Goal: Task Accomplishment & Management: Manage account settings

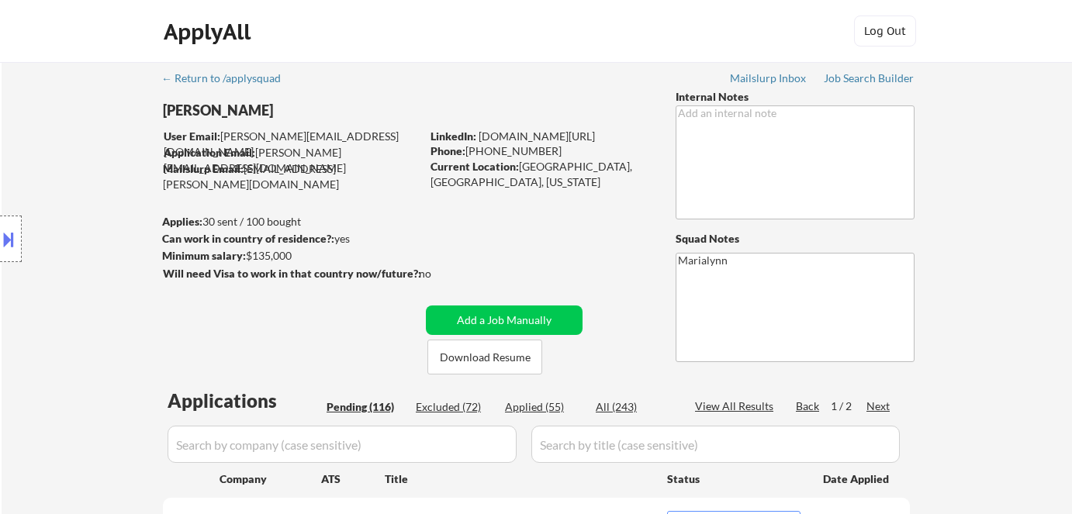
select select ""pending""
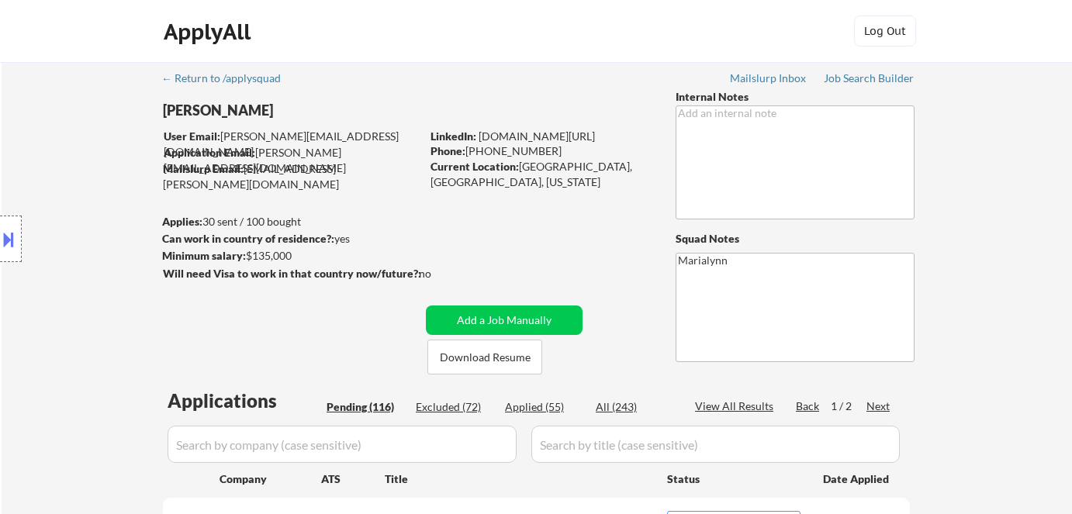
select select ""pending""
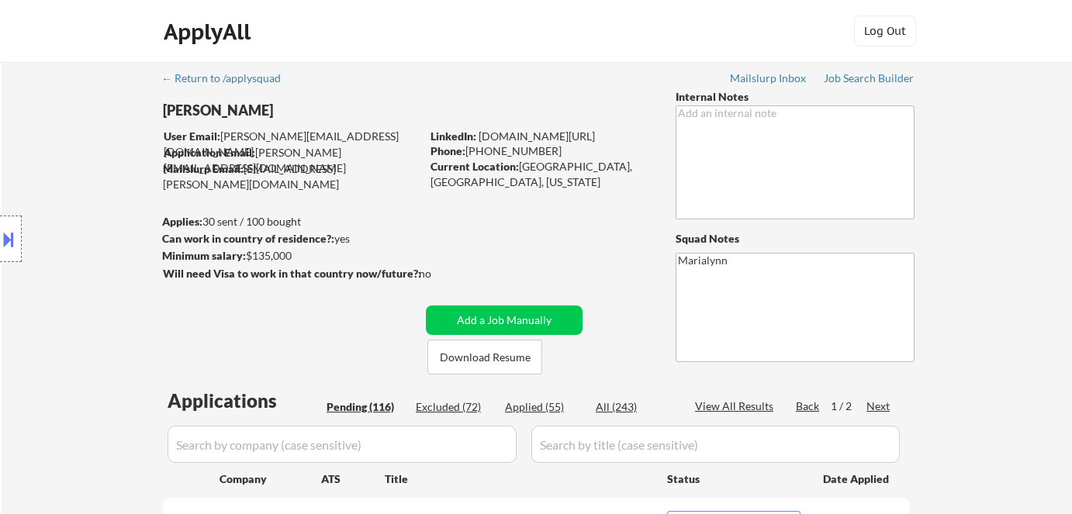
select select ""pending""
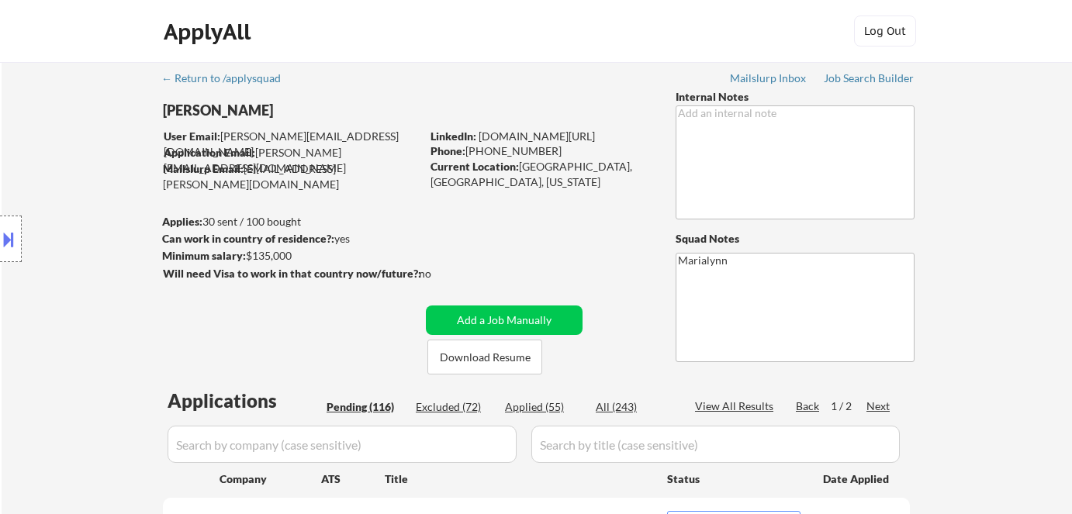
select select ""pending""
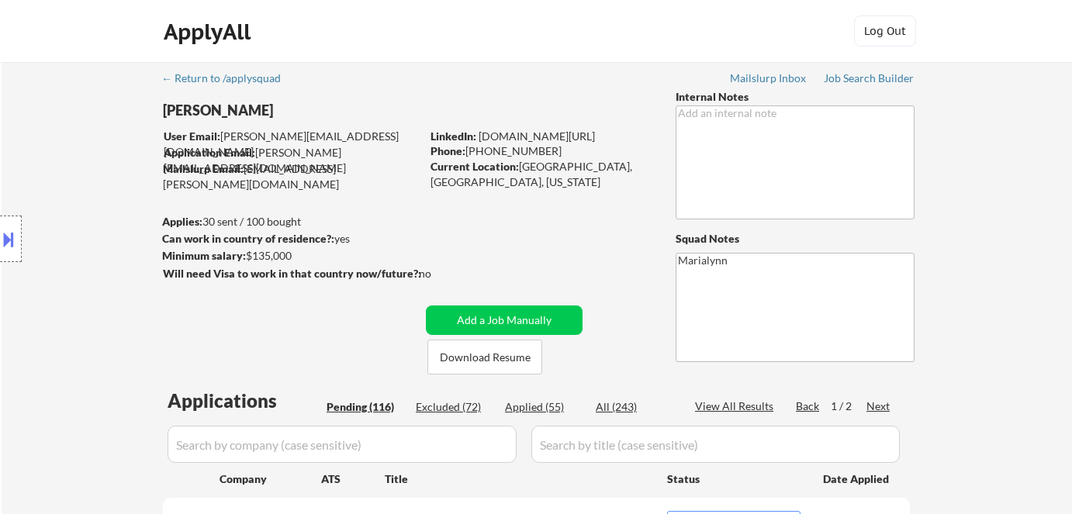
select select ""pending""
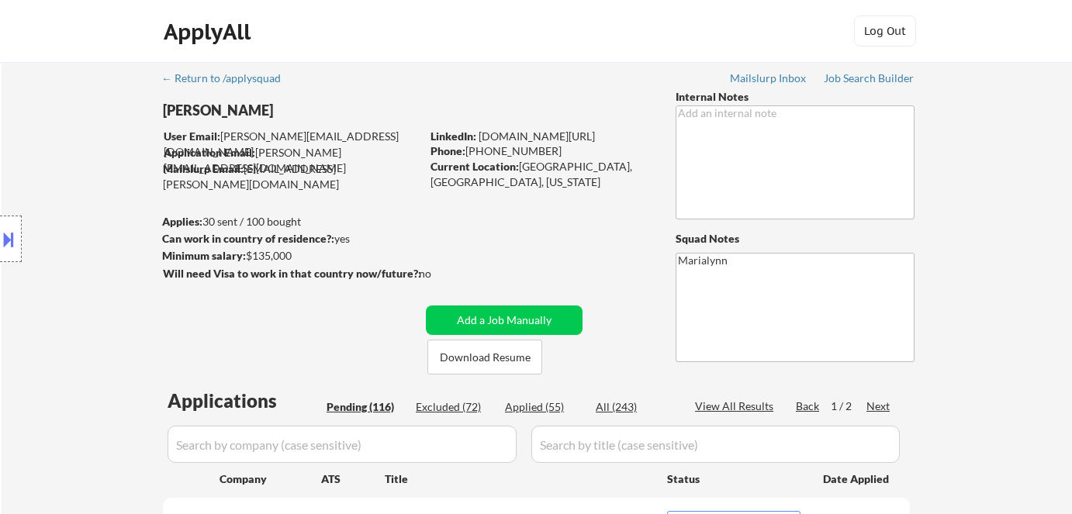
select select ""pending""
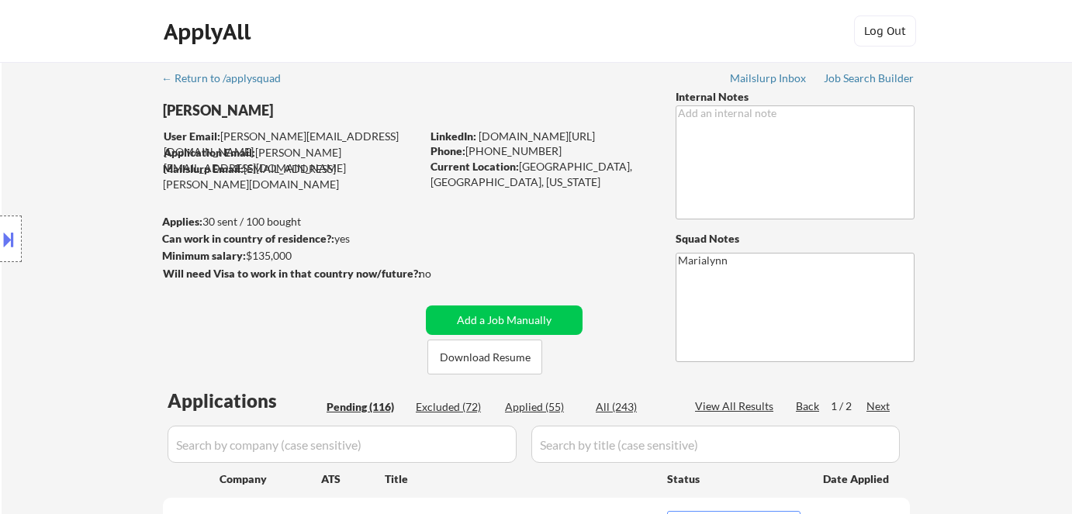
select select ""pending""
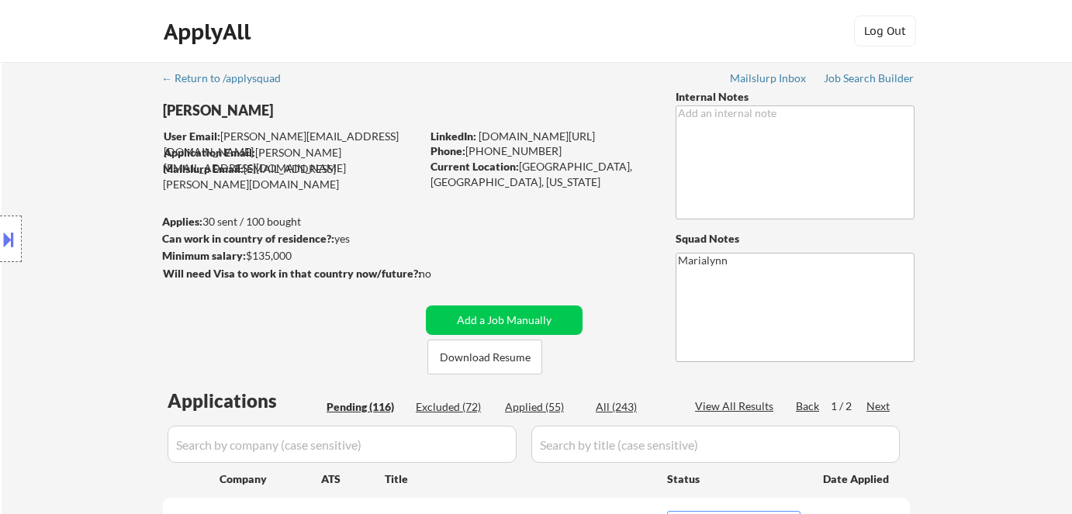
select select ""pending""
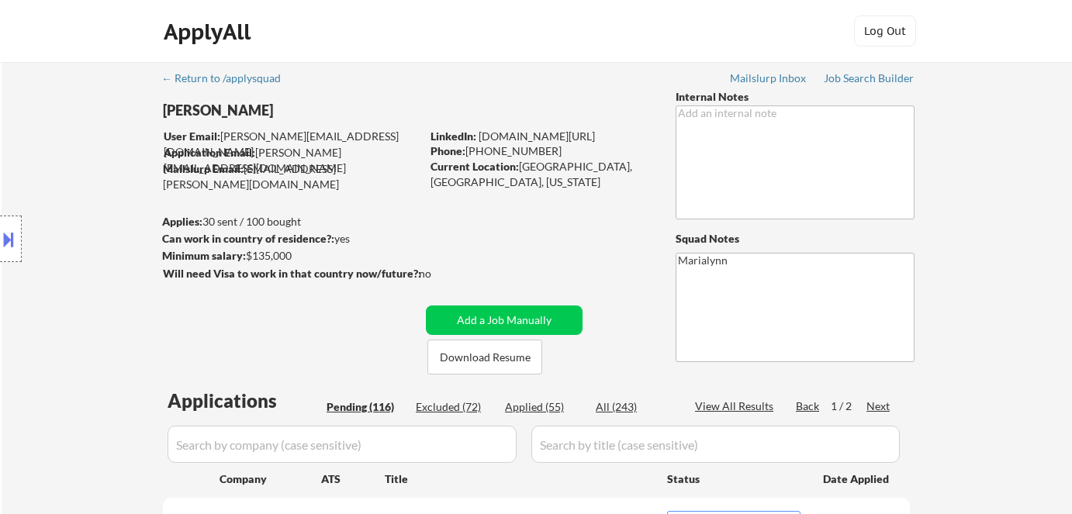
select select ""pending""
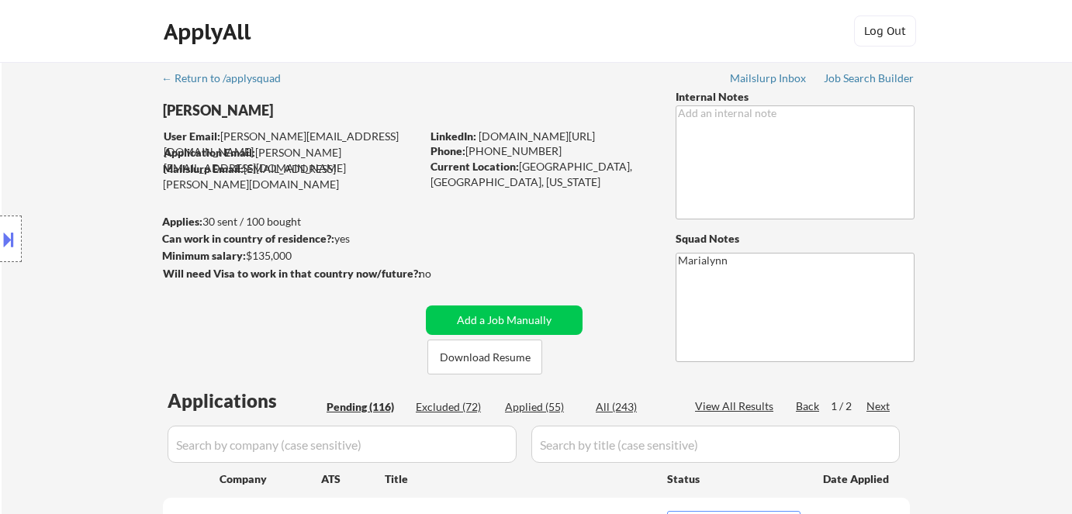
select select ""pending""
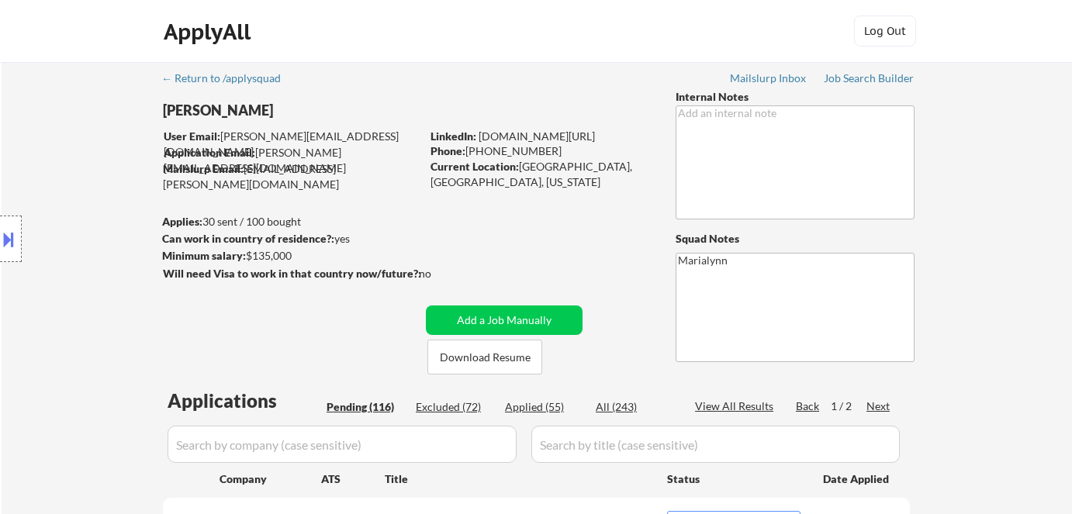
select select ""pending""
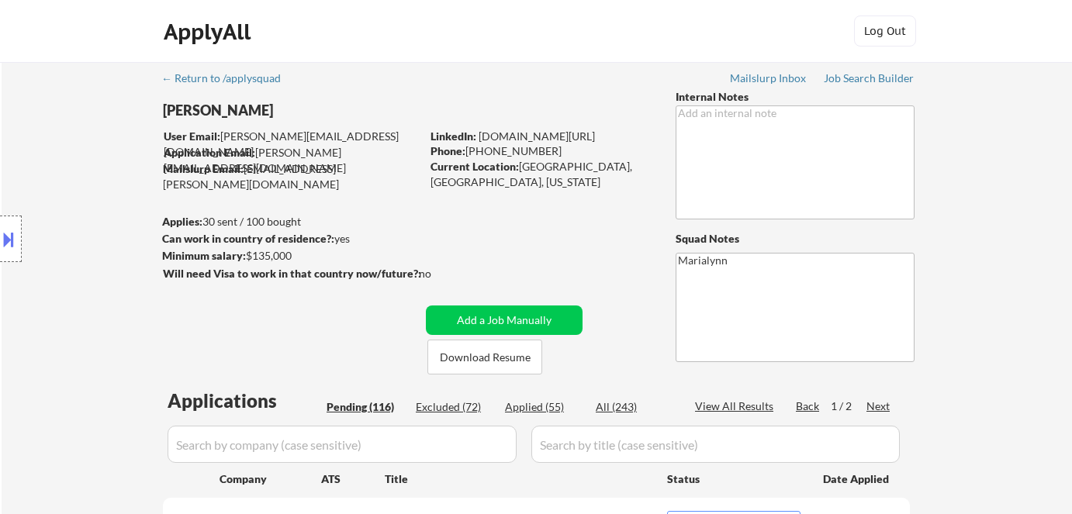
select select ""pending""
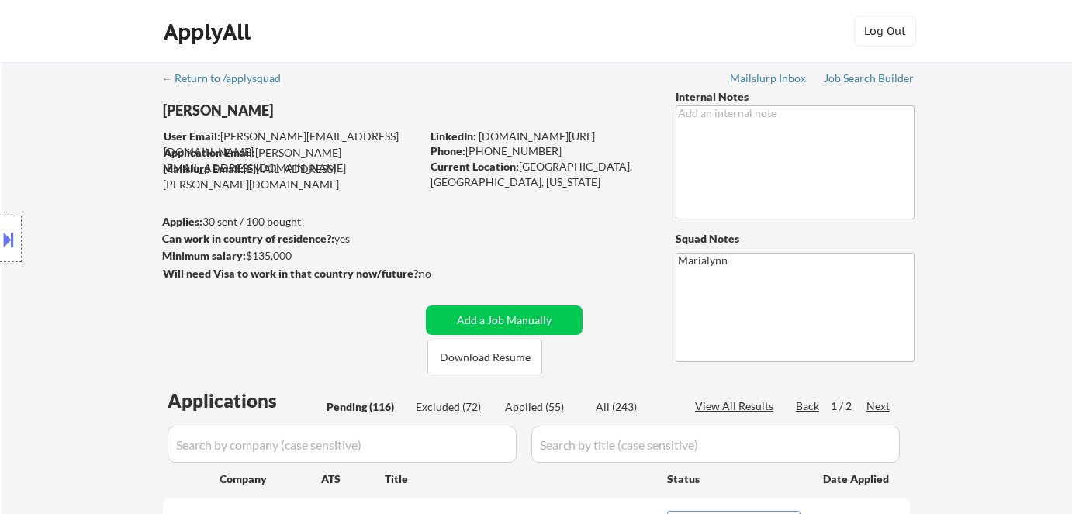
select select ""pending""
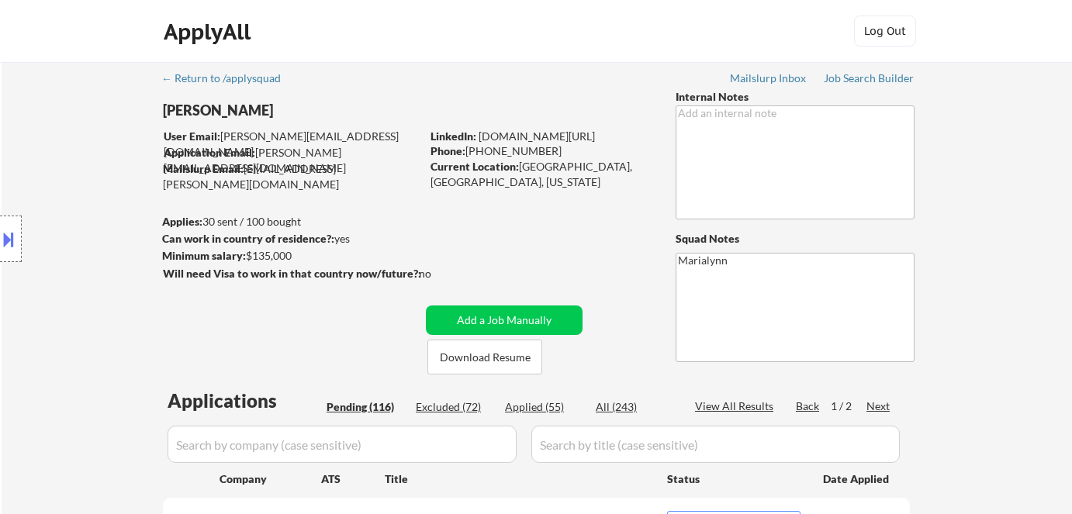
select select ""pending""
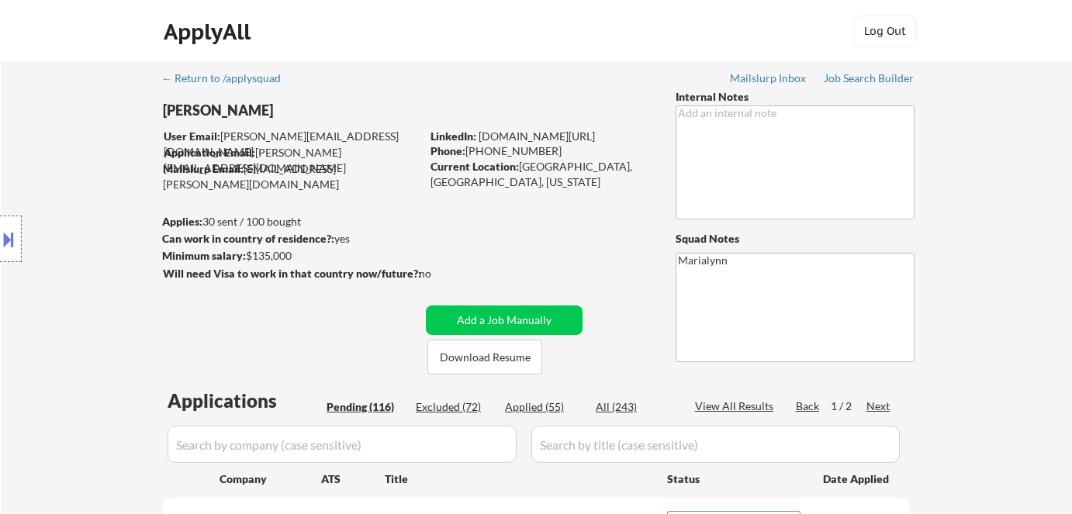
select select ""pending""
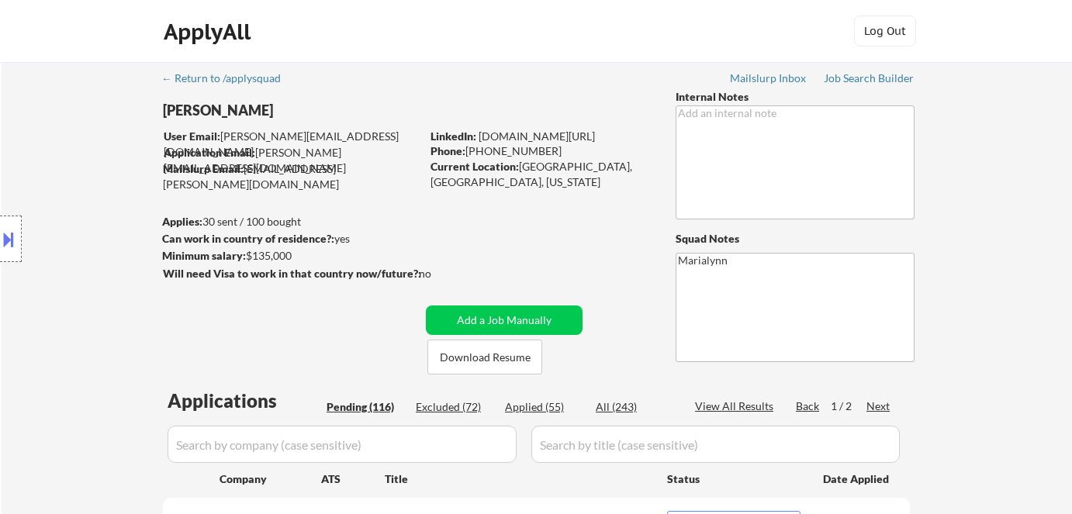
select select ""pending""
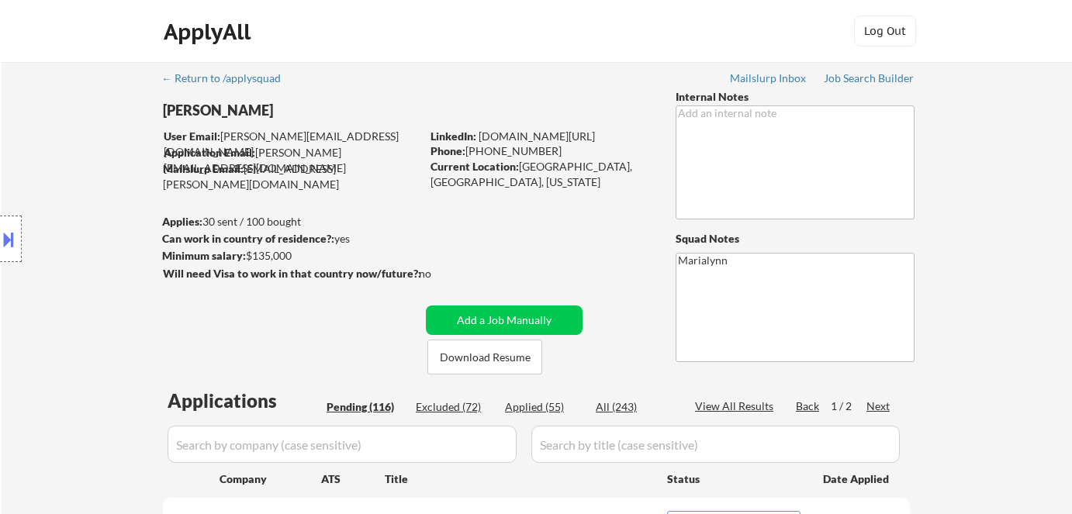
select select ""pending""
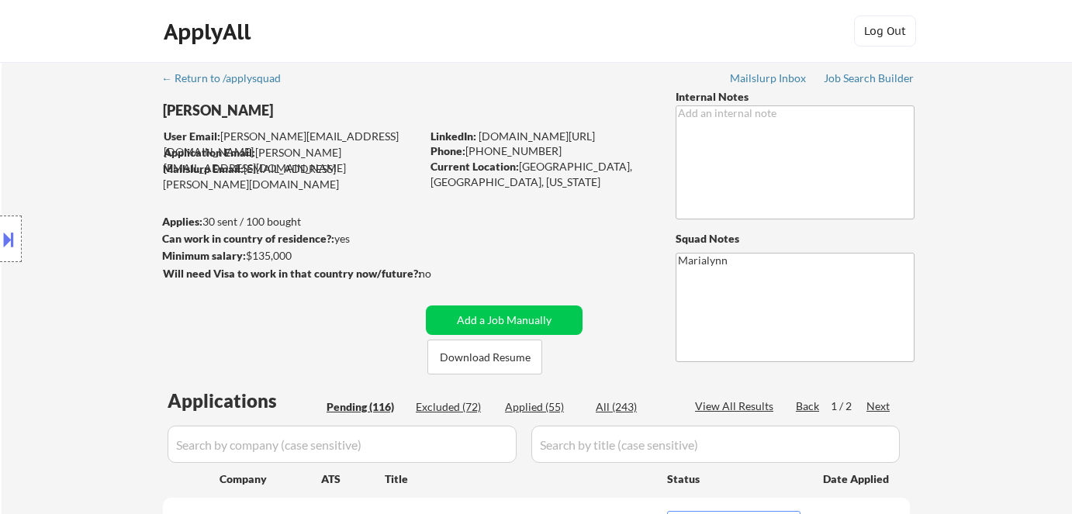
select select ""pending""
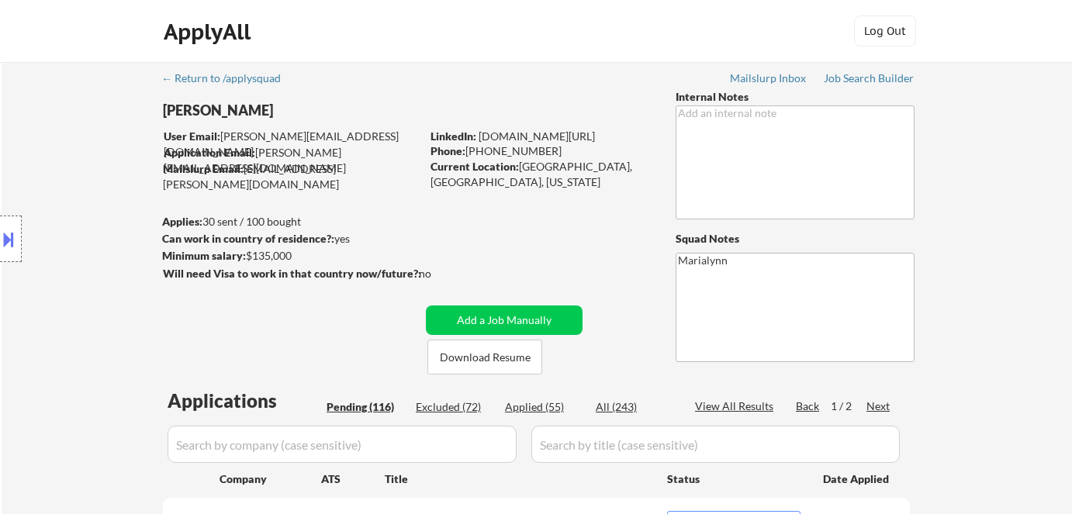
select select ""pending""
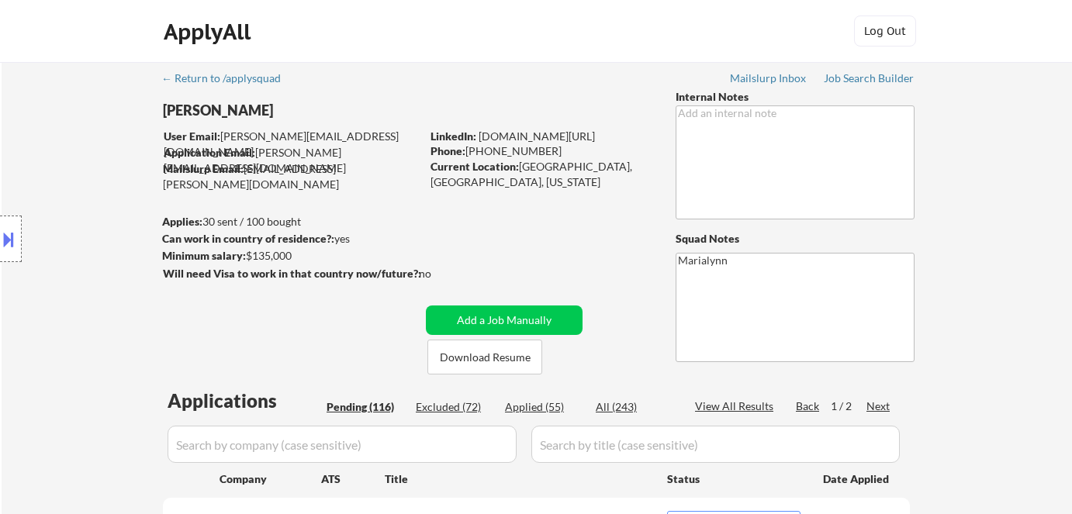
select select ""pending""
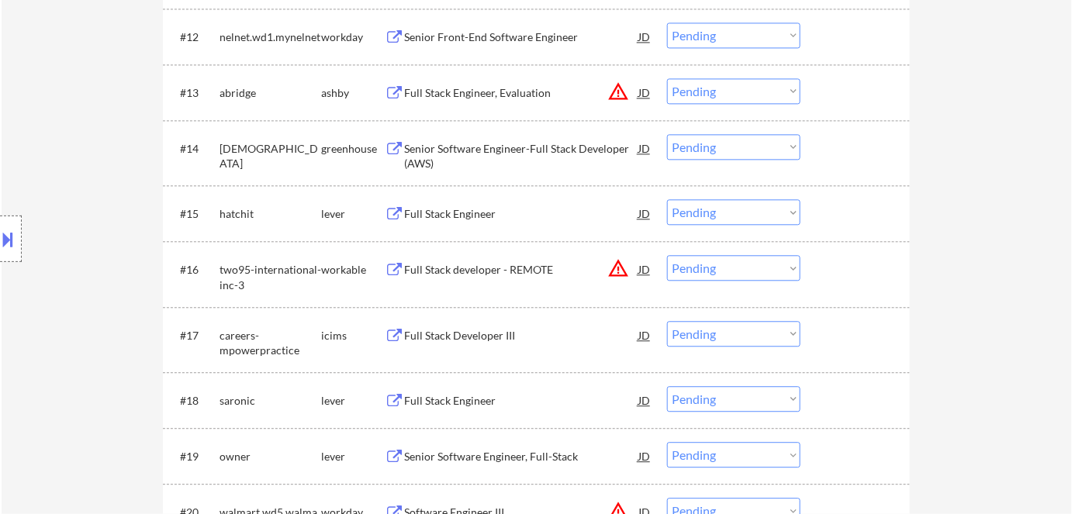
scroll to position [1555, 0]
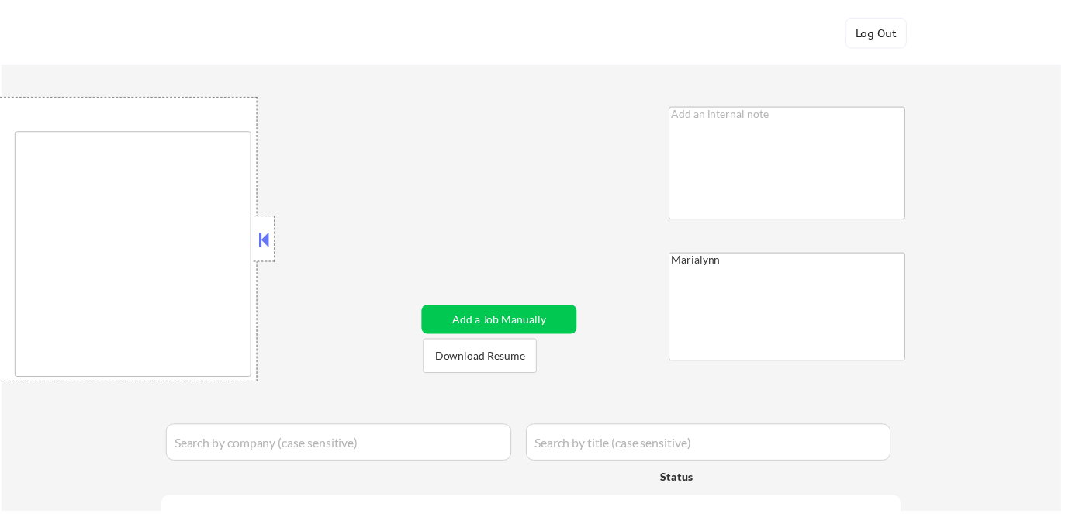
scroll to position [1617, 0]
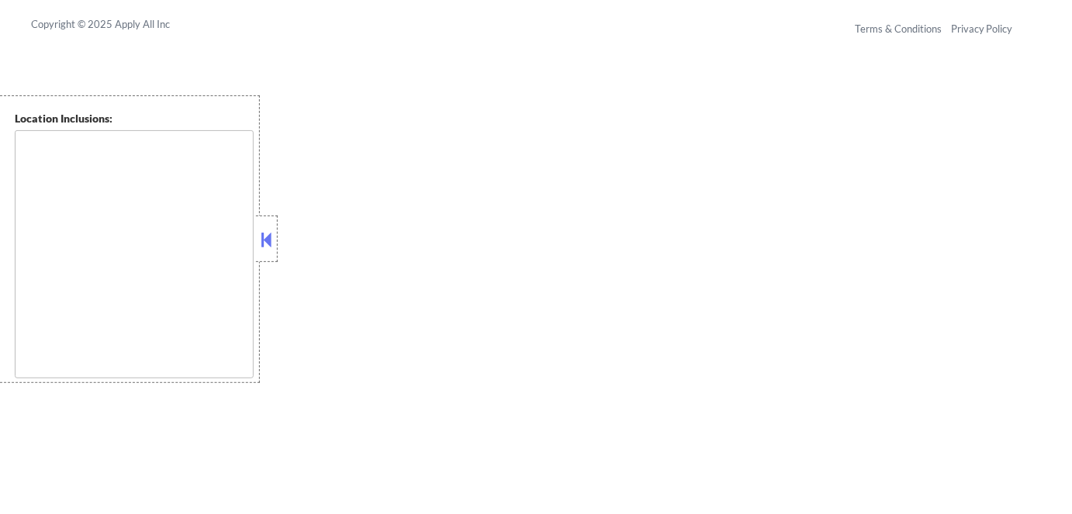
type textarea "[GEOGRAPHIC_DATA], [GEOGRAPHIC_DATA] [GEOGRAPHIC_DATA], [GEOGRAPHIC_DATA] [GEOG…"
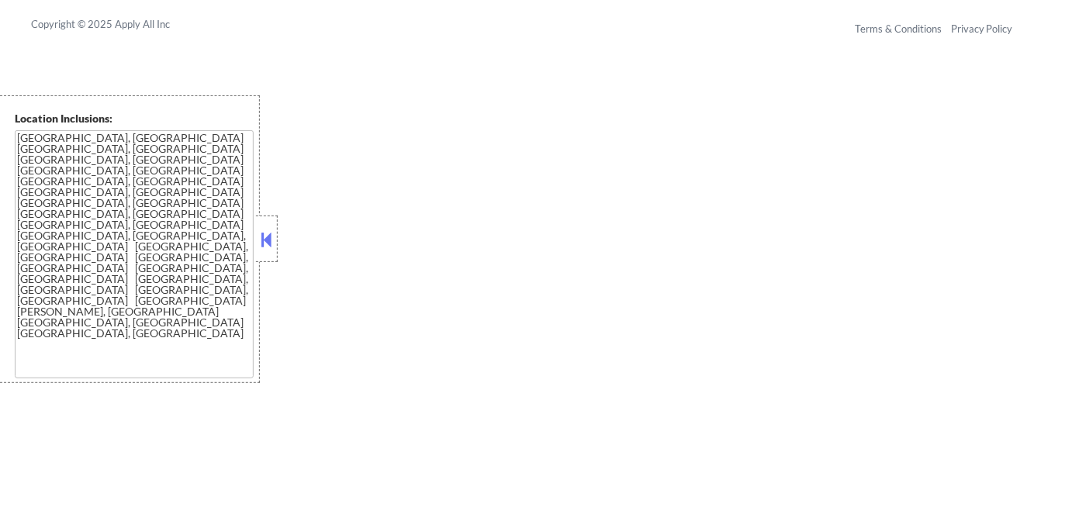
click at [267, 244] on button at bounding box center [266, 239] width 17 height 23
select select ""pending""
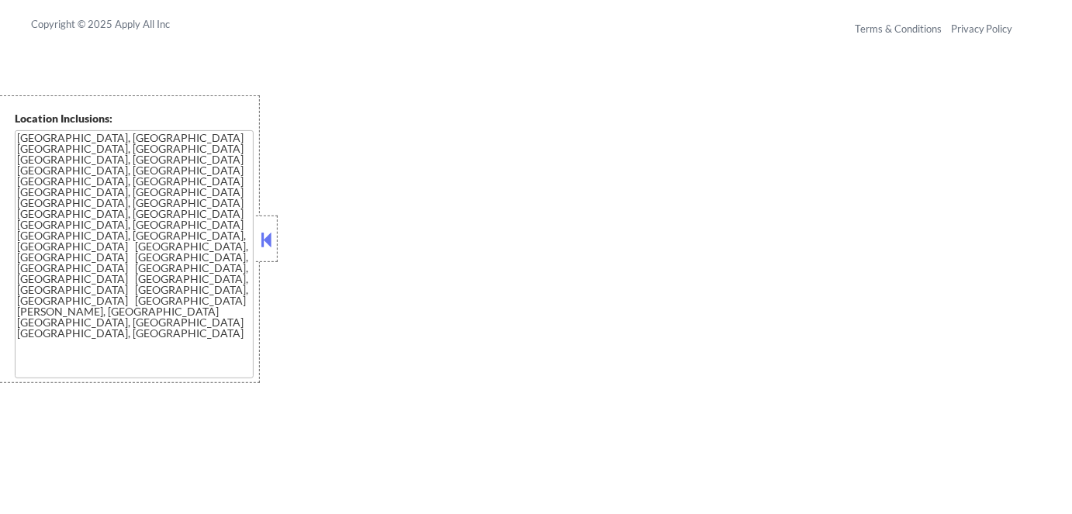
select select ""pending""
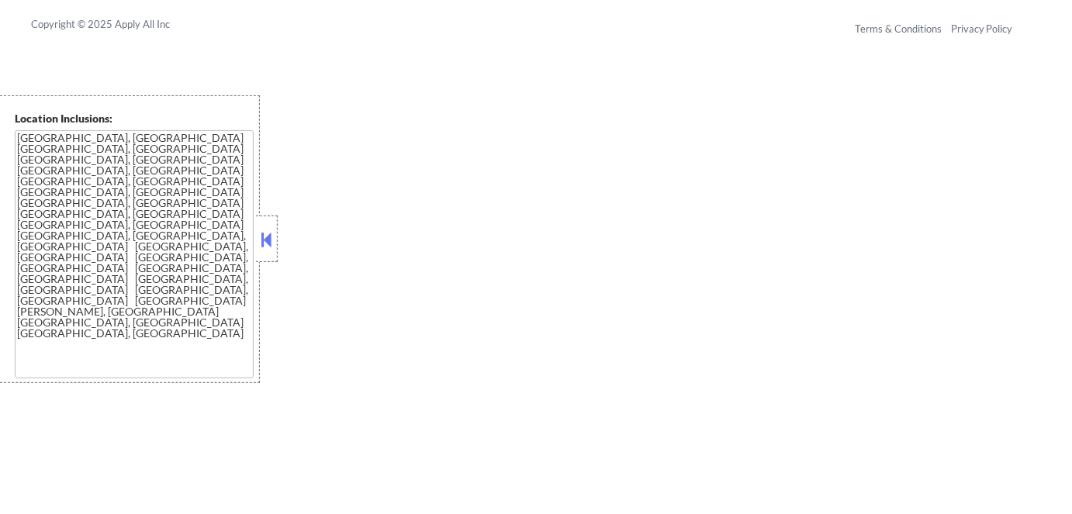
select select ""pending""
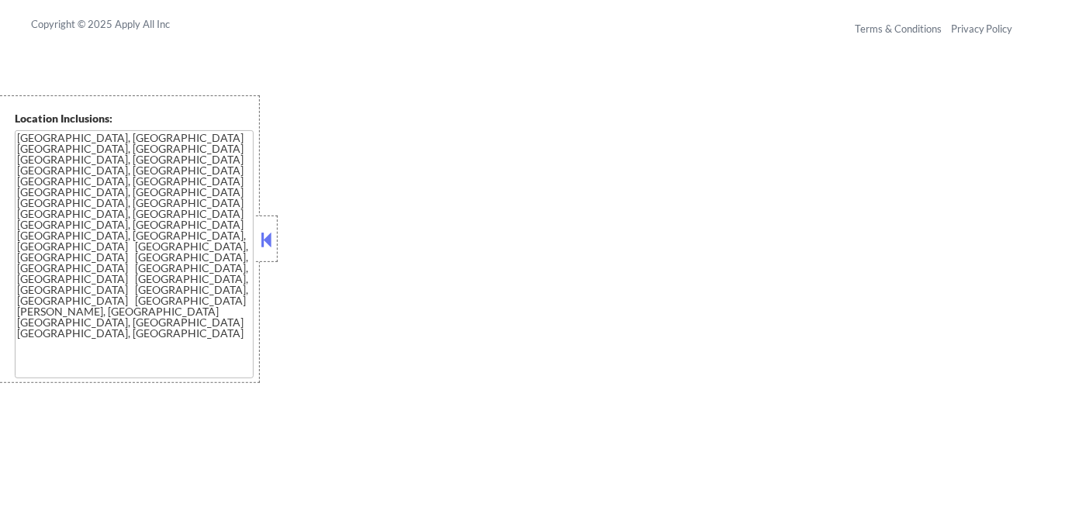
select select ""pending""
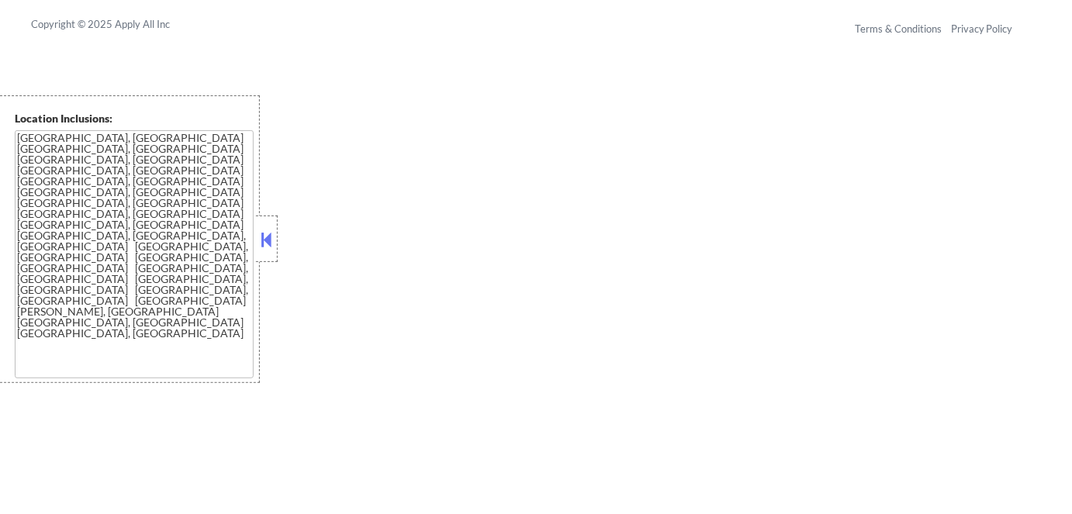
select select ""pending""
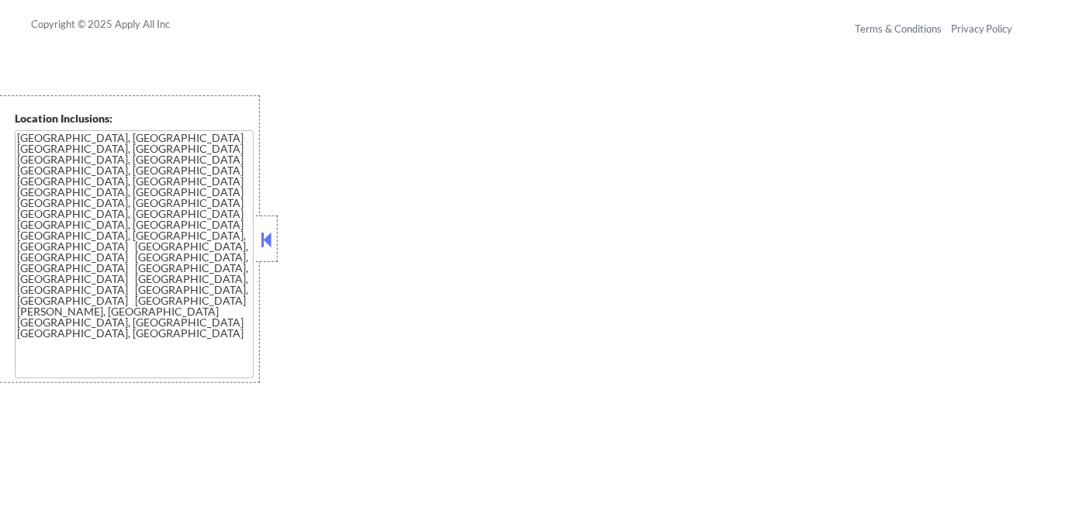
select select ""pending""
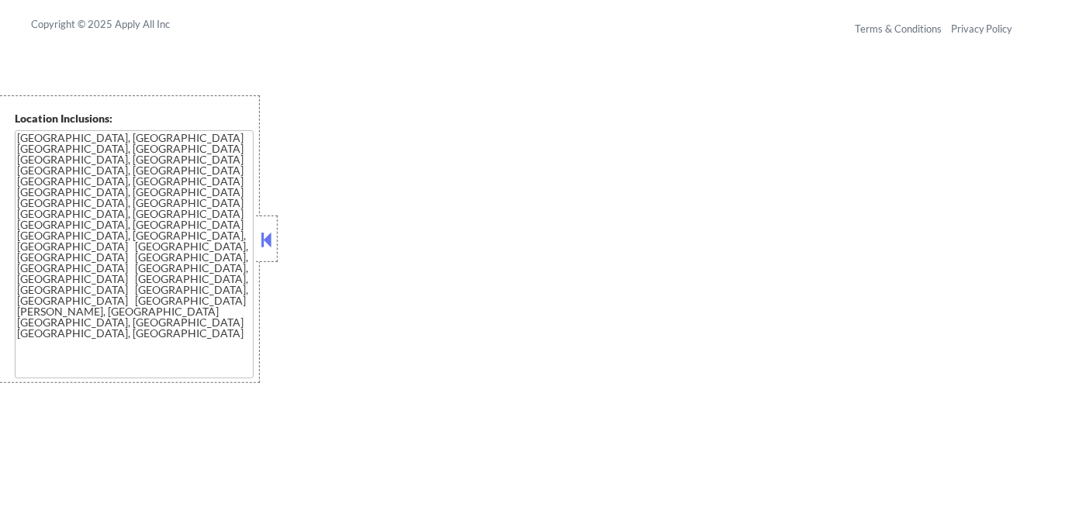
select select ""pending""
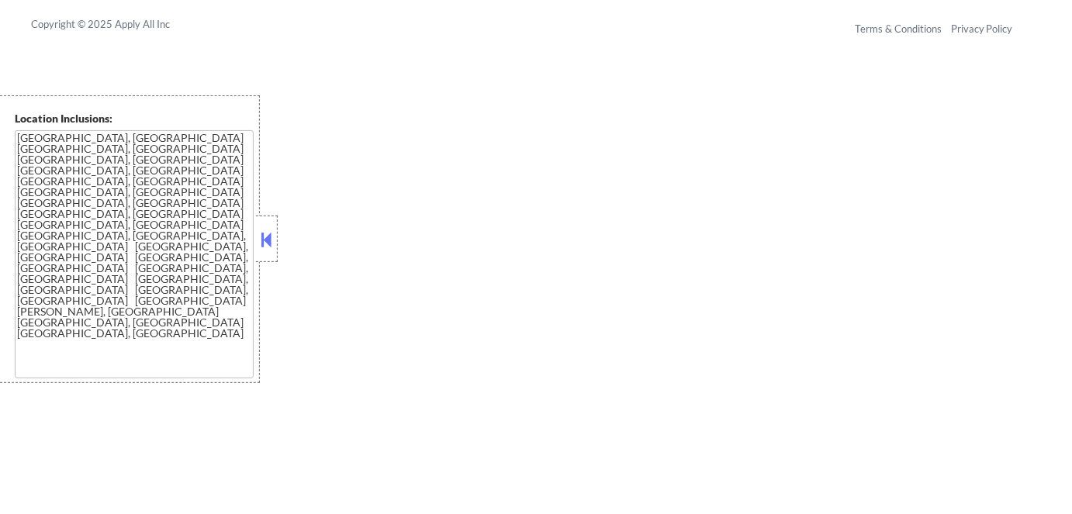
select select ""pending""
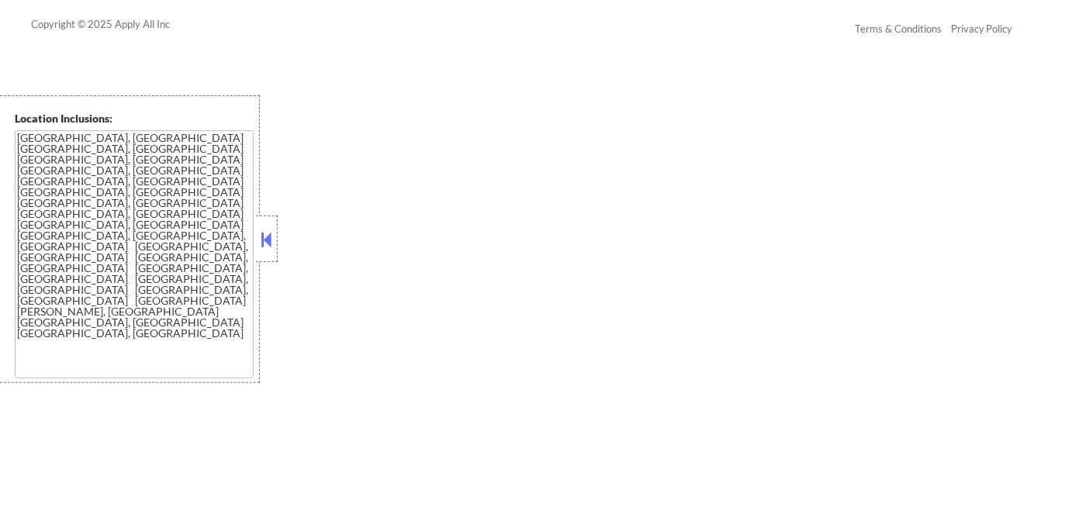
select select ""pending""
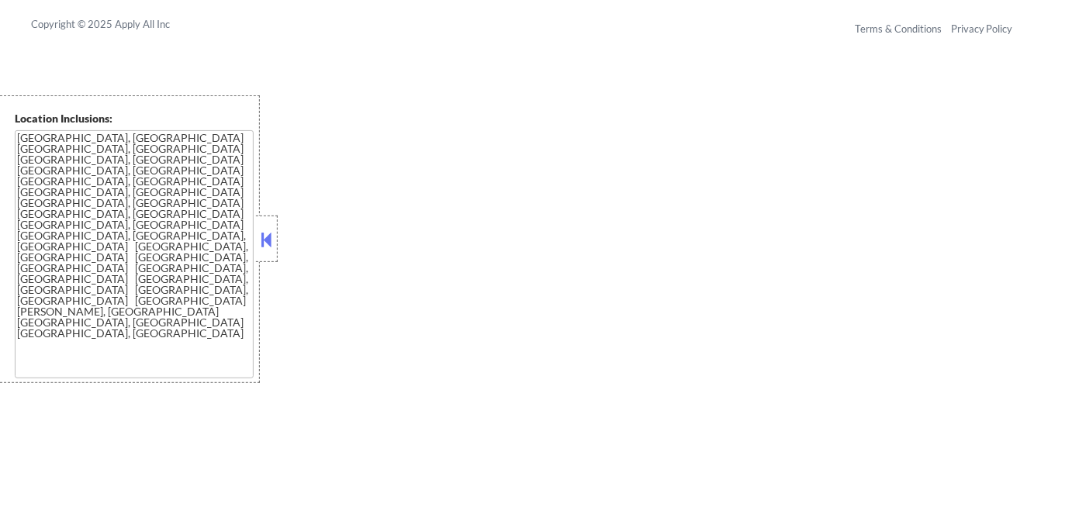
select select ""pending""
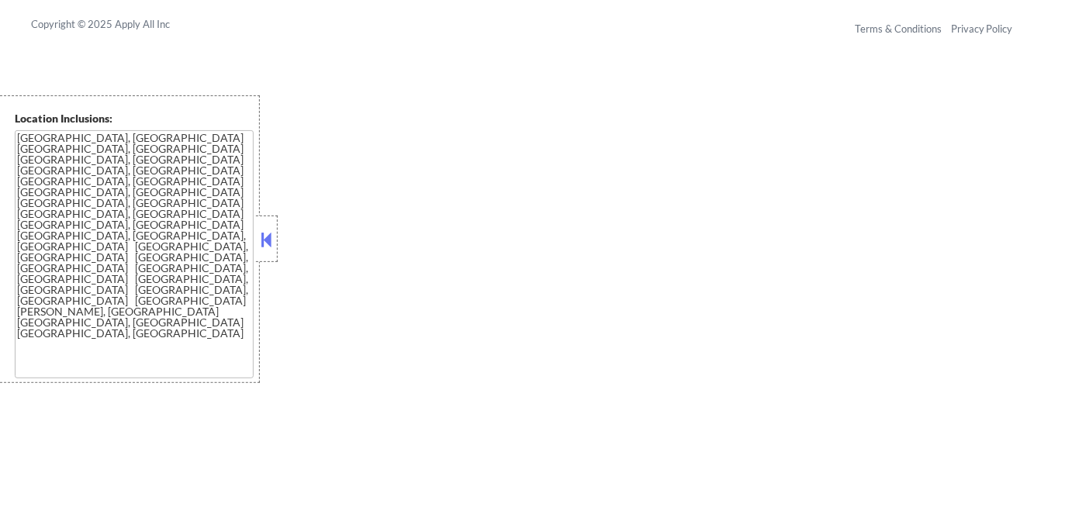
select select ""pending""
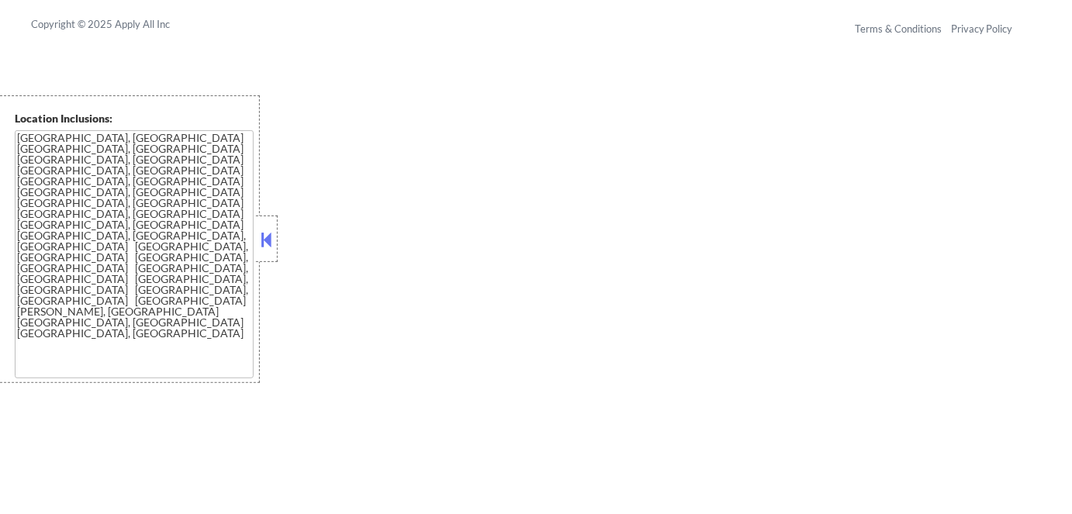
select select ""pending""
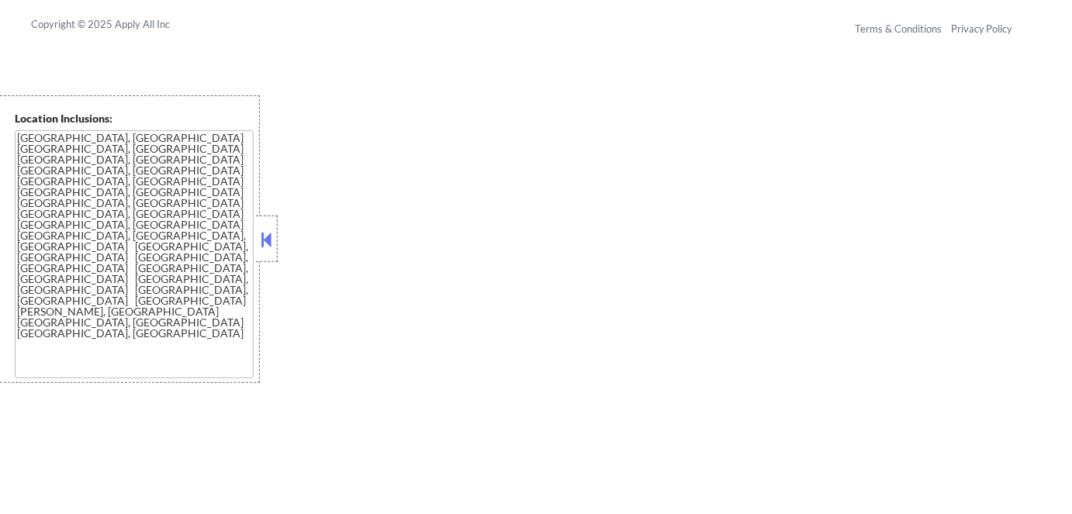
select select ""pending""
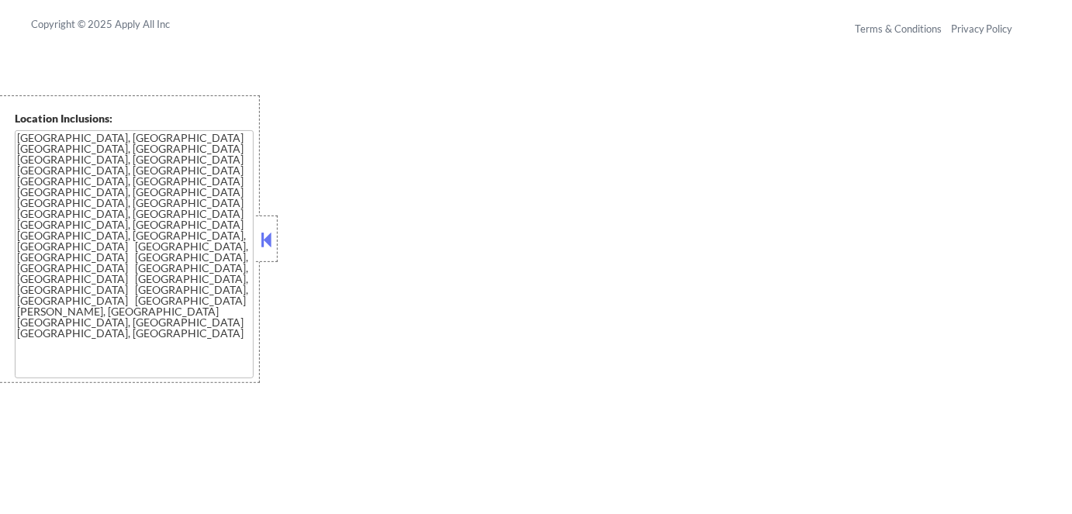
select select ""pending""
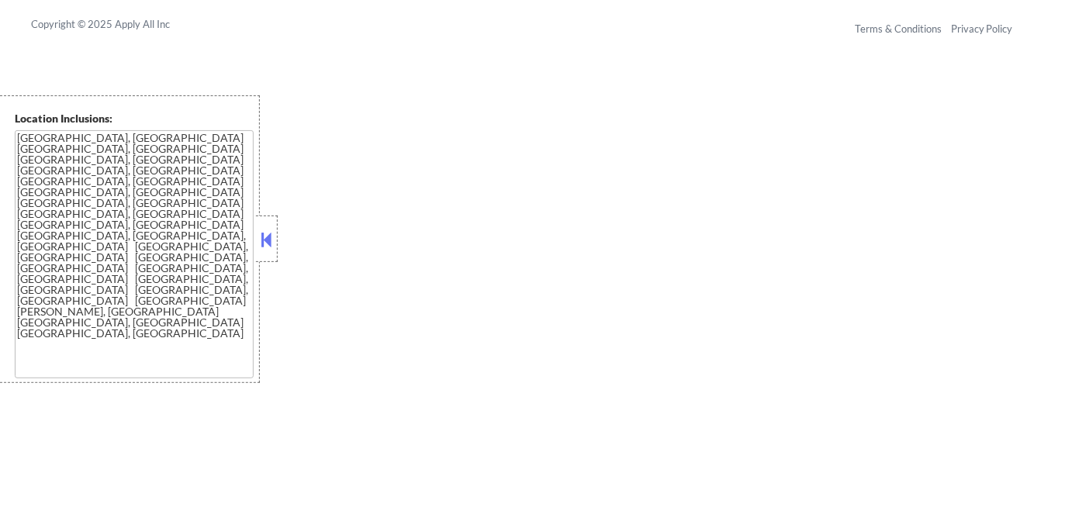
select select ""pending""
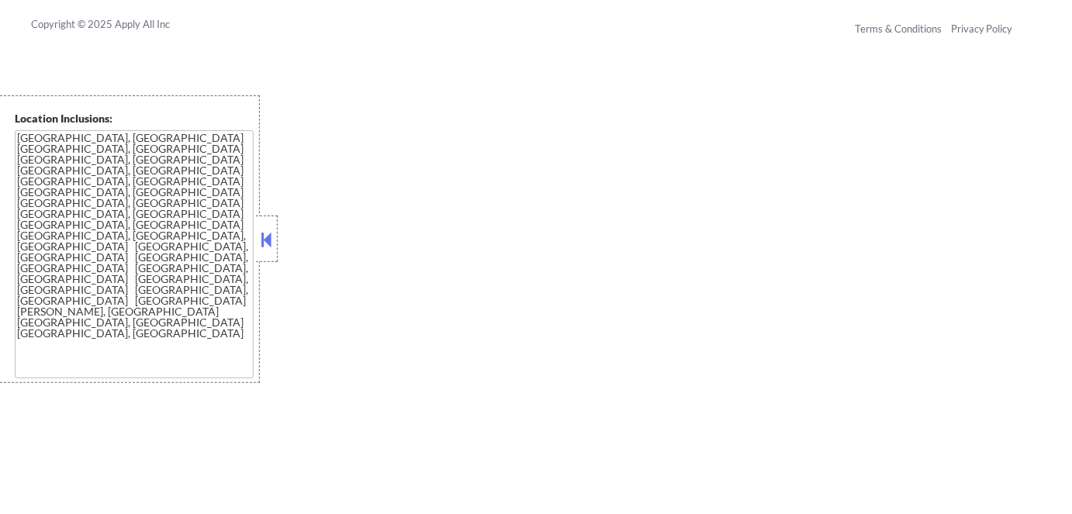
select select ""pending""
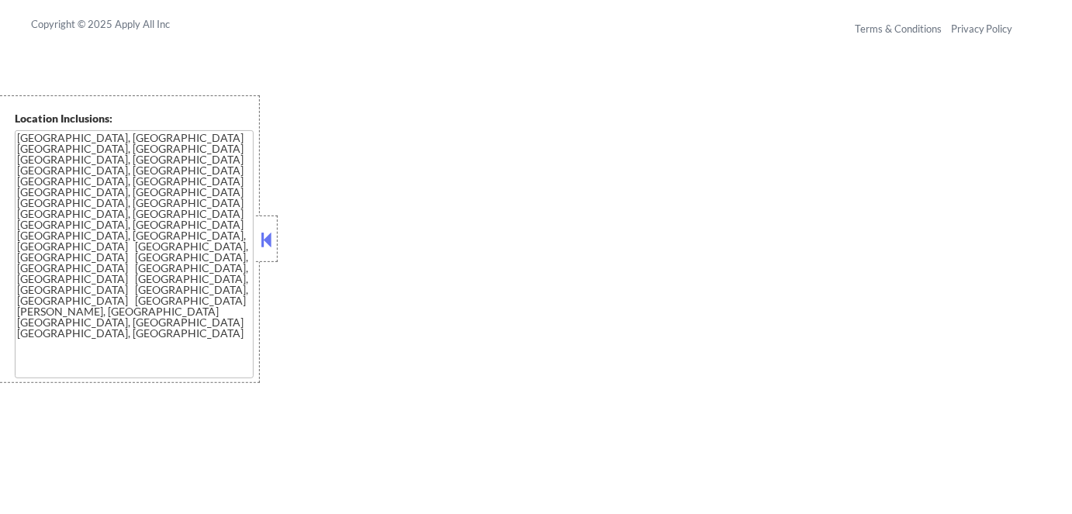
select select ""pending""
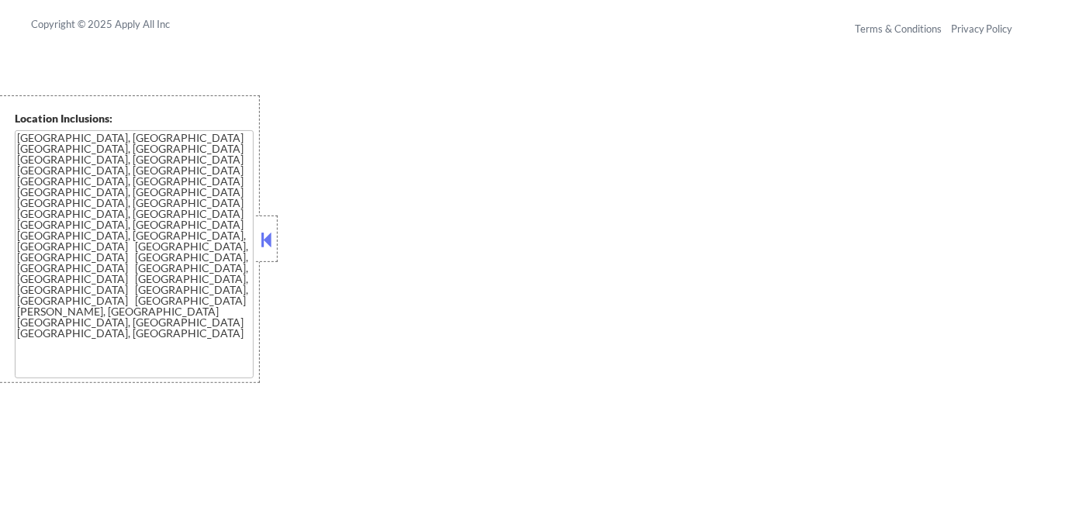
select select ""pending""
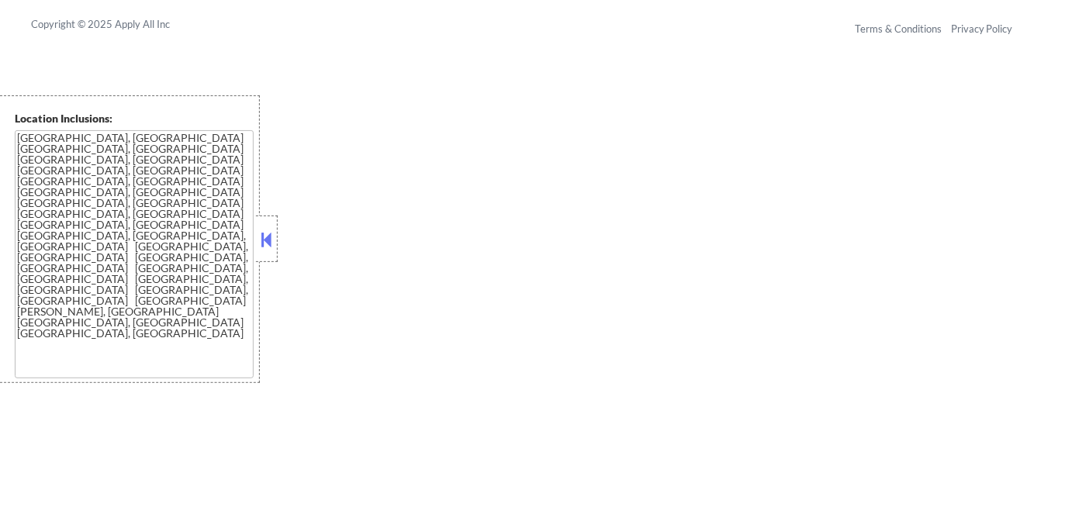
select select ""pending""
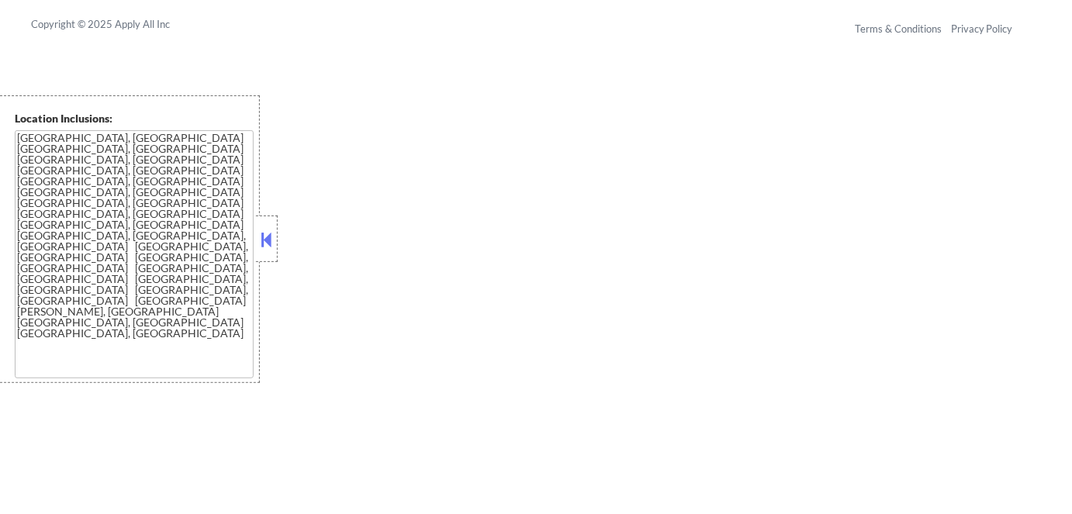
select select ""pending""
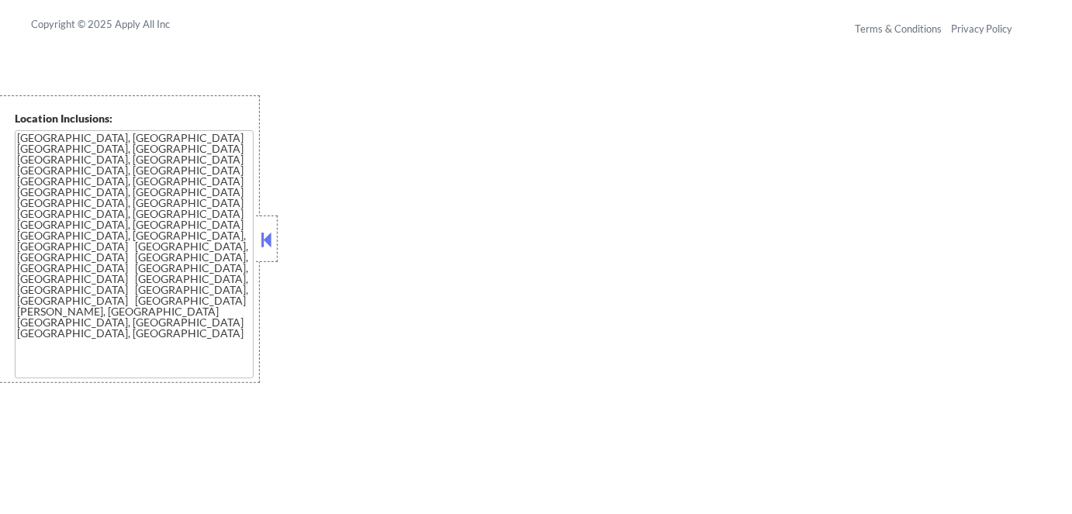
select select ""pending""
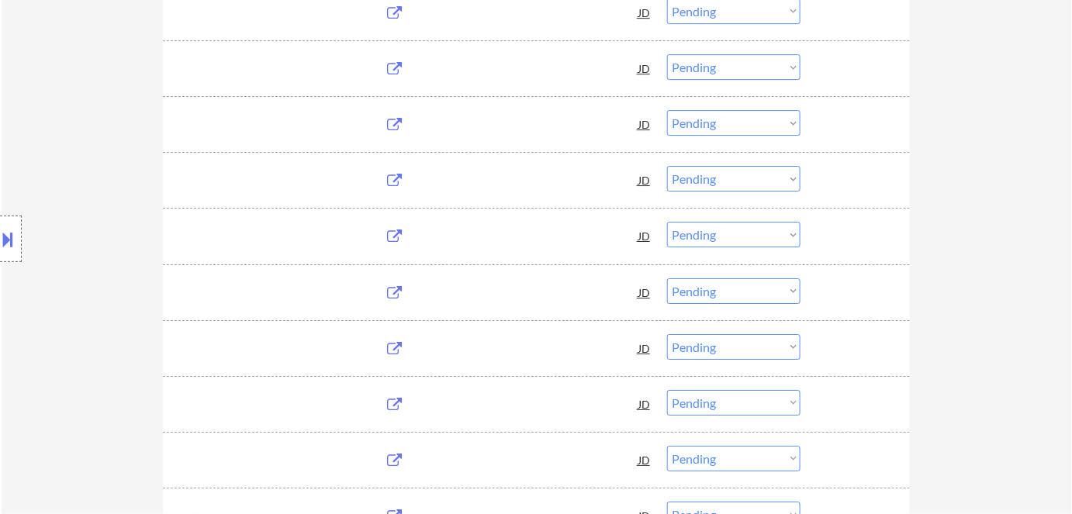
scroll to position [1555, 0]
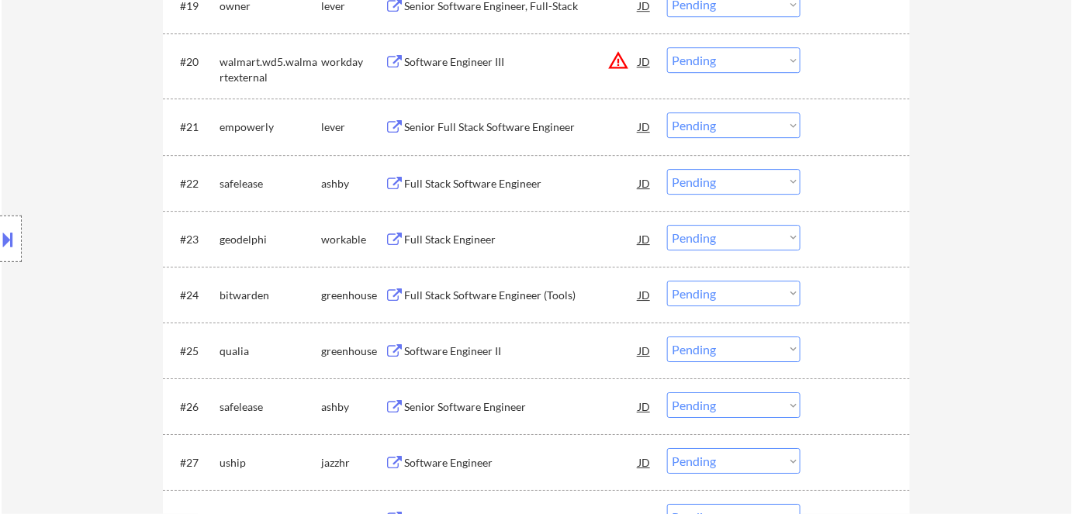
click at [489, 130] on div "Senior Full Stack Software Engineer" at bounding box center [521, 127] width 234 height 16
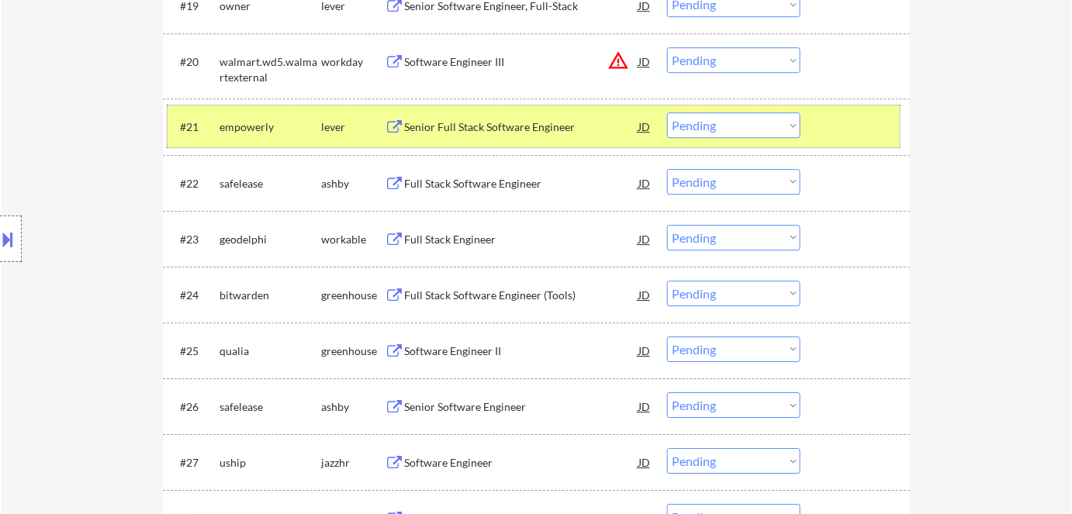
click at [786, 105] on div "#21 empowerly lever Senior Full Stack Software Engineer JD Choose an option... …" at bounding box center [534, 126] width 732 height 42
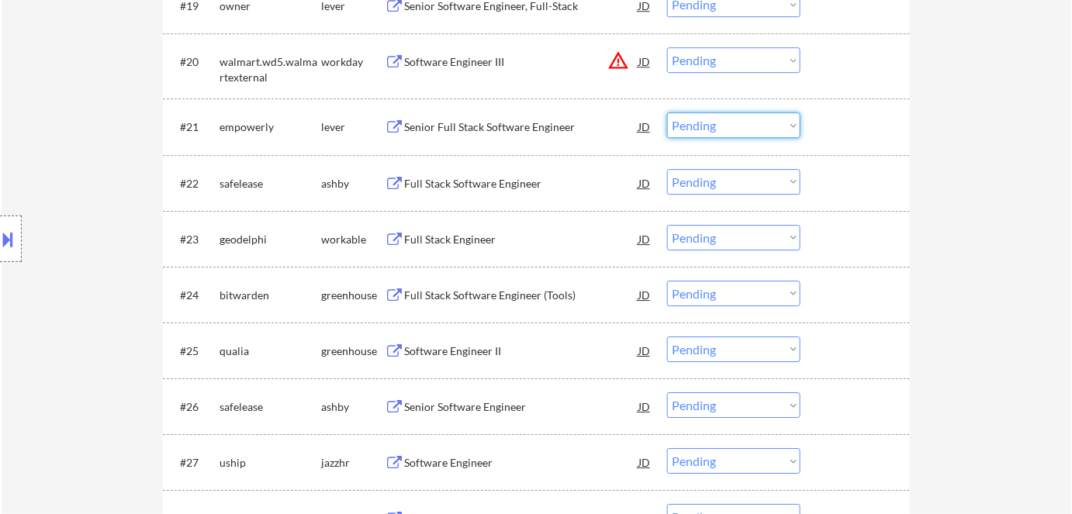
click at [771, 120] on select "Choose an option... Pending Applied Excluded (Questions) Excluded (Expired) Exc…" at bounding box center [733, 125] width 133 height 26
click at [667, 112] on select "Choose an option... Pending Applied Excluded (Questions) Excluded (Expired) Exc…" at bounding box center [733, 125] width 133 height 26
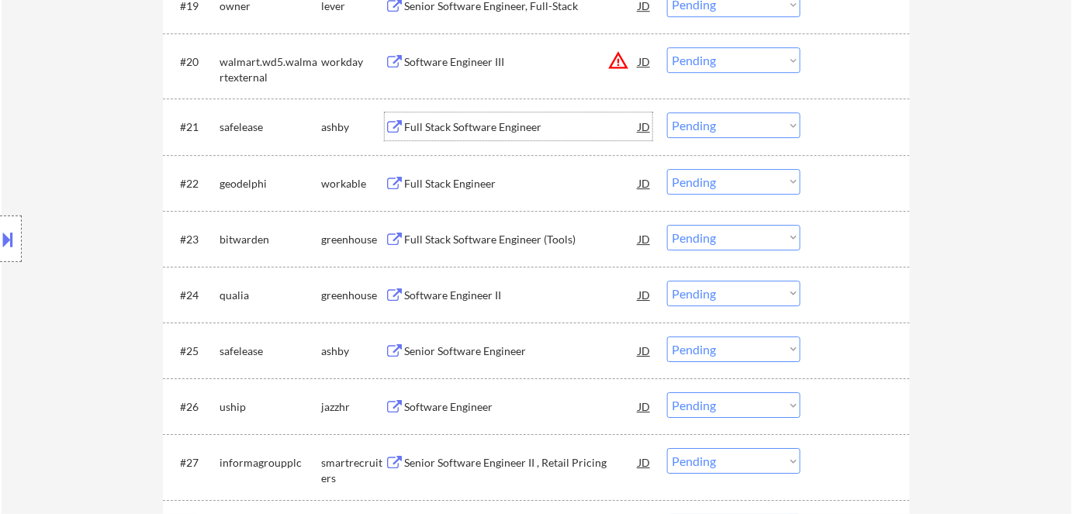
click at [457, 137] on div "Full Stack Software Engineer" at bounding box center [521, 126] width 234 height 28
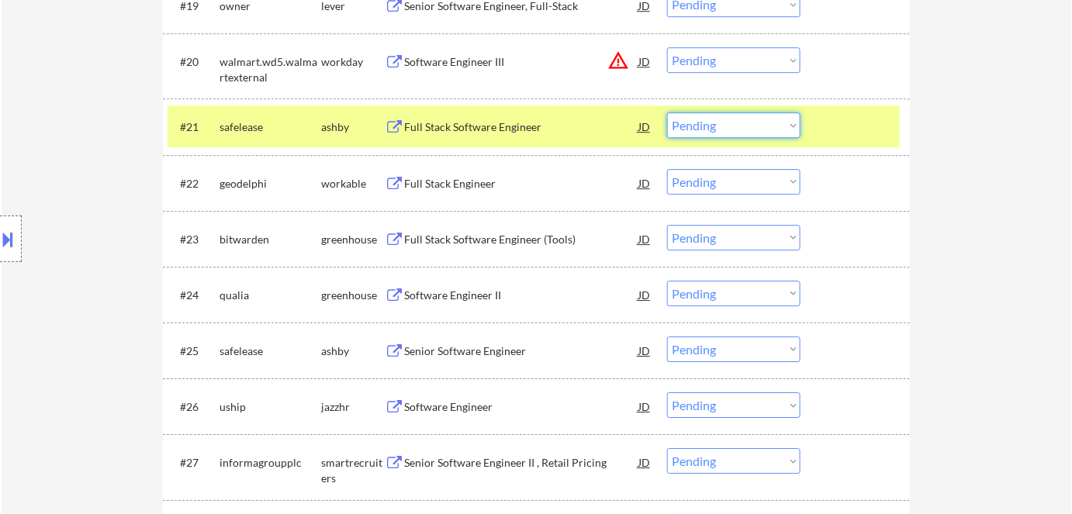
click at [731, 126] on select "Choose an option... Pending Applied Excluded (Questions) Excluded (Expired) Exc…" at bounding box center [733, 125] width 133 height 26
click at [667, 112] on select "Choose an option... Pending Applied Excluded (Questions) Excluded (Expired) Exc…" at bounding box center [733, 125] width 133 height 26
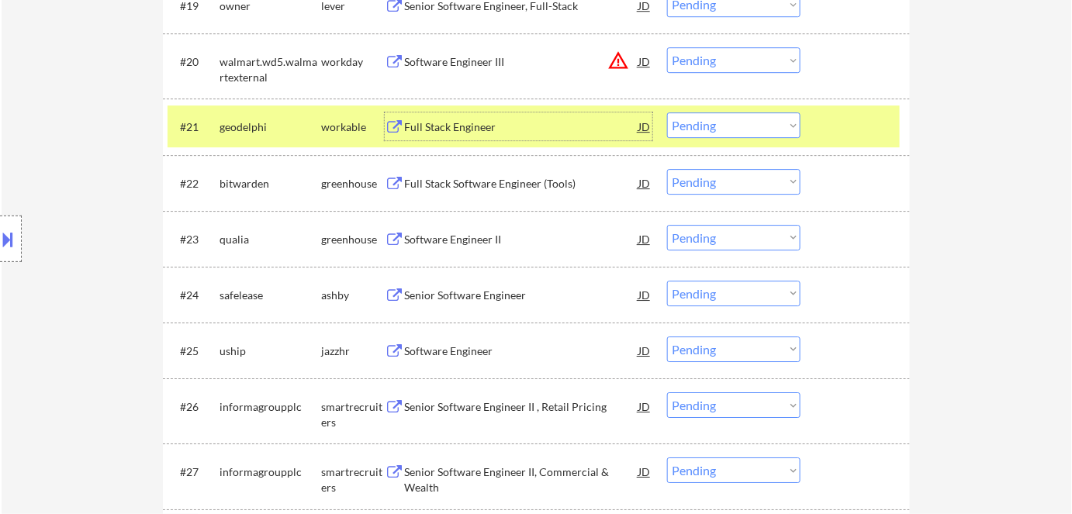
click at [448, 129] on div "Full Stack Engineer" at bounding box center [521, 127] width 234 height 16
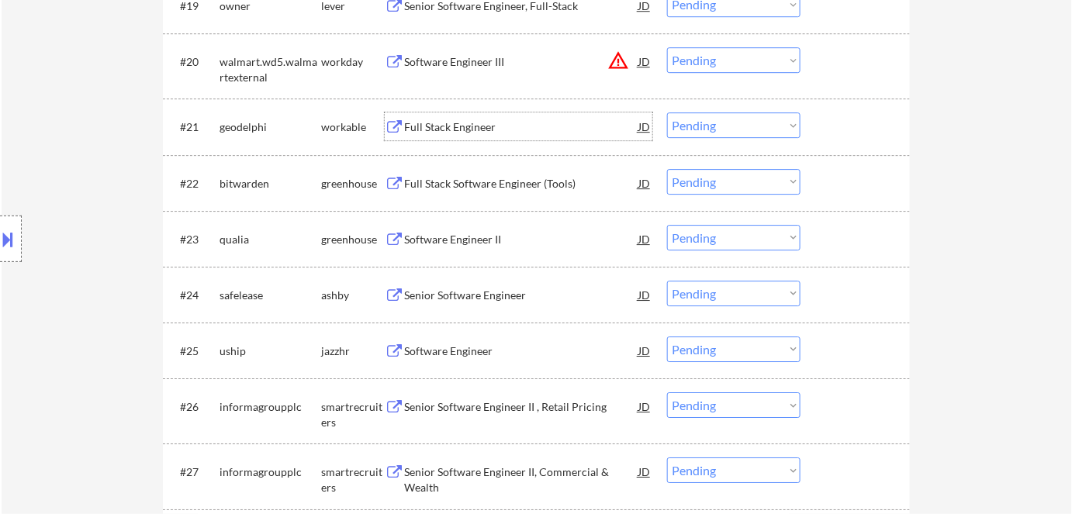
click at [731, 124] on select "Choose an option... Pending Applied Excluded (Questions) Excluded (Expired) Exc…" at bounding box center [733, 125] width 133 height 26
click at [667, 112] on select "Choose an option... Pending Applied Excluded (Questions) Excluded (Expired) Exc…" at bounding box center [733, 125] width 133 height 26
select select ""pending""
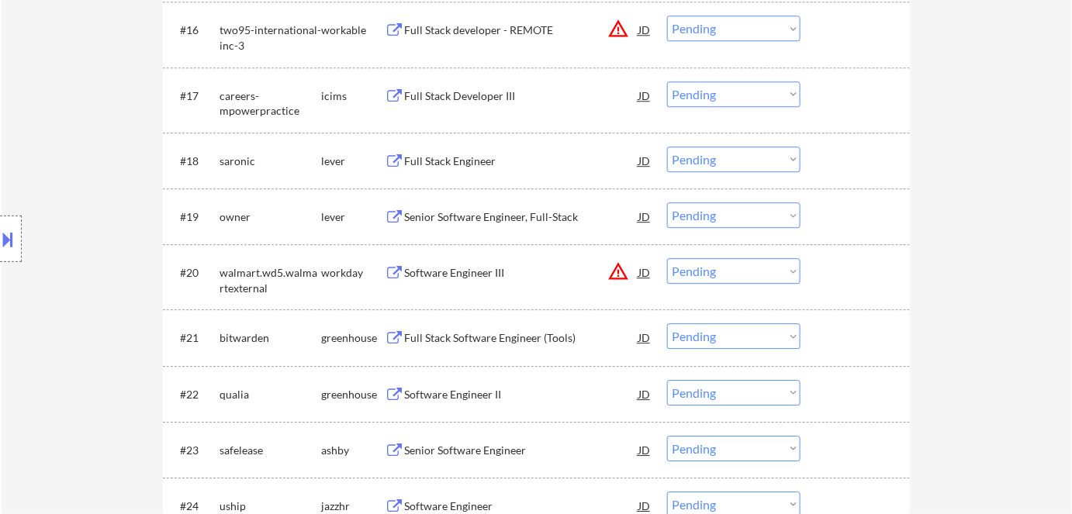
scroll to position [1343, 0]
click at [463, 219] on div "Senior Software Engineer, Full-Stack" at bounding box center [521, 218] width 234 height 16
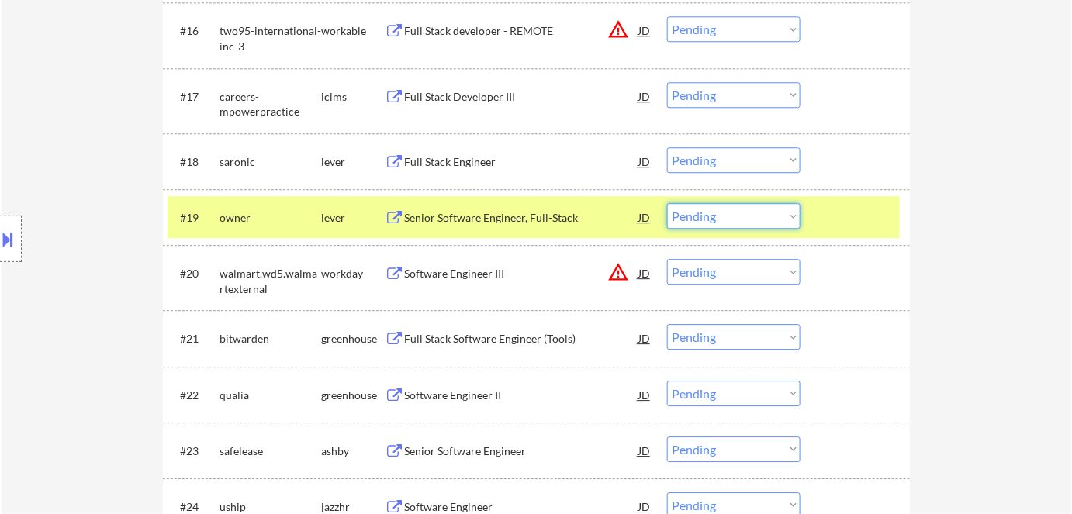
click at [744, 220] on select "Choose an option... Pending Applied Excluded (Questions) Excluded (Expired) Exc…" at bounding box center [733, 216] width 133 height 26
click at [667, 203] on select "Choose an option... Pending Applied Excluded (Questions) Excluded (Expired) Exc…" at bounding box center [733, 216] width 133 height 26
select select ""pending""
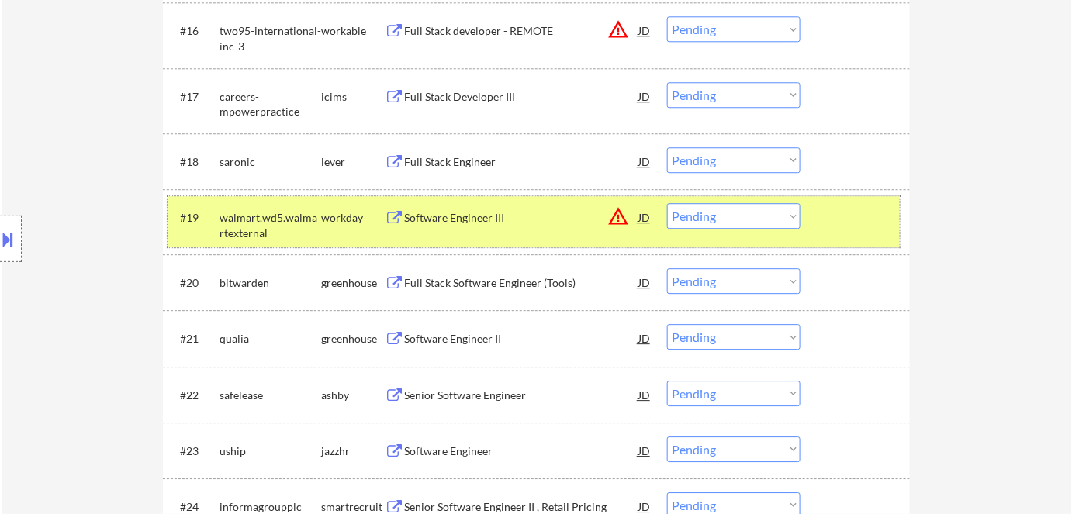
click at [330, 220] on div "workday" at bounding box center [353, 218] width 64 height 16
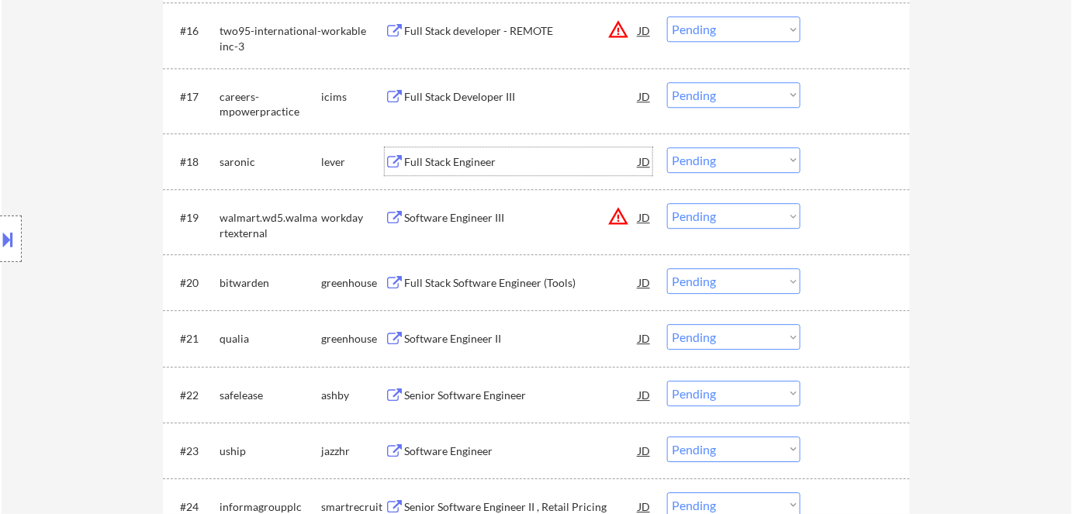
click at [443, 156] on div "Full Stack Engineer" at bounding box center [521, 162] width 234 height 16
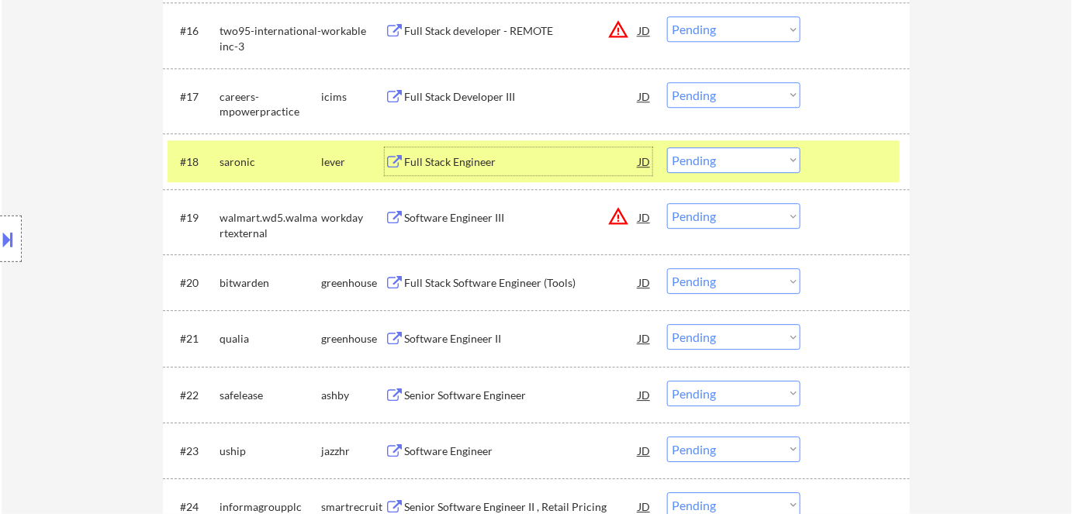
click at [335, 158] on div "lever" at bounding box center [353, 162] width 64 height 16
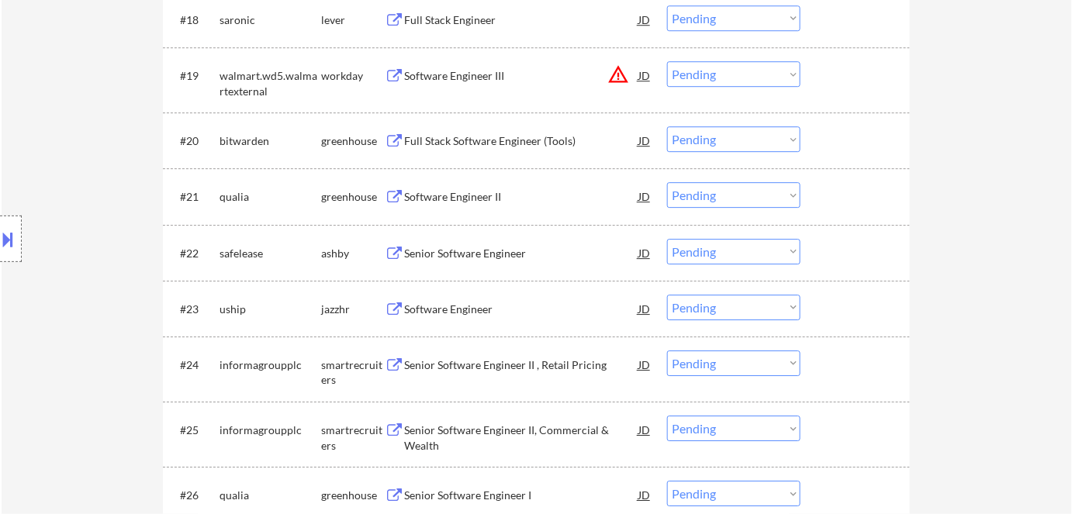
scroll to position [1555, 0]
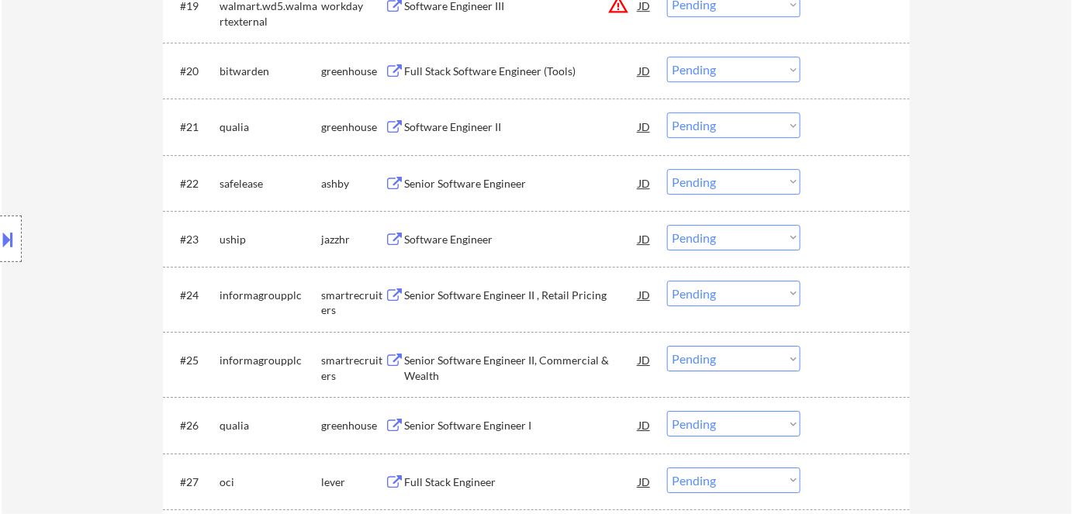
click at [512, 67] on div "Full Stack Software Engineer (Tools)" at bounding box center [521, 72] width 234 height 16
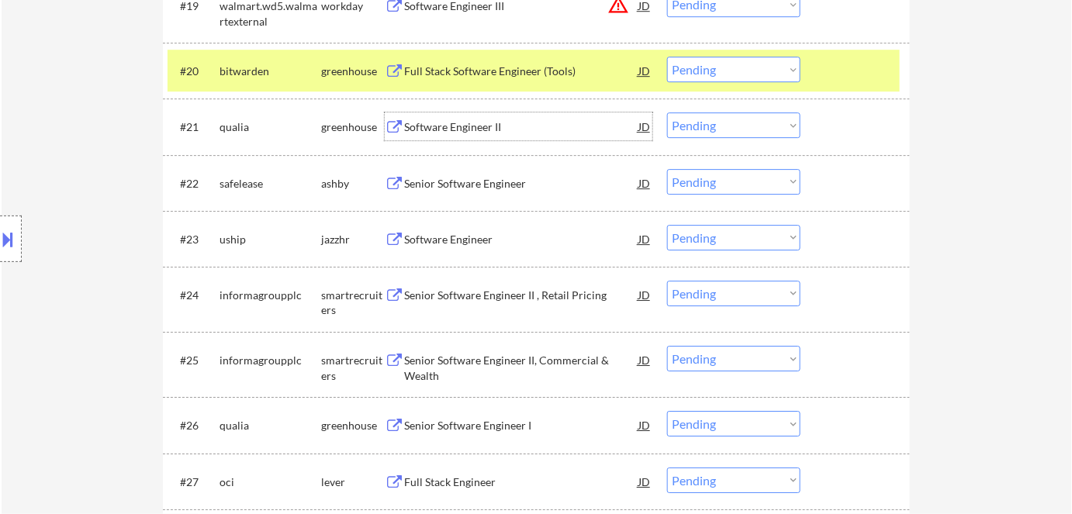
click at [467, 132] on div "Software Engineer II" at bounding box center [521, 127] width 234 height 16
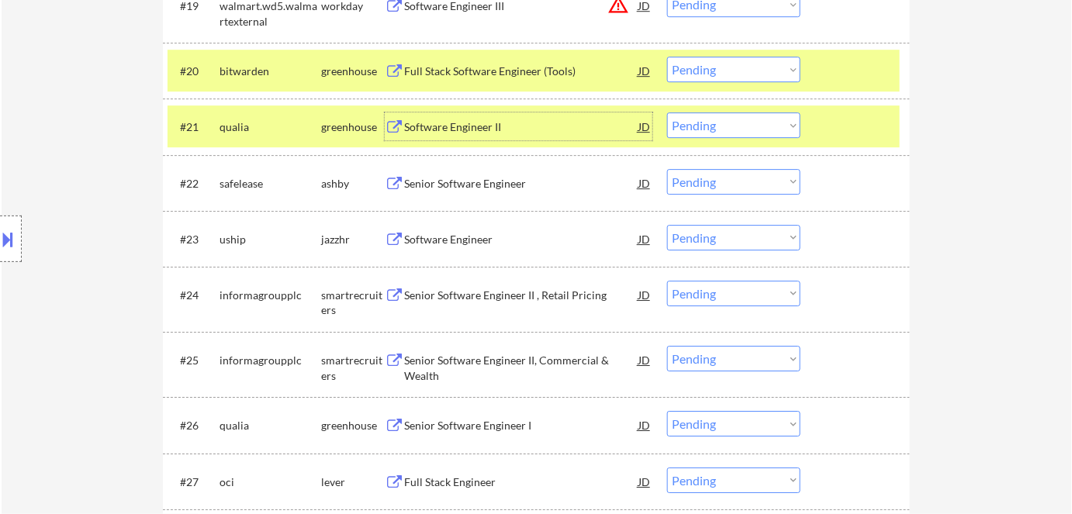
click at [734, 69] on select "Choose an option... Pending Applied Excluded (Questions) Excluded (Expired) Exc…" at bounding box center [733, 70] width 133 height 26
click at [758, 61] on select "Choose an option... Pending Applied Excluded (Questions) Excluded (Expired) Exc…" at bounding box center [733, 70] width 133 height 26
click at [779, 67] on select "Choose an option... Pending Applied Excluded (Questions) Excluded (Expired) Exc…" at bounding box center [733, 70] width 133 height 26
click at [667, 57] on select "Choose an option... Pending Applied Excluded (Questions) Excluded (Expired) Exc…" at bounding box center [733, 70] width 133 height 26
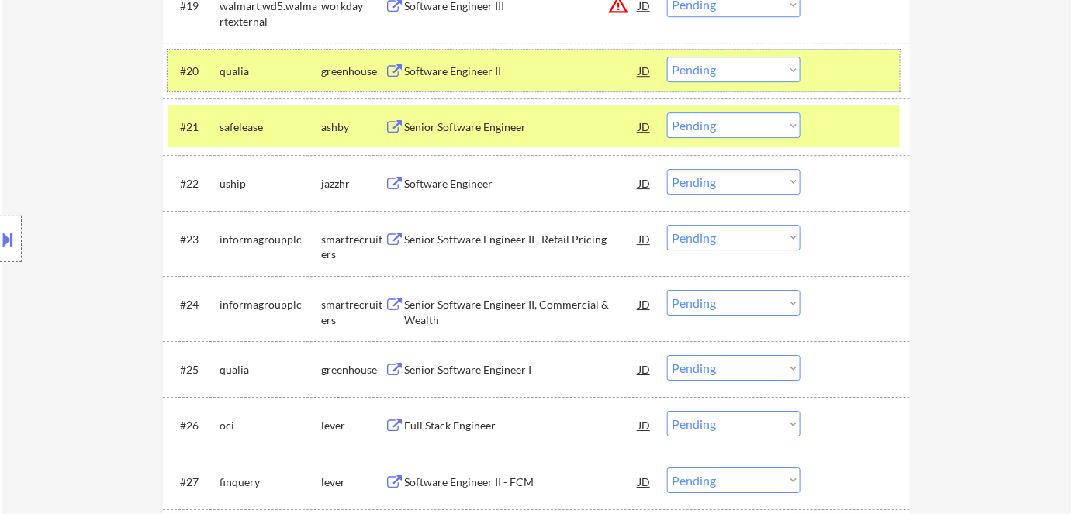
click at [336, 71] on div "greenhouse" at bounding box center [353, 72] width 64 height 16
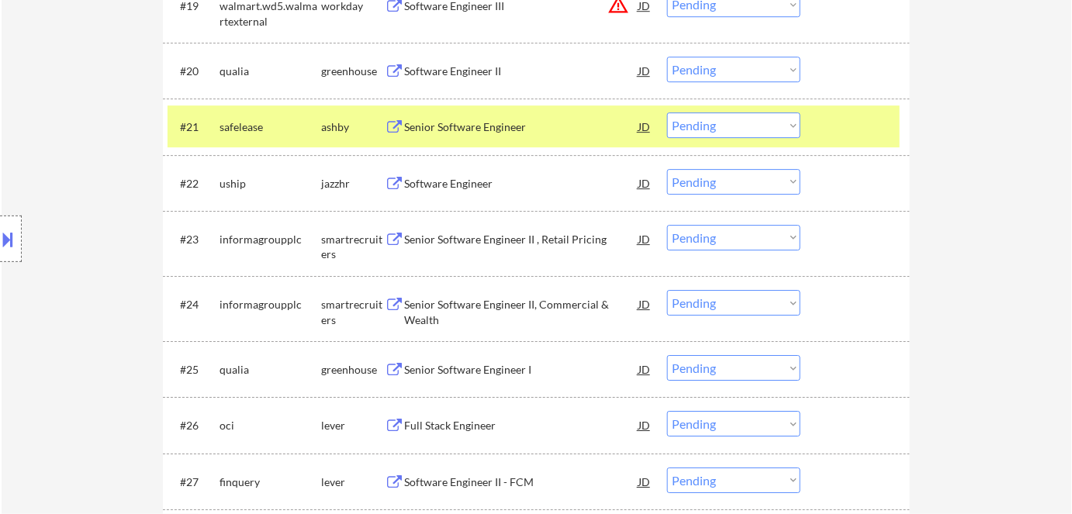
click at [343, 137] on div "ashby" at bounding box center [353, 126] width 64 height 28
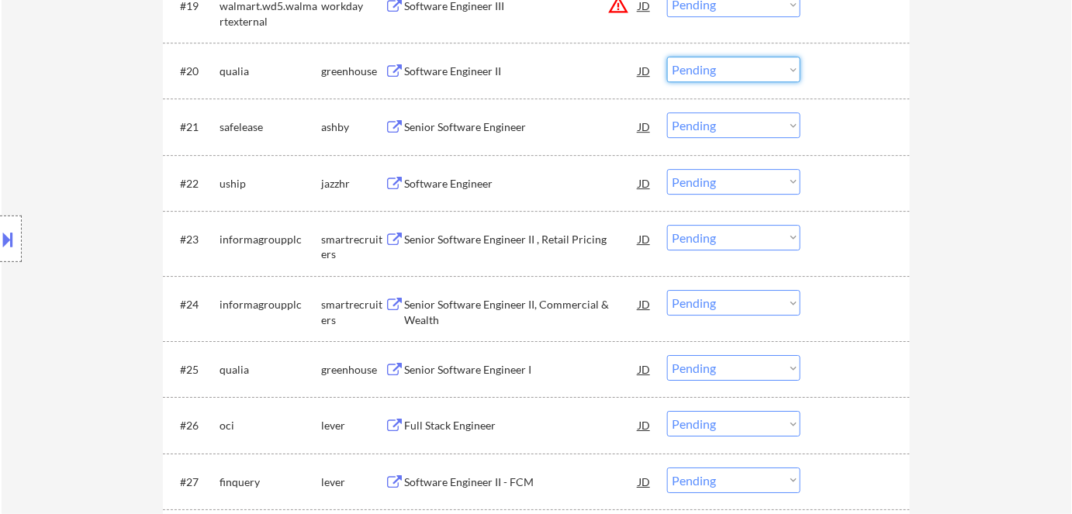
click at [712, 70] on select "Choose an option... Pending Applied Excluded (Questions) Excluded (Expired) Exc…" at bounding box center [733, 70] width 133 height 26
click at [667, 57] on select "Choose an option... Pending Applied Excluded (Questions) Excluded (Expired) Exc…" at bounding box center [733, 70] width 133 height 26
select select ""pending""
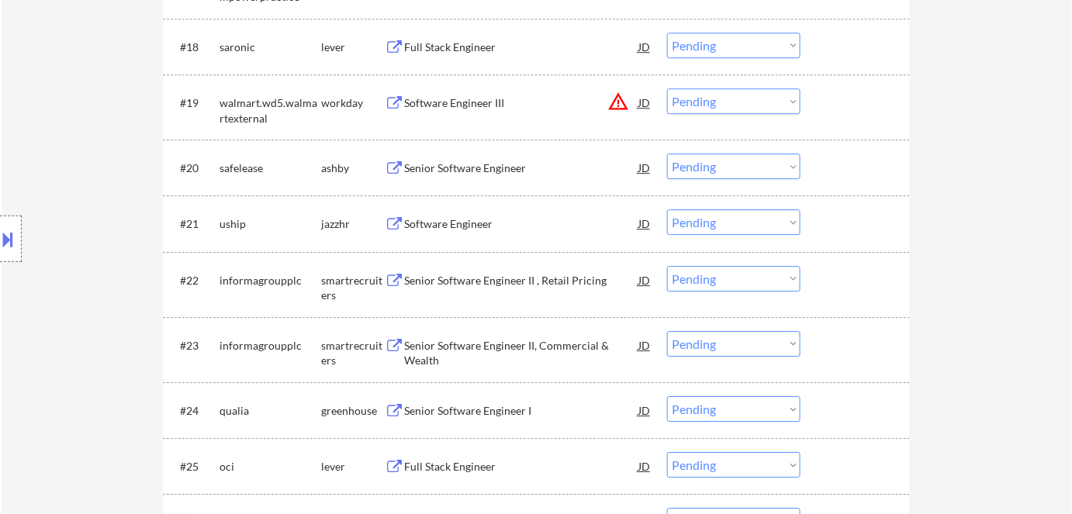
scroll to position [1484, 0]
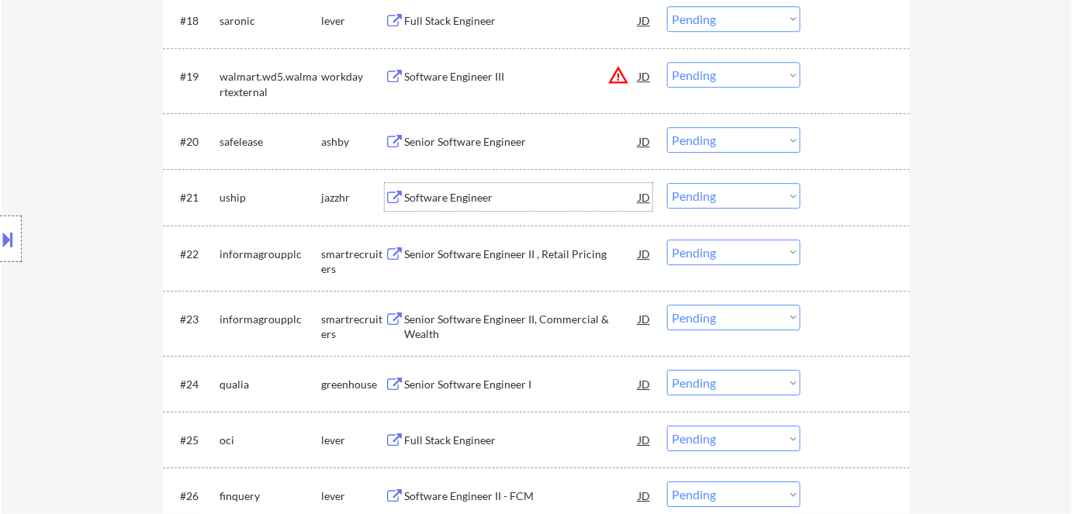
click at [461, 197] on div "Software Engineer" at bounding box center [521, 198] width 234 height 16
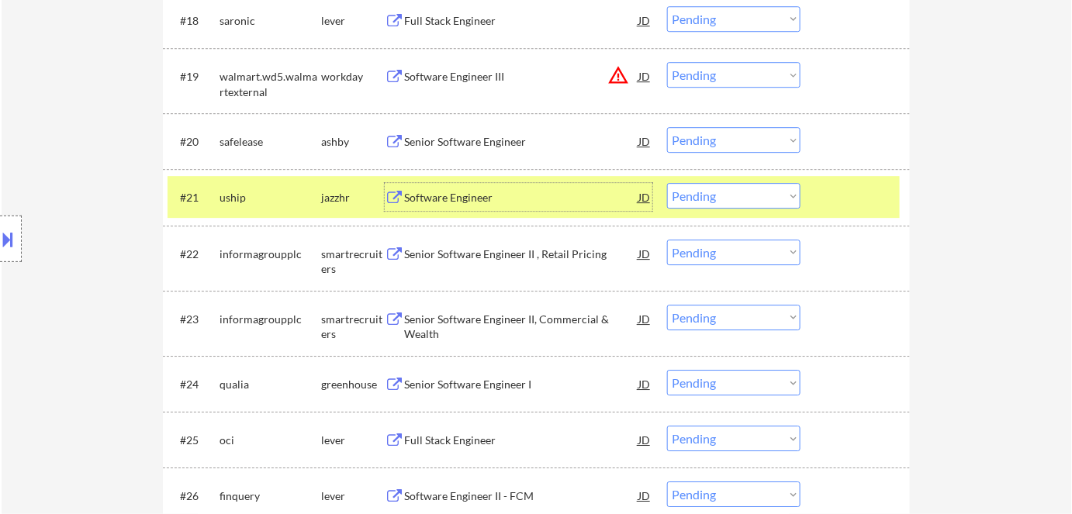
drag, startPoint x: 734, startPoint y: 192, endPoint x: 743, endPoint y: 198, distance: 10.1
click at [736, 195] on select "Choose an option... Pending Applied Excluded (Questions) Excluded (Expired) Exc…" at bounding box center [733, 196] width 133 height 26
click at [667, 183] on select "Choose an option... Pending Applied Excluded (Questions) Excluded (Expired) Exc…" at bounding box center [733, 196] width 133 height 26
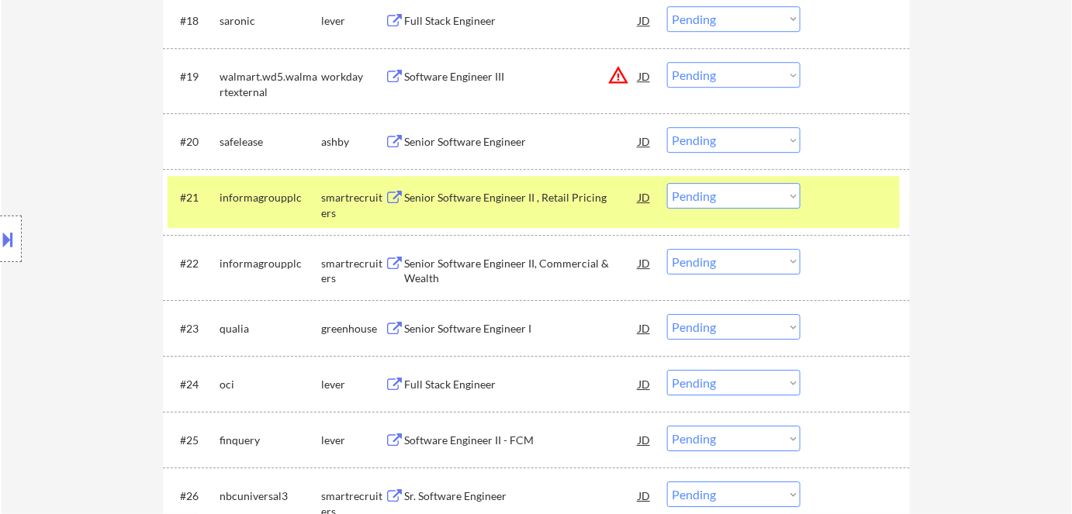
click at [513, 206] on div "Senior Software Engineer II , Retail Pricing" at bounding box center [521, 197] width 234 height 28
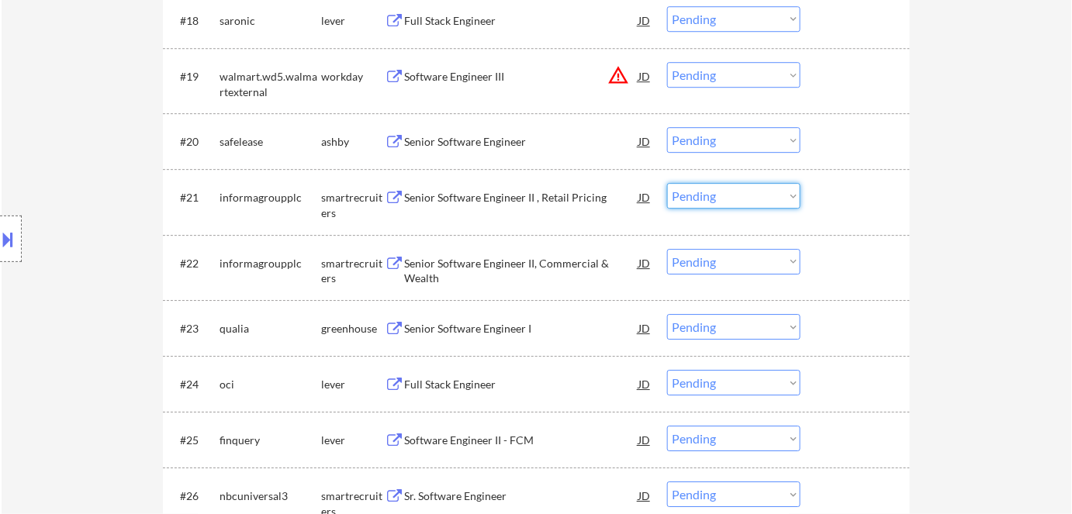
drag, startPoint x: 737, startPoint y: 195, endPoint x: 744, endPoint y: 201, distance: 8.8
click at [738, 197] on select "Choose an option... Pending Applied Excluded (Questions) Excluded (Expired) Exc…" at bounding box center [733, 196] width 133 height 26
click at [667, 183] on select "Choose an option... Pending Applied Excluded (Questions) Excluded (Expired) Exc…" at bounding box center [733, 196] width 133 height 26
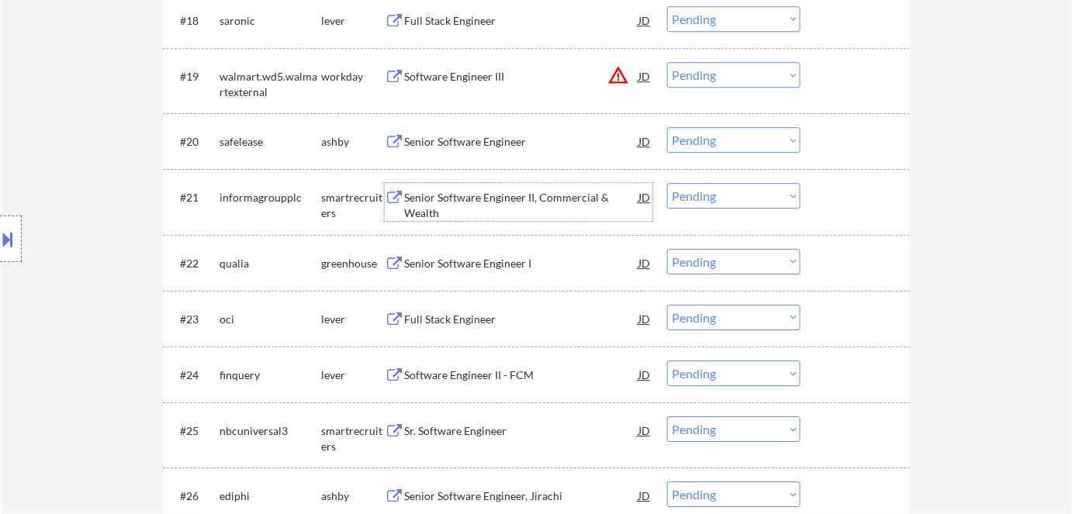
click at [499, 197] on div "Senior Software Engineer II, Commercial & Wealth" at bounding box center [521, 205] width 234 height 30
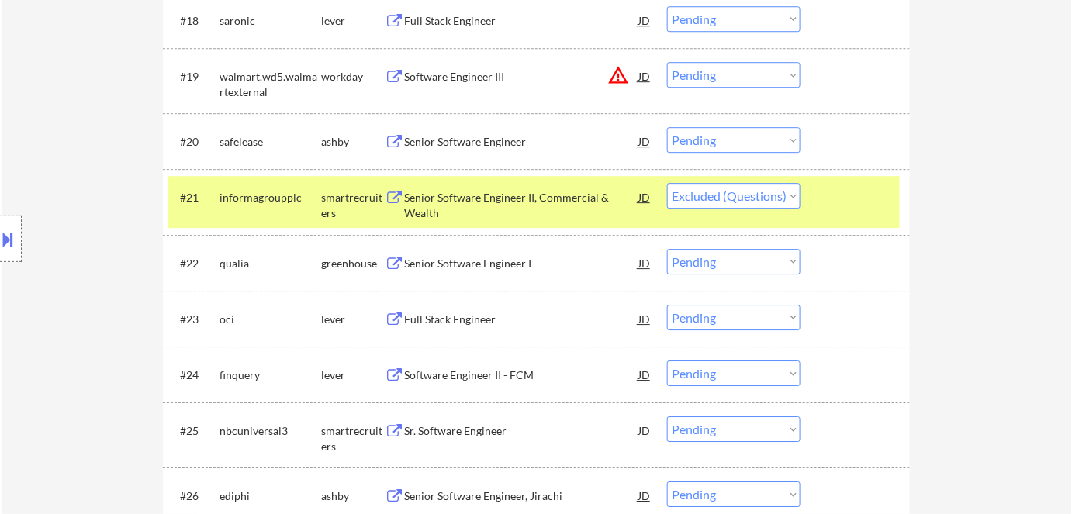
select select ""pending""
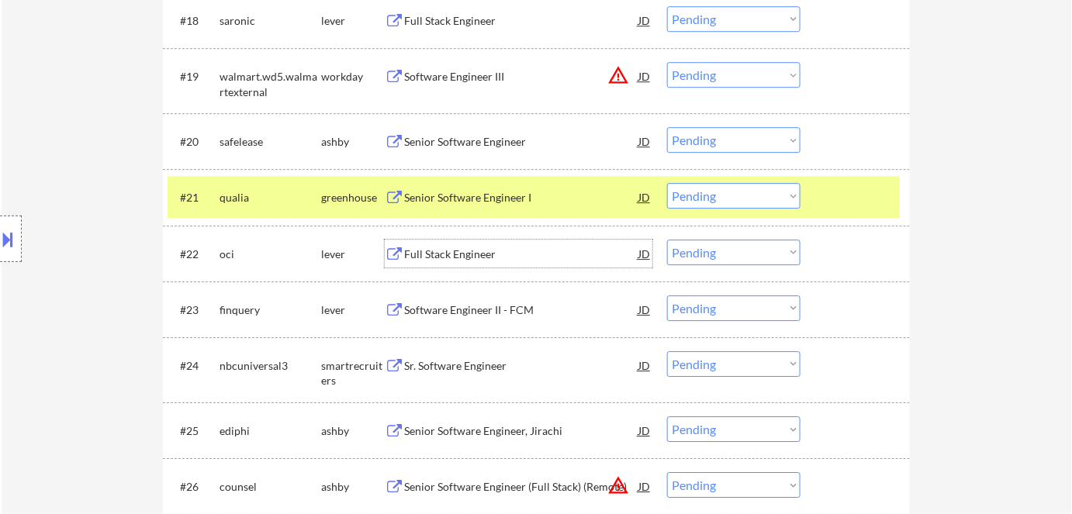
click at [444, 254] on div "Full Stack Engineer" at bounding box center [521, 255] width 234 height 16
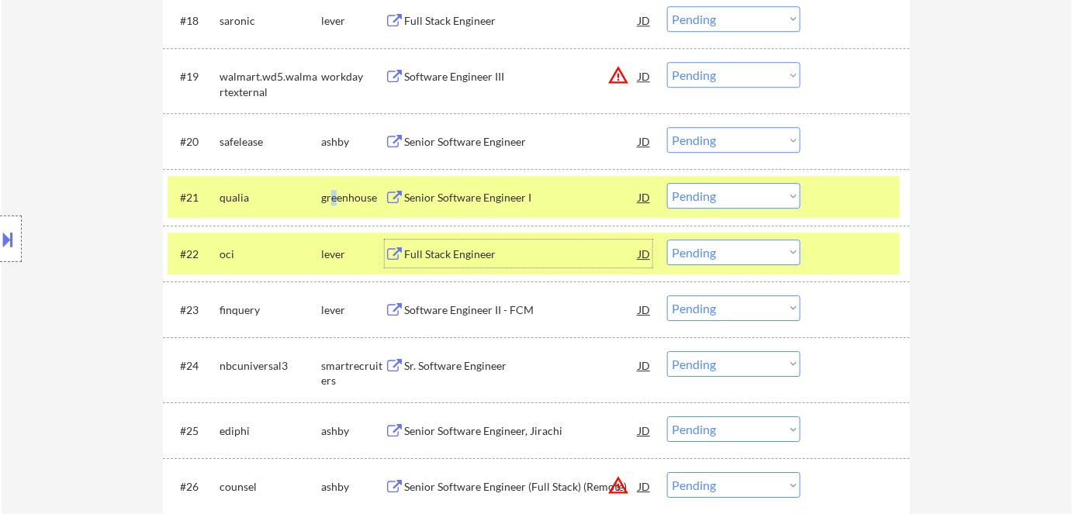
drag, startPoint x: 333, startPoint y: 188, endPoint x: 343, endPoint y: 188, distance: 10.1
click at [336, 188] on div "greenhouse" at bounding box center [353, 197] width 64 height 28
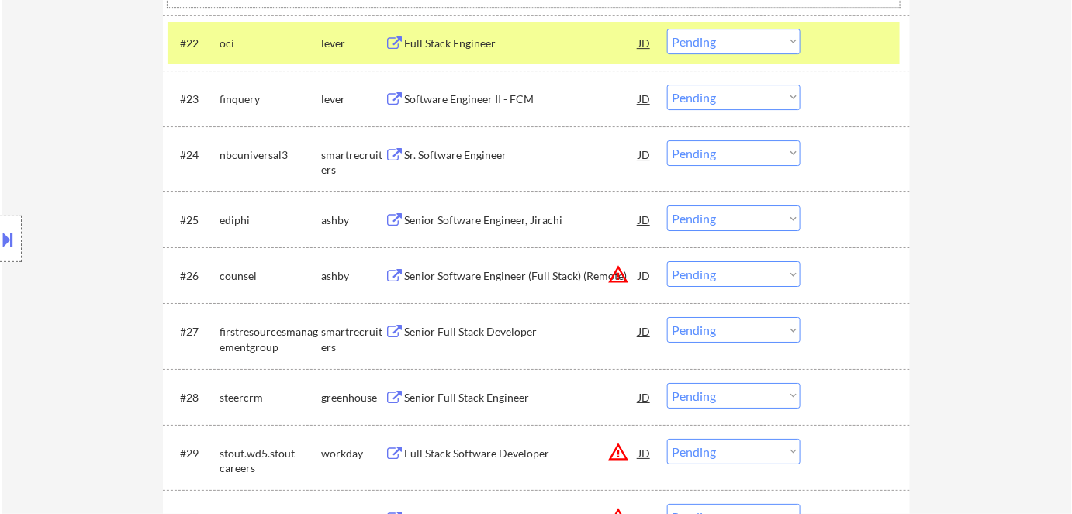
scroll to position [1555, 0]
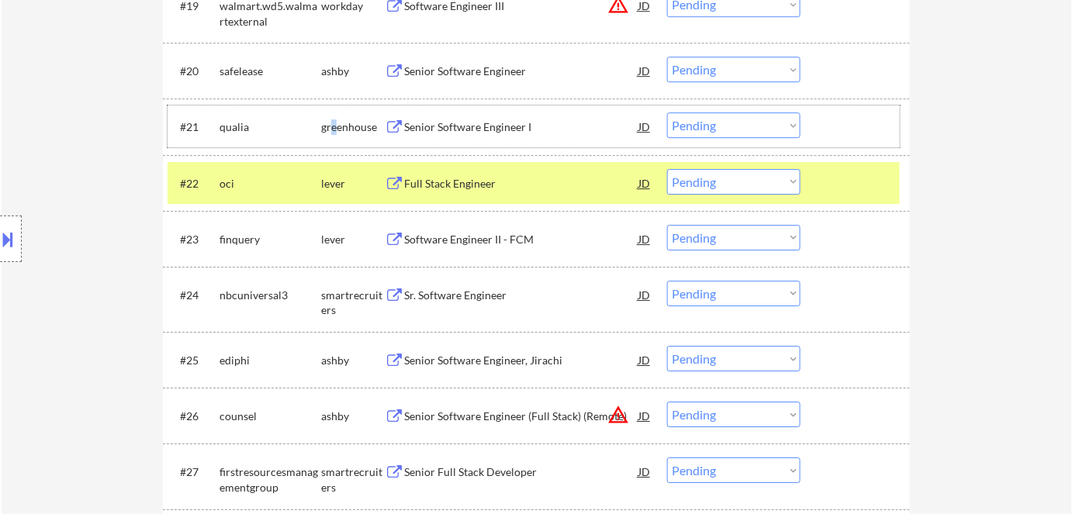
drag, startPoint x: 746, startPoint y: 180, endPoint x: 743, endPoint y: 188, distance: 8.4
click at [746, 180] on select "Choose an option... Pending Applied Excluded (Questions) Excluded (Expired) Exc…" at bounding box center [733, 182] width 133 height 26
click at [667, 169] on select "Choose an option... Pending Applied Excluded (Questions) Excluded (Expired) Exc…" at bounding box center [733, 182] width 133 height 26
click at [497, 183] on div "Full Stack Engineer" at bounding box center [521, 184] width 234 height 16
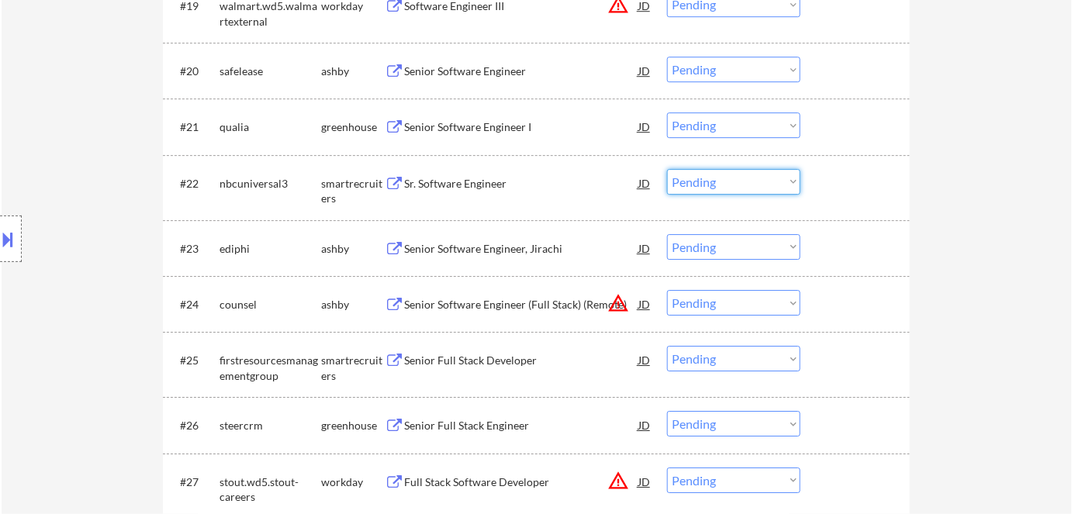
click at [717, 186] on select "Choose an option... Pending Applied Excluded (Questions) Excluded (Expired) Exc…" at bounding box center [733, 182] width 133 height 26
click at [667, 169] on select "Choose an option... Pending Applied Excluded (Questions) Excluded (Expired) Exc…" at bounding box center [733, 182] width 133 height 26
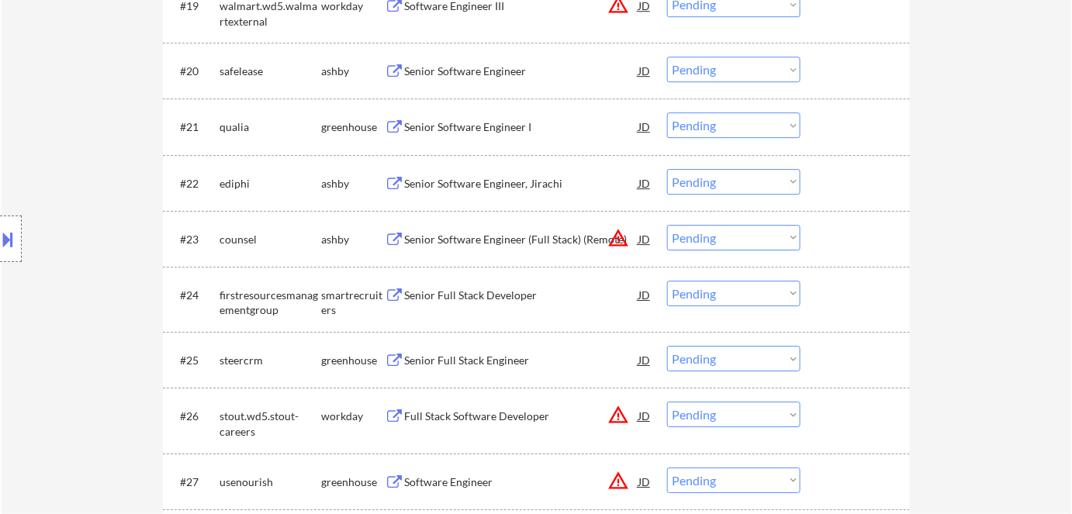
click at [491, 186] on div "Senior Software Engineer, Jirachi" at bounding box center [521, 184] width 234 height 16
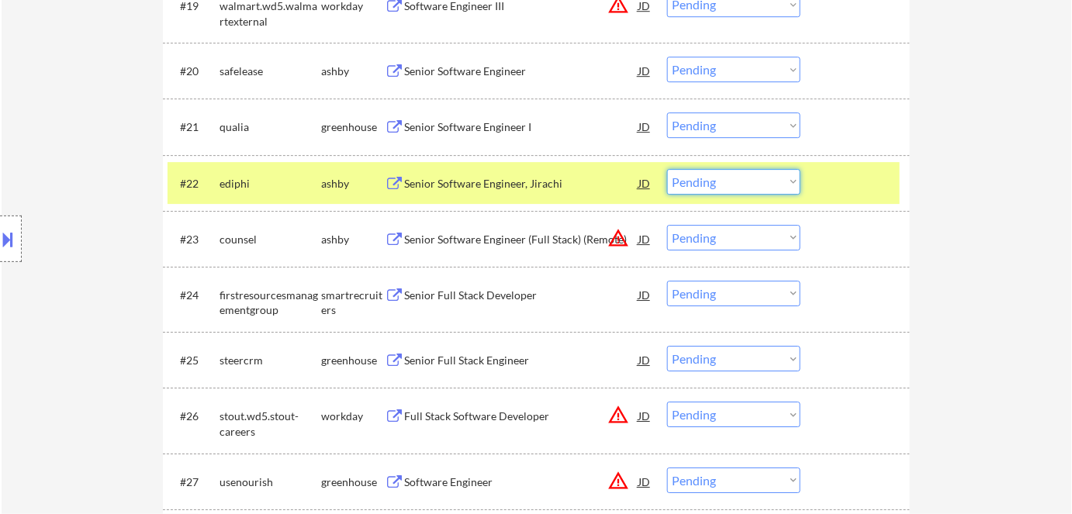
click at [713, 188] on select "Choose an option... Pending Applied Excluded (Questions) Excluded (Expired) Exc…" at bounding box center [733, 182] width 133 height 26
click at [667, 169] on select "Choose an option... Pending Applied Excluded (Questions) Excluded (Expired) Exc…" at bounding box center [733, 182] width 133 height 26
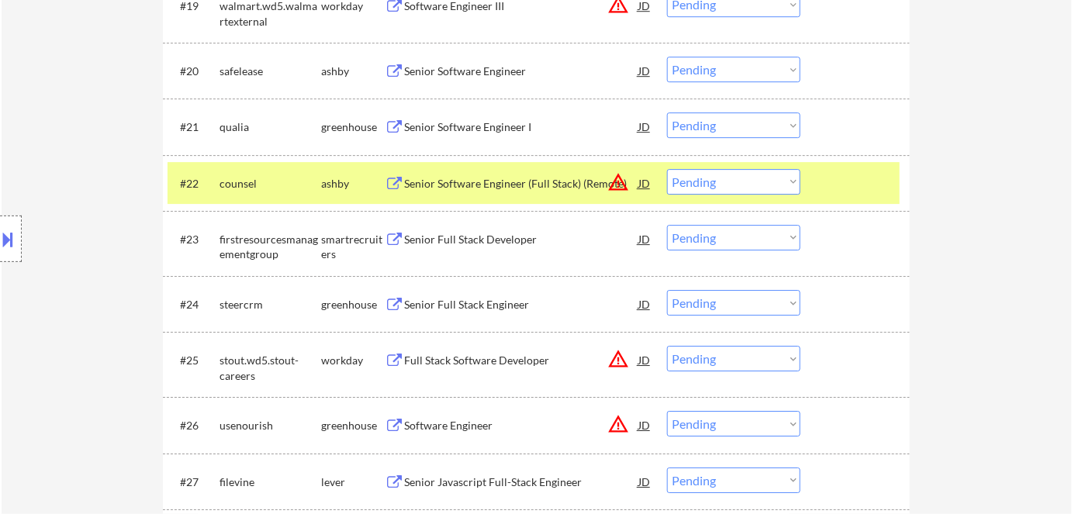
click at [337, 182] on div "ashby" at bounding box center [353, 184] width 64 height 16
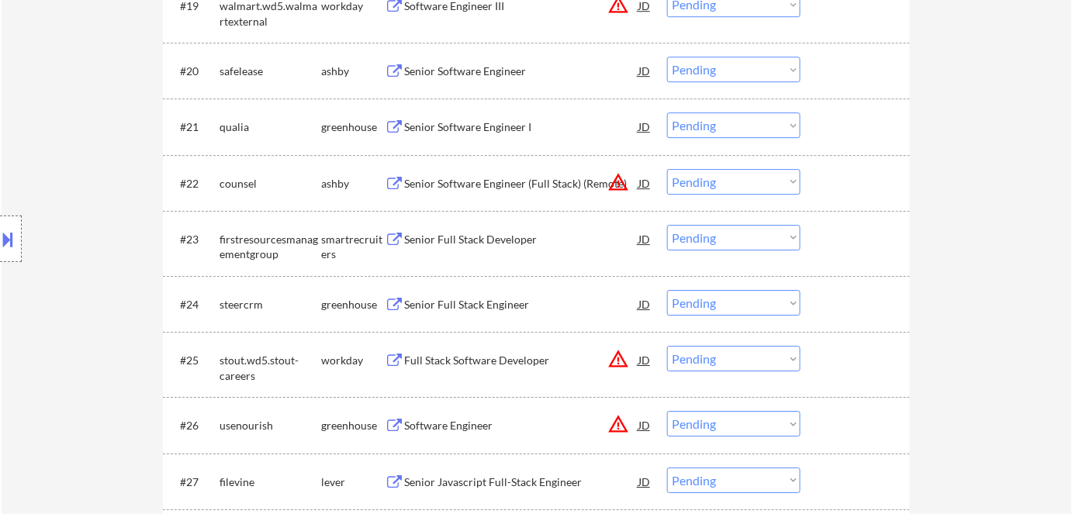
scroll to position [1626, 0]
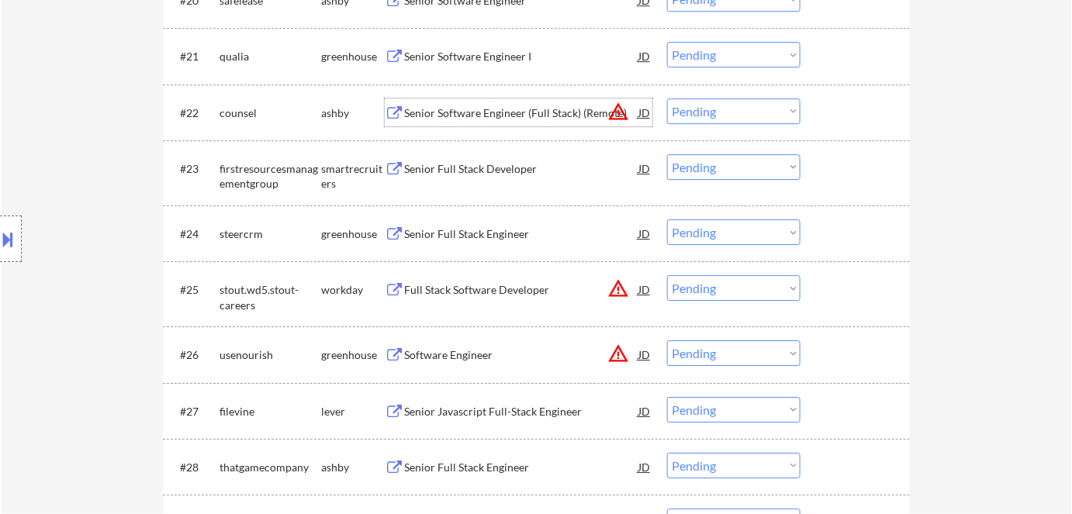
click at [475, 112] on div "Senior Software Engineer (Full Stack) (Remote)" at bounding box center [521, 113] width 234 height 16
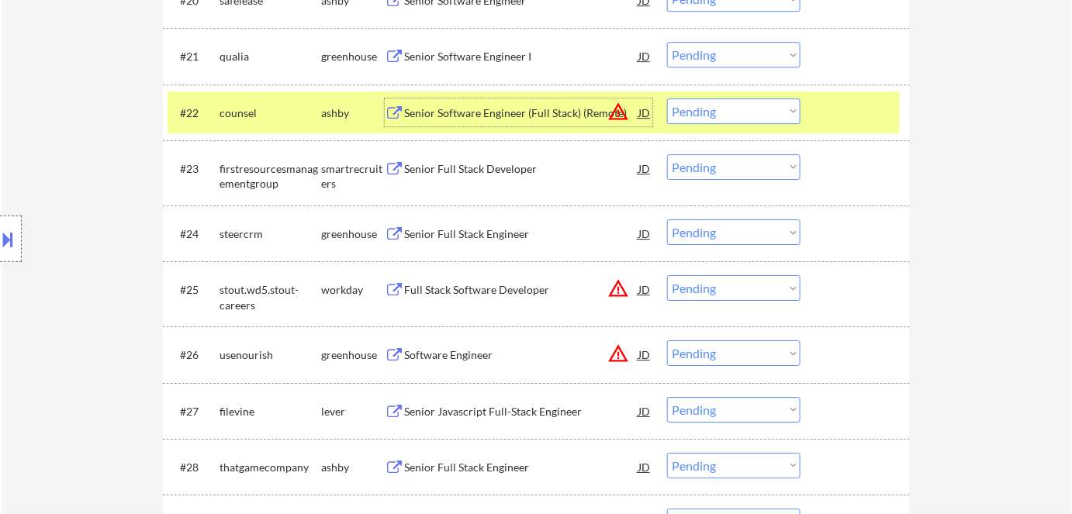
click at [731, 114] on select "Choose an option... Pending Applied Excluded (Questions) Excluded (Expired) Exc…" at bounding box center [733, 112] width 133 height 26
click at [667, 99] on select "Choose an option... Pending Applied Excluded (Questions) Excluded (Expired) Exc…" at bounding box center [733, 112] width 133 height 26
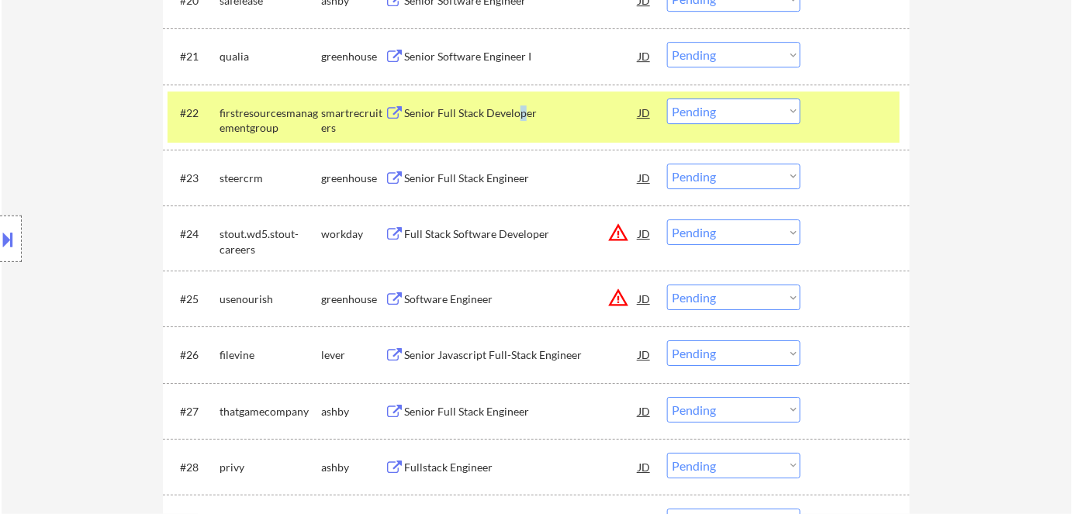
click at [529, 107] on div "Senior Full Stack Developer" at bounding box center [521, 113] width 234 height 16
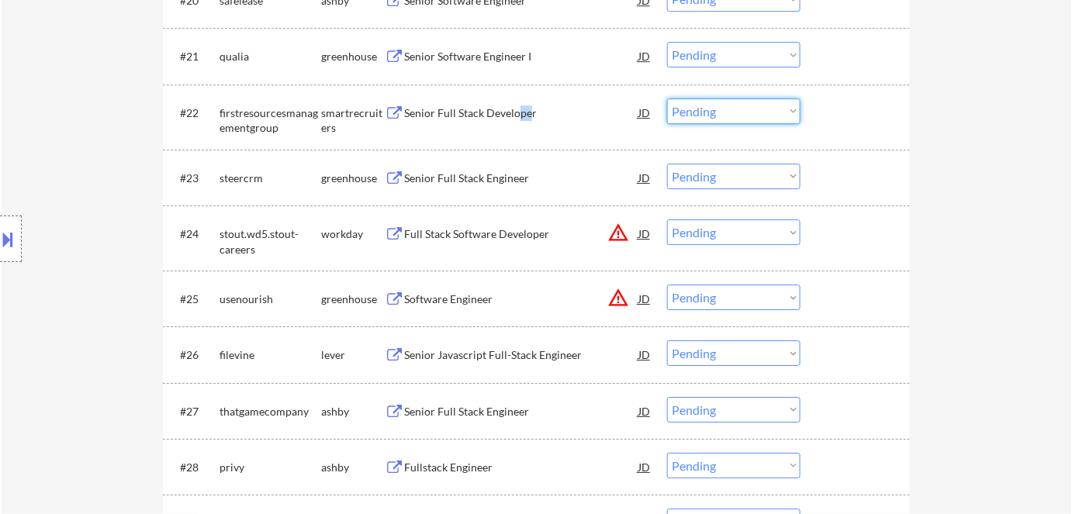
drag, startPoint x: 728, startPoint y: 112, endPoint x: 729, endPoint y: 123, distance: 11.0
click at [728, 114] on select "Choose an option... Pending Applied Excluded (Questions) Excluded (Expired) Exc…" at bounding box center [733, 112] width 133 height 26
click at [667, 99] on select "Choose an option... Pending Applied Excluded (Questions) Excluded (Expired) Exc…" at bounding box center [733, 112] width 133 height 26
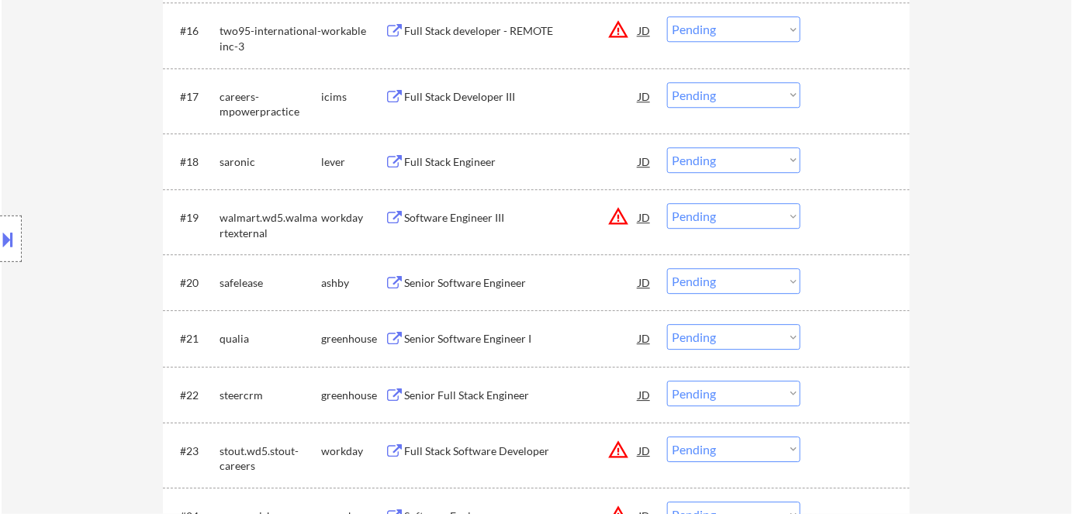
scroll to position [1555, 0]
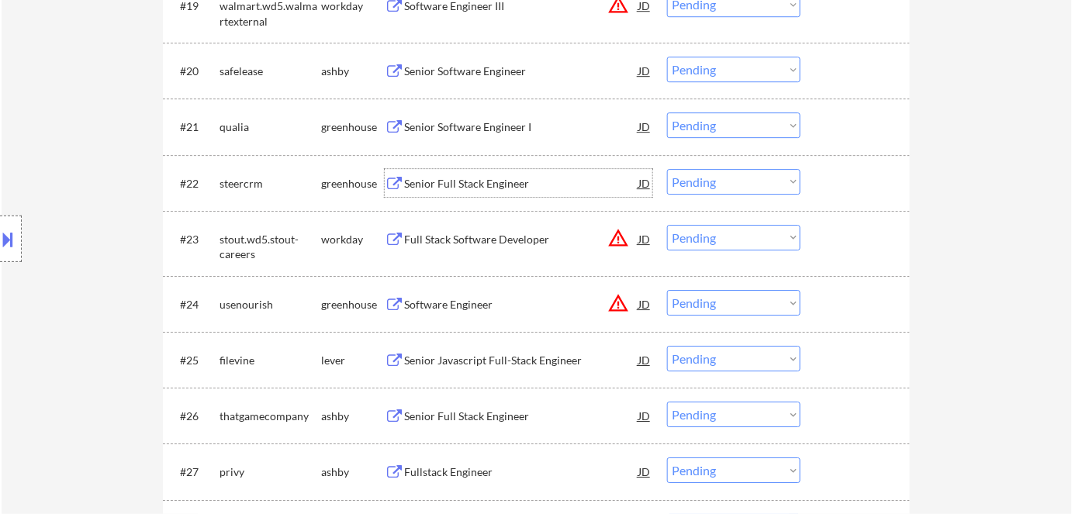
click at [499, 180] on div "Senior Full Stack Engineer" at bounding box center [521, 184] width 234 height 16
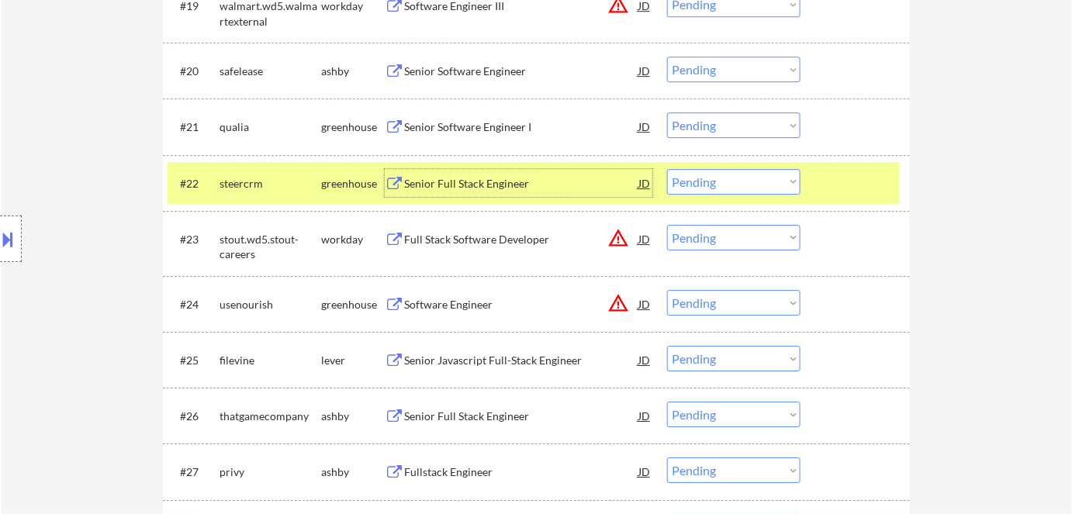
drag, startPoint x: 771, startPoint y: 176, endPoint x: 776, endPoint y: 192, distance: 17.2
click at [772, 180] on select "Choose an option... Pending Applied Excluded (Questions) Excluded (Expired) Exc…" at bounding box center [733, 182] width 133 height 26
click at [667, 169] on select "Choose an option... Pending Applied Excluded (Questions) Excluded (Expired) Exc…" at bounding box center [733, 182] width 133 height 26
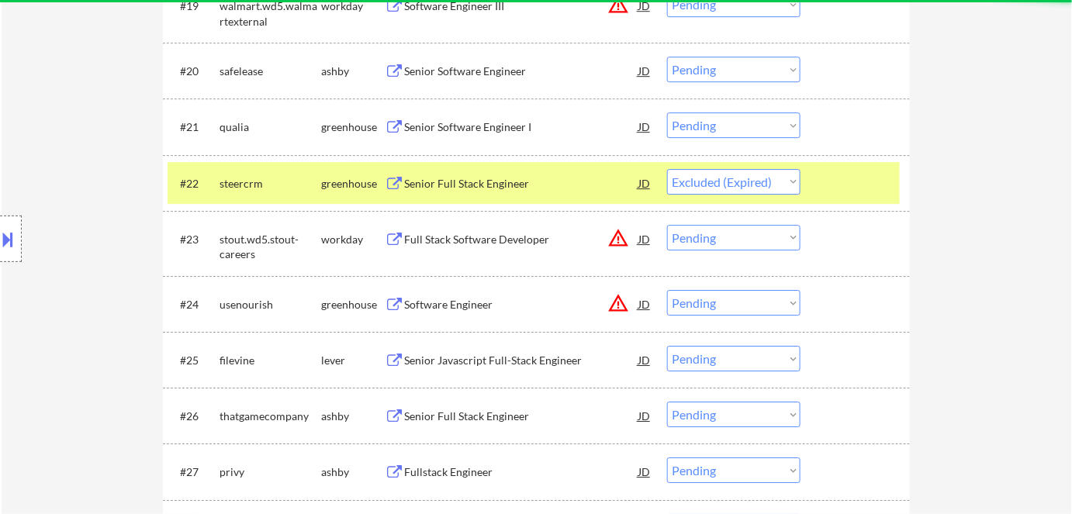
select select ""pending""
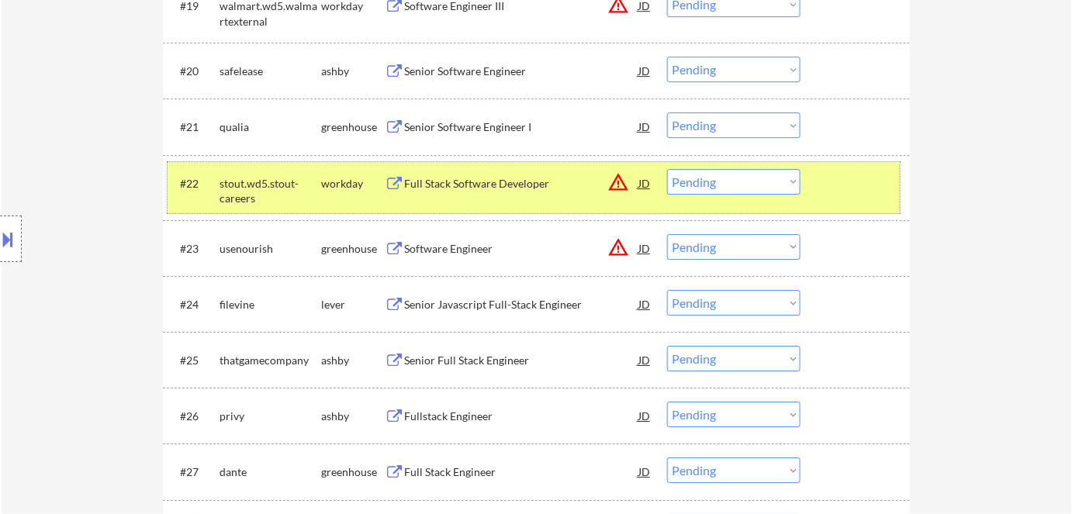
drag, startPoint x: 343, startPoint y: 187, endPoint x: 496, endPoint y: 242, distance: 163.1
click at [347, 188] on div "workday" at bounding box center [353, 184] width 64 height 16
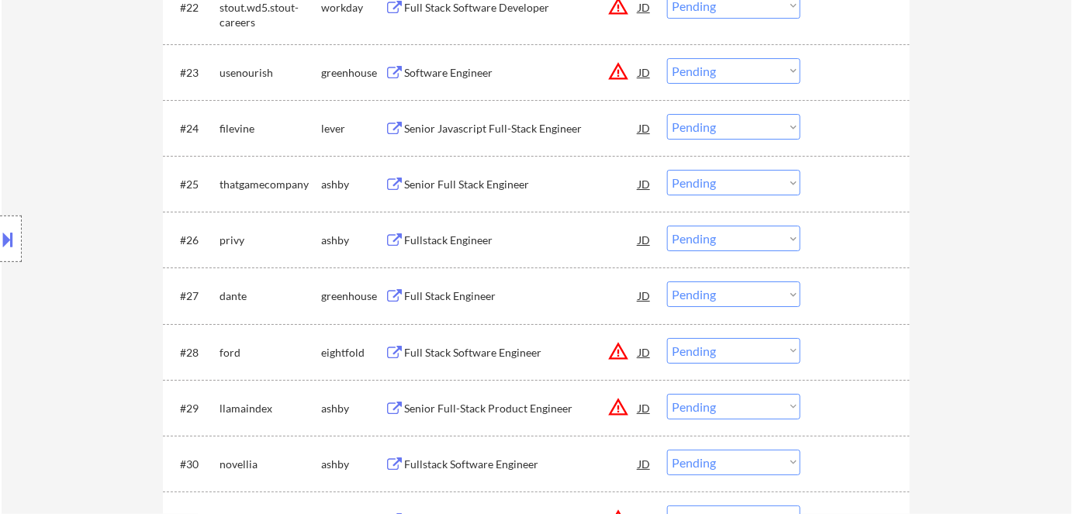
scroll to position [1766, 0]
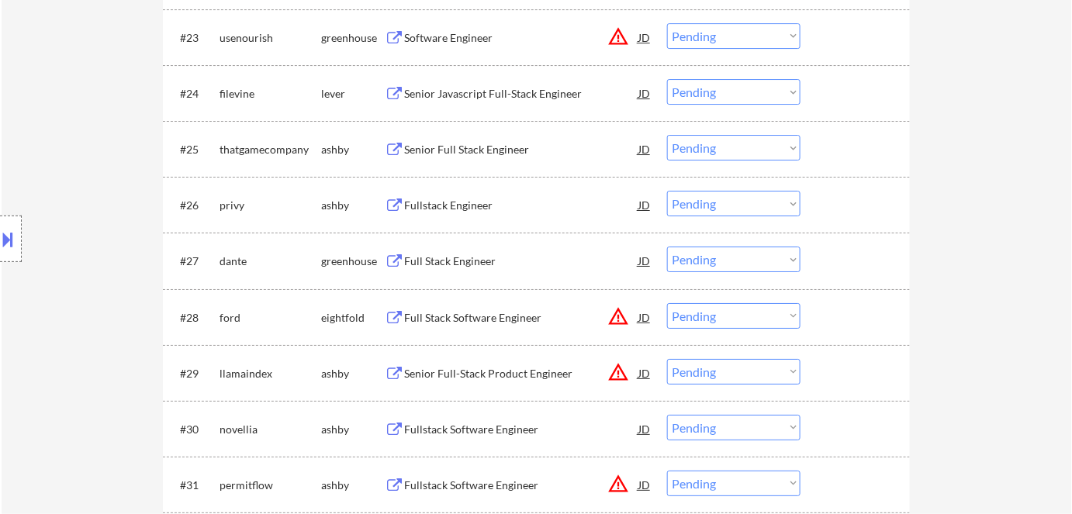
click at [484, 92] on div "Senior Javascript Full-Stack Engineer" at bounding box center [521, 94] width 234 height 16
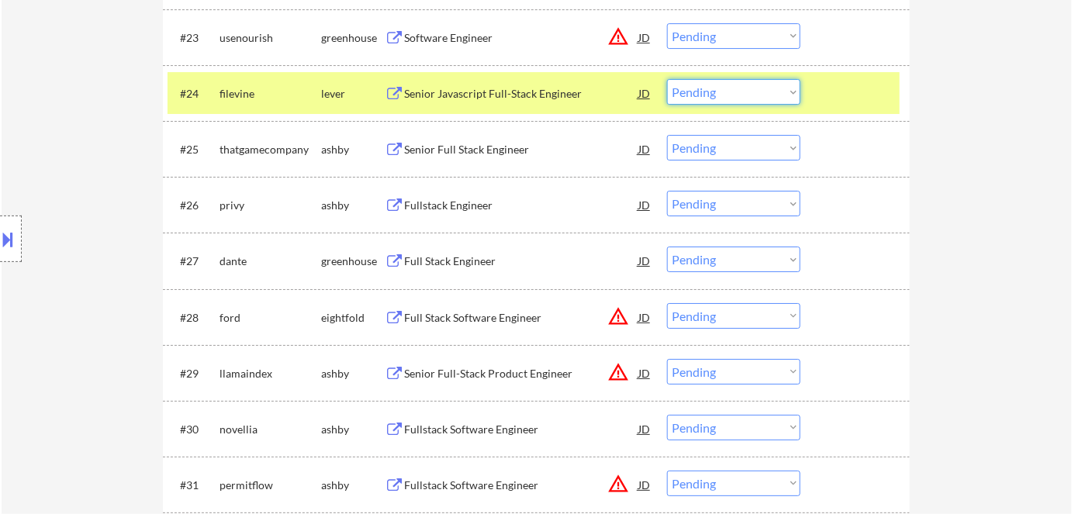
drag, startPoint x: 746, startPoint y: 92, endPoint x: 745, endPoint y: 100, distance: 7.8
click at [746, 93] on select "Choose an option... Pending Applied Excluded (Questions) Excluded (Expired) Exc…" at bounding box center [733, 92] width 133 height 26
click at [667, 79] on select "Choose an option... Pending Applied Excluded (Questions) Excluded (Expired) Exc…" at bounding box center [733, 92] width 133 height 26
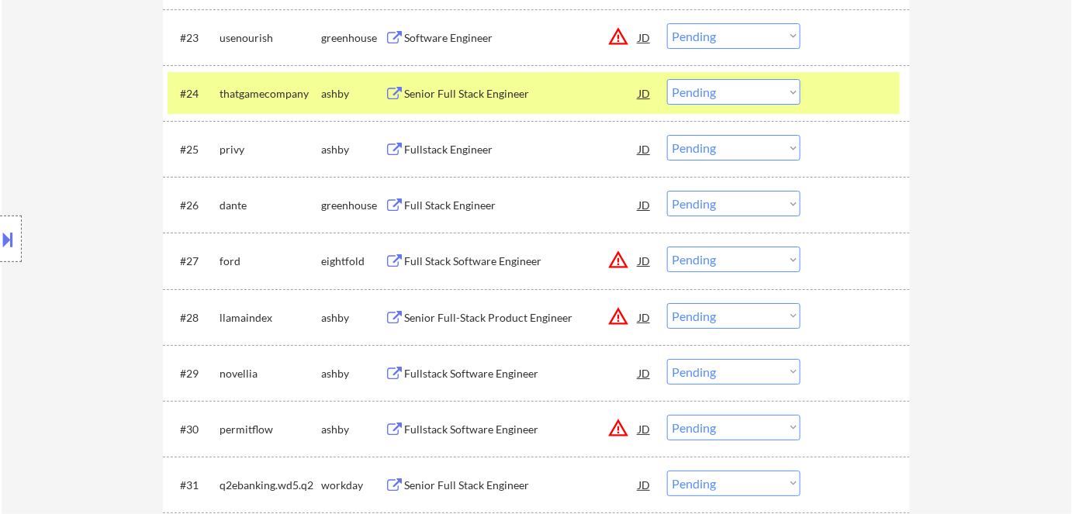
click at [475, 88] on div "Senior Full Stack Engineer" at bounding box center [521, 94] width 234 height 16
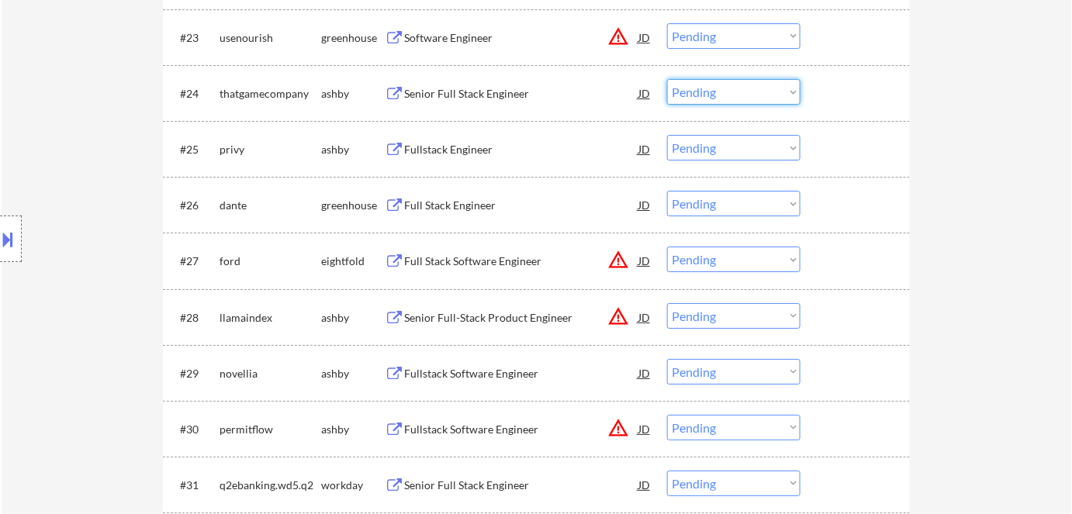
drag, startPoint x: 755, startPoint y: 87, endPoint x: 777, endPoint y: 103, distance: 27.8
click at [756, 87] on select "Choose an option... Pending Applied Excluded (Questions) Excluded (Expired) Exc…" at bounding box center [733, 92] width 133 height 26
click at [667, 79] on select "Choose an option... Pending Applied Excluded (Questions) Excluded (Expired) Exc…" at bounding box center [733, 92] width 133 height 26
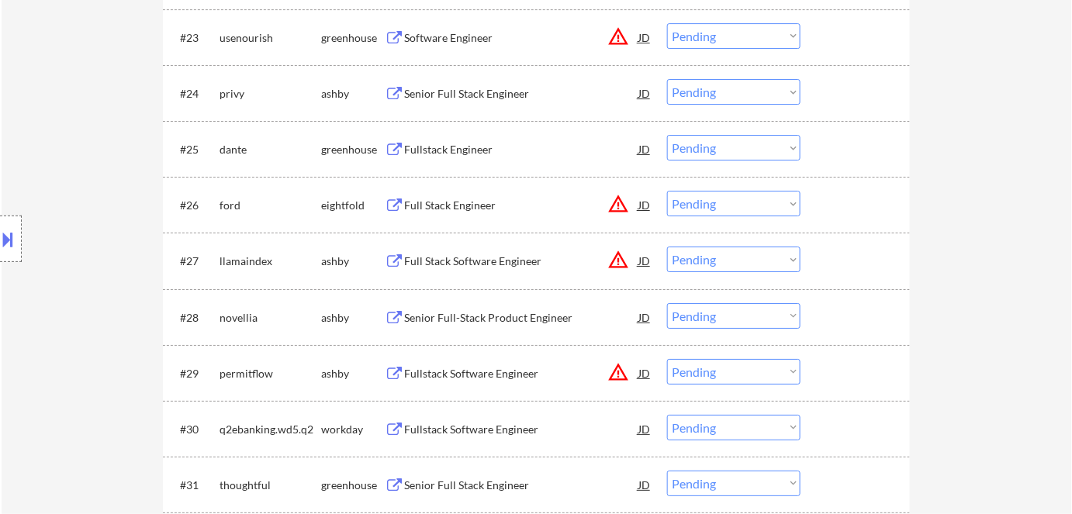
click at [453, 95] on div "Senior Full Stack Engineer" at bounding box center [521, 94] width 234 height 16
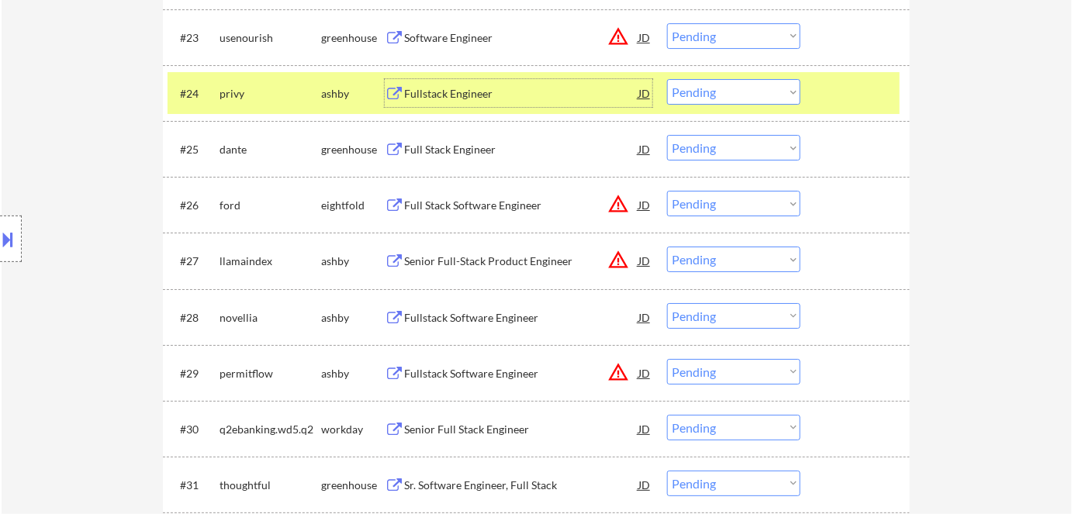
drag, startPoint x: 724, startPoint y: 86, endPoint x: 741, endPoint y: 103, distance: 24.7
click at [724, 86] on select "Choose an option... Pending Applied Excluded (Questions) Excluded (Expired) Exc…" at bounding box center [733, 92] width 133 height 26
click at [667, 79] on select "Choose an option... Pending Applied Excluded (Questions) Excluded (Expired) Exc…" at bounding box center [733, 92] width 133 height 26
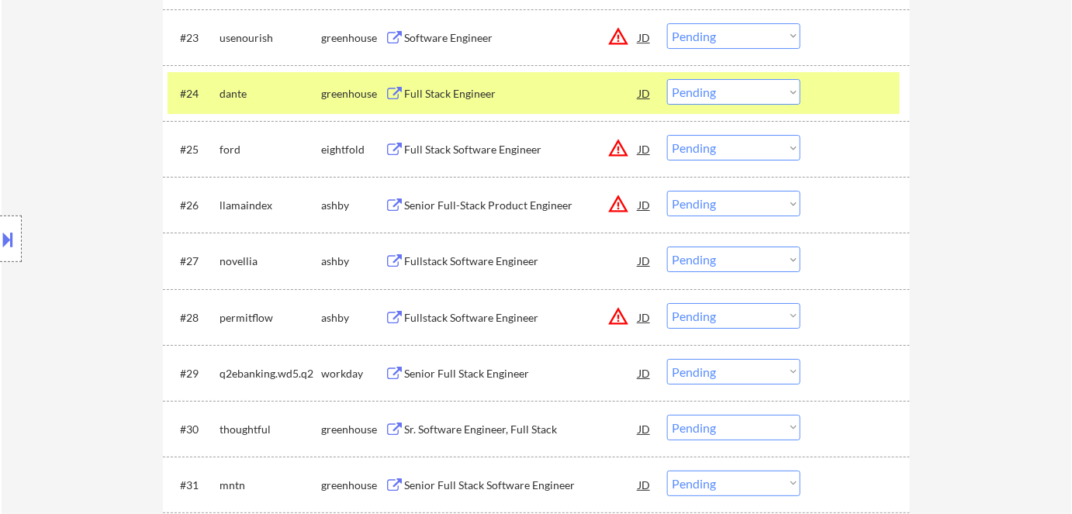
click at [437, 82] on div "Full Stack Engineer" at bounding box center [521, 93] width 234 height 28
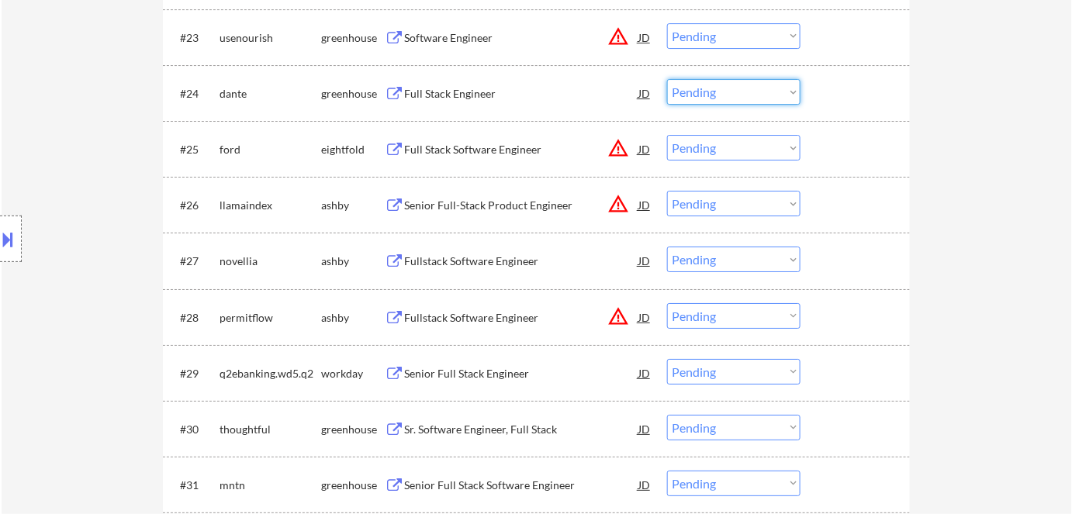
drag, startPoint x: 754, startPoint y: 92, endPoint x: 758, endPoint y: 99, distance: 8.7
click at [754, 92] on select "Choose an option... Pending Applied Excluded (Questions) Excluded (Expired) Exc…" at bounding box center [733, 92] width 133 height 26
click at [667, 79] on select "Choose an option... Pending Applied Excluded (Questions) Excluded (Expired) Exc…" at bounding box center [733, 92] width 133 height 26
select select ""pending""
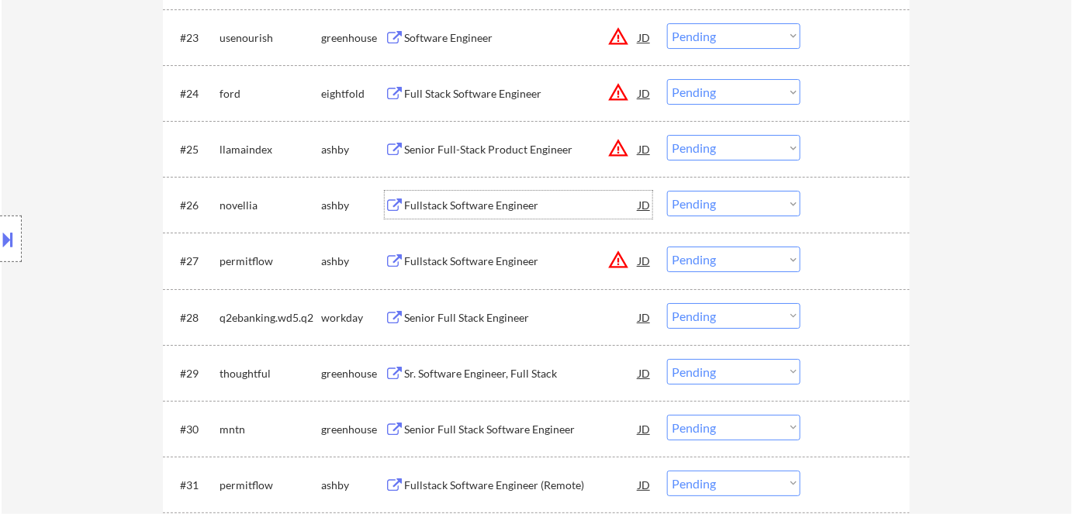
click at [471, 210] on div "Fullstack Software Engineer" at bounding box center [521, 206] width 234 height 16
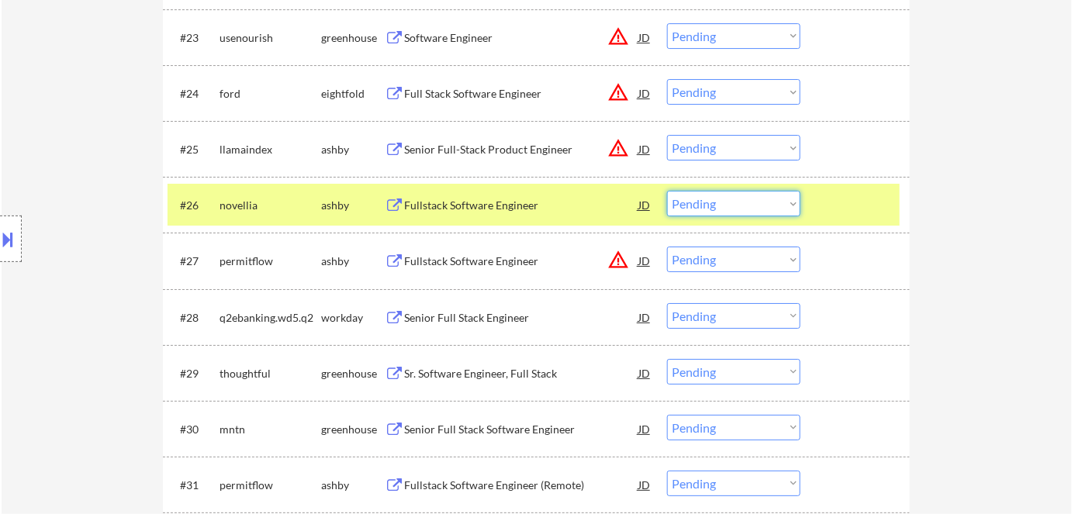
drag, startPoint x: 705, startPoint y: 201, endPoint x: 717, endPoint y: 215, distance: 18.7
click at [706, 203] on select "Choose an option... Pending Applied Excluded (Questions) Excluded (Expired) Exc…" at bounding box center [733, 204] width 133 height 26
click at [667, 191] on select "Choose an option... Pending Applied Excluded (Questions) Excluded (Expired) Exc…" at bounding box center [733, 204] width 133 height 26
select select ""pending""
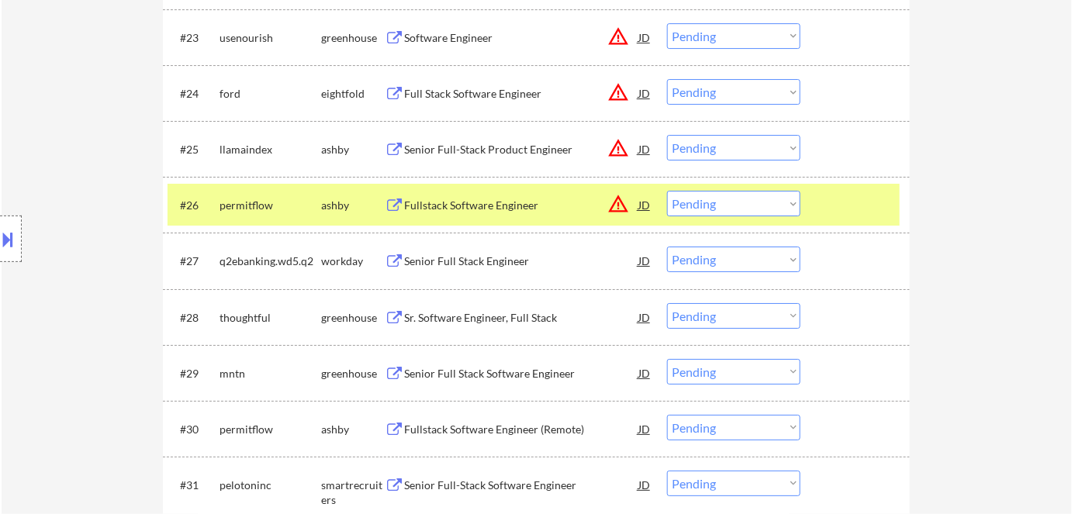
click at [335, 209] on div "ashby" at bounding box center [353, 206] width 64 height 16
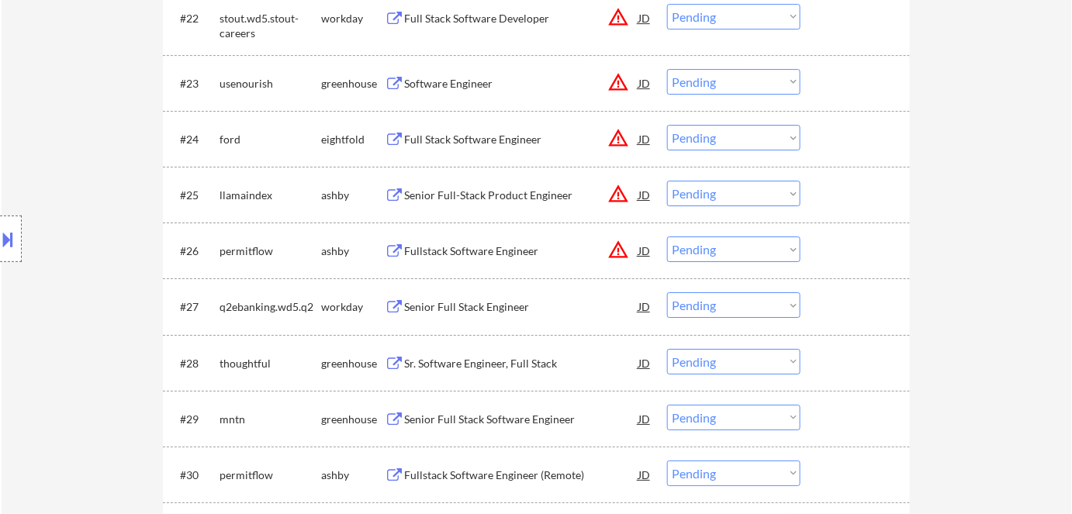
scroll to position [1837, 0]
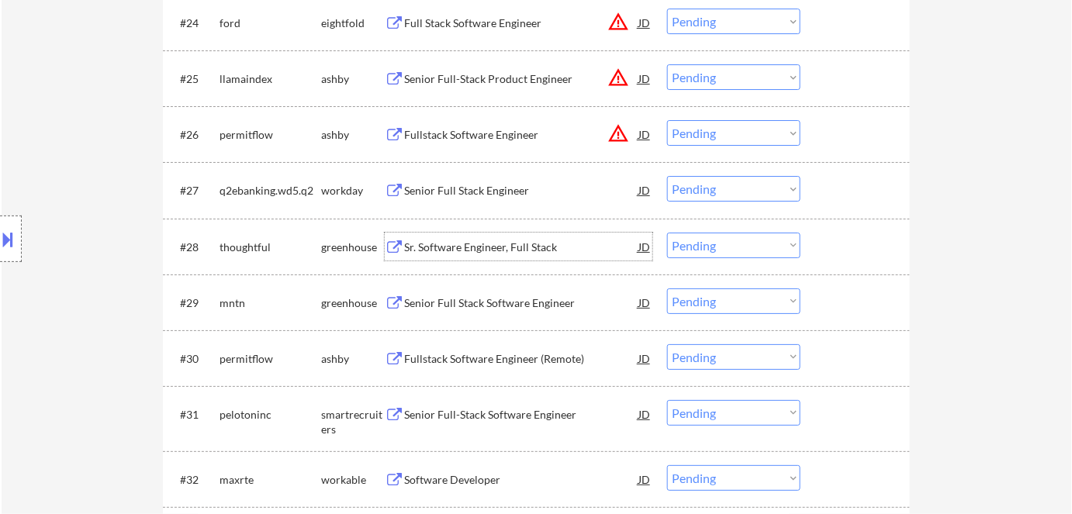
click at [447, 243] on div "Sr. Software Engineer, Full Stack" at bounding box center [521, 248] width 234 height 16
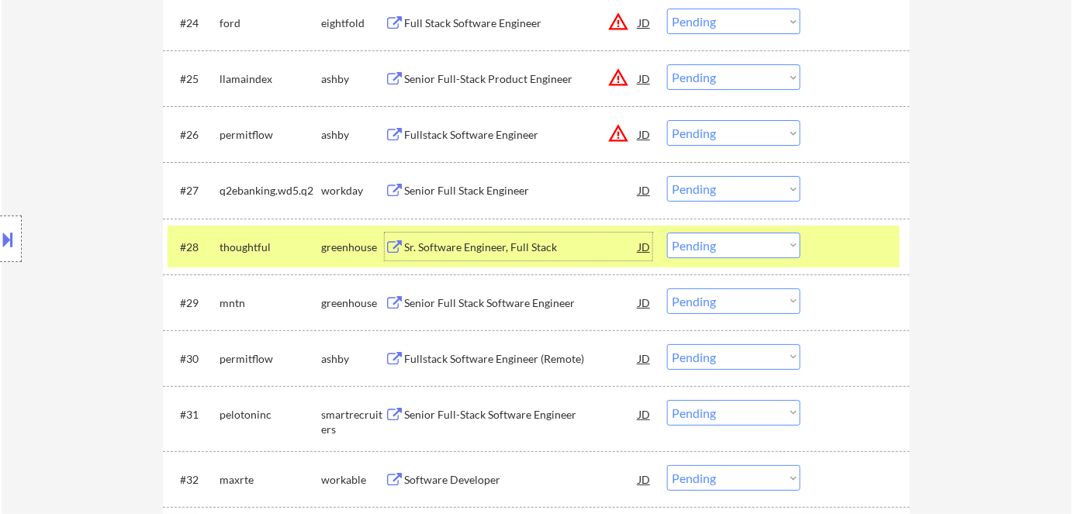
click at [746, 246] on select "Choose an option... Pending Applied Excluded (Questions) Excluded (Expired) Exc…" at bounding box center [733, 246] width 133 height 26
click at [667, 233] on select "Choose an option... Pending Applied Excluded (Questions) Excluded (Expired) Exc…" at bounding box center [733, 246] width 133 height 26
click at [349, 248] on div "greenhouse" at bounding box center [353, 248] width 64 height 16
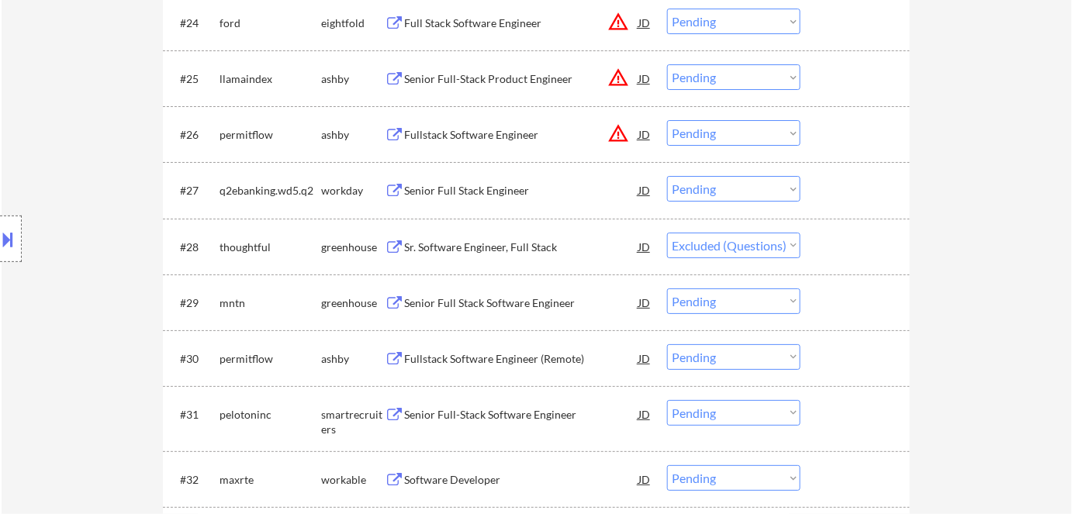
select select ""pending""
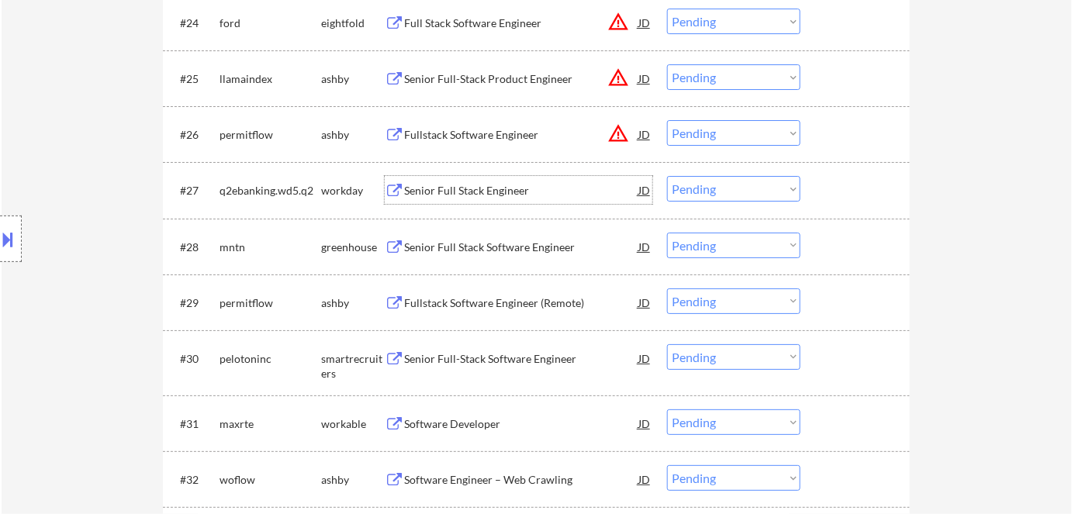
click at [472, 185] on div "Senior Full Stack Engineer" at bounding box center [521, 191] width 234 height 16
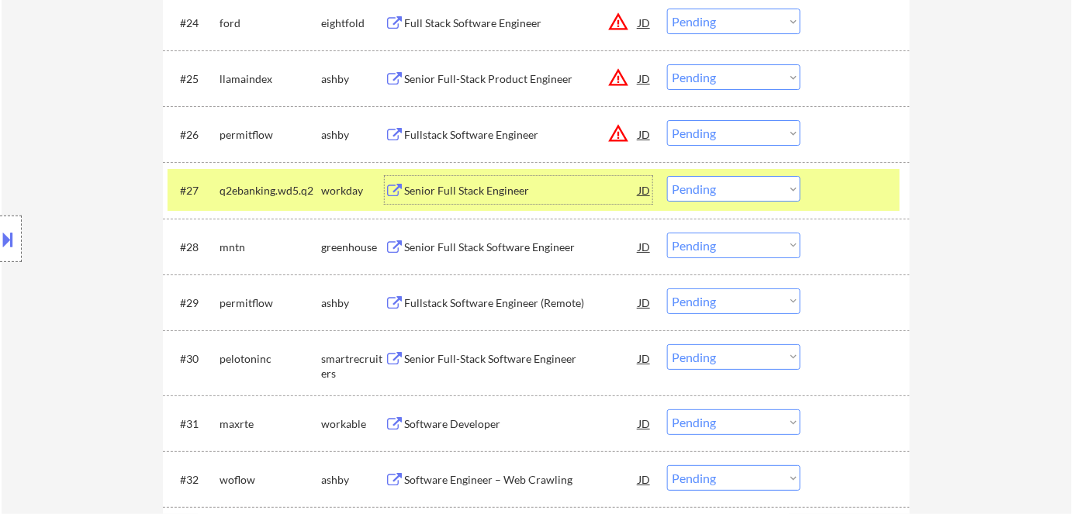
drag, startPoint x: 724, startPoint y: 188, endPoint x: 732, endPoint y: 197, distance: 12.1
click at [725, 188] on select "Choose an option... Pending Applied Excluded (Questions) Excluded (Expired) Exc…" at bounding box center [733, 189] width 133 height 26
click at [667, 176] on select "Choose an option... Pending Applied Excluded (Questions) Excluded (Expired) Exc…" at bounding box center [733, 189] width 133 height 26
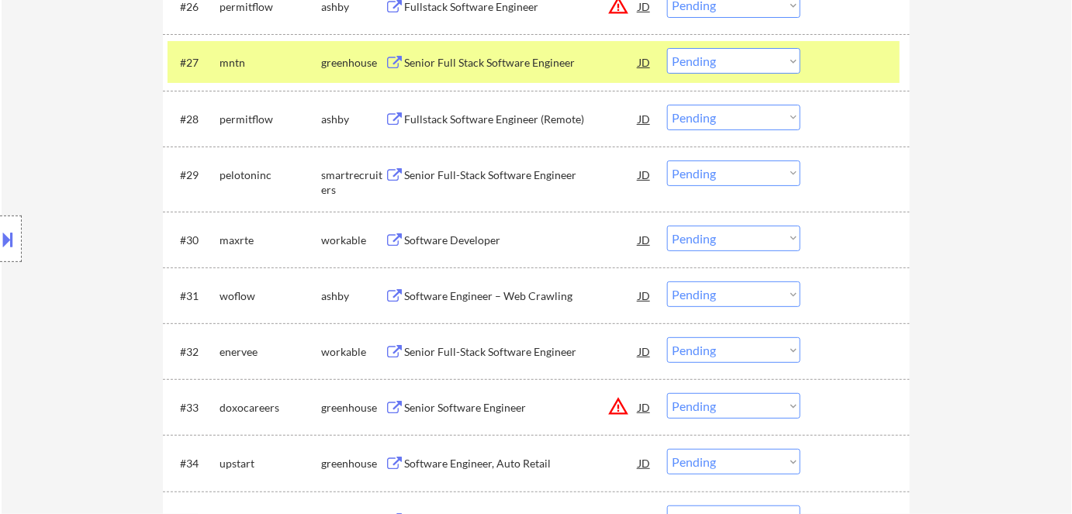
scroll to position [1907, 0]
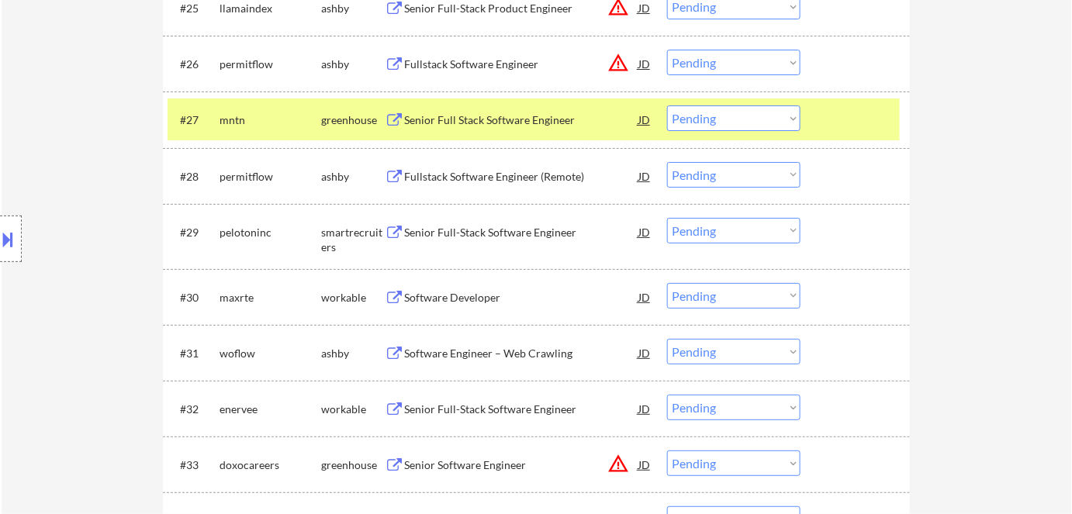
click at [479, 120] on div "Senior Full Stack Software Engineer" at bounding box center [521, 120] width 234 height 16
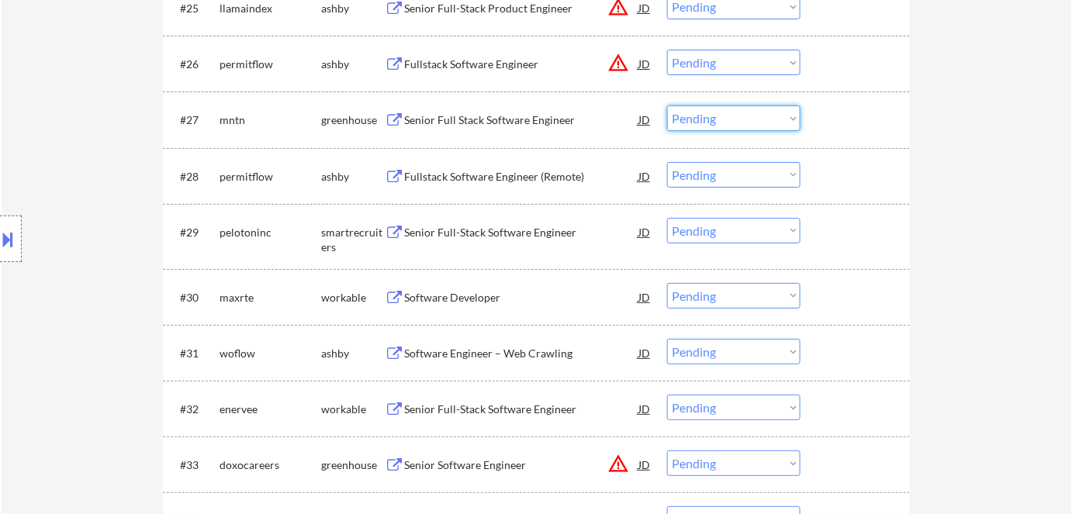
drag, startPoint x: 763, startPoint y: 114, endPoint x: 767, endPoint y: 126, distance: 12.3
click at [763, 116] on select "Choose an option... Pending Applied Excluded (Questions) Excluded (Expired) Exc…" at bounding box center [733, 118] width 133 height 26
click at [667, 105] on select "Choose an option... Pending Applied Excluded (Questions) Excluded (Expired) Exc…" at bounding box center [733, 118] width 133 height 26
click at [519, 176] on div "Fullstack Software Engineer (Remote)" at bounding box center [521, 177] width 234 height 16
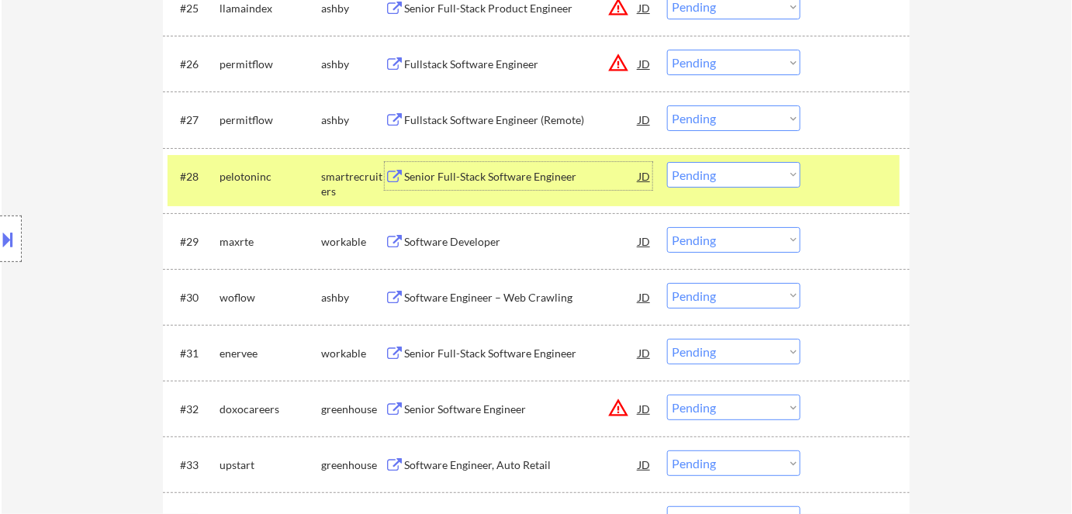
click at [719, 116] on select "Choose an option... Pending Applied Excluded (Questions) Excluded (Expired) Exc…" at bounding box center [733, 118] width 133 height 26
click at [667, 105] on select "Choose an option... Pending Applied Excluded (Questions) Excluded (Expired) Exc…" at bounding box center [733, 118] width 133 height 26
drag, startPoint x: 350, startPoint y: 182, endPoint x: 392, endPoint y: 185, distance: 41.9
click at [351, 182] on div "smartrecruiters" at bounding box center [353, 184] width 64 height 30
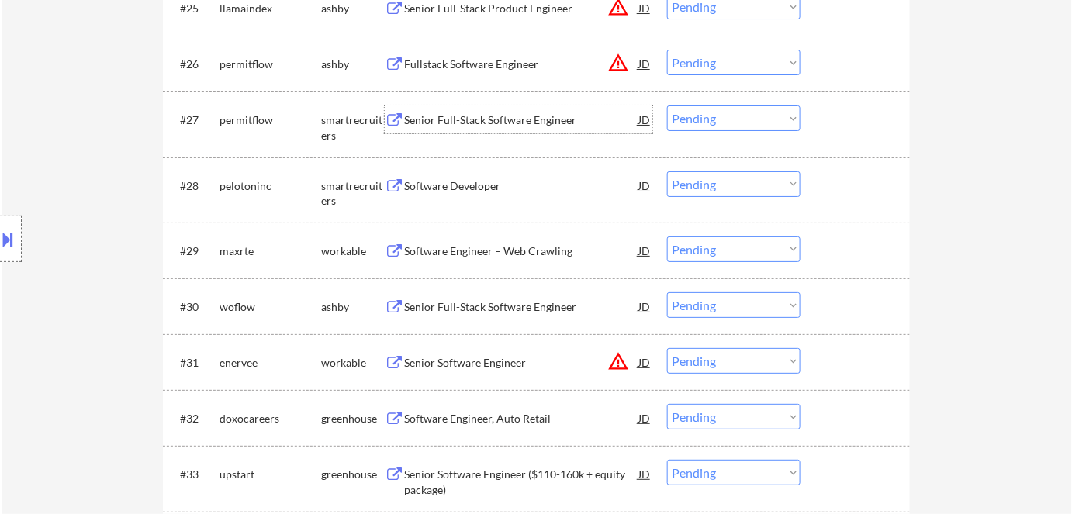
click at [440, 117] on div "Senior Full-Stack Software Engineer" at bounding box center [521, 120] width 234 height 16
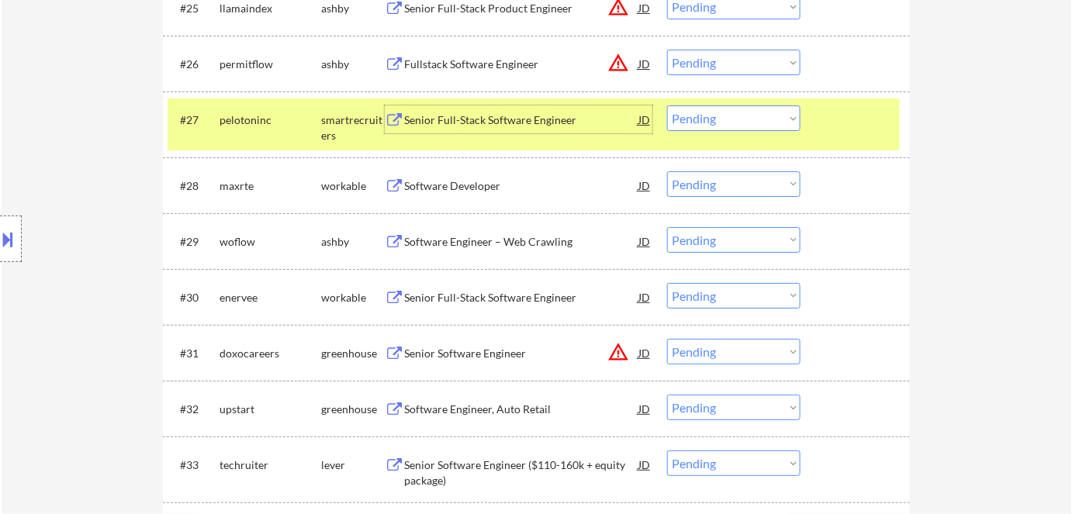
click at [486, 111] on div "Senior Full-Stack Software Engineer" at bounding box center [521, 119] width 234 height 28
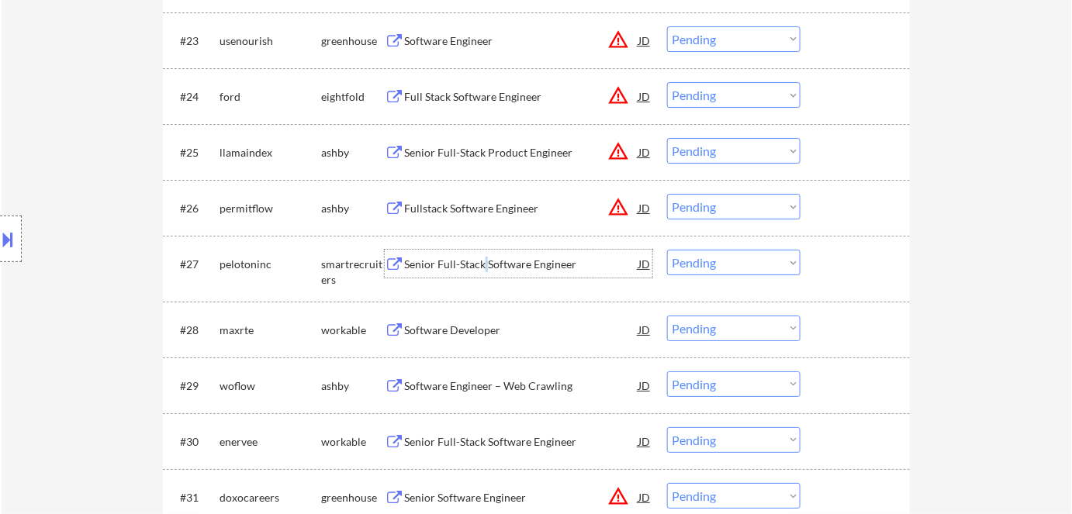
scroll to position [1766, 0]
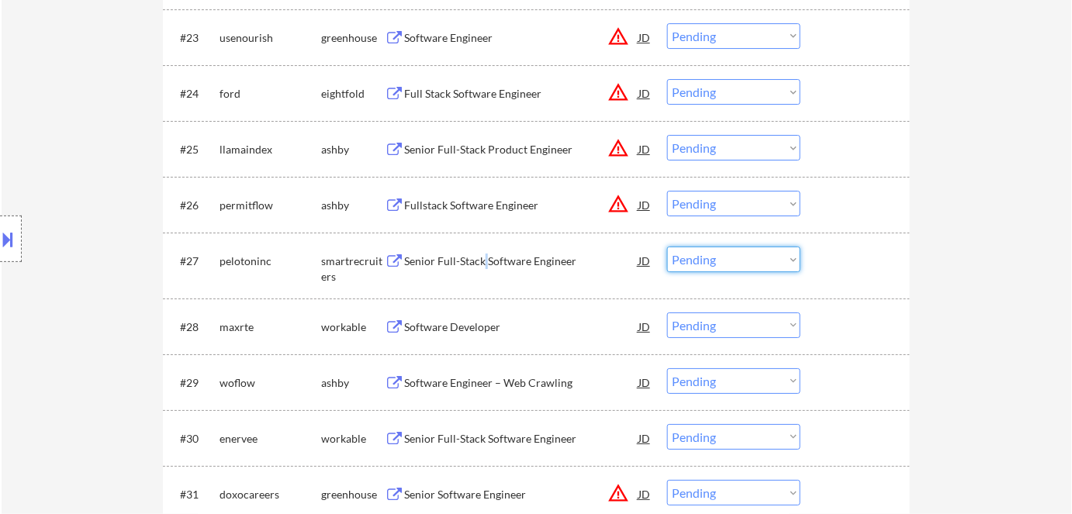
click at [726, 263] on select "Choose an option... Pending Applied Excluded (Questions) Excluded (Expired) Exc…" at bounding box center [733, 260] width 133 height 26
click at [667, 247] on select "Choose an option... Pending Applied Excluded (Questions) Excluded (Expired) Exc…" at bounding box center [733, 260] width 133 height 26
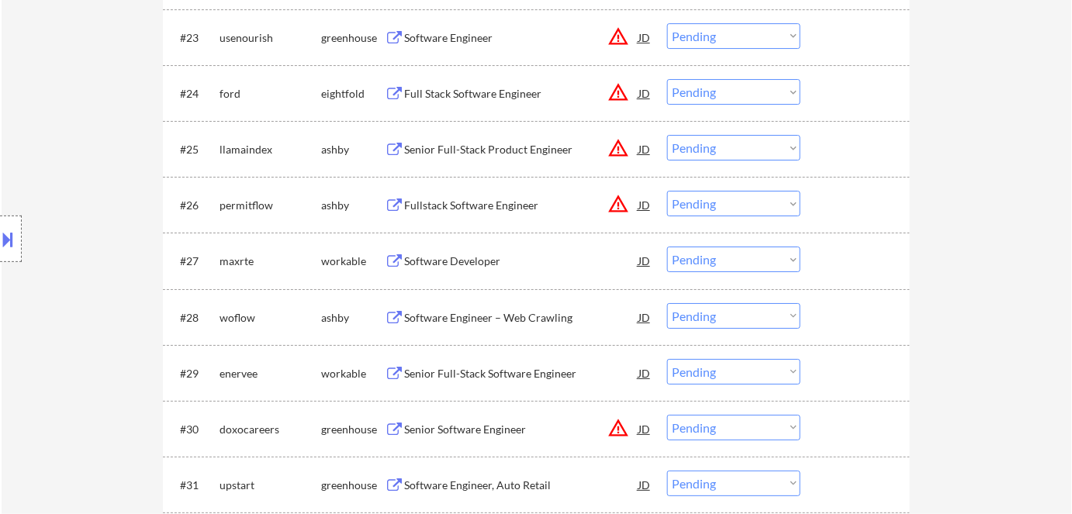
click at [482, 263] on div "Software Developer" at bounding box center [521, 262] width 234 height 16
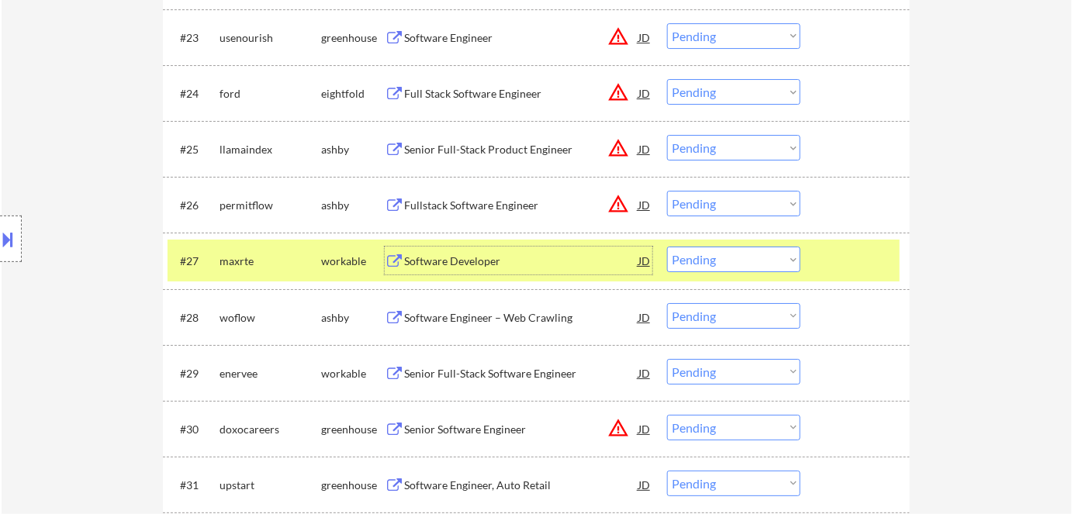
click at [724, 263] on select "Choose an option... Pending Applied Excluded (Questions) Excluded (Expired) Exc…" at bounding box center [733, 260] width 133 height 26
click at [667, 247] on select "Choose an option... Pending Applied Excluded (Questions) Excluded (Expired) Exc…" at bounding box center [733, 260] width 133 height 26
click at [285, 248] on div "maxrte" at bounding box center [270, 261] width 102 height 28
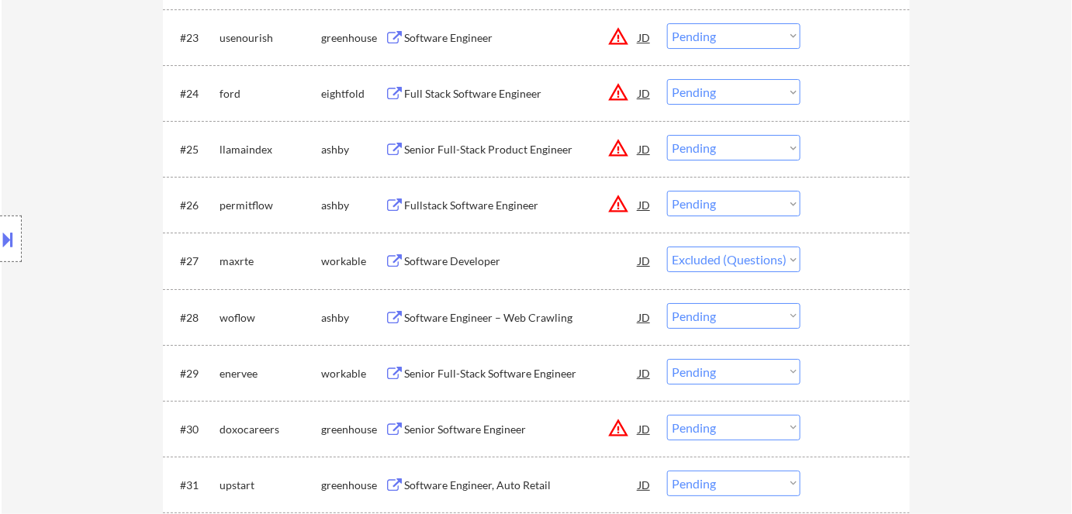
click at [467, 316] on div "Software Engineer – Web Crawling" at bounding box center [521, 318] width 234 height 16
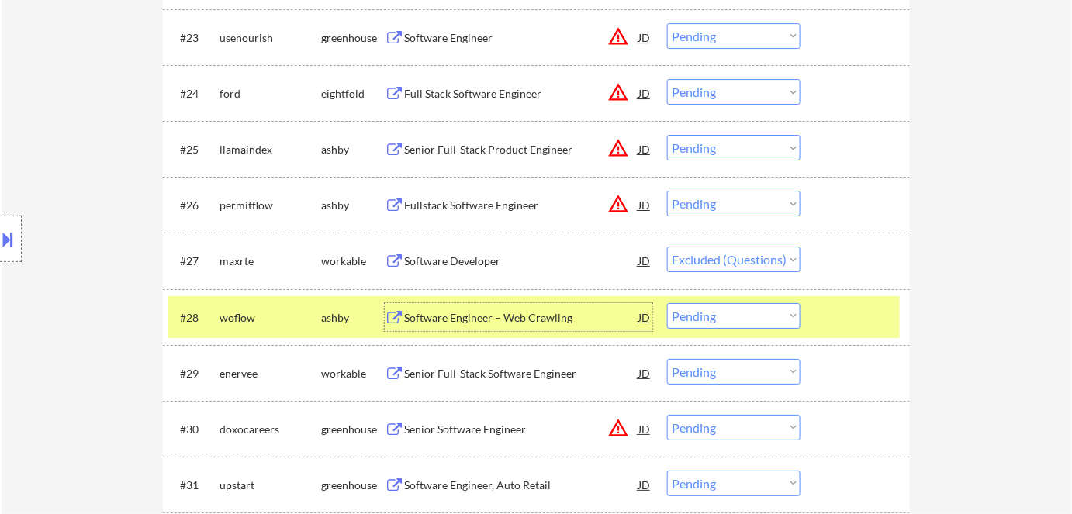
select select ""pending""
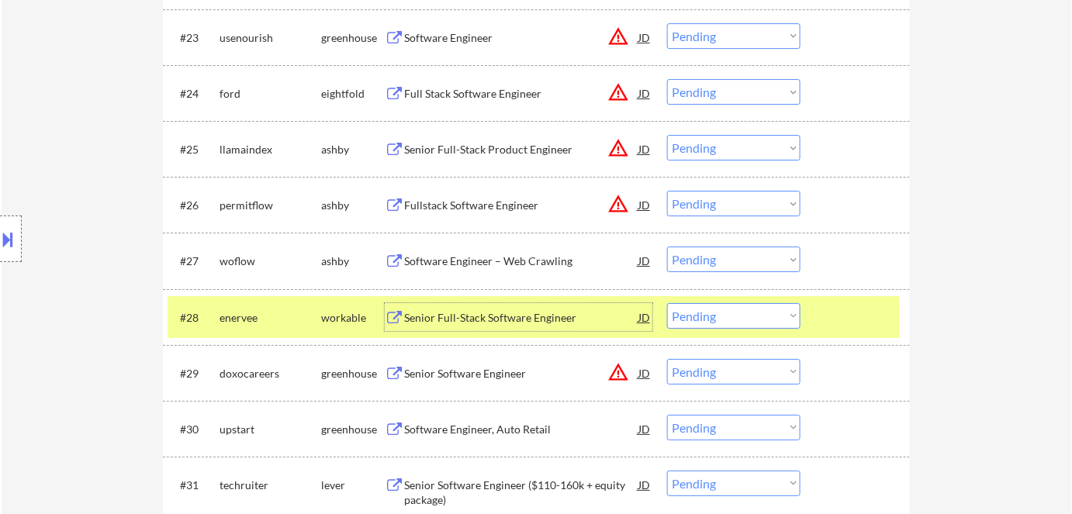
click at [504, 318] on div "Senior Full-Stack Software Engineer" at bounding box center [521, 318] width 234 height 16
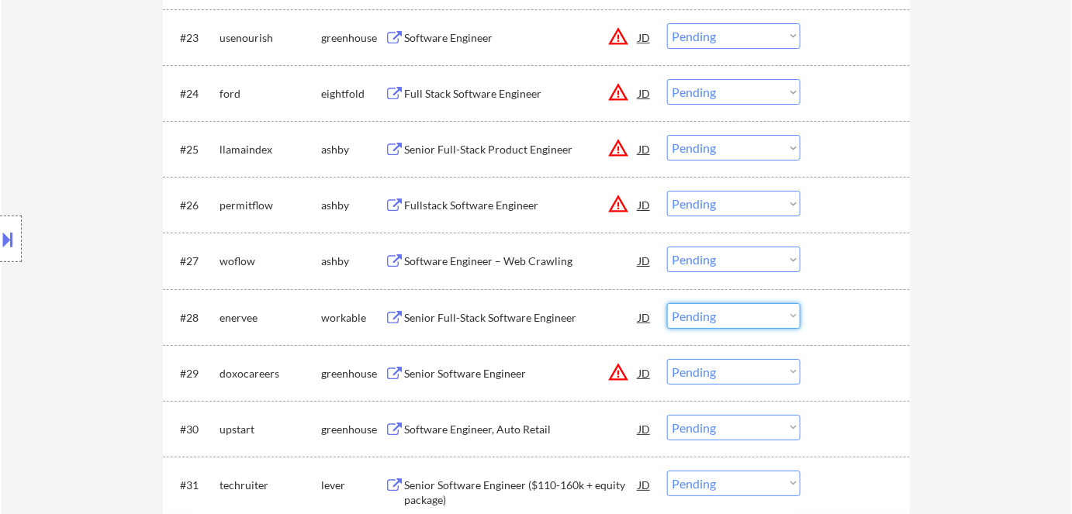
click at [734, 313] on select "Choose an option... Pending Applied Excluded (Questions) Excluded (Expired) Exc…" at bounding box center [733, 316] width 133 height 26
click at [667, 303] on select "Choose an option... Pending Applied Excluded (Questions) Excluded (Expired) Exc…" at bounding box center [733, 316] width 133 height 26
select select ""pending""
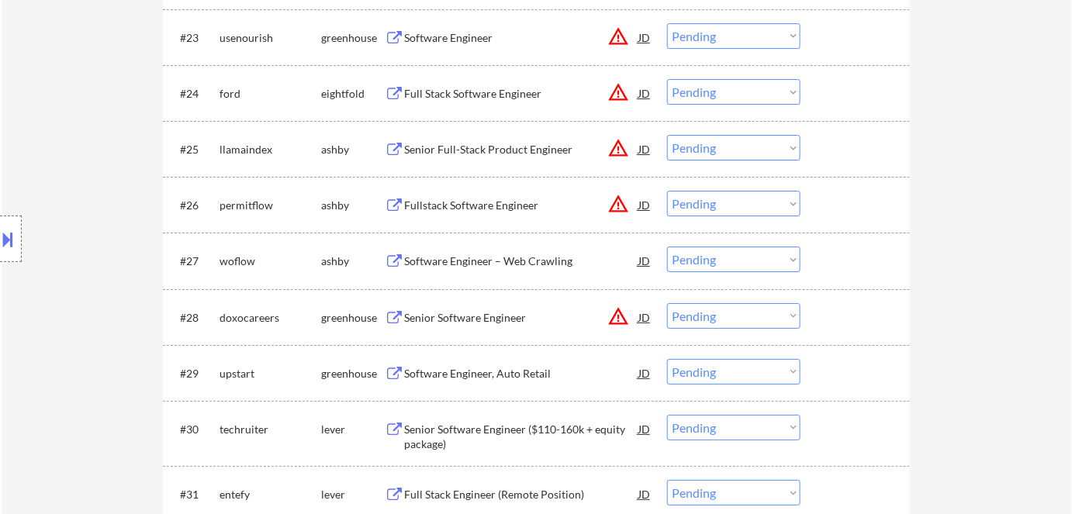
drag, startPoint x: 479, startPoint y: 264, endPoint x: 479, endPoint y: 274, distance: 9.3
click at [479, 267] on div "Software Engineer – Web Crawling" at bounding box center [521, 262] width 234 height 16
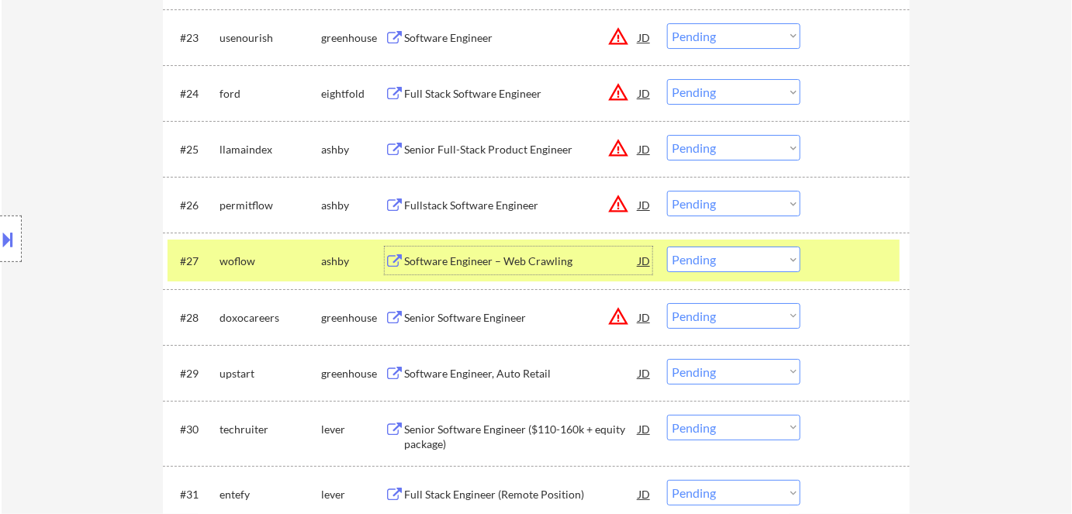
click at [542, 257] on div "Software Engineer – Web Crawling" at bounding box center [521, 262] width 234 height 16
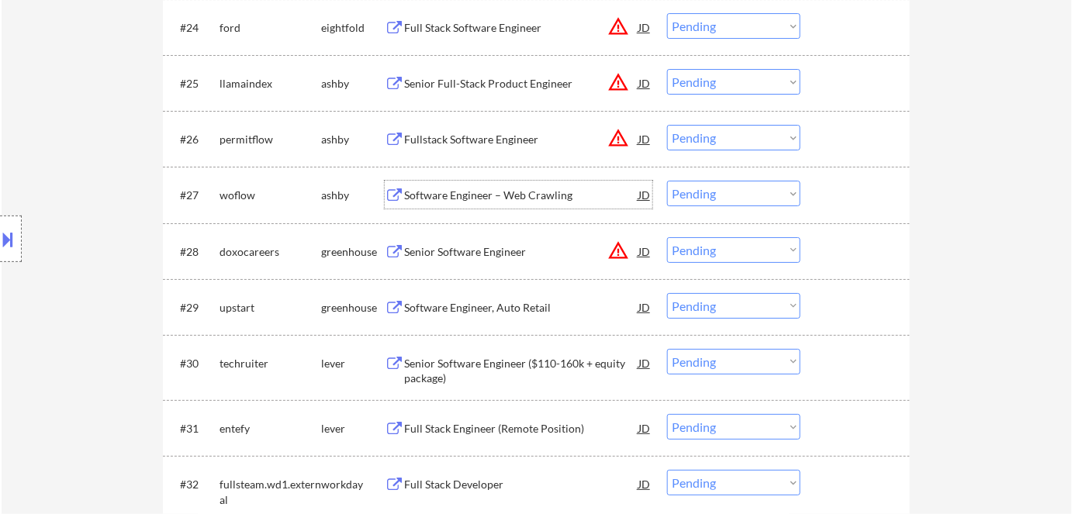
scroll to position [1907, 0]
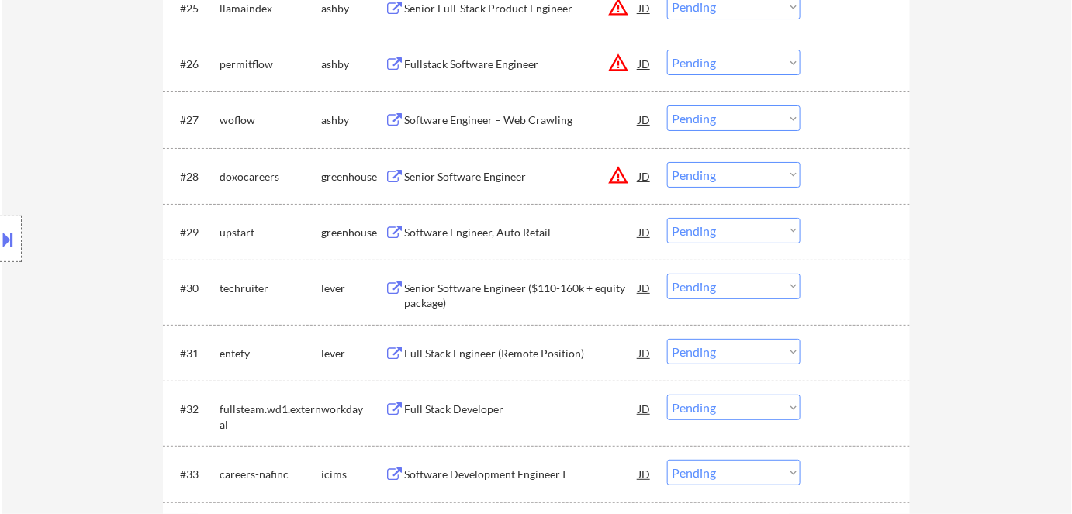
click at [490, 260] on div "#30 techruiter lever Senior Software Engineer ($110-160k + equity package) JD w…" at bounding box center [536, 292] width 747 height 65
click at [497, 228] on div "Software Engineer, Auto Retail" at bounding box center [521, 233] width 234 height 16
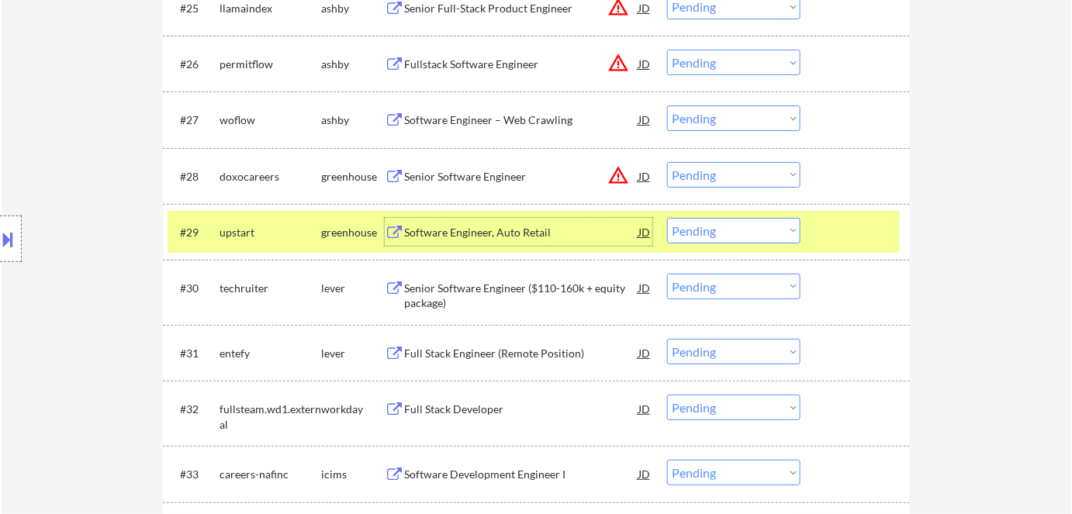
click at [588, 226] on div "Software Engineer, Auto Retail" at bounding box center [521, 233] width 234 height 16
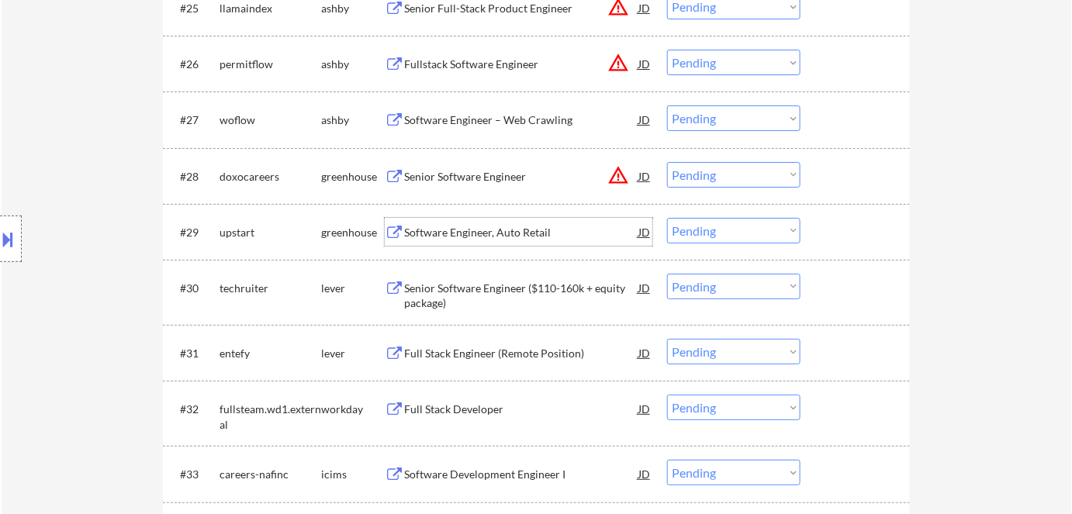
drag, startPoint x: 732, startPoint y: 225, endPoint x: 732, endPoint y: 241, distance: 16.3
click at [732, 226] on select "Choose an option... Pending Applied Excluded (Questions) Excluded (Expired) Exc…" at bounding box center [733, 231] width 133 height 26
click at [667, 218] on select "Choose an option... Pending Applied Excluded (Questions) Excluded (Expired) Exc…" at bounding box center [733, 231] width 133 height 26
select select ""pending""
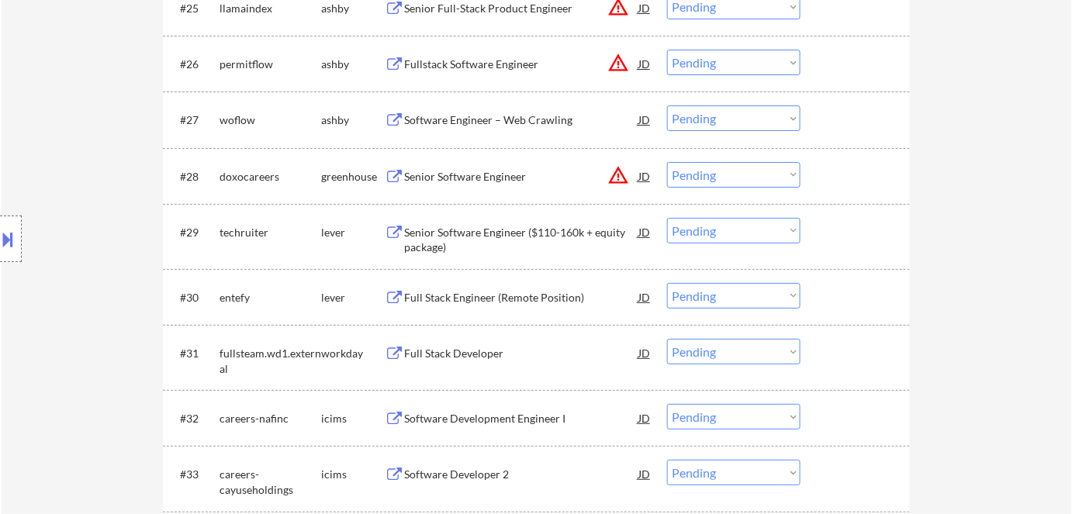
click at [503, 121] on div "Software Engineer – Web Crawling" at bounding box center [521, 120] width 234 height 16
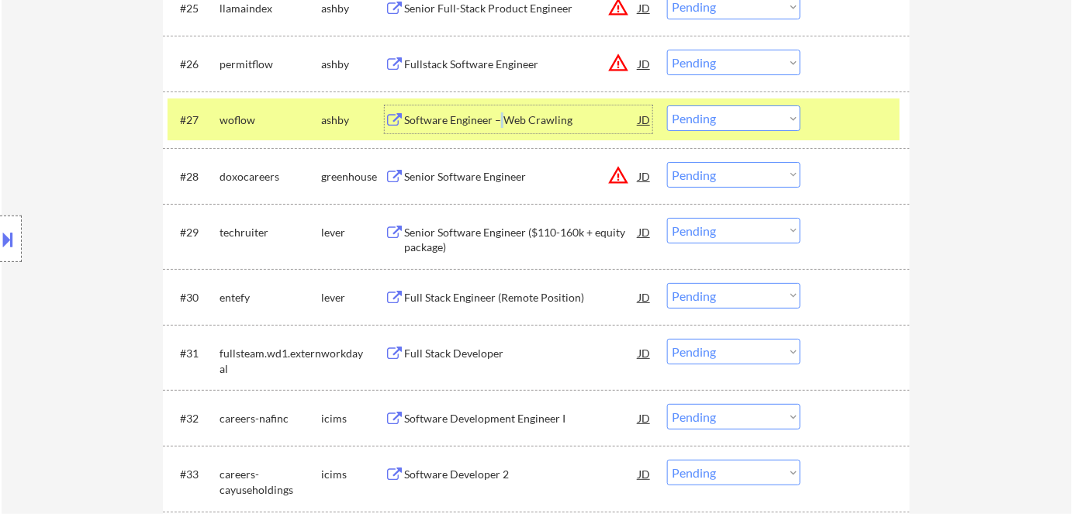
drag, startPoint x: 758, startPoint y: 120, endPoint x: 765, endPoint y: 130, distance: 11.6
click at [759, 123] on select "Choose an option... Pending Applied Excluded (Questions) Excluded (Expired) Exc…" at bounding box center [733, 118] width 133 height 26
click at [667, 105] on select "Choose an option... Pending Applied Excluded (Questions) Excluded (Expired) Exc…" at bounding box center [733, 118] width 133 height 26
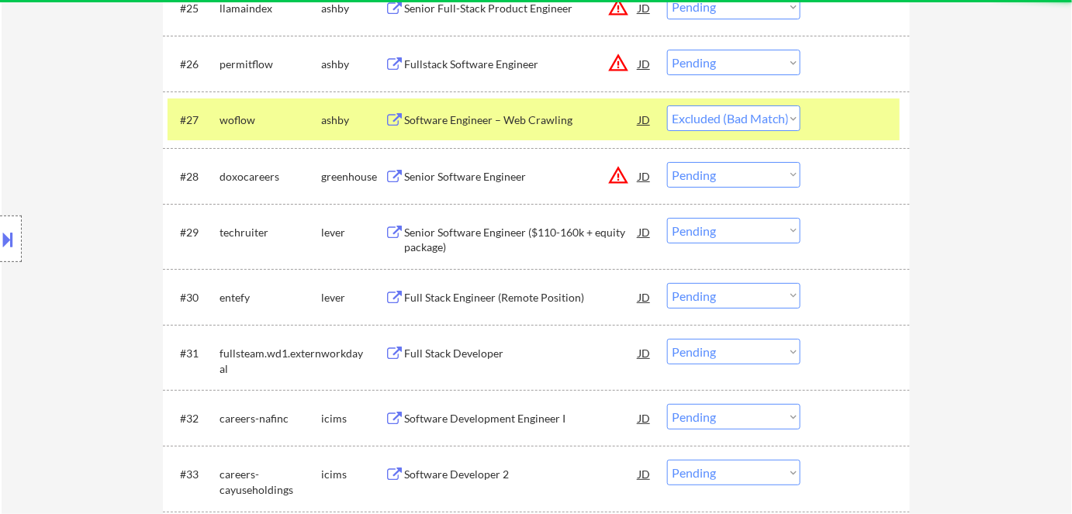
click at [343, 110] on div "ashby" at bounding box center [353, 119] width 64 height 28
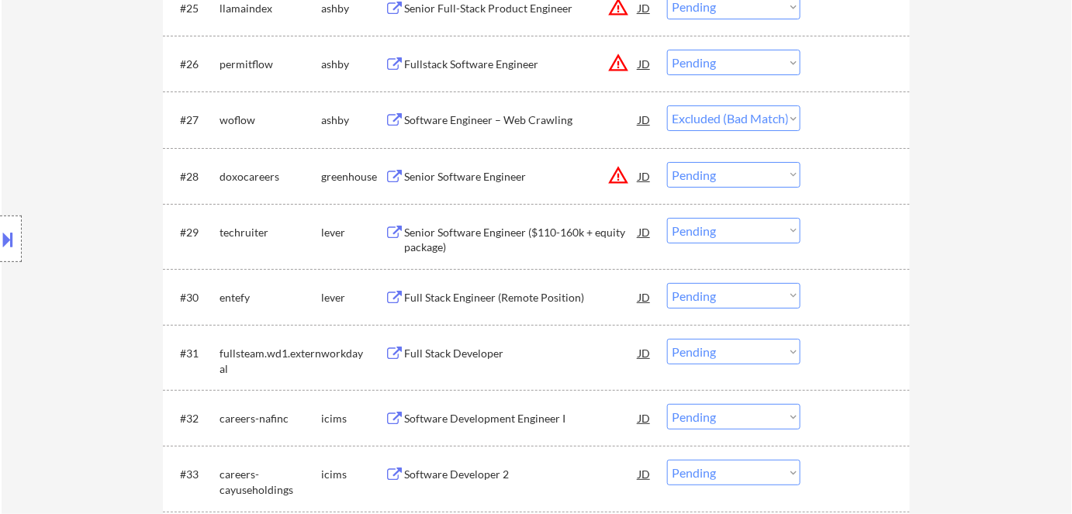
select select ""pending""
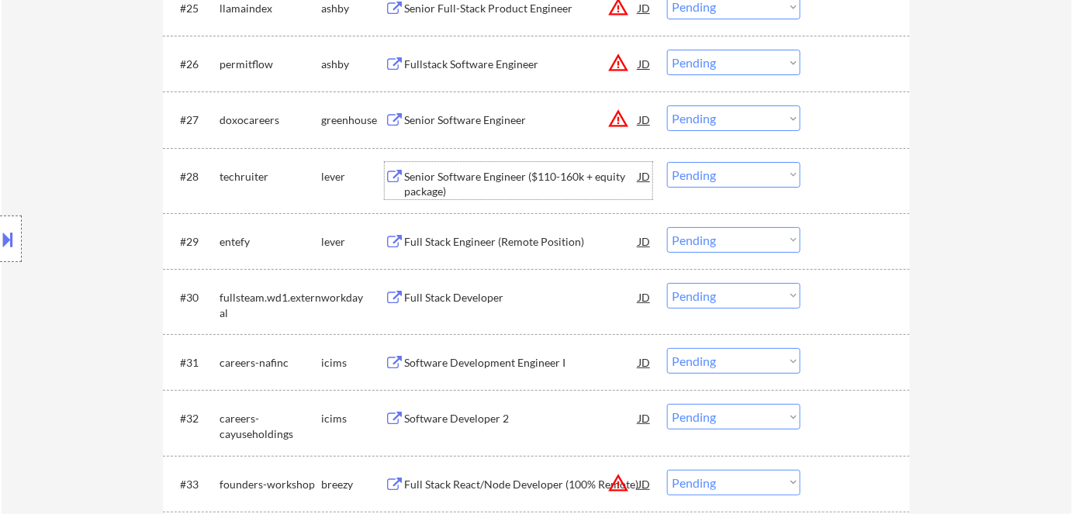
click at [469, 177] on div "Senior Software Engineer ($110-160k + equity package)" at bounding box center [521, 184] width 234 height 30
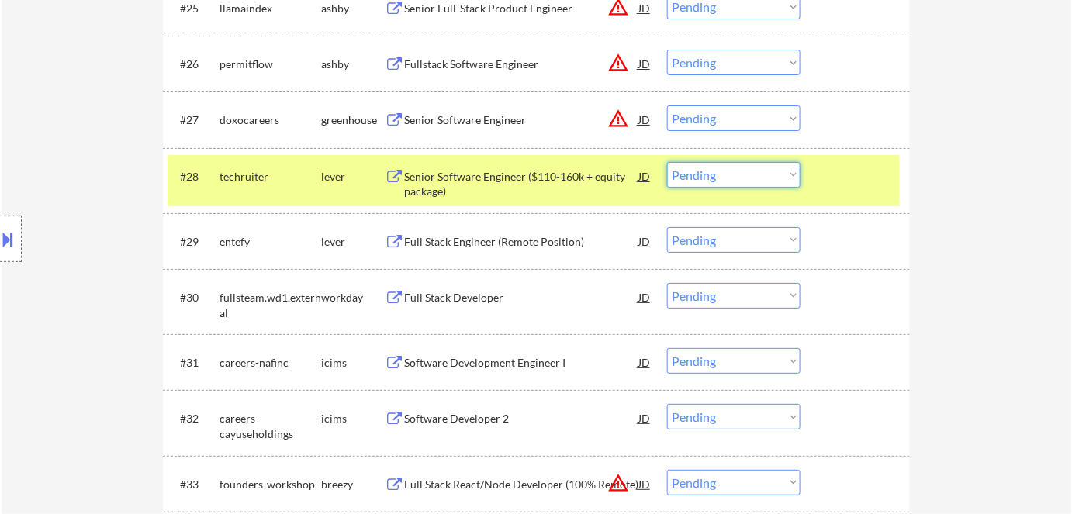
drag, startPoint x: 735, startPoint y: 174, endPoint x: 739, endPoint y: 186, distance: 13.0
click at [735, 174] on select "Choose an option... Pending Applied Excluded (Questions) Excluded (Expired) Exc…" at bounding box center [733, 175] width 133 height 26
click at [667, 162] on select "Choose an option... Pending Applied Excluded (Questions) Excluded (Expired) Exc…" at bounding box center [733, 175] width 133 height 26
select select ""pending""
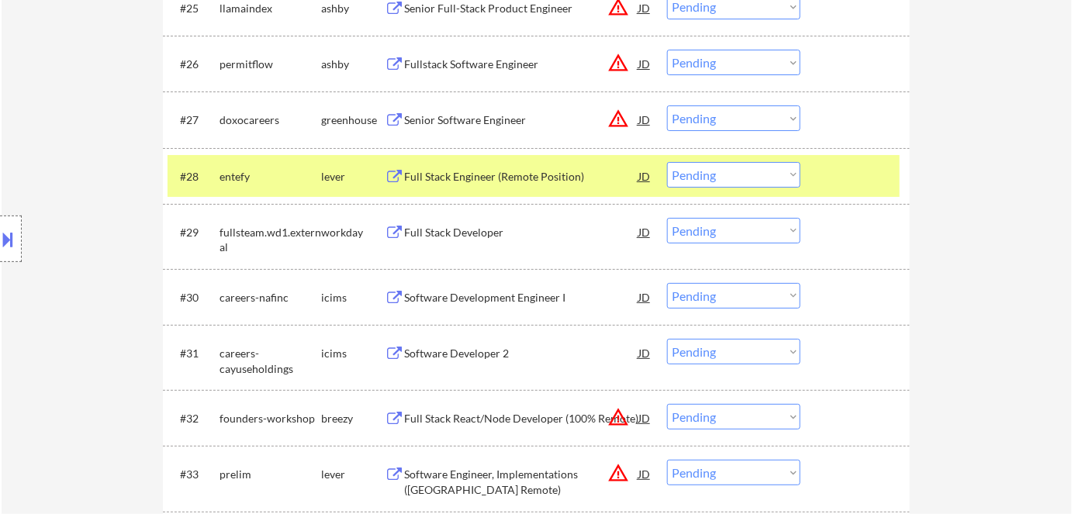
click at [538, 176] on div "Full Stack Engineer (Remote Position)" at bounding box center [521, 177] width 234 height 16
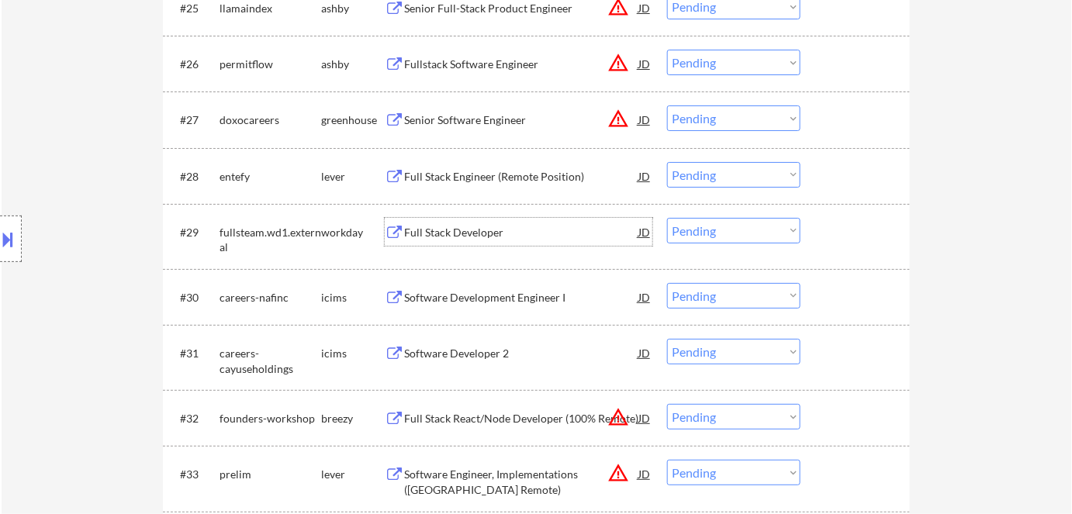
click at [476, 233] on div "Full Stack Developer" at bounding box center [521, 233] width 234 height 16
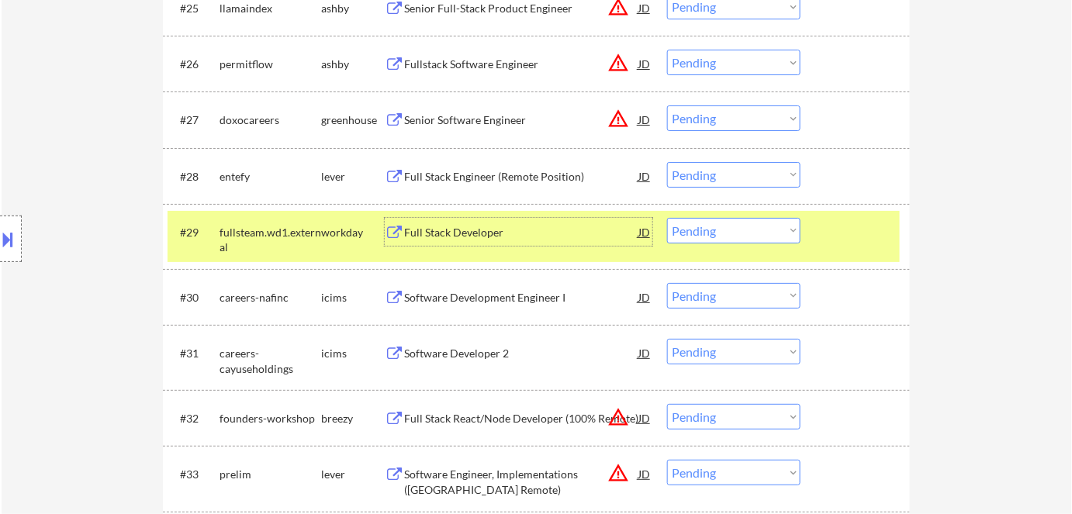
drag, startPoint x: 720, startPoint y: 226, endPoint x: 724, endPoint y: 234, distance: 9.7
click at [721, 228] on select "Choose an option... Pending Applied Excluded (Questions) Excluded (Expired) Exc…" at bounding box center [733, 231] width 133 height 26
click at [667, 218] on select "Choose an option... Pending Applied Excluded (Questions) Excluded (Expired) Exc…" at bounding box center [733, 231] width 133 height 26
select select ""pending""
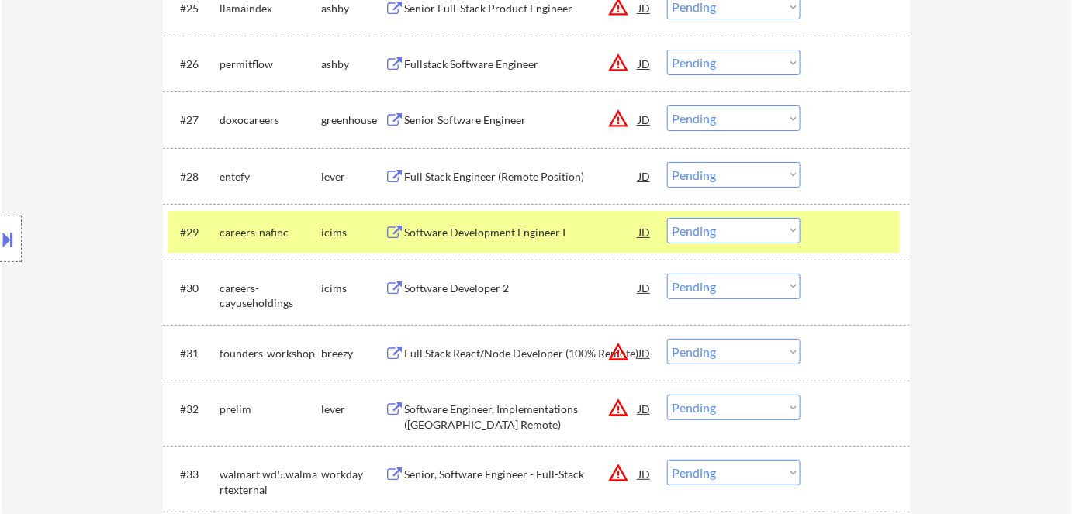
click at [344, 238] on div "icims" at bounding box center [353, 233] width 64 height 16
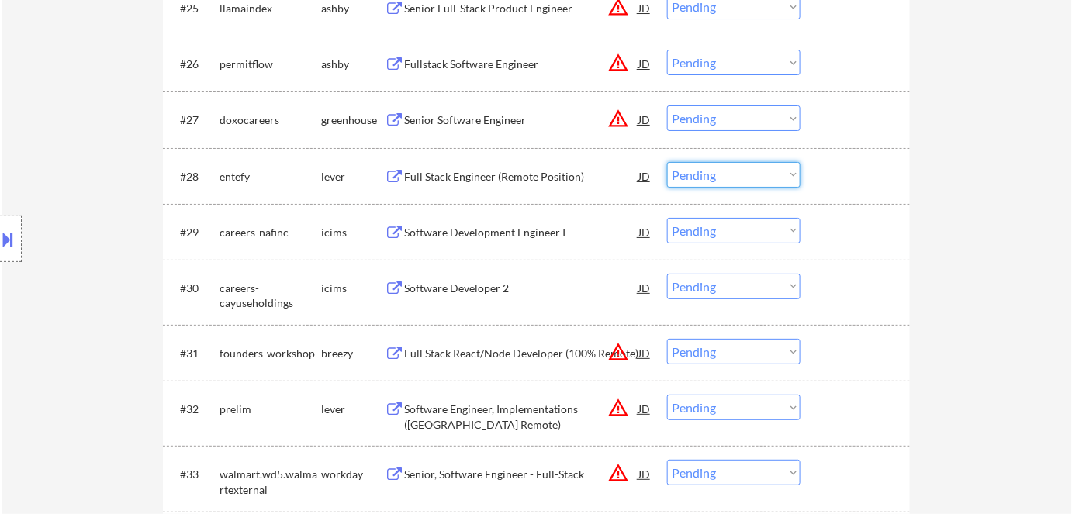
click at [715, 173] on select "Choose an option... Pending Applied Excluded (Questions) Excluded (Expired) Exc…" at bounding box center [733, 175] width 133 height 26
click at [667, 162] on select "Choose an option... Pending Applied Excluded (Questions) Excluded (Expired) Exc…" at bounding box center [733, 175] width 133 height 26
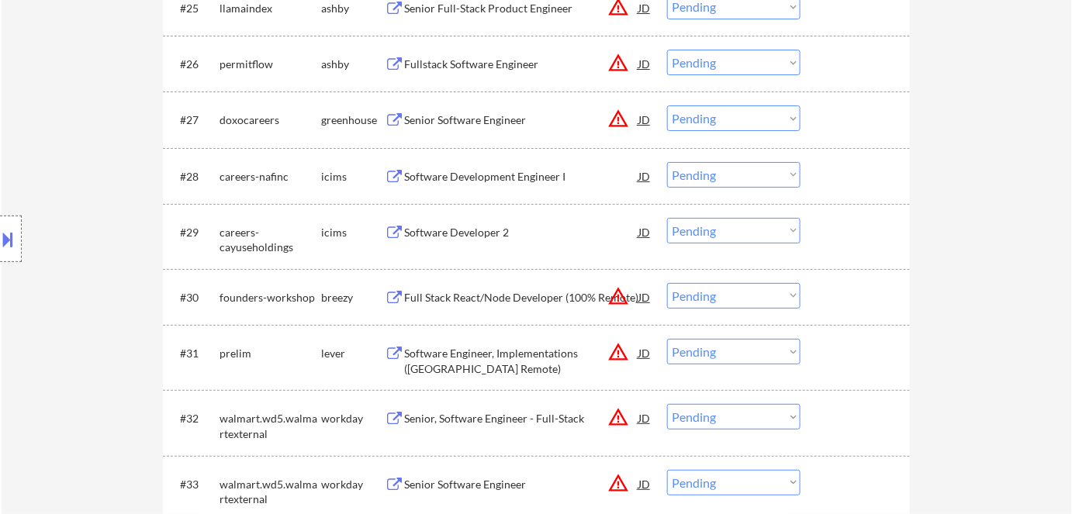
click at [484, 175] on div "Software Development Engineer I" at bounding box center [521, 177] width 234 height 16
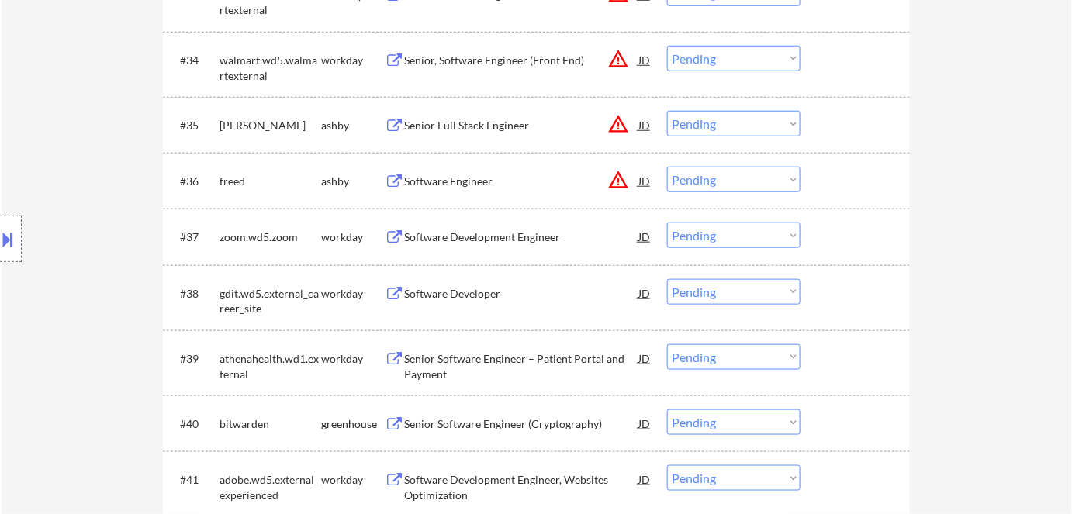
scroll to position [1974, 0]
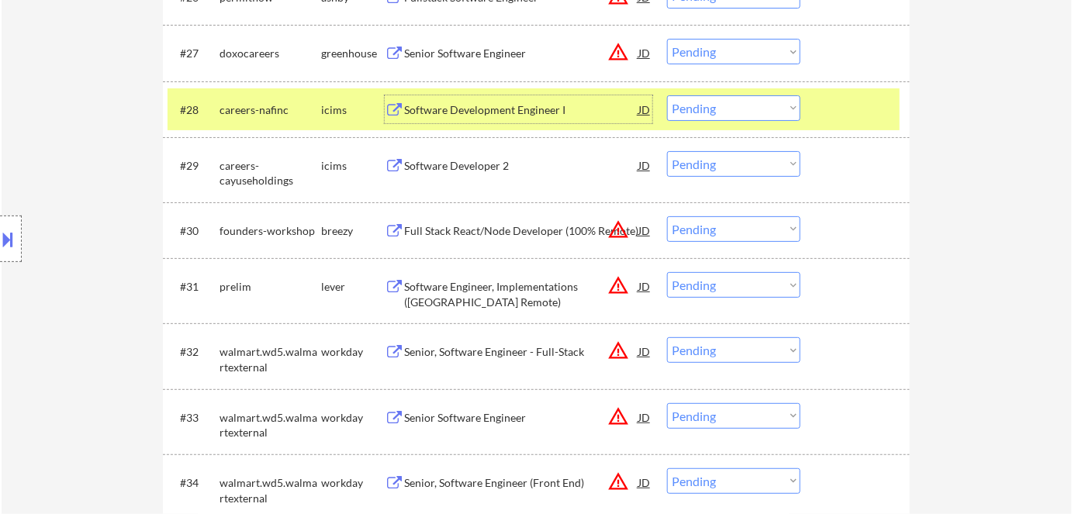
click at [683, 104] on select "Choose an option... Pending Applied Excluded (Questions) Excluded (Expired) Exc…" at bounding box center [733, 108] width 133 height 26
click at [667, 95] on select "Choose an option... Pending Applied Excluded (Questions) Excluded (Expired) Exc…" at bounding box center [733, 108] width 133 height 26
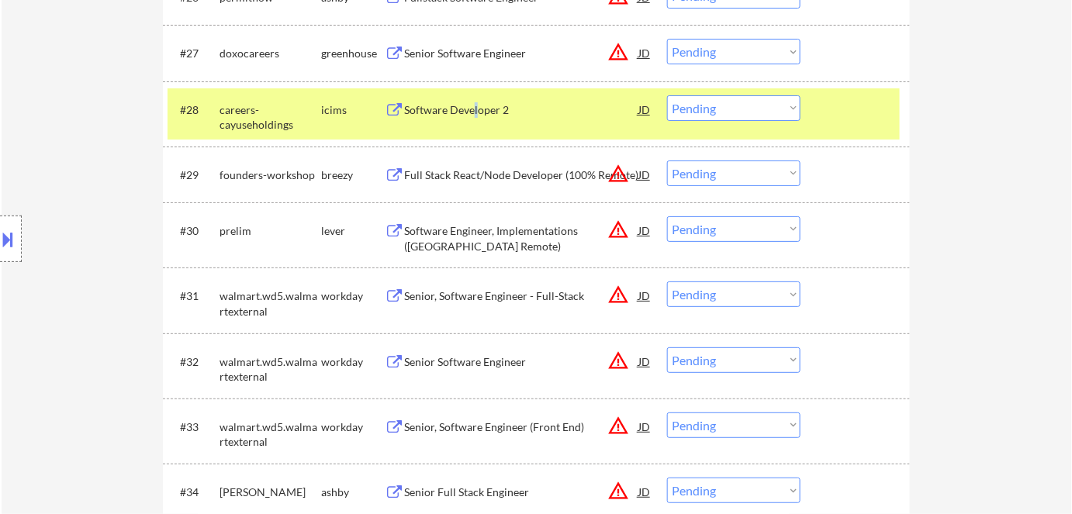
click at [476, 104] on div "Software Developer 2" at bounding box center [521, 110] width 234 height 16
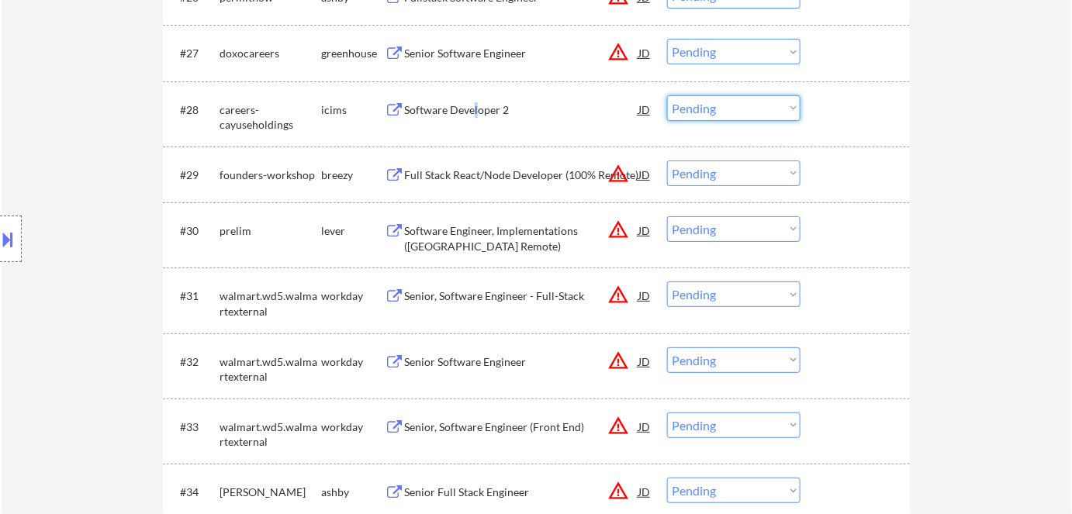
drag, startPoint x: 721, startPoint y: 105, endPoint x: 734, endPoint y: 119, distance: 19.2
click at [726, 110] on select "Choose an option... Pending Applied Excluded (Questions) Excluded (Expired) Exc…" at bounding box center [733, 108] width 133 height 26
click at [696, 111] on select "Choose an option... Pending Applied Excluded (Questions) Excluded (Expired) Exc…" at bounding box center [733, 108] width 133 height 26
click at [472, 112] on div "Software Developer 2" at bounding box center [521, 110] width 234 height 16
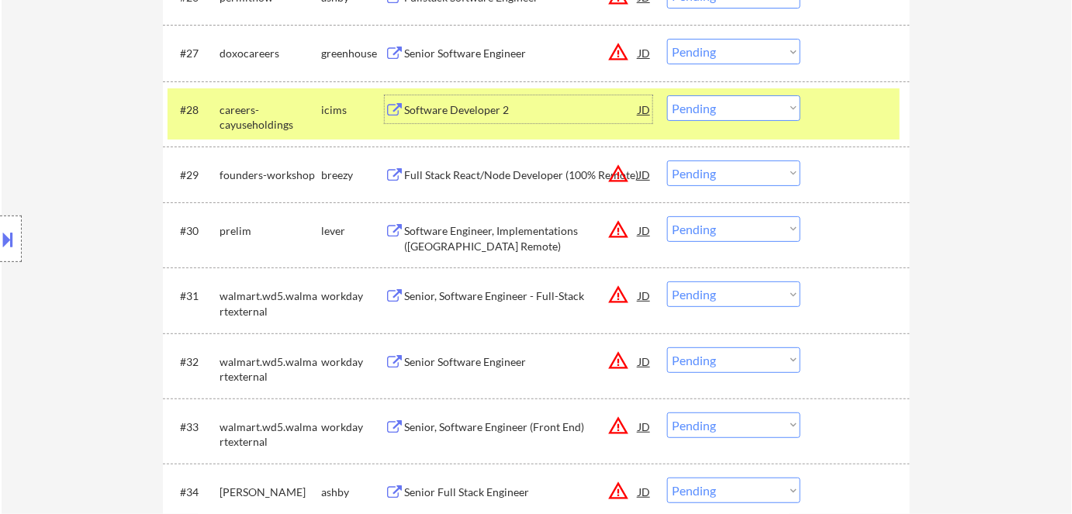
click at [721, 116] on select "Choose an option... Pending Applied Excluded (Questions) Excluded (Expired) Exc…" at bounding box center [733, 108] width 133 height 26
click at [743, 111] on select "Choose an option... Pending Applied Excluded (Questions) Excluded (Expired) Exc…" at bounding box center [733, 108] width 133 height 26
click at [667, 95] on select "Choose an option... Pending Applied Excluded (Questions) Excluded (Expired) Exc…" at bounding box center [733, 108] width 133 height 26
select select ""pending""
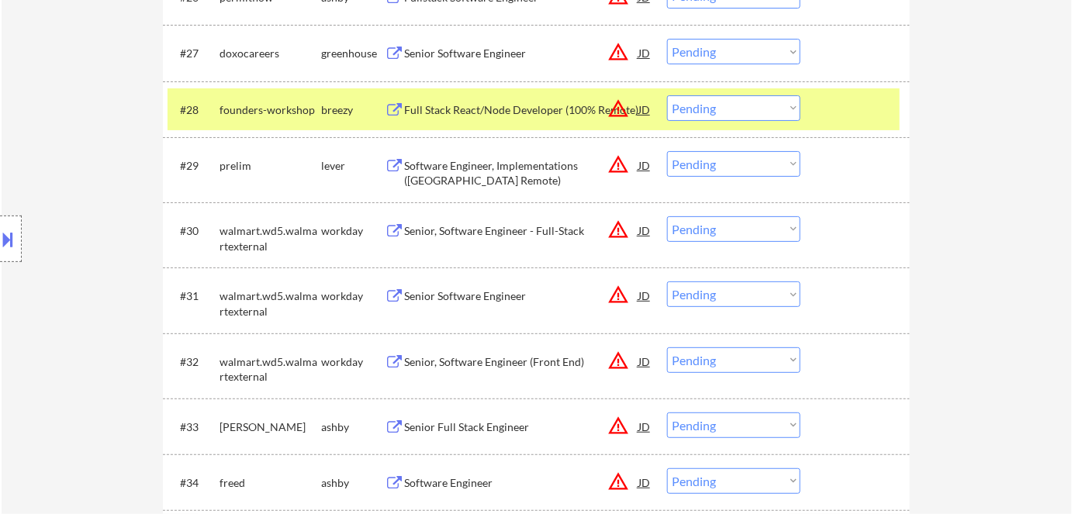
drag, startPoint x: 328, startPoint y: 105, endPoint x: 347, endPoint y: 109, distance: 19.6
click at [330, 107] on div "breezy" at bounding box center [353, 110] width 64 height 16
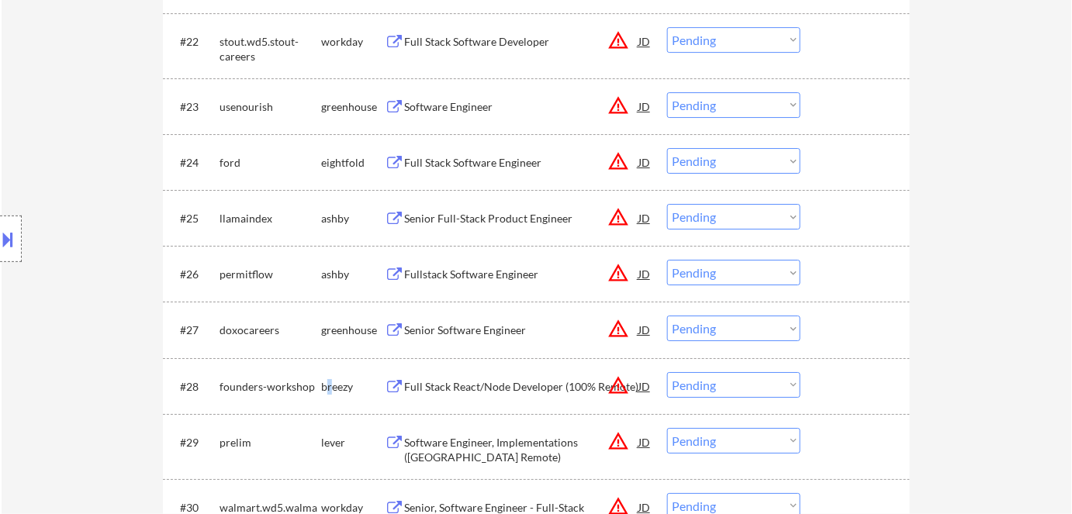
scroll to position [1692, 0]
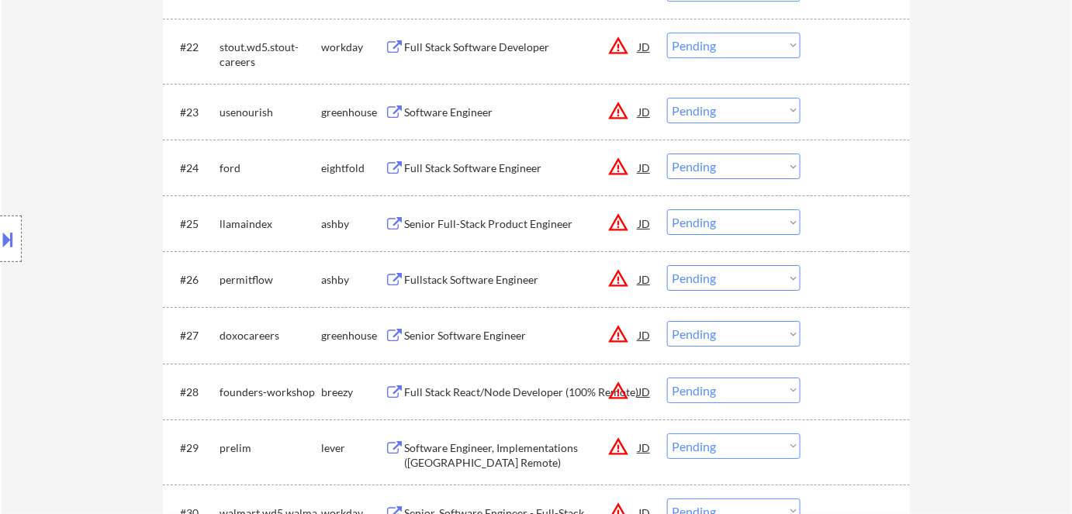
drag, startPoint x: 105, startPoint y: 403, endPoint x: 322, endPoint y: 332, distance: 227.9
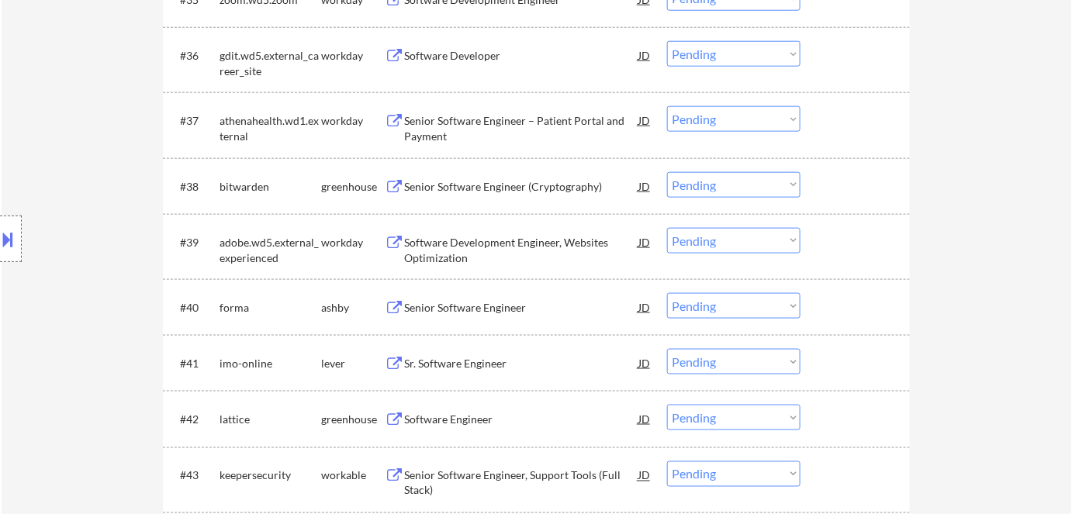
scroll to position [2538, 0]
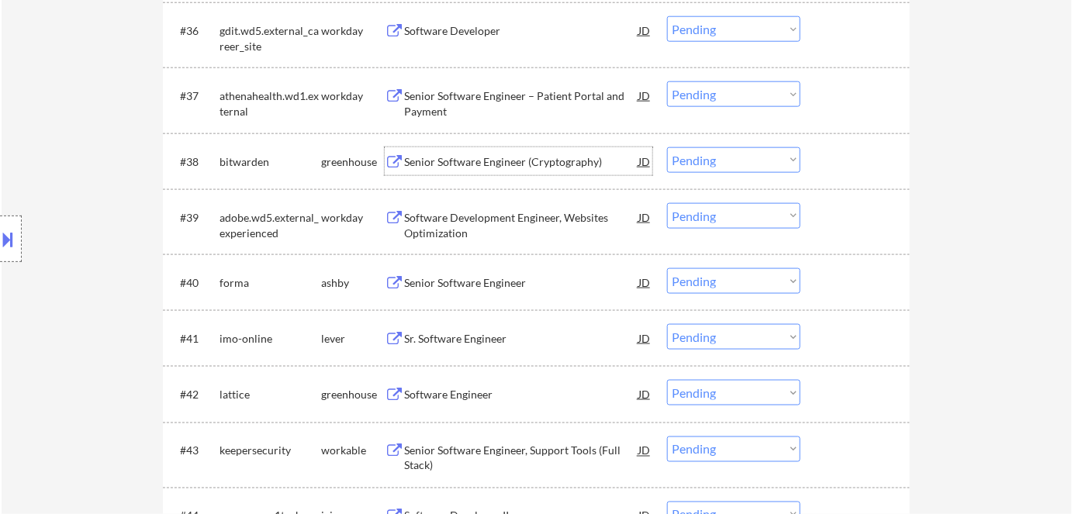
click at [494, 165] on div "Senior Software Engineer (Cryptography)" at bounding box center [521, 162] width 234 height 16
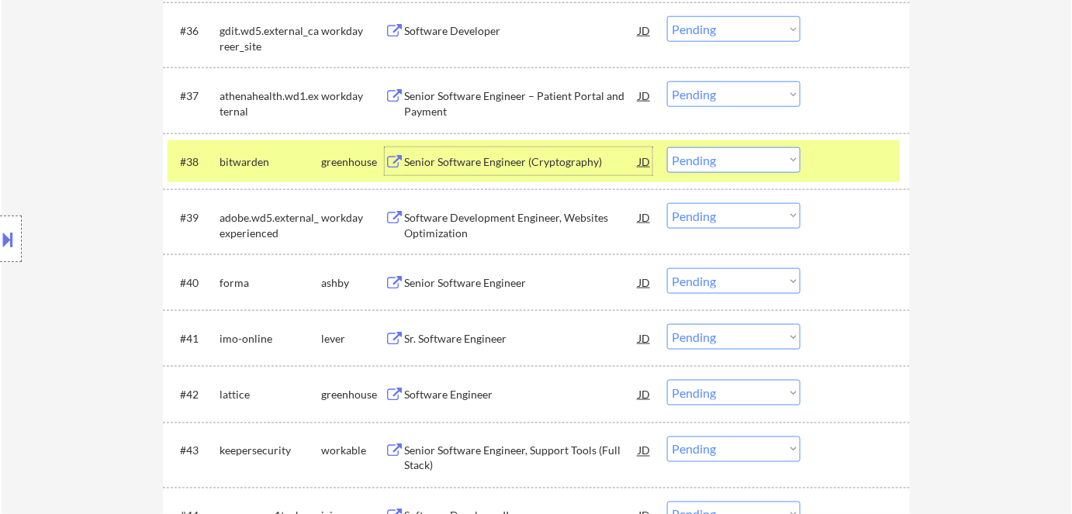
drag, startPoint x: 734, startPoint y: 157, endPoint x: 740, endPoint y: 171, distance: 15.3
click at [734, 157] on select "Choose an option... Pending Applied Excluded (Questions) Excluded (Expired) Exc…" at bounding box center [733, 160] width 133 height 26
click at [667, 147] on select "Choose an option... Pending Applied Excluded (Questions) Excluded (Expired) Exc…" at bounding box center [733, 160] width 133 height 26
click at [366, 167] on div "greenhouse" at bounding box center [353, 162] width 64 height 16
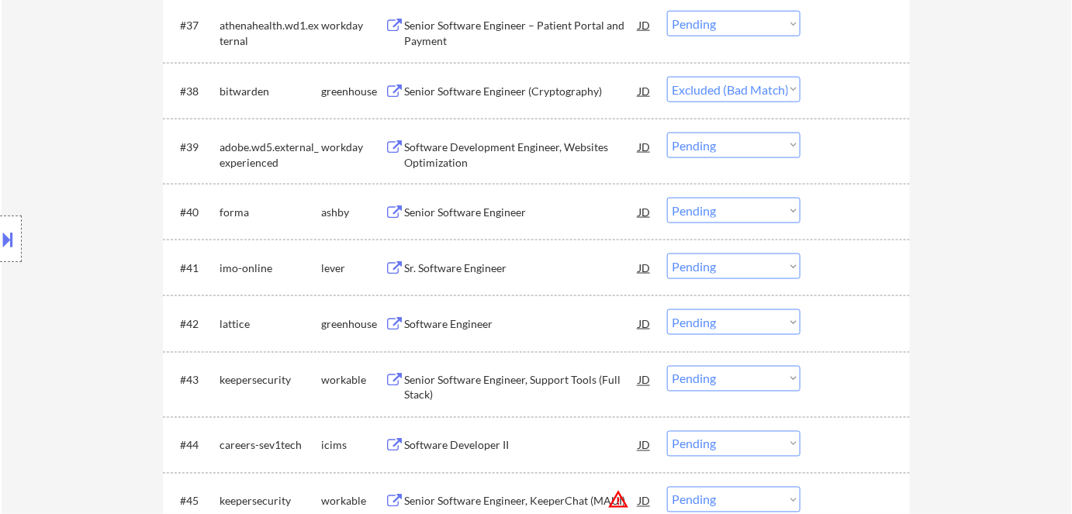
scroll to position [2327, 0]
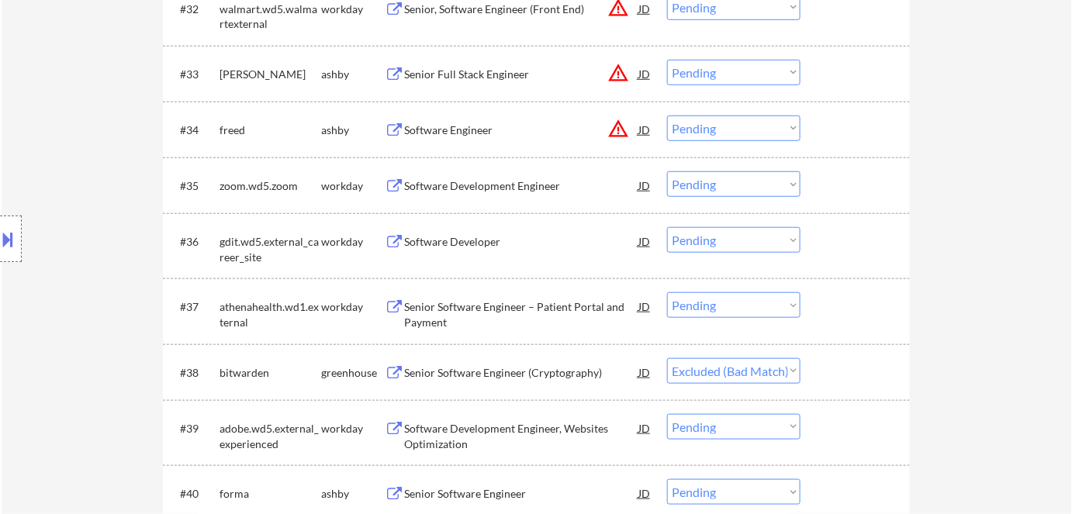
select select ""pending""
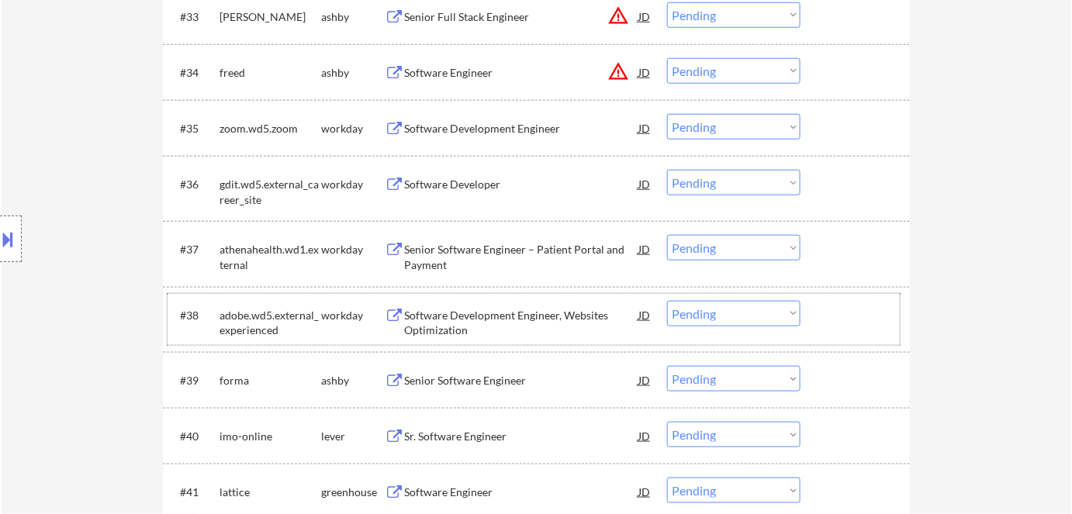
scroll to position [2467, 0]
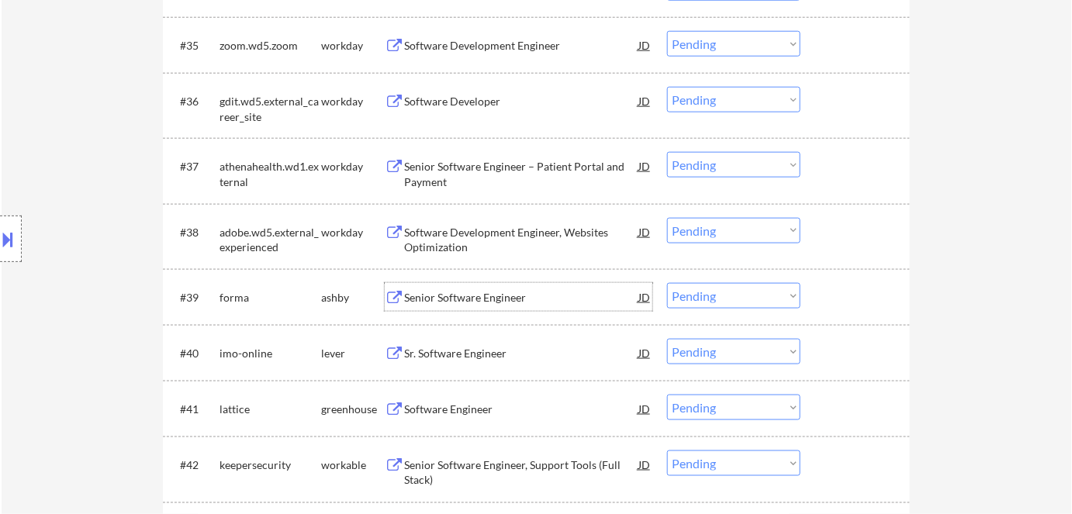
click at [485, 297] on div "Senior Software Engineer" at bounding box center [521, 298] width 234 height 16
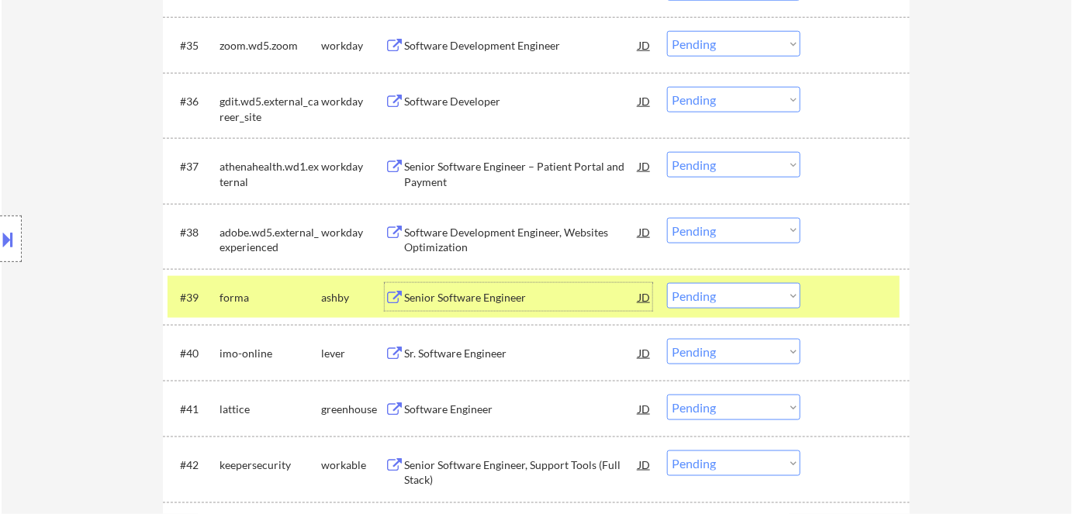
click at [768, 302] on select "Choose an option... Pending Applied Excluded (Questions) Excluded (Expired) Exc…" at bounding box center [733, 296] width 133 height 26
click at [667, 283] on select "Choose an option... Pending Applied Excluded (Questions) Excluded (Expired) Exc…" at bounding box center [733, 296] width 133 height 26
select select ""pending""
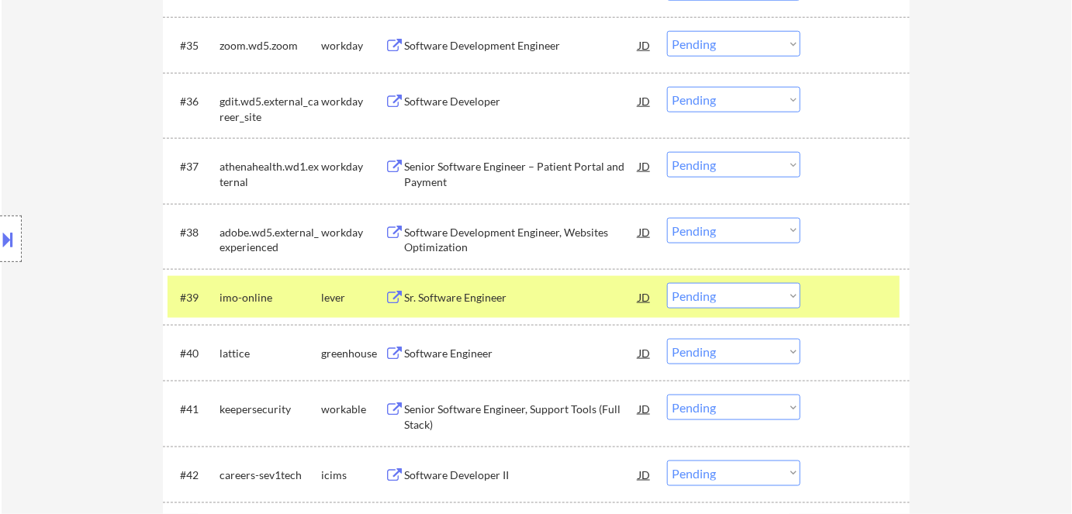
click at [479, 294] on div "Sr. Software Engineer" at bounding box center [521, 298] width 234 height 16
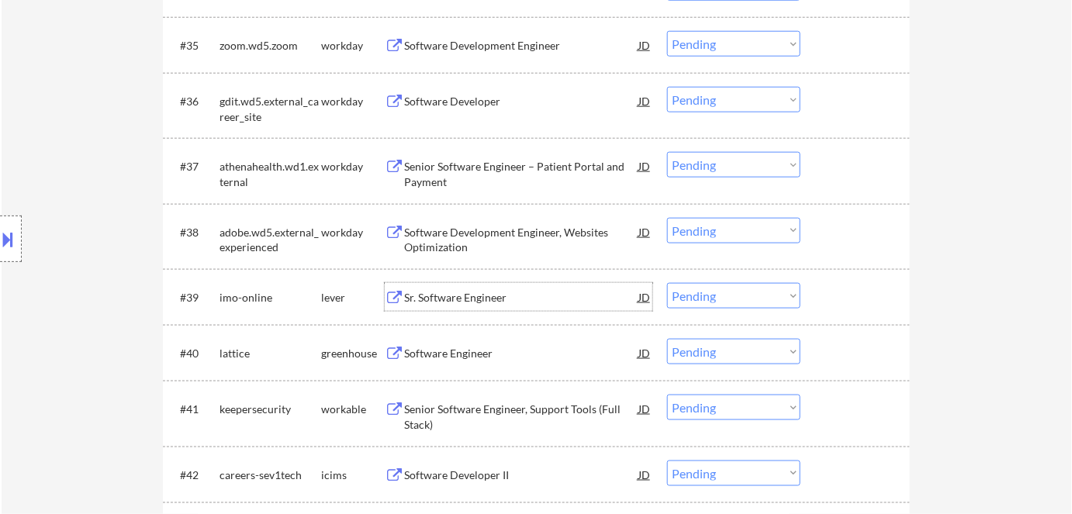
click at [504, 296] on div "Sr. Software Engineer" at bounding box center [521, 298] width 234 height 16
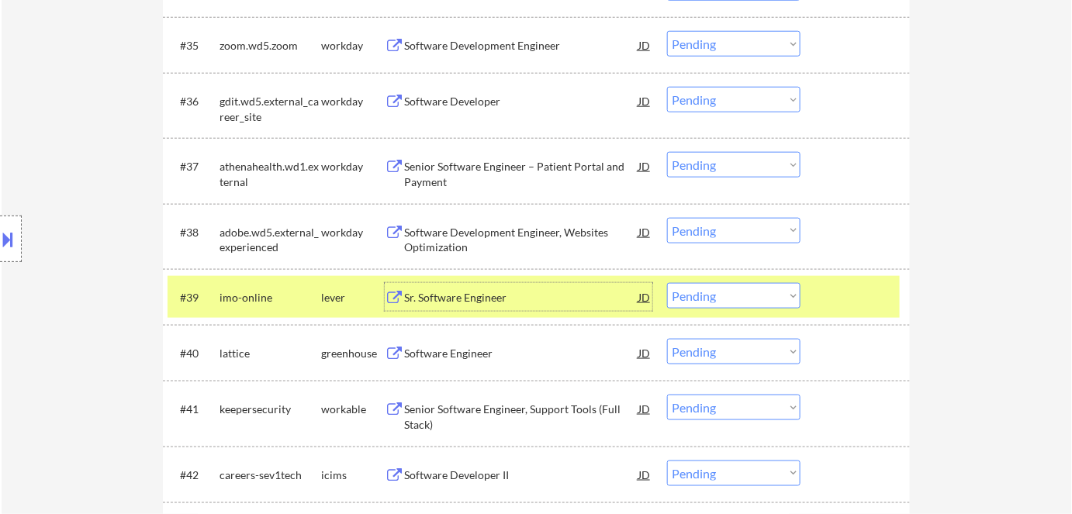
click at [459, 346] on div "Software Engineer" at bounding box center [521, 354] width 234 height 16
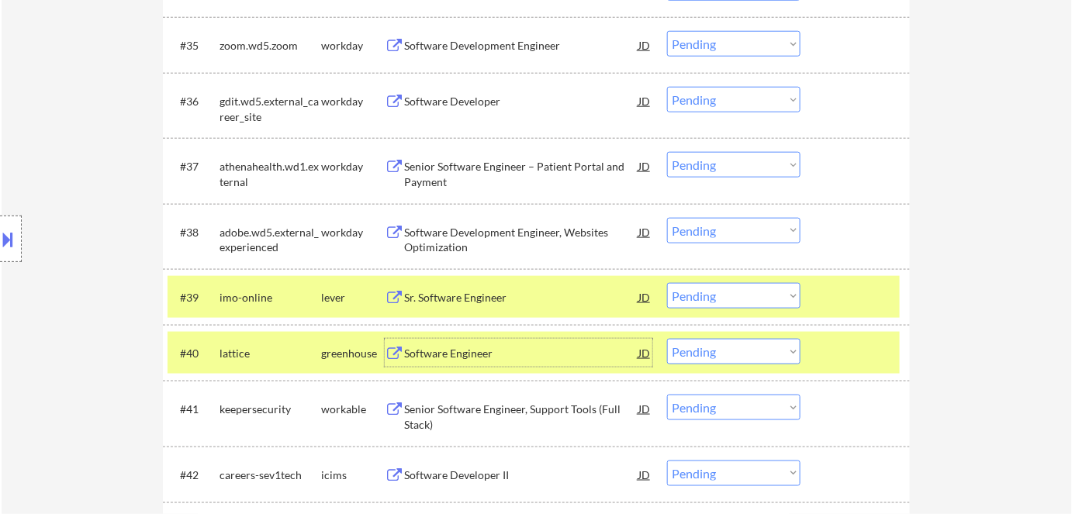
click at [717, 350] on select "Choose an option... Pending Applied Excluded (Questions) Excluded (Expired) Exc…" at bounding box center [733, 352] width 133 height 26
click at [667, 339] on select "Choose an option... Pending Applied Excluded (Questions) Excluded (Expired) Exc…" at bounding box center [733, 352] width 133 height 26
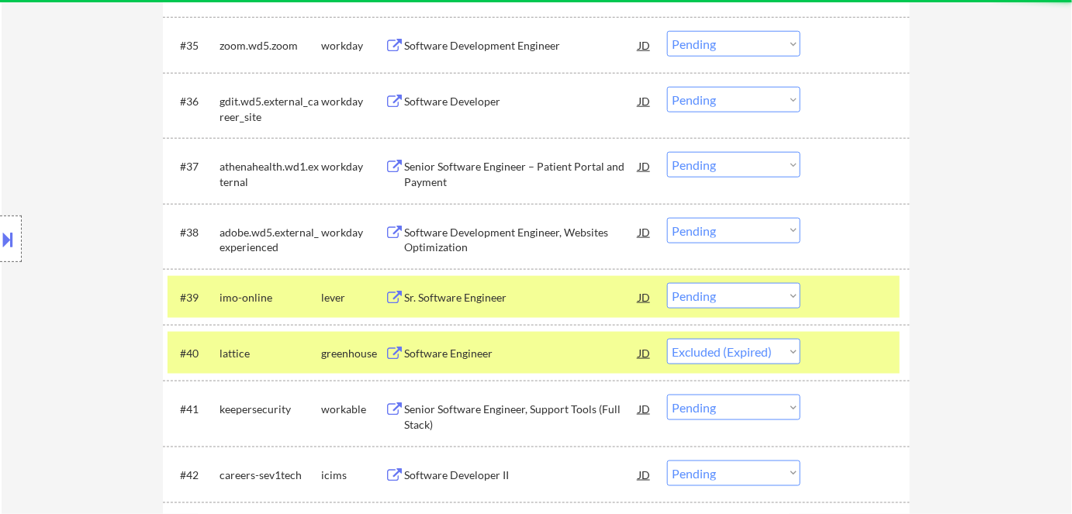
select select ""pending""
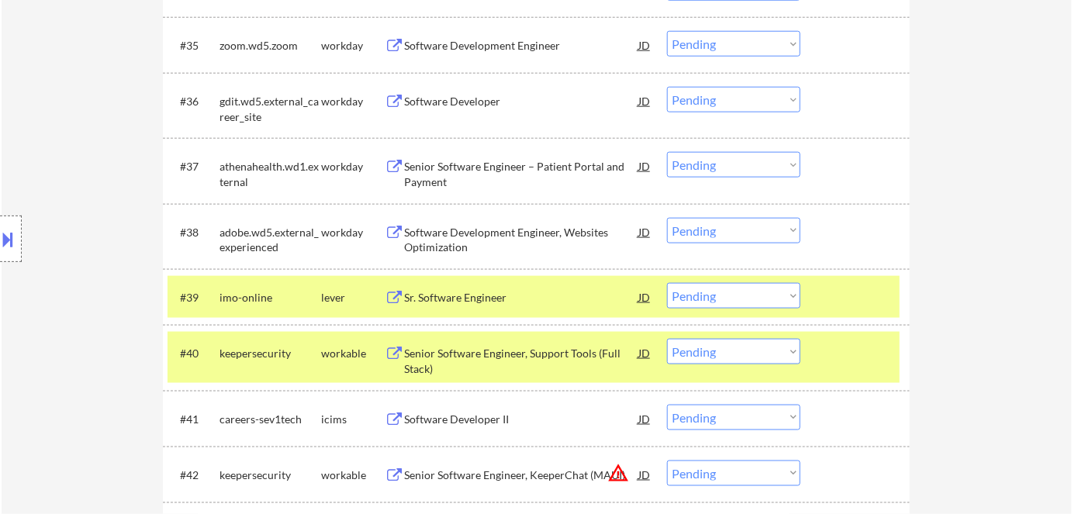
click at [752, 296] on select "Choose an option... Pending Applied Excluded (Questions) Excluded (Expired) Exc…" at bounding box center [733, 296] width 133 height 26
click at [667, 283] on select "Choose an option... Pending Applied Excluded (Questions) Excluded (Expired) Exc…" at bounding box center [733, 296] width 133 height 26
select select ""pending""
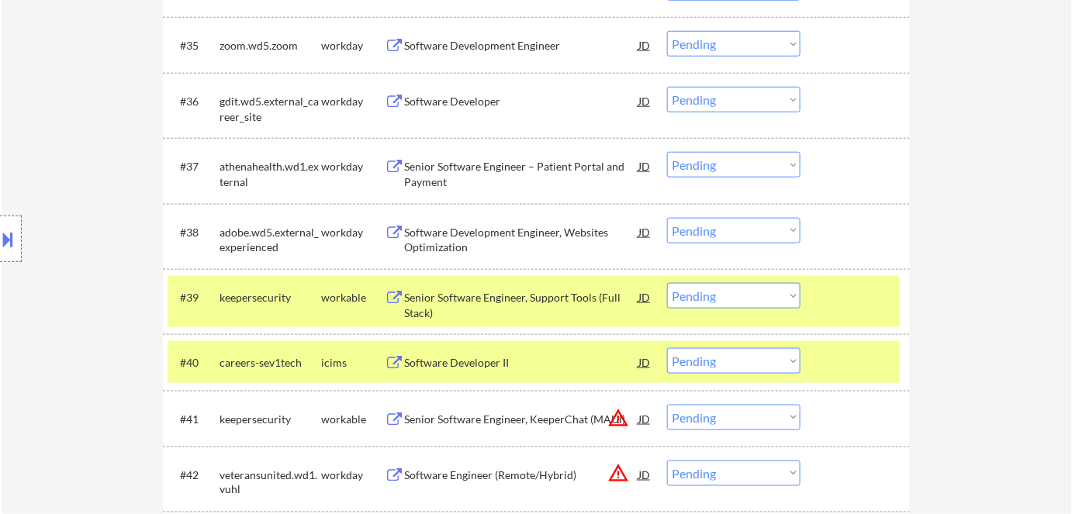
drag, startPoint x: 337, startPoint y: 296, endPoint x: 339, endPoint y: 344, distance: 47.4
click at [337, 300] on div "workable" at bounding box center [353, 298] width 64 height 16
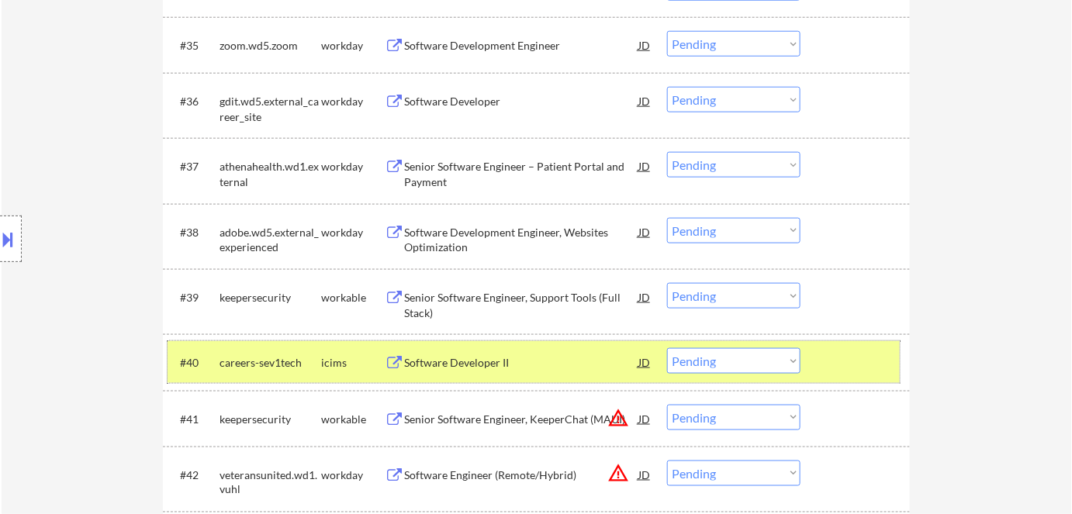
click at [339, 357] on div "icims" at bounding box center [353, 363] width 64 height 16
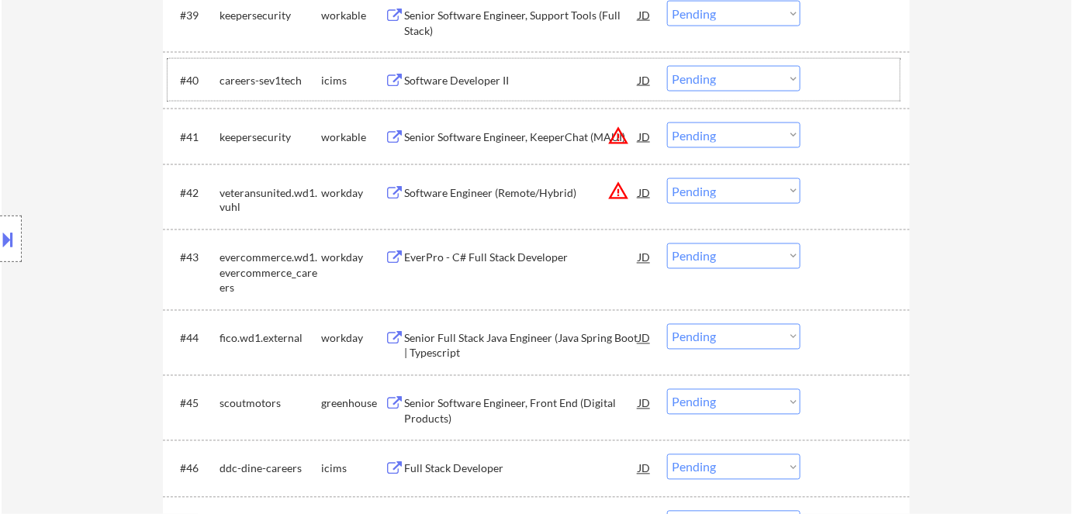
scroll to position [2891, 0]
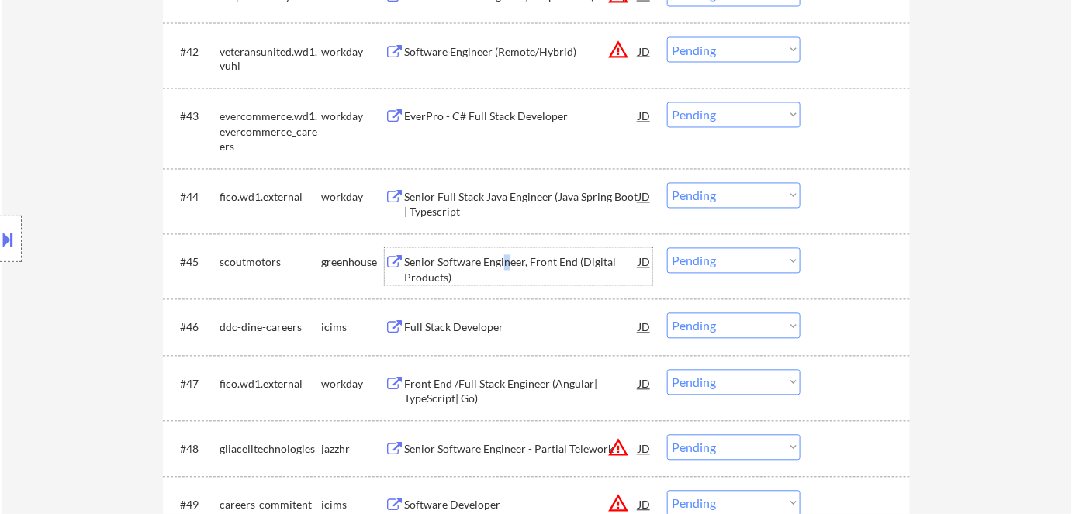
click at [506, 266] on div "Senior Software Engineer, Front End (Digital Products)" at bounding box center [521, 270] width 234 height 30
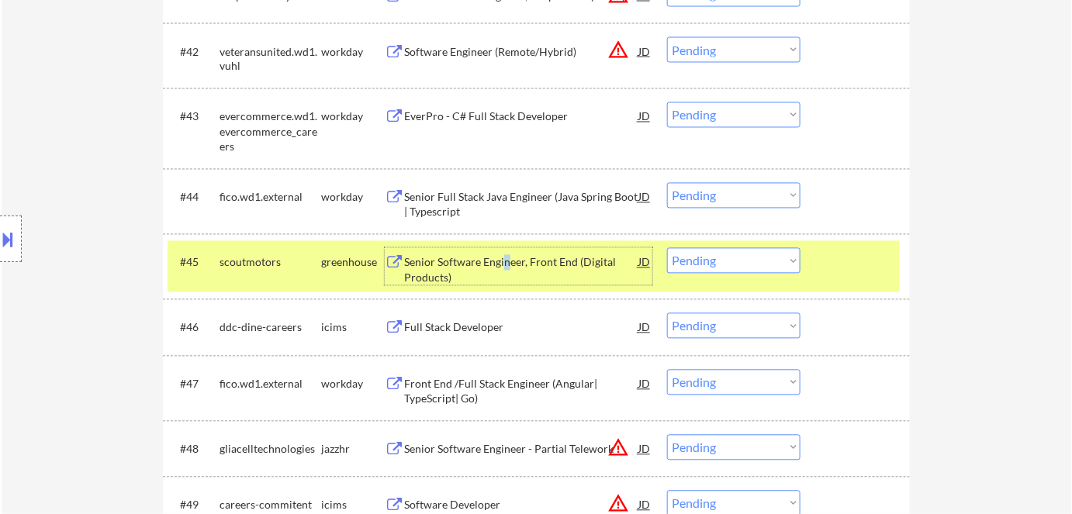
click at [745, 259] on select "Choose an option... Pending Applied Excluded (Questions) Excluded (Expired) Exc…" at bounding box center [733, 261] width 133 height 26
click at [667, 248] on select "Choose an option... Pending Applied Excluded (Questions) Excluded (Expired) Exc…" at bounding box center [733, 261] width 133 height 26
select select ""pending""
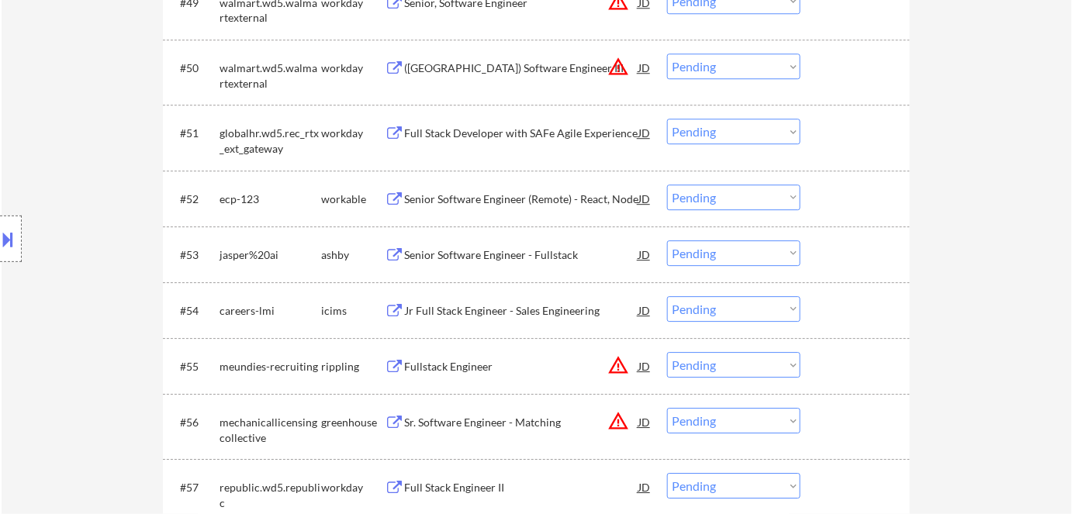
scroll to position [3455, 0]
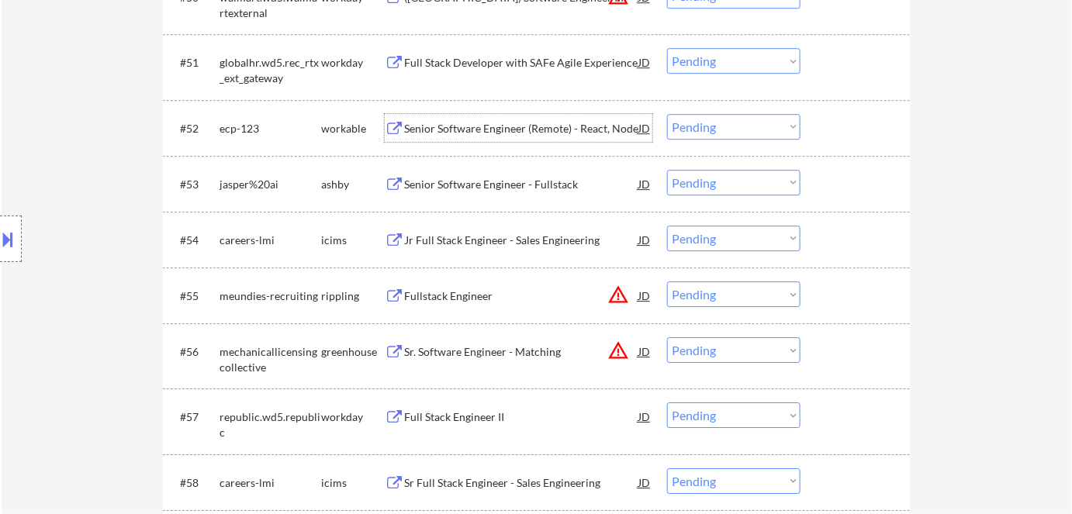
click at [495, 124] on div "Senior Software Engineer (Remote) - React, Node" at bounding box center [521, 129] width 234 height 16
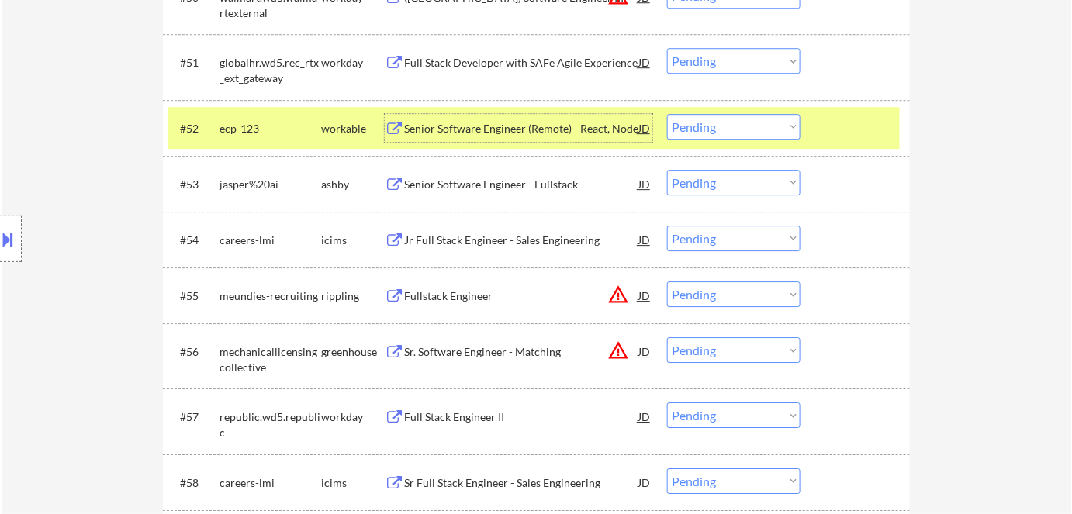
click at [580, 132] on div "Senior Software Engineer (Remote) - React, Node" at bounding box center [521, 129] width 234 height 16
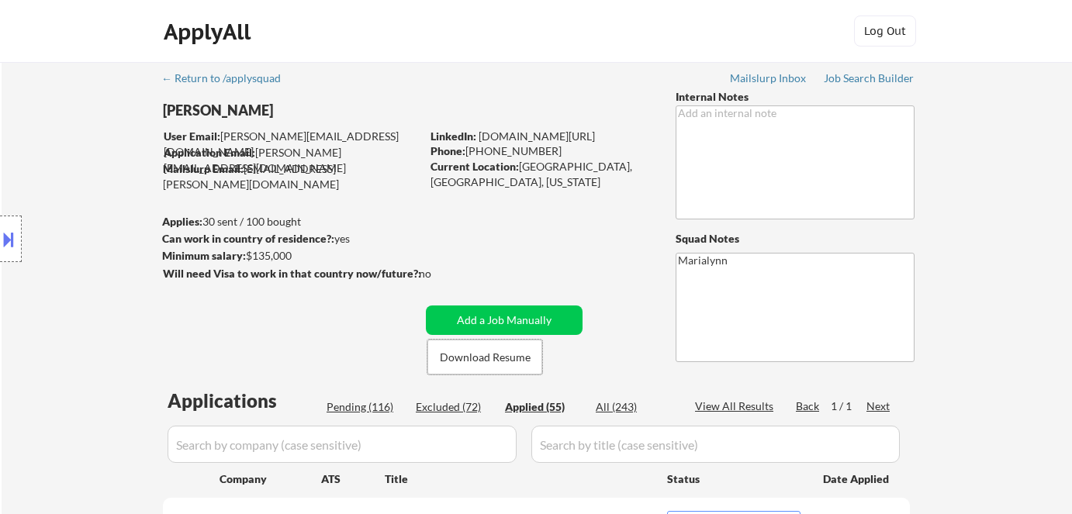
select select ""applied""
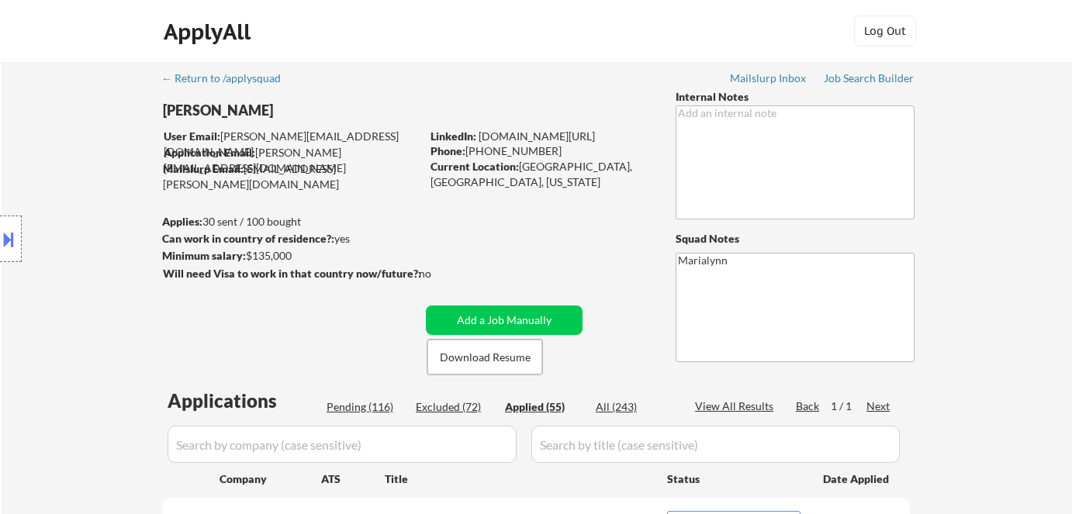
select select ""applied""
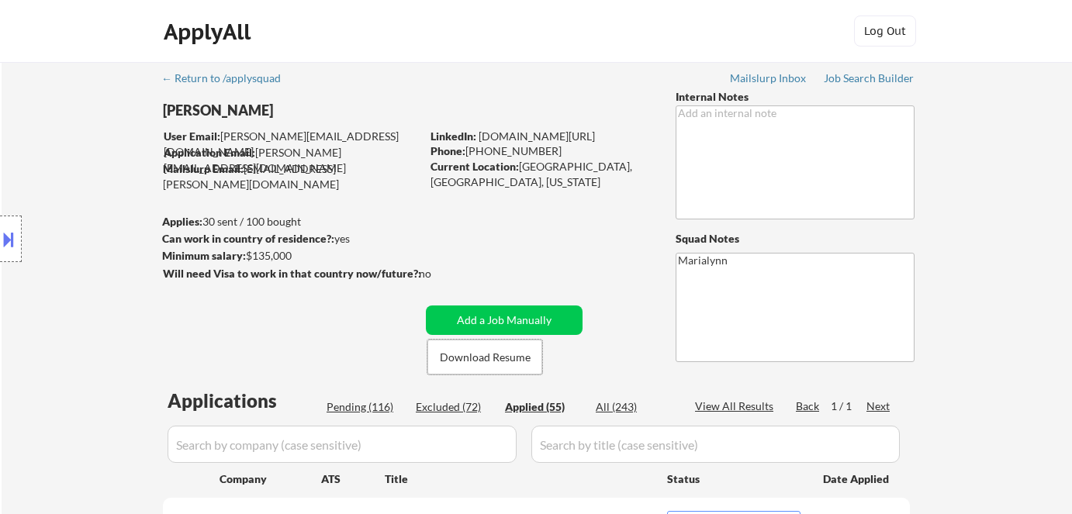
select select ""applied""
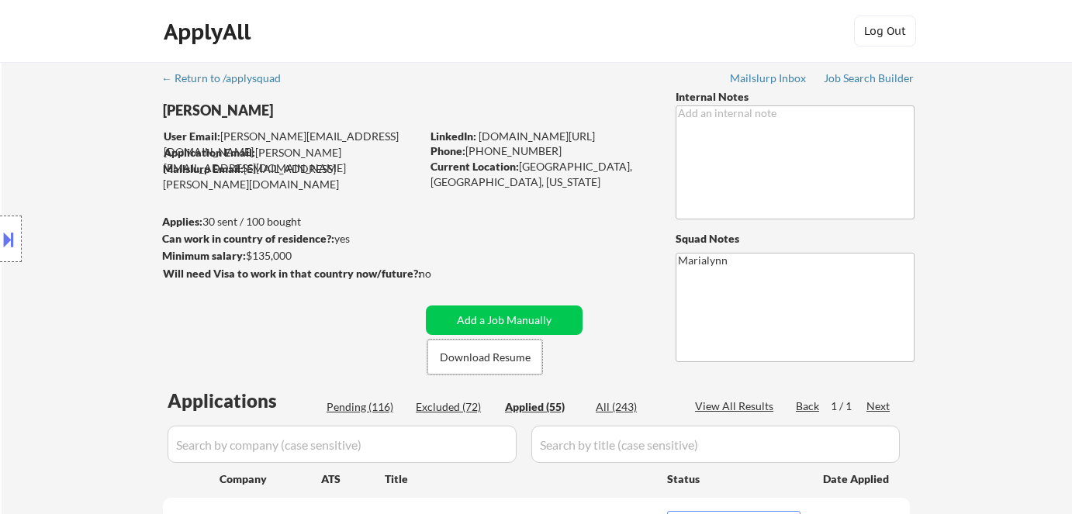
select select ""applied""
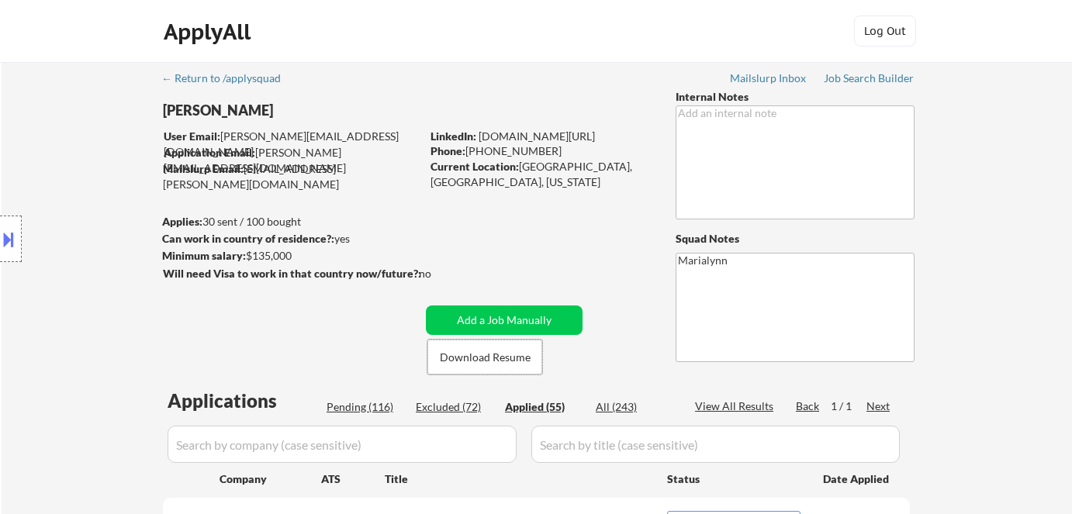
select select ""applied""
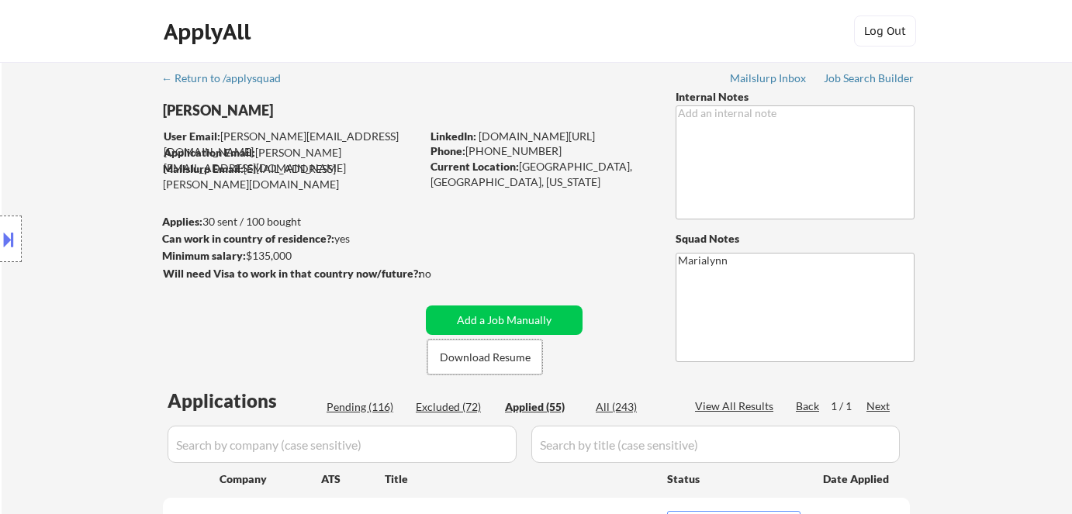
select select ""applied""
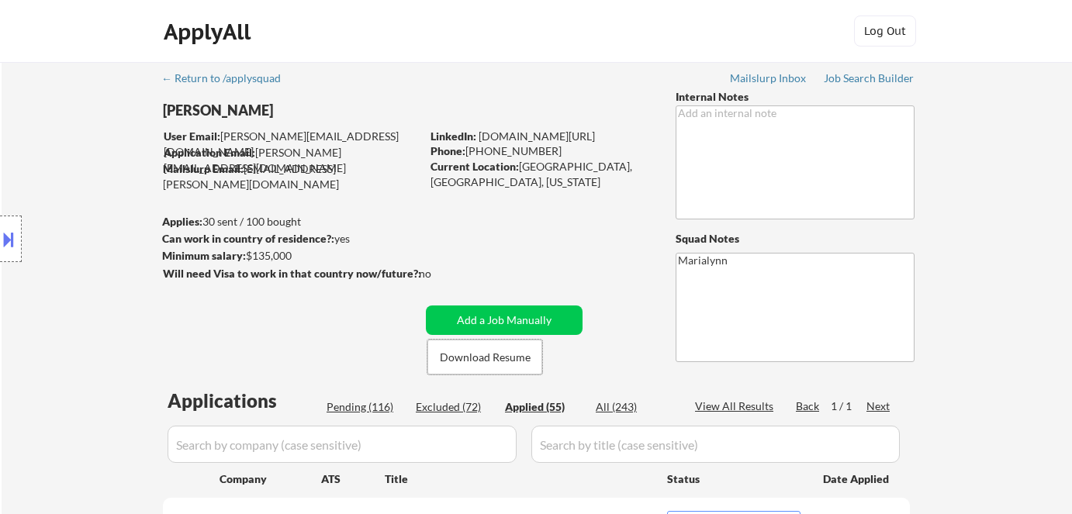
select select ""applied""
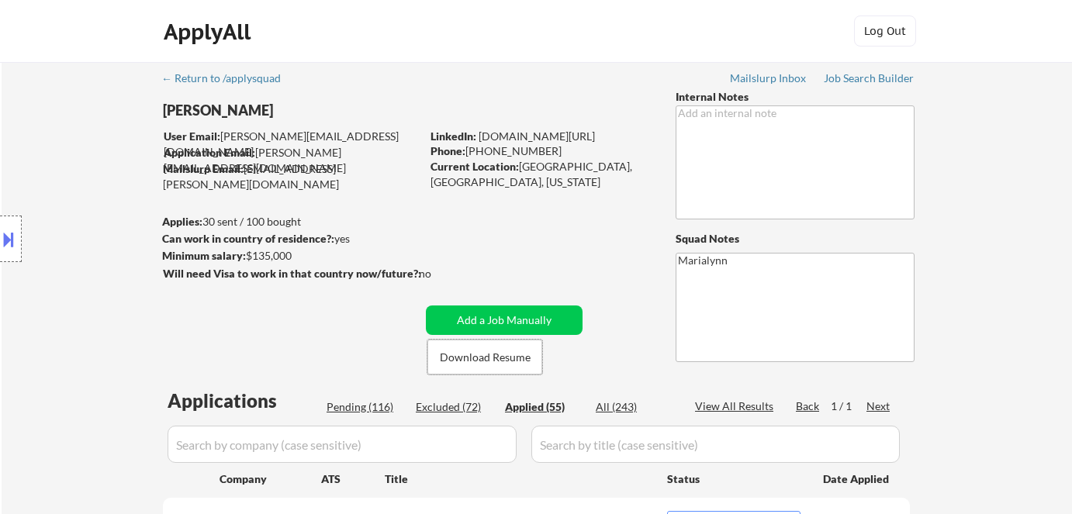
select select ""applied""
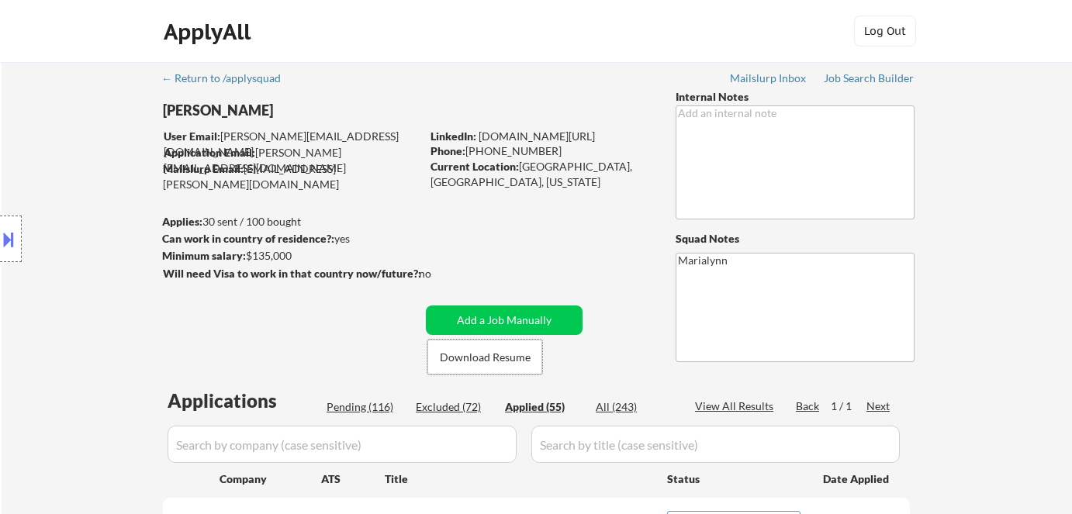
select select ""applied""
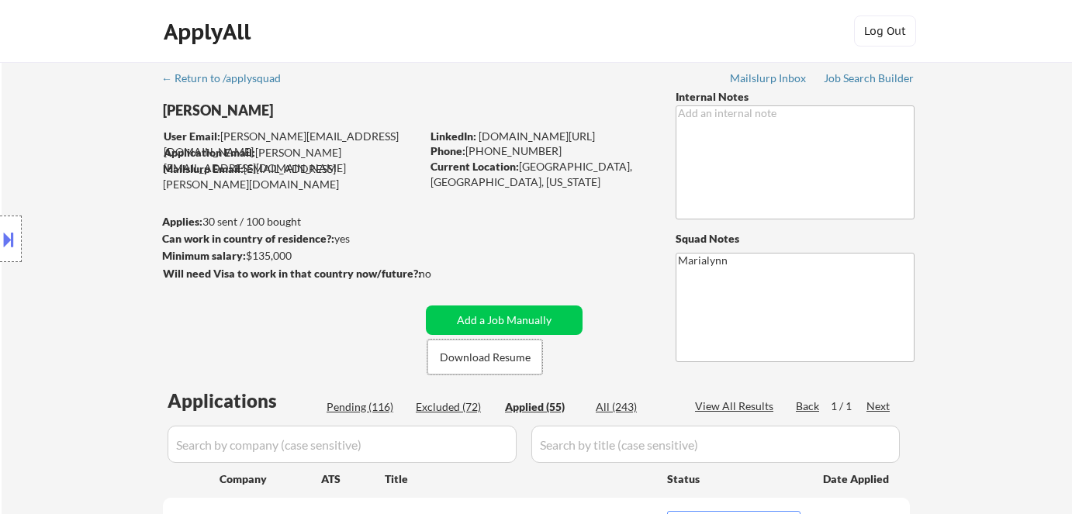
select select ""applied""
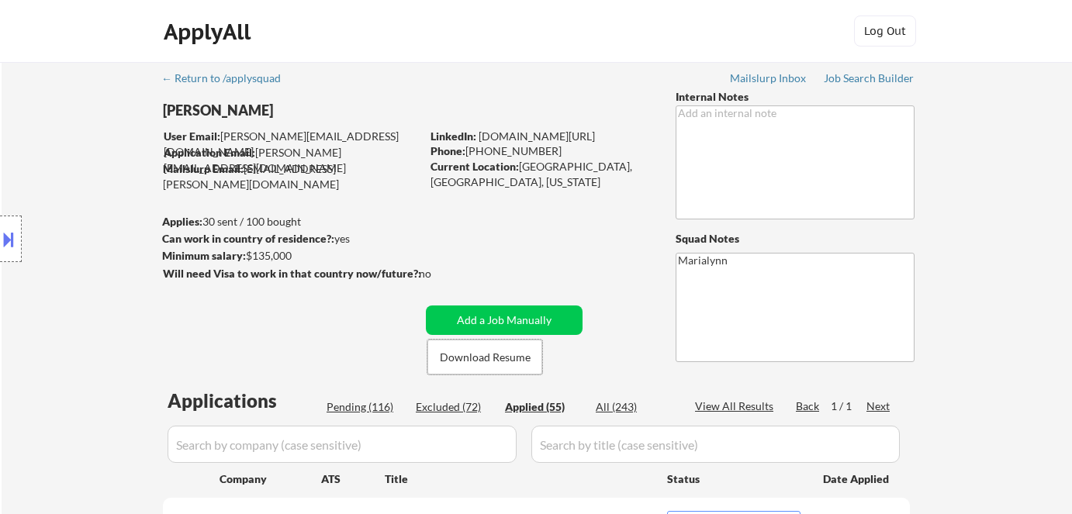
select select ""applied""
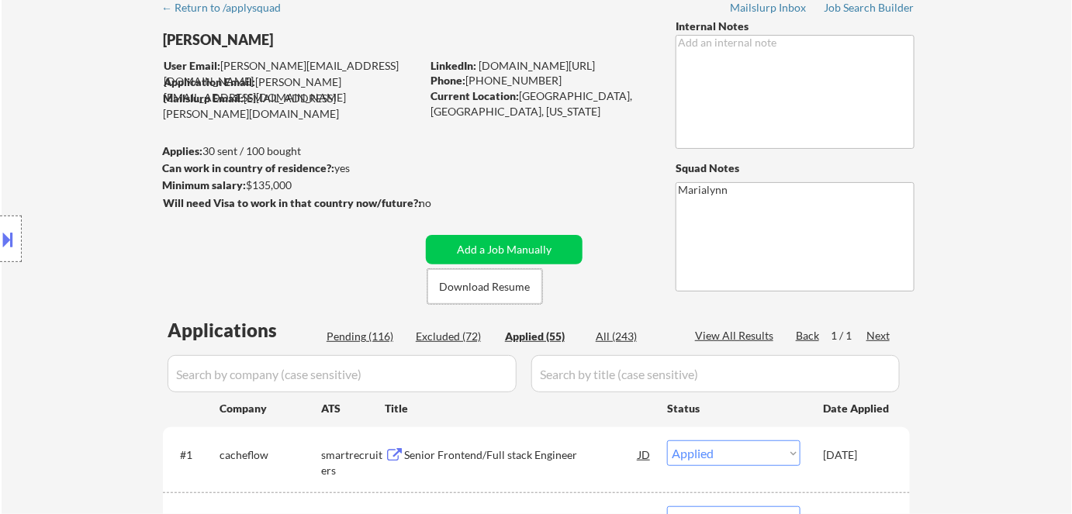
scroll to position [70, 0]
drag, startPoint x: 519, startPoint y: 93, endPoint x: 568, endPoint y: 102, distance: 49.6
click at [568, 102] on div "Current Location: Austin, TX, Texas" at bounding box center [539, 104] width 219 height 30
copy div "Austin, TX"
select select ""applied""
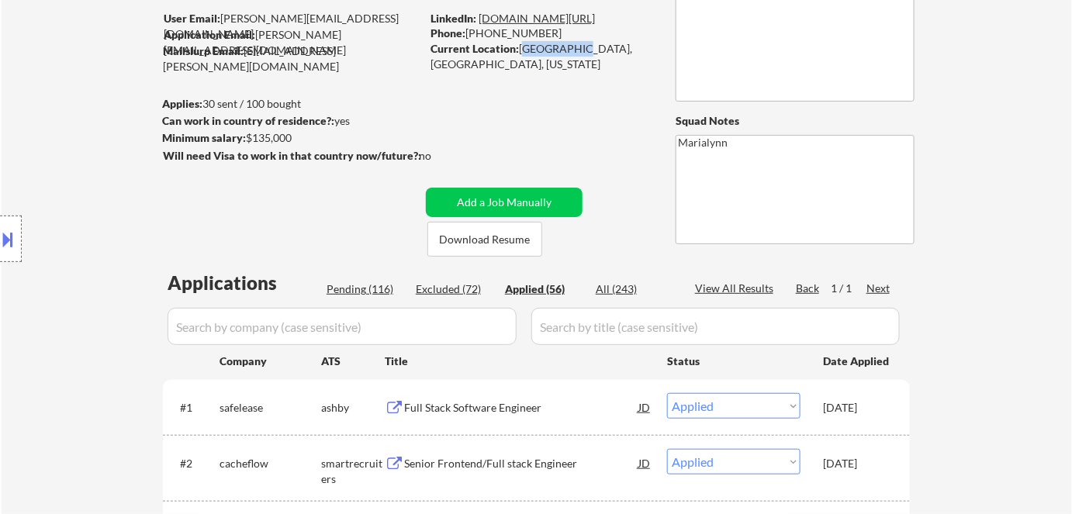
scroll to position [140, 0]
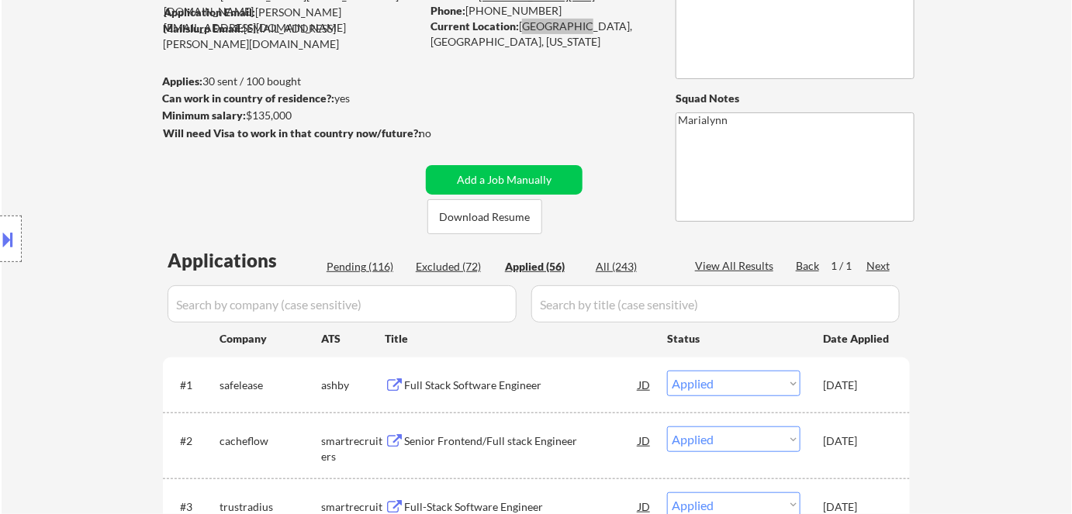
select select ""applied""
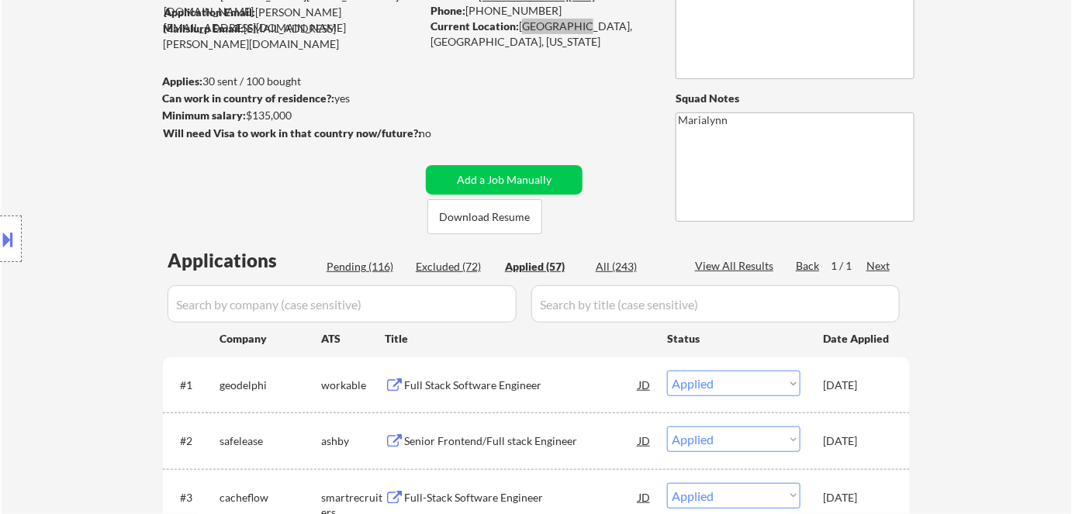
select select ""applied""
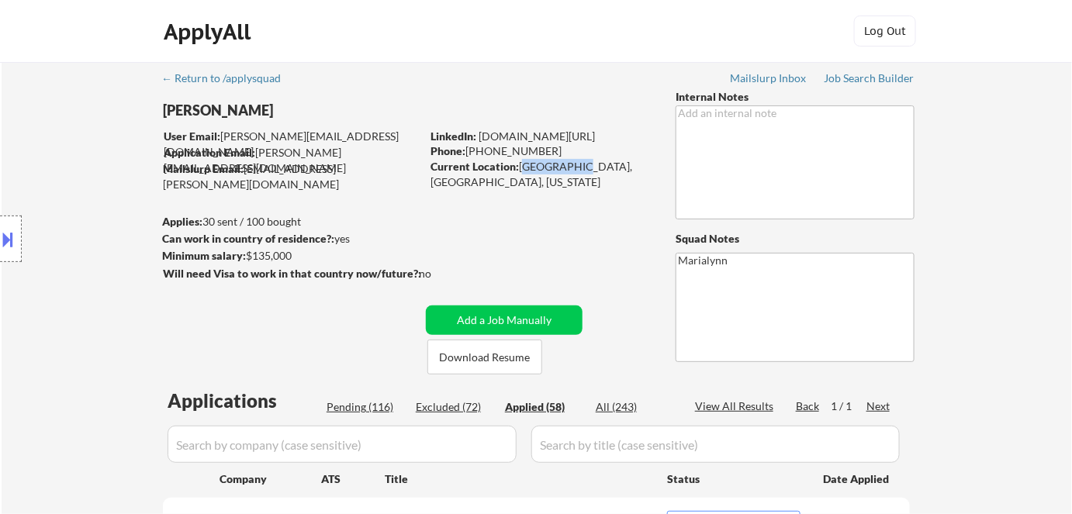
scroll to position [211, 0]
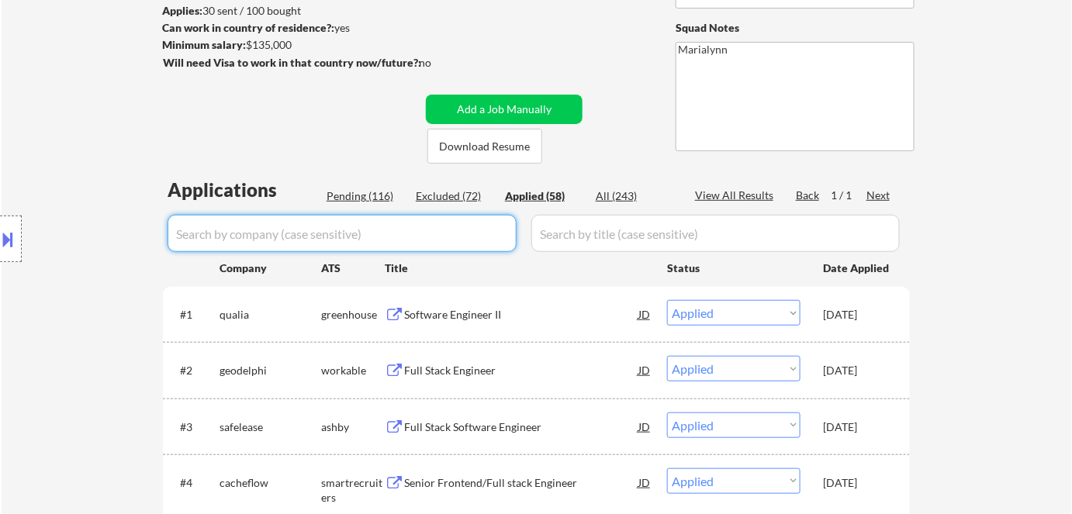
click at [293, 230] on input "input" at bounding box center [342, 233] width 349 height 37
paste input "informagroupplc"
type input "informagroupplc"
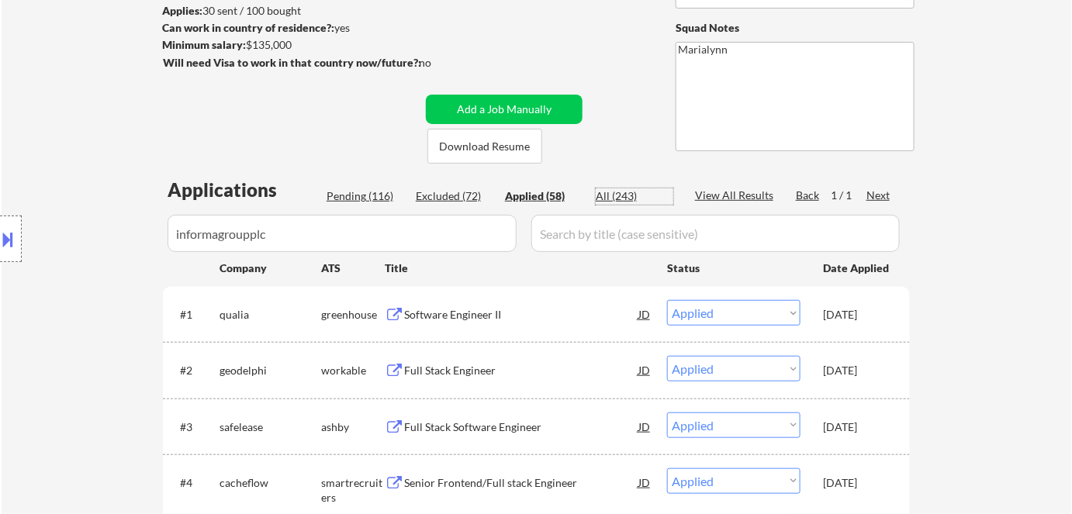
click at [628, 192] on div "All (243)" at bounding box center [635, 196] width 78 height 16
select select ""excluded""
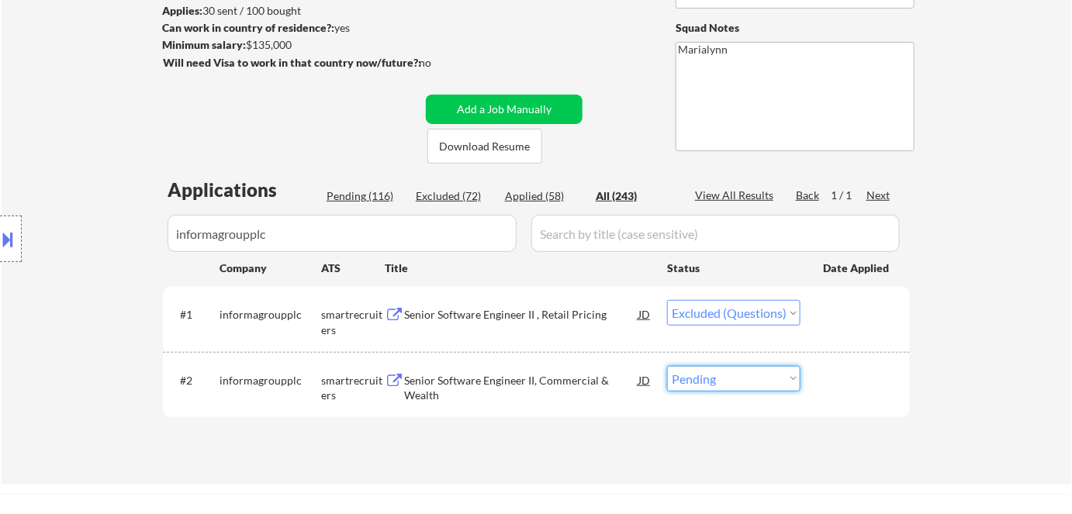
click at [746, 383] on select "Choose an option... Pending Applied Excluded (Questions) Excluded (Expired) Exc…" at bounding box center [733, 379] width 133 height 26
select select ""excluded""
click at [667, 366] on select "Choose an option... Pending Applied Excluded (Questions) Excluded (Expired) Exc…" at bounding box center [733, 379] width 133 height 26
click at [475, 374] on div "Senior Software Engineer II, Commercial & Wealth" at bounding box center [521, 388] width 234 height 30
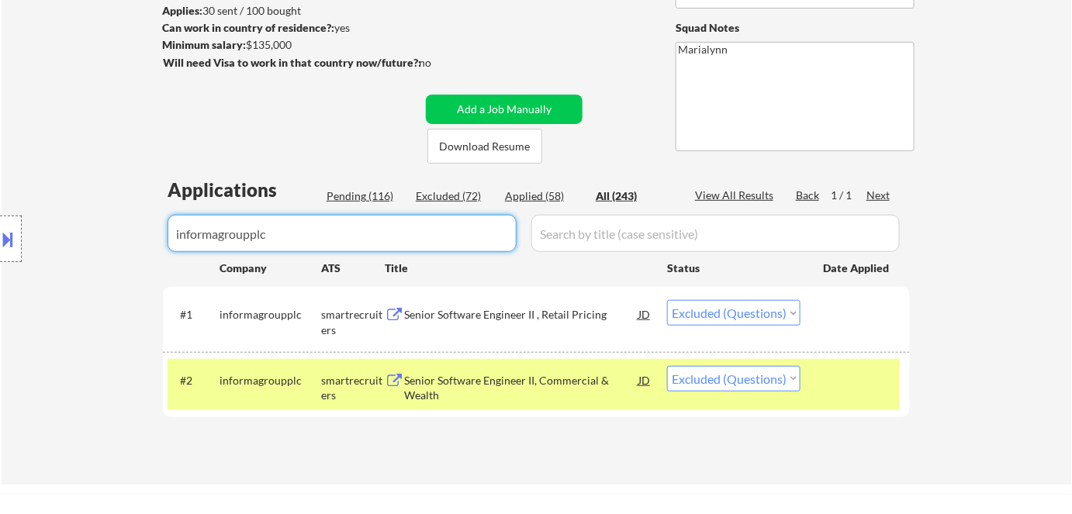
drag, startPoint x: 314, startPoint y: 221, endPoint x: 0, endPoint y: 244, distance: 315.0
click at [0, 244] on body "← Return to /applysquad Mailslurp Inbox Job Search Builder Saras Paudel User Em…" at bounding box center [536, 46] width 1072 height 514
select select ""applied""
select select ""excluded__bad_match_""
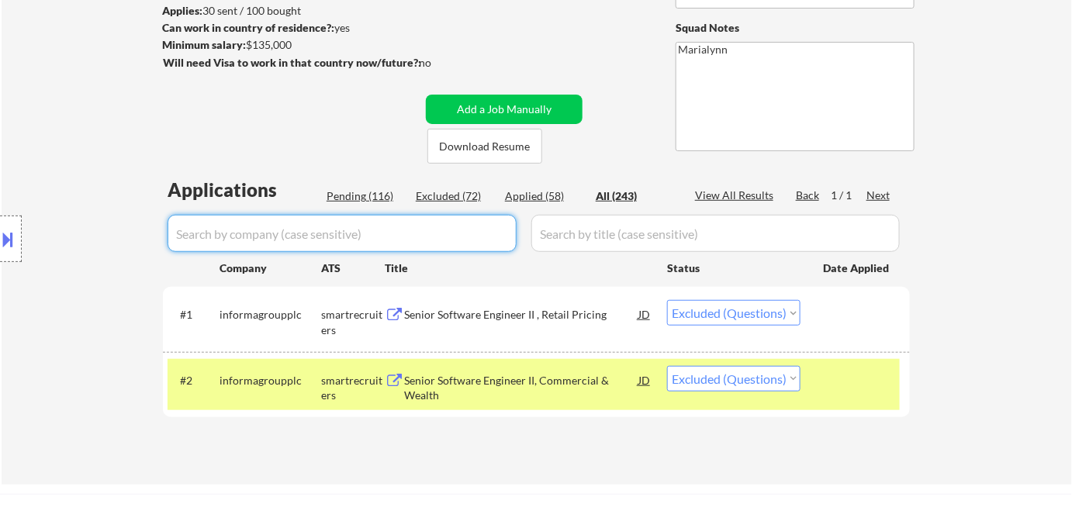
select select ""excluded""
select select ""excluded__expired_""
select select ""excluded""
select select ""excluded__expired_""
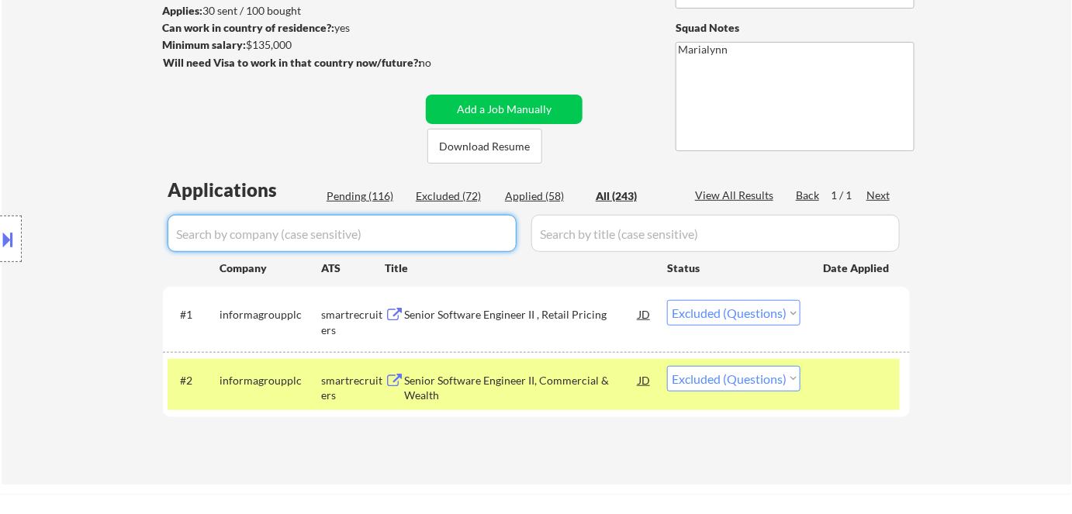
select select ""excluded__salary_""
select select ""excluded__expired_""
select select ""excluded__bad_match_""
select select ""excluded__expired_""
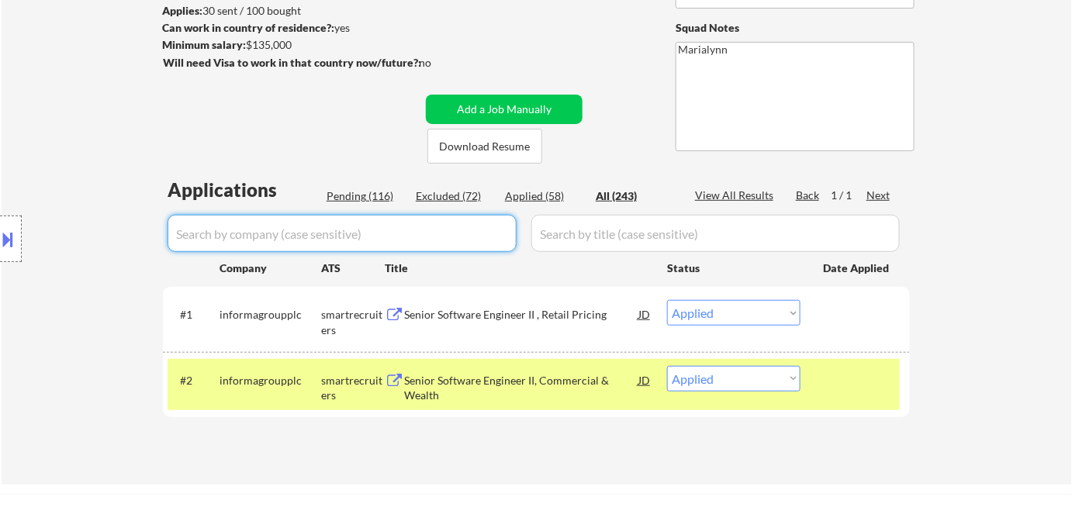
select select ""excluded__expired_""
select select ""excluded""
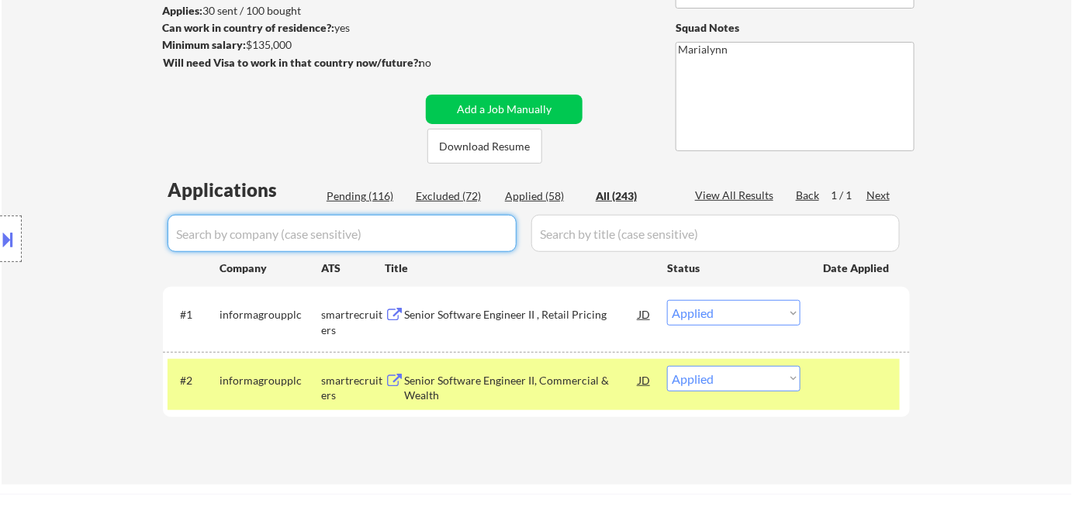
select select ""excluded__bad_match_""
select select ""excluded__expired_""
select select ""excluded__salary_""
select select ""excluded""
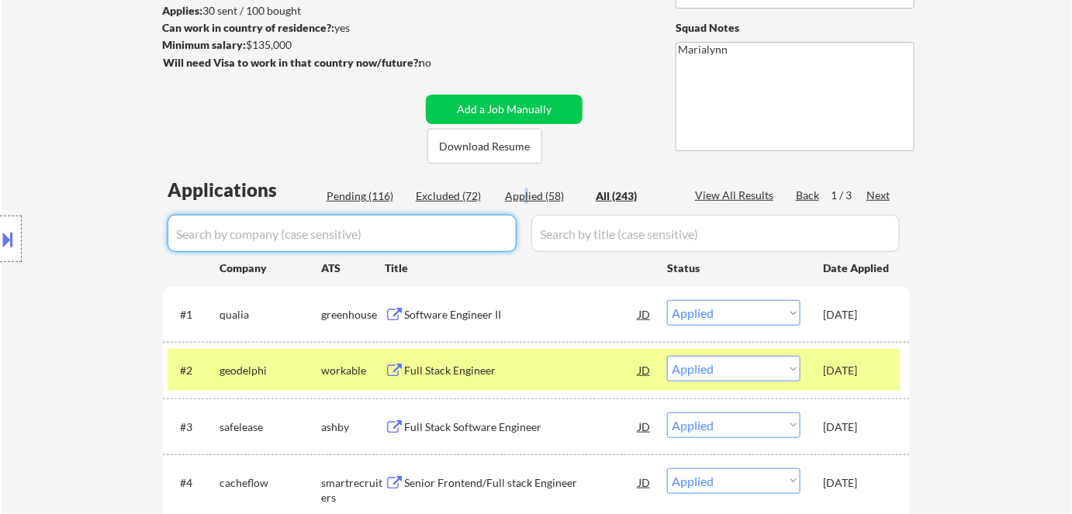
click at [525, 188] on div "Applied (58)" at bounding box center [544, 196] width 78 height 16
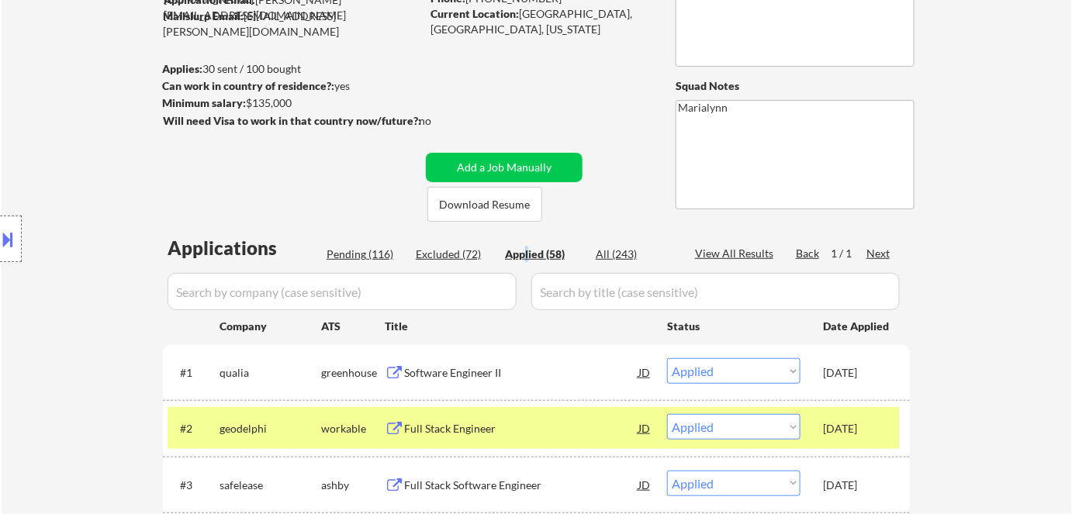
scroll to position [140, 0]
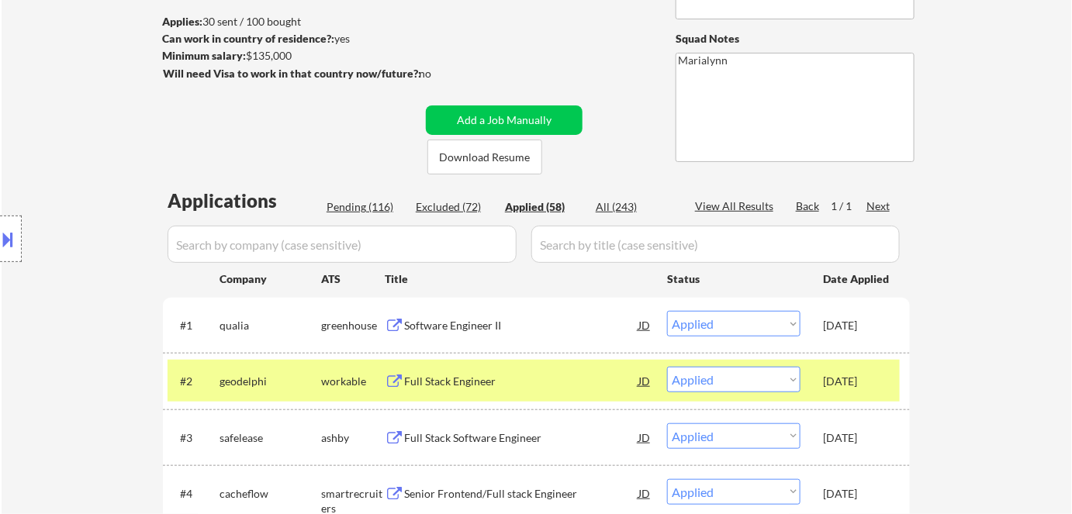
scroll to position [282, 0]
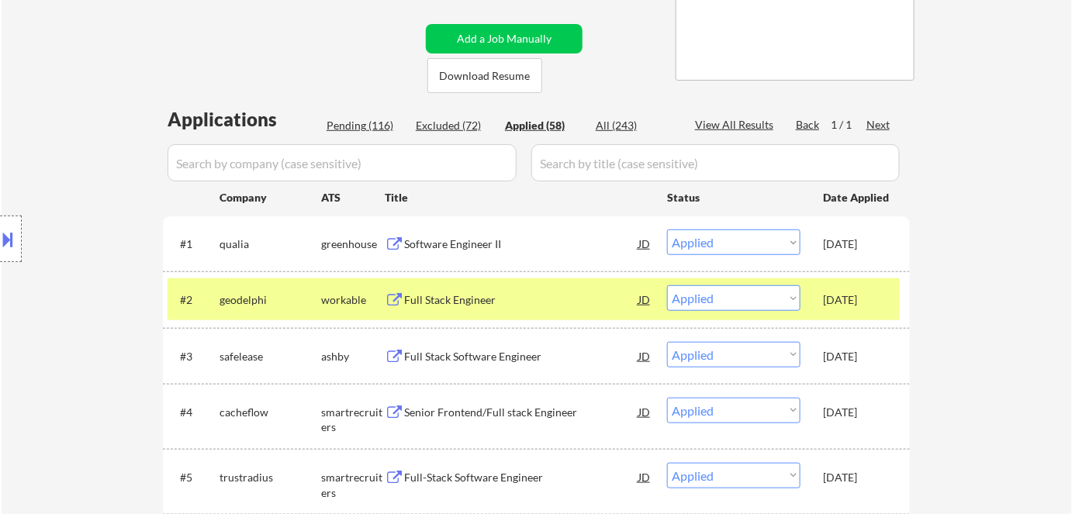
click at [340, 168] on input "input" at bounding box center [342, 162] width 349 height 37
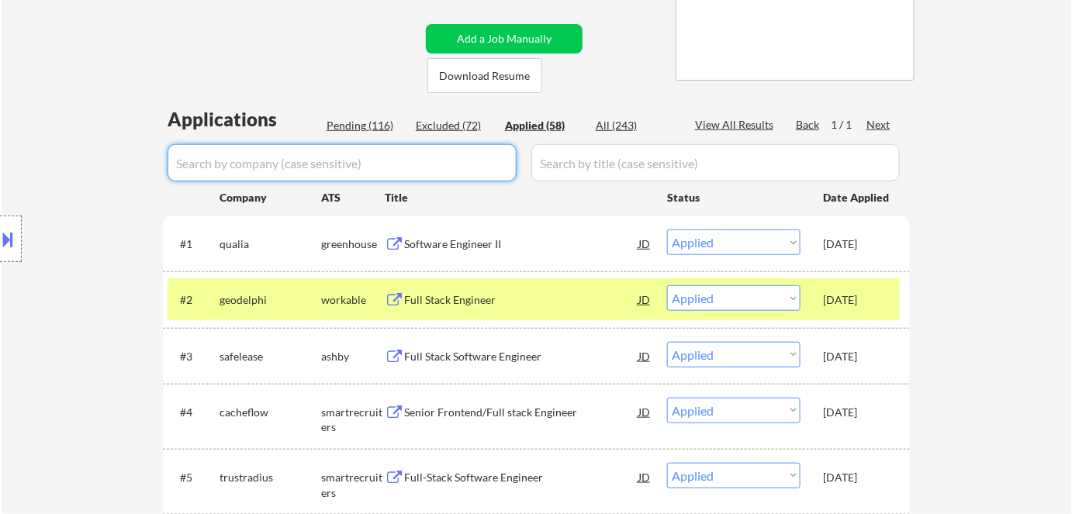
paste input "oci"
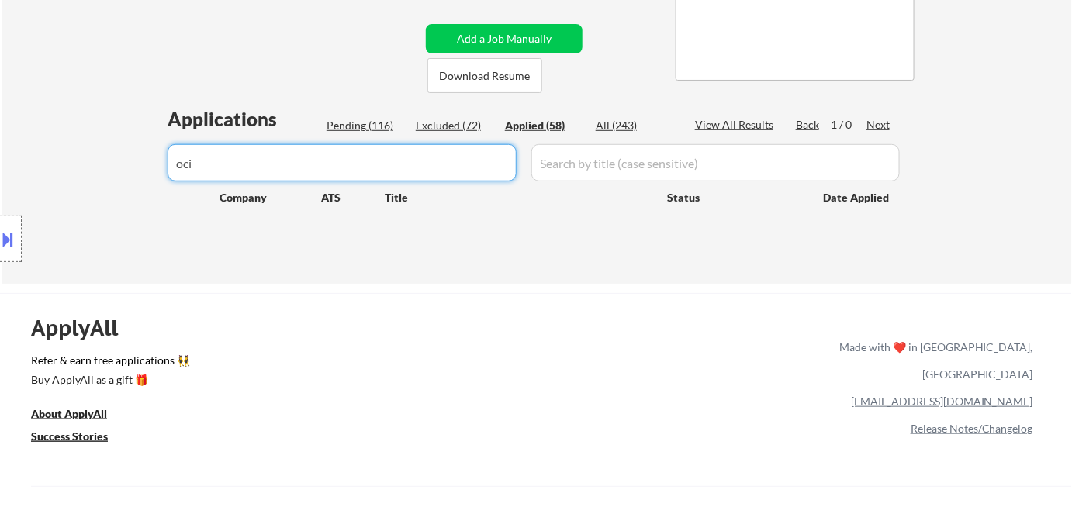
type input "oci"
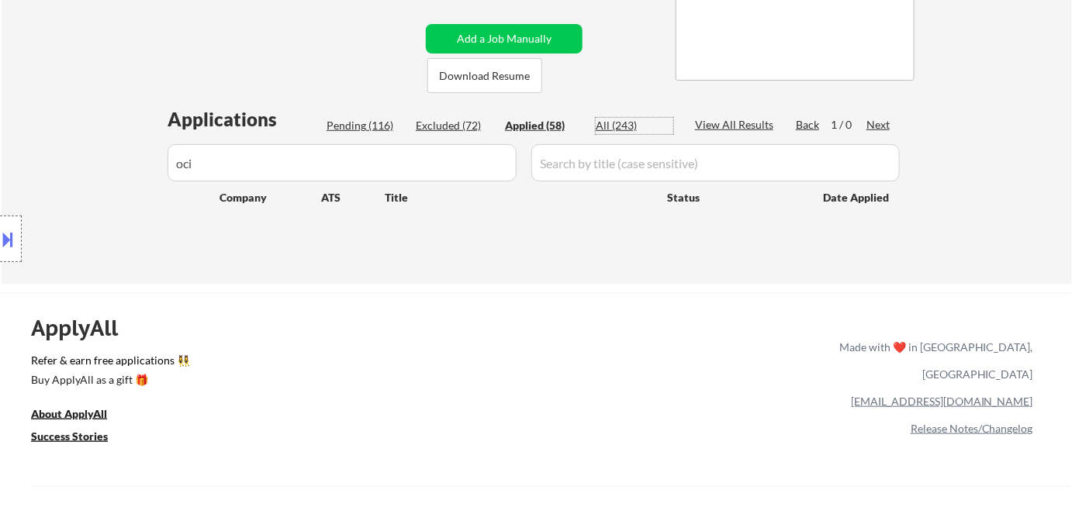
drag, startPoint x: 628, startPoint y: 118, endPoint x: 622, endPoint y: 124, distance: 8.8
click at [628, 119] on div "All (243)" at bounding box center [635, 126] width 78 height 16
select select ""pending""
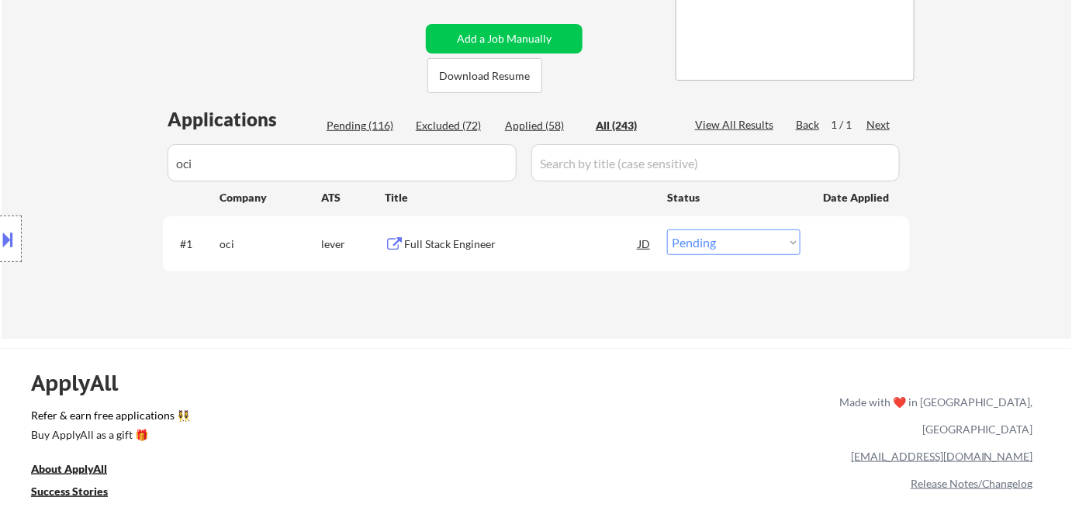
click at [534, 124] on div "Applied (58)" at bounding box center [544, 126] width 78 height 16
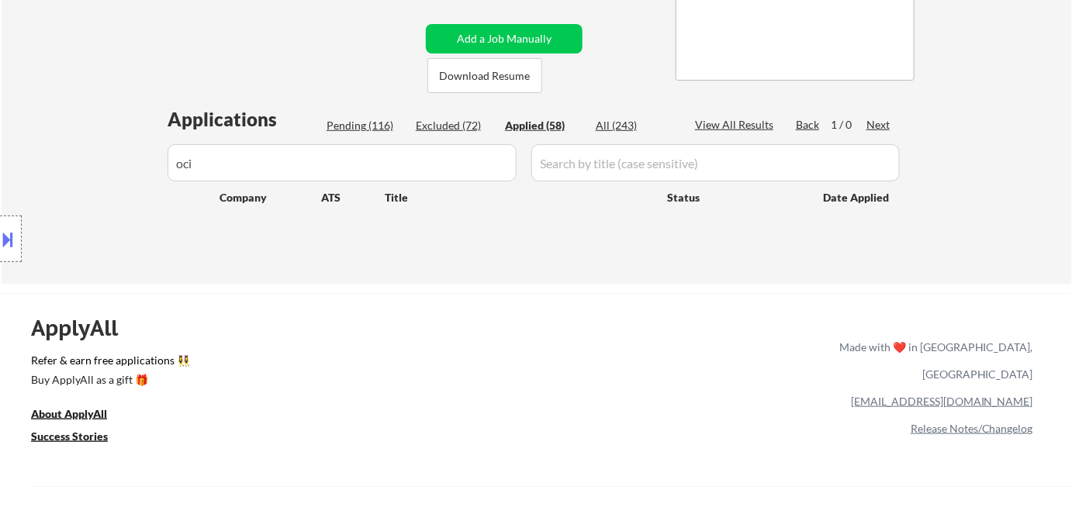
drag, startPoint x: 237, startPoint y: 175, endPoint x: 148, endPoint y: 163, distance: 90.1
click at [148, 163] on div "Location Inclusions: Austin, TX West Lake Hills, TX Rollingwood, TX Sunset Vall…" at bounding box center [139, 239] width 278 height 288
drag, startPoint x: 220, startPoint y: 170, endPoint x: 209, endPoint y: 161, distance: 14.4
click at [209, 167] on div "Location Inclusions: Austin, TX West Lake Hills, TX Rollingwood, TX Sunset Vall…" at bounding box center [139, 239] width 278 height 288
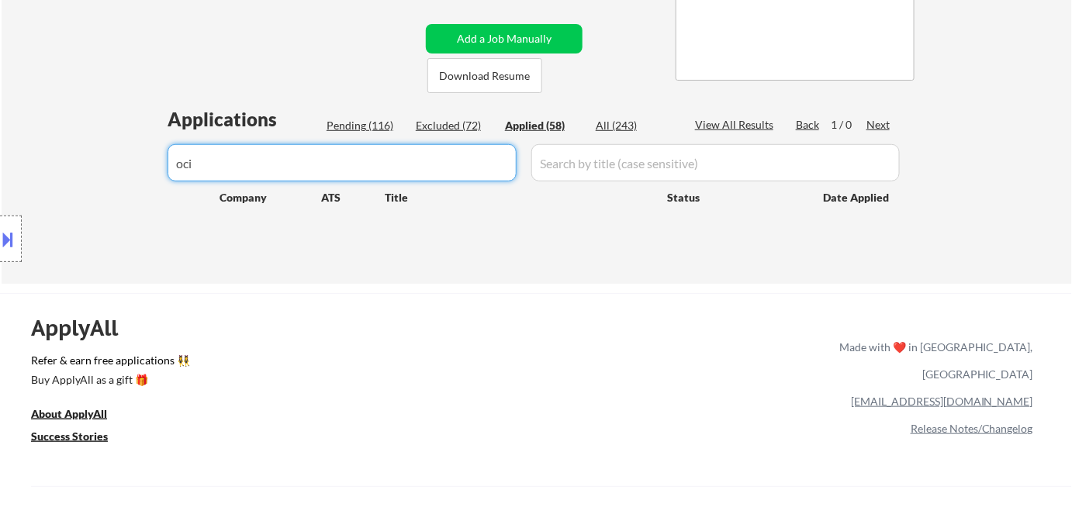
drag, startPoint x: 463, startPoint y: 163, endPoint x: 0, endPoint y: 172, distance: 463.1
select select ""applied""
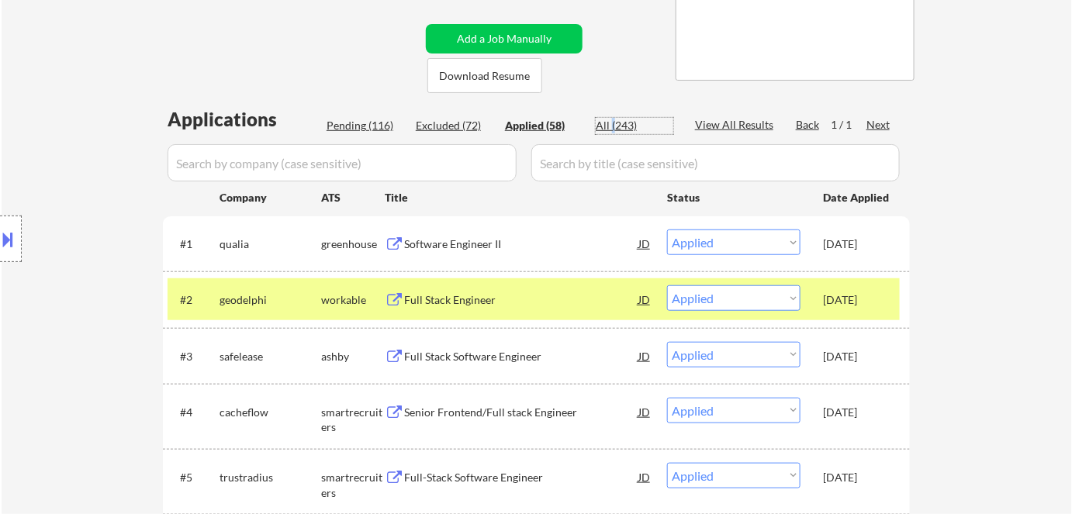
click at [612, 124] on div "All (243)" at bounding box center [635, 126] width 78 height 16
click at [233, 167] on div "Location Inclusions: Austin, TX West Lake Hills, TX Rollingwood, TX Sunset Vall…" at bounding box center [139, 239] width 278 height 288
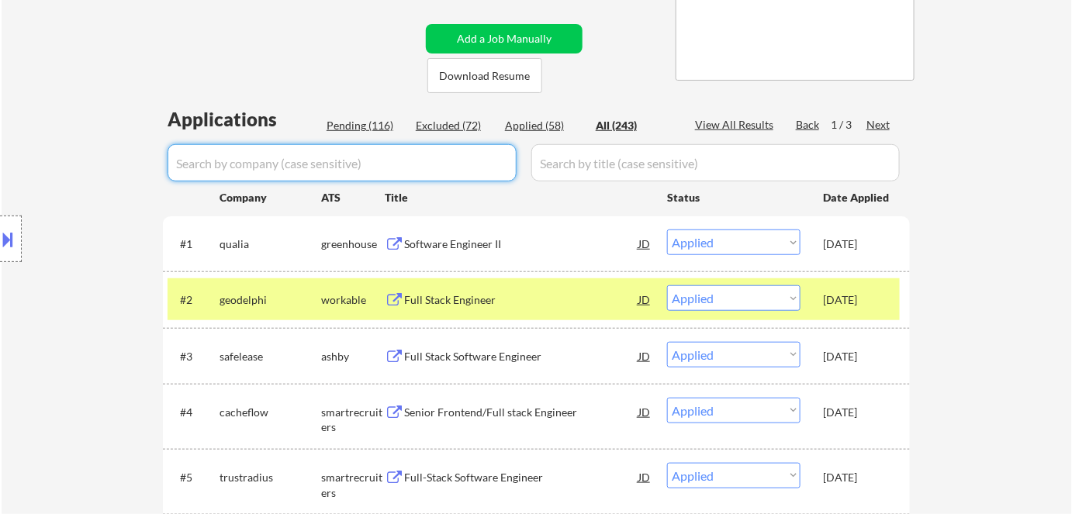
click at [300, 155] on input "input" at bounding box center [342, 162] width 349 height 37
type input "oci"
select select ""excluded__bad_match_""
select select ""pending""
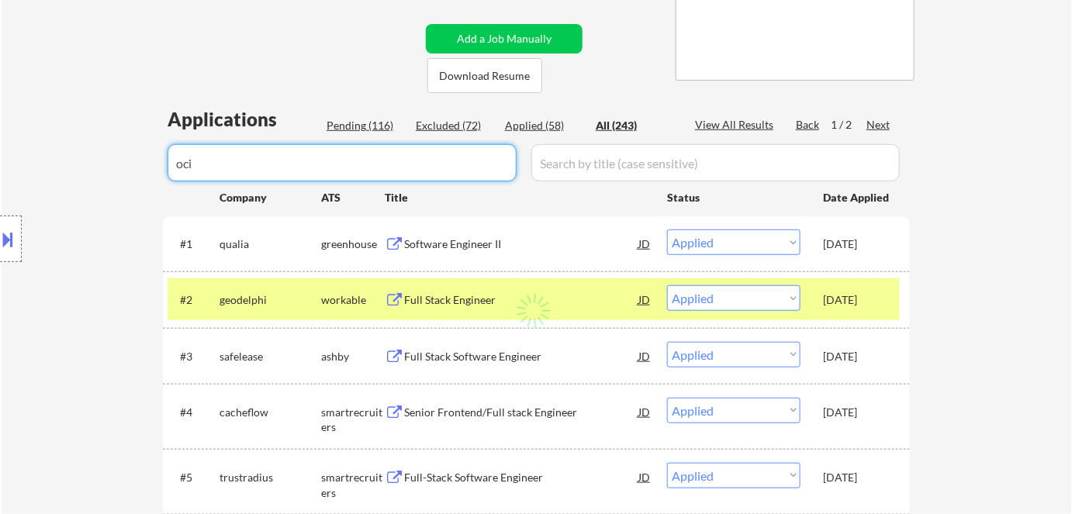
select select ""excluded""
select select ""pending""
select select ""excluded__expired_""
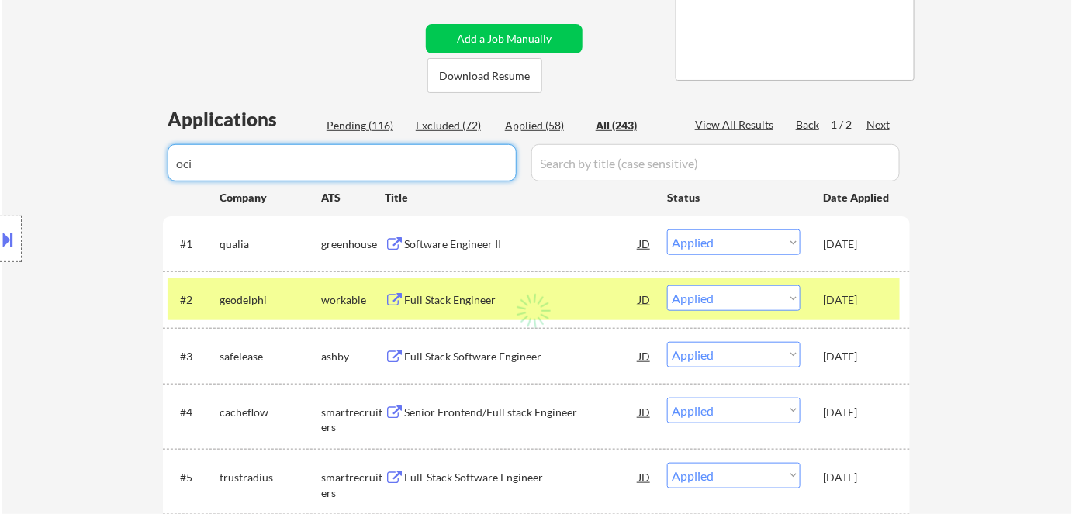
select select ""excluded__expired_""
select select ""pending""
select select ""excluded__expired_""
select select ""pending""
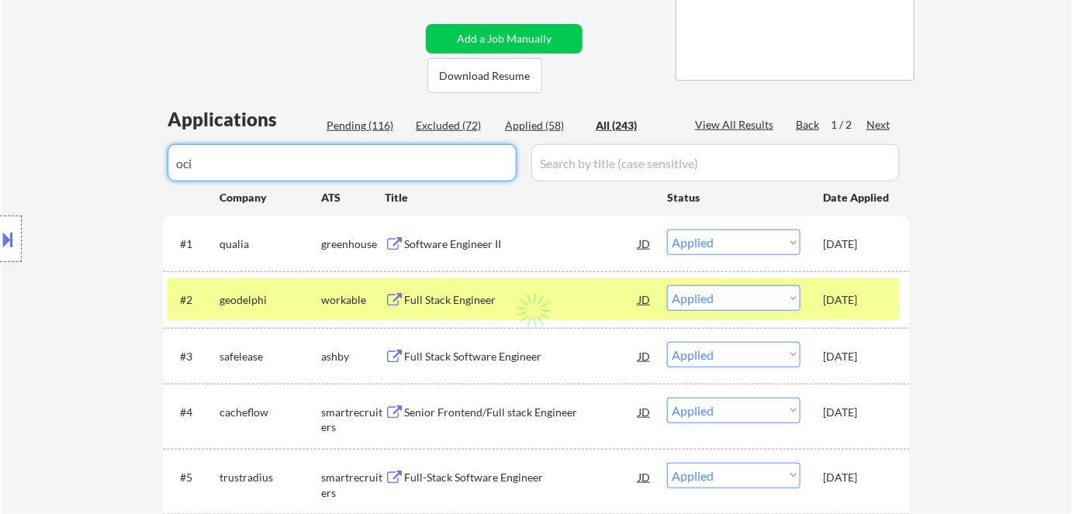
select select ""pending""
select select ""excluded""
select select ""excluded__bad_match_""
select select ""excluded""
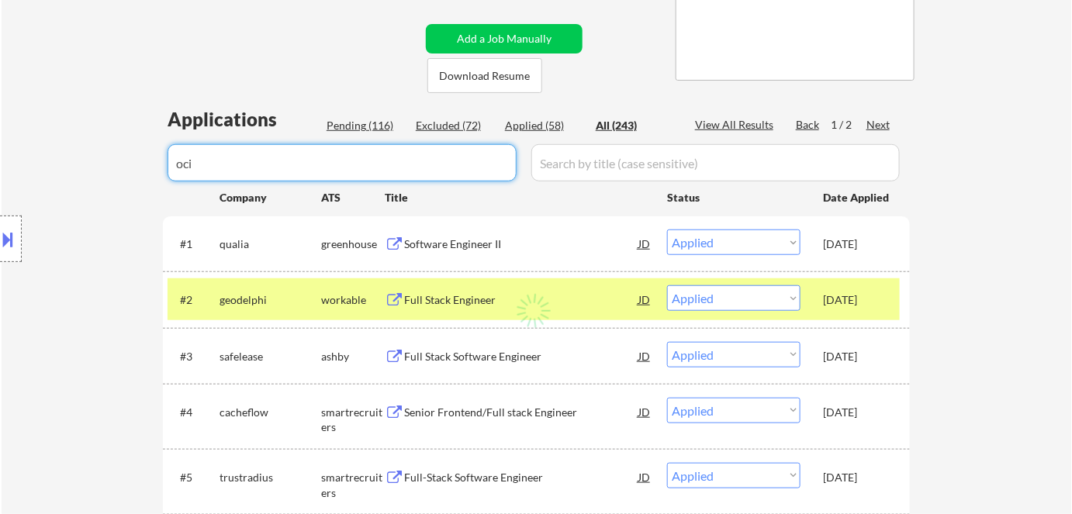
select select ""pending""
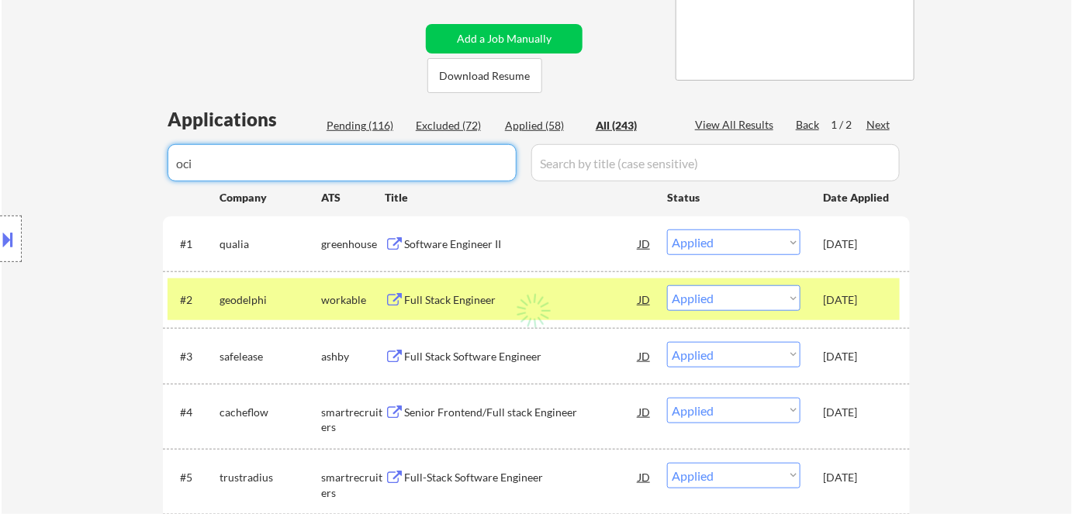
select select ""pending""
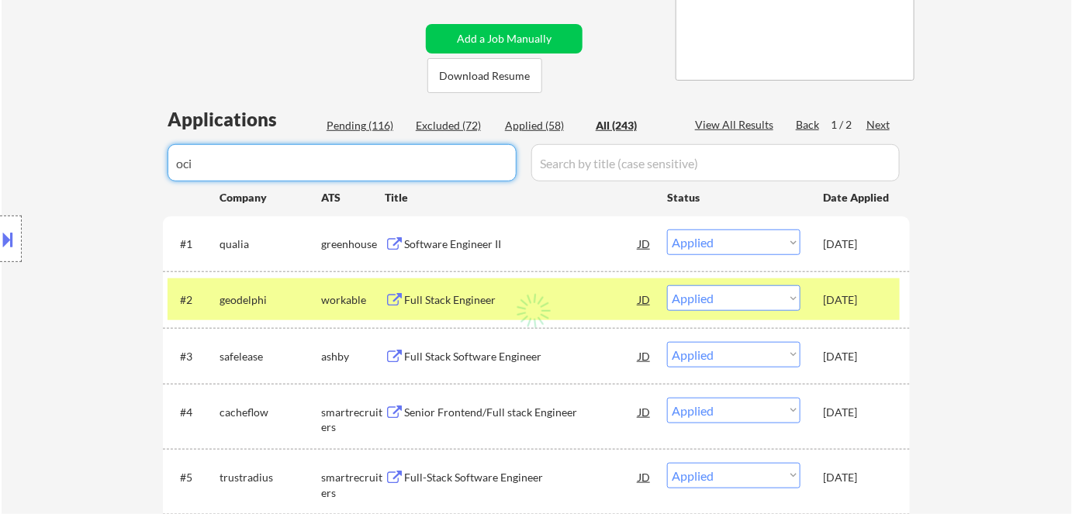
select select ""pending""
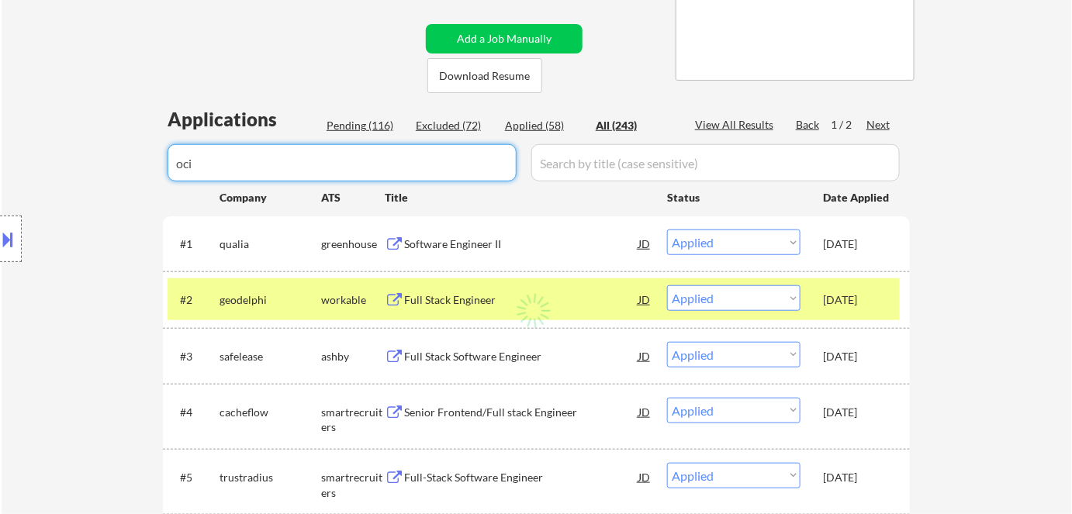
select select ""excluded__bad_match_""
select select ""excluded""
select select ""pending""
select select ""excluded__salary_""
select select ""pending""
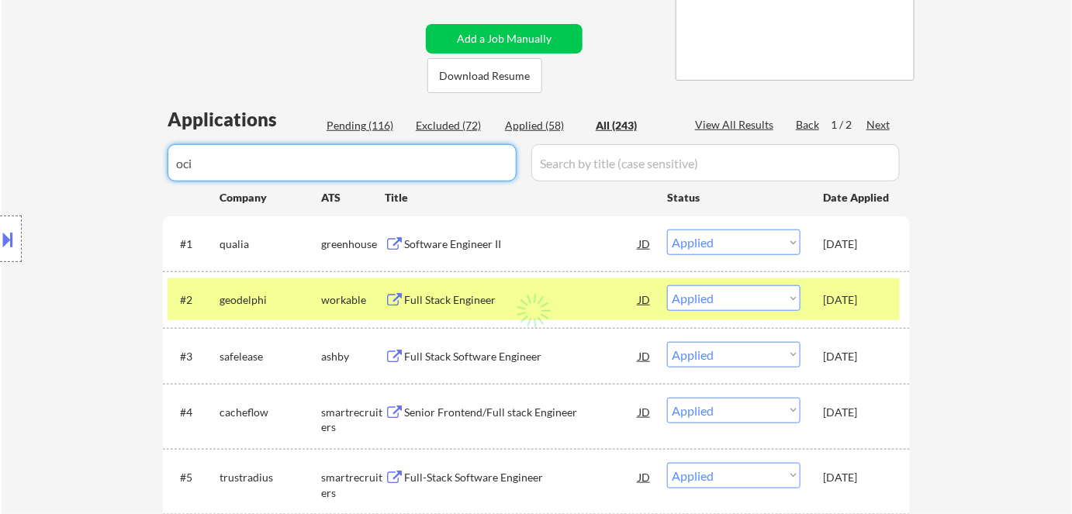
select select ""pending""
select select ""excluded__expired_""
select select ""excluded__bad_match_""
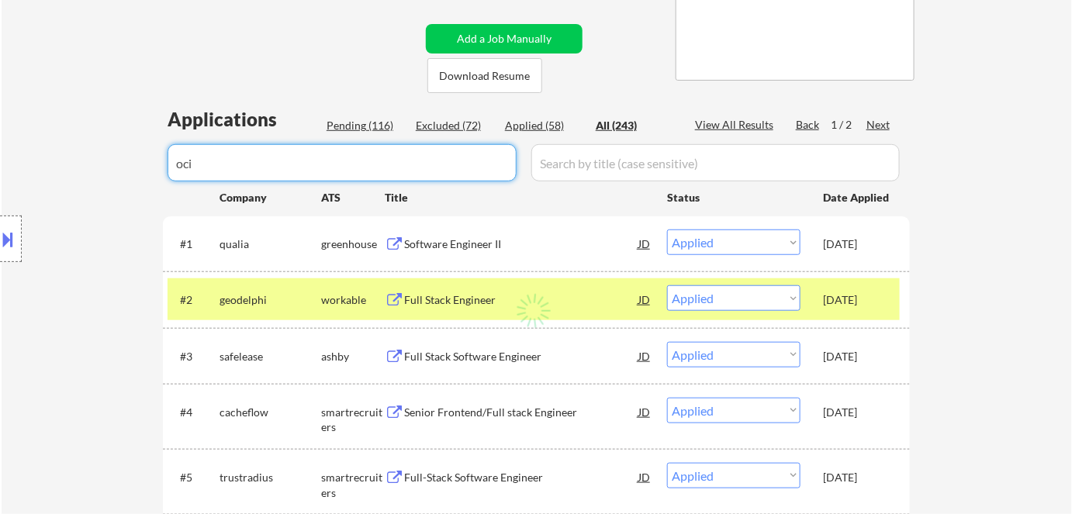
select select ""excluded__expired_""
select select ""excluded__bad_match_""
select select ""excluded__expired_""
select select ""excluded""
select select ""excluded__expired_""
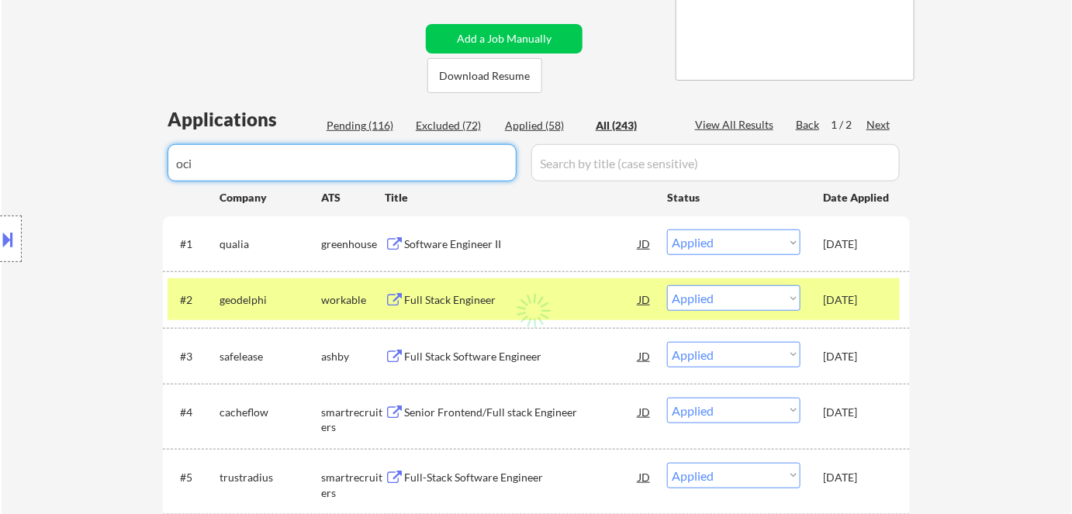
select select ""pending""
select select ""excluded__expired_""
select select ""pending""
select select ""excluded__bad_match_""
select select ""pending""
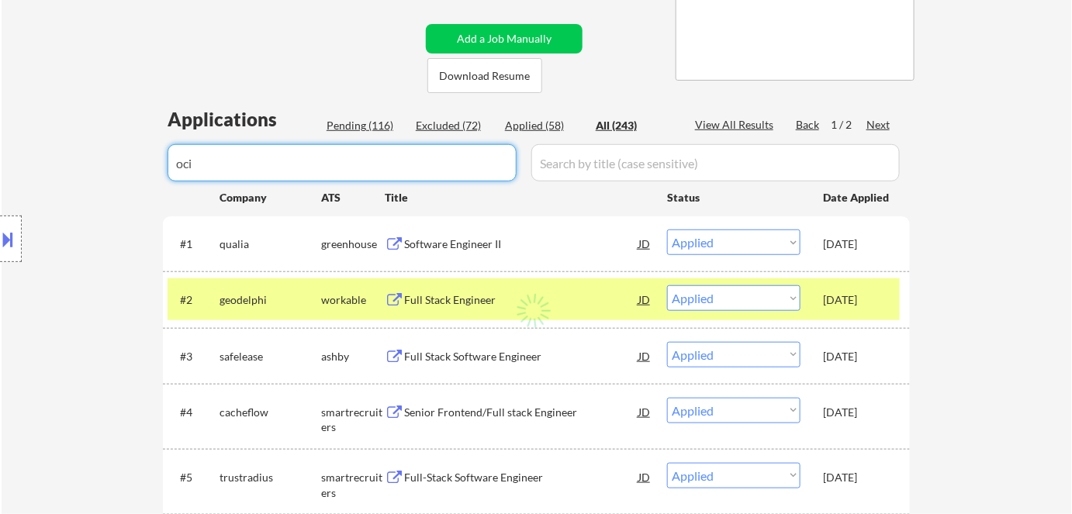
select select ""excluded__bad_match_""
select select ""pending""
select select ""excluded__bad_match_""
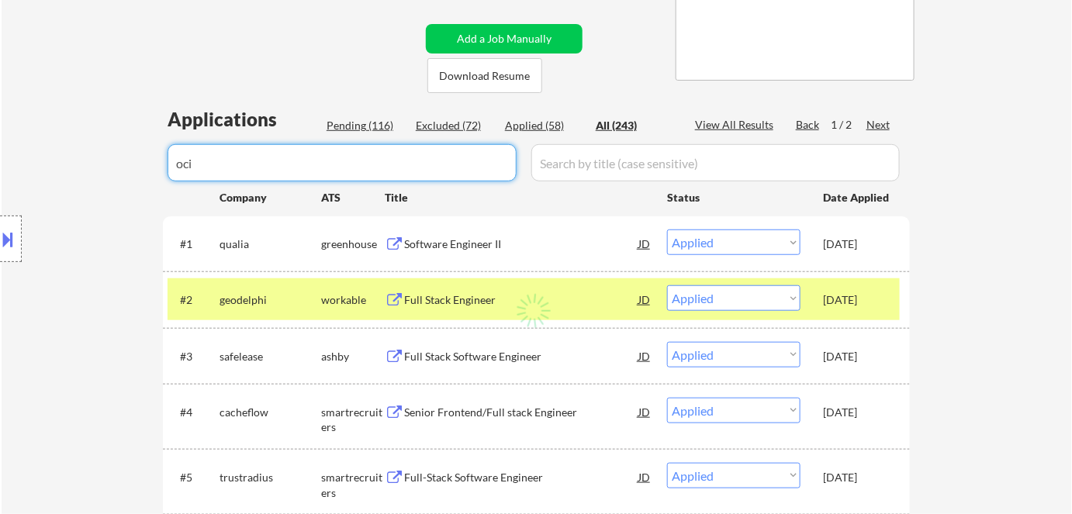
select select ""excluded""
select select ""pending""
select select ""excluded__expired_""
select select ""excluded__bad_match_""
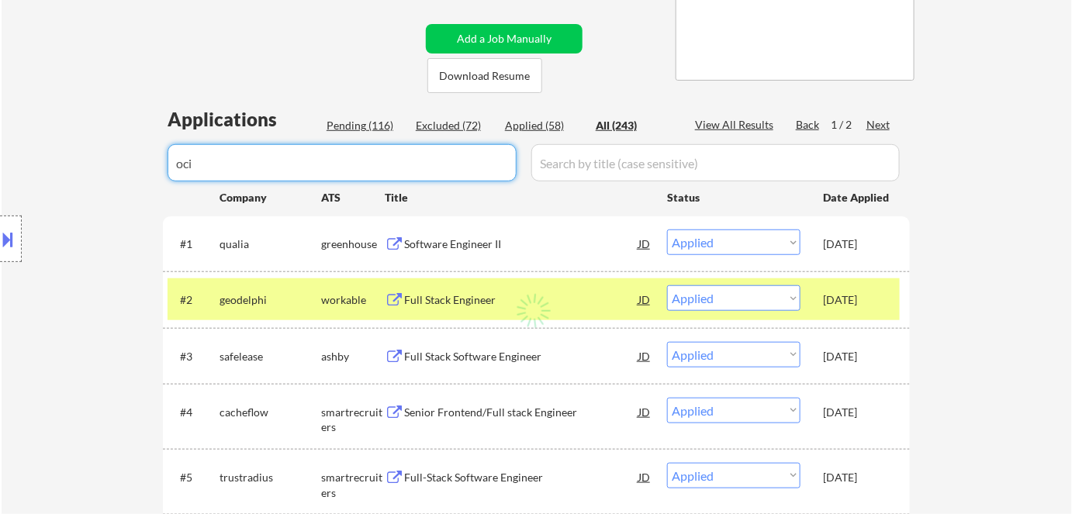
select select ""pending""
select select ""excluded__bad_match_""
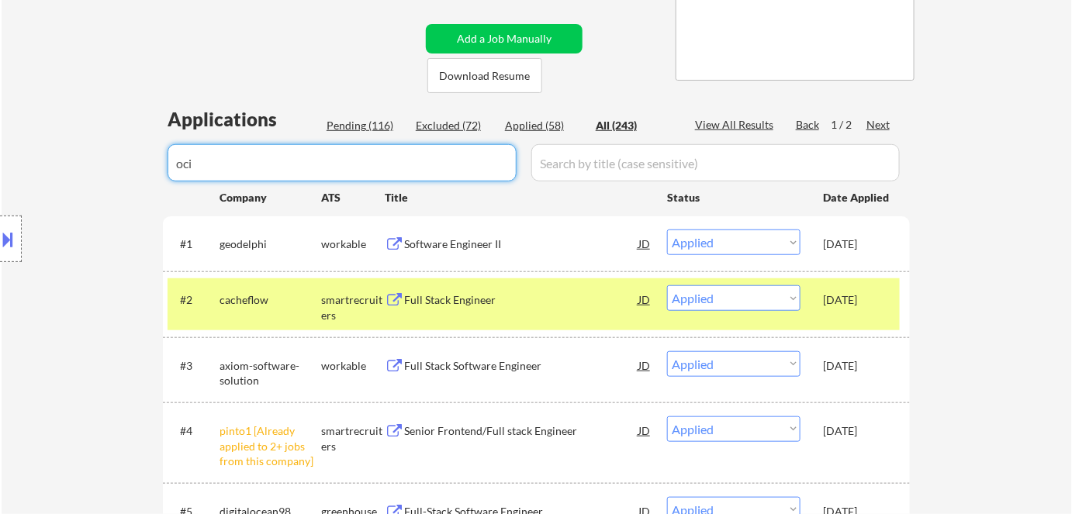
select select ""pending""
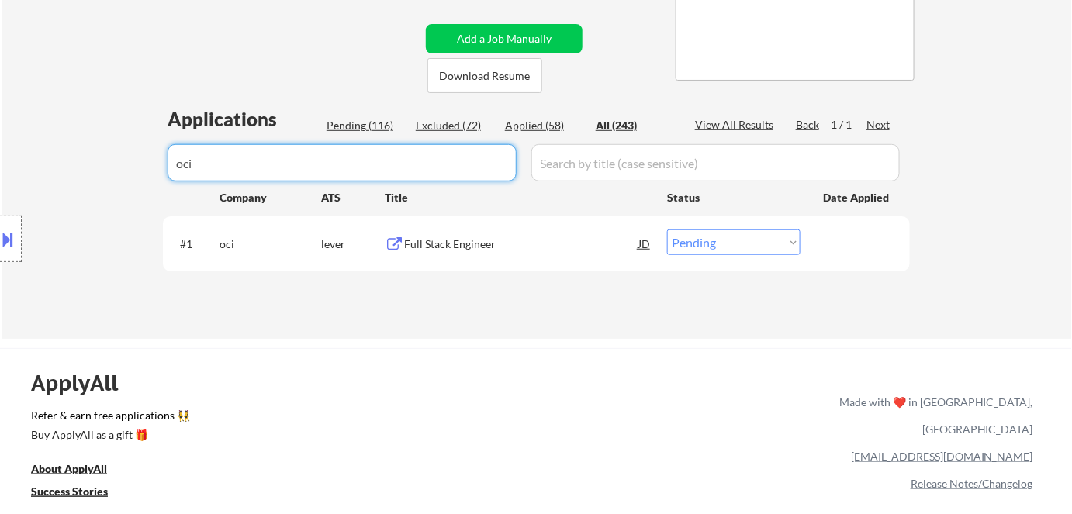
type input "oci"
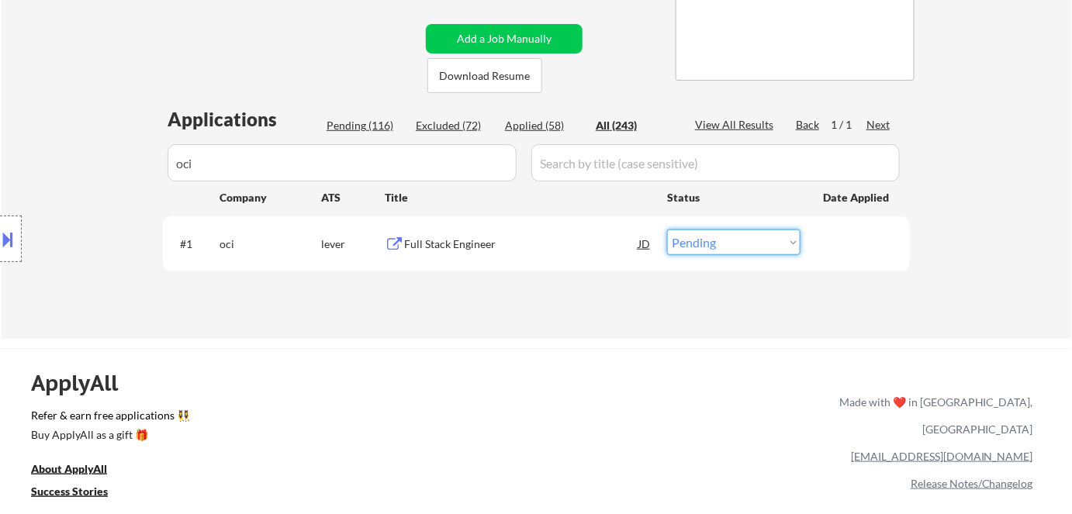
click at [779, 245] on select "Choose an option... Pending Applied Excluded (Questions) Excluded (Expired) Exc…" at bounding box center [733, 243] width 133 height 26
select select ""applied""
click at [667, 230] on select "Choose an option... Pending Applied Excluded (Questions) Excluded (Expired) Exc…" at bounding box center [733, 243] width 133 height 26
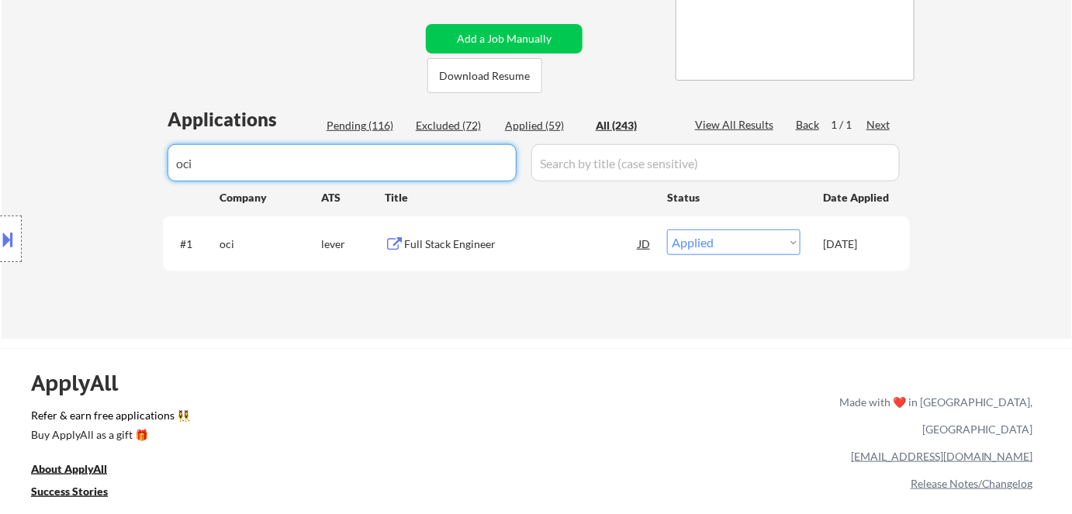
drag, startPoint x: 399, startPoint y: 164, endPoint x: 0, endPoint y: 132, distance: 399.9
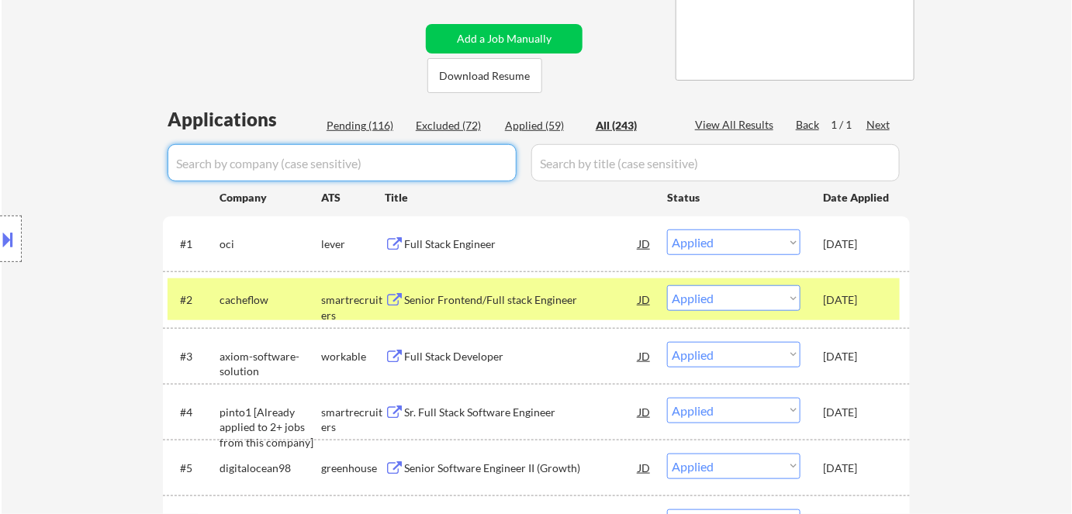
select select ""applied""
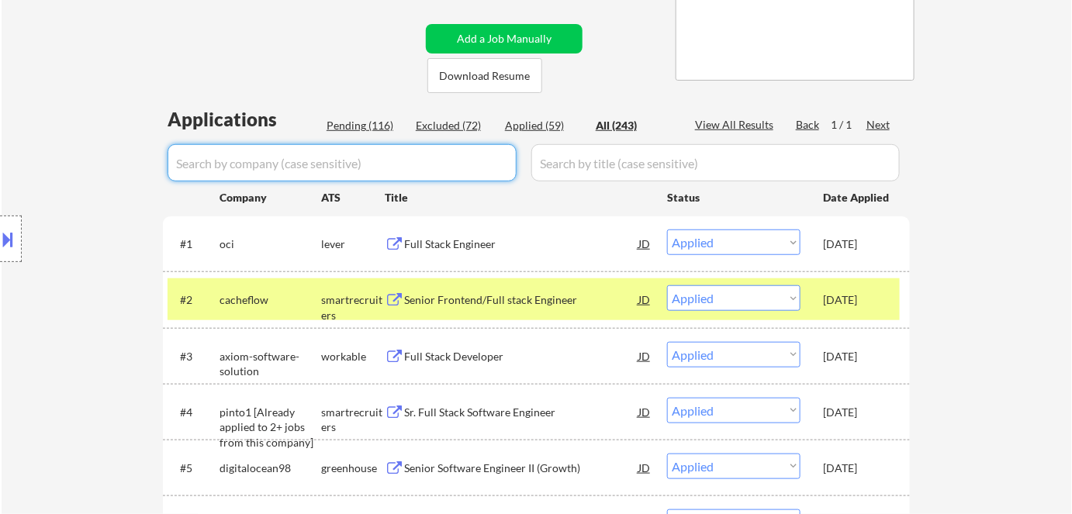
select select ""applied""
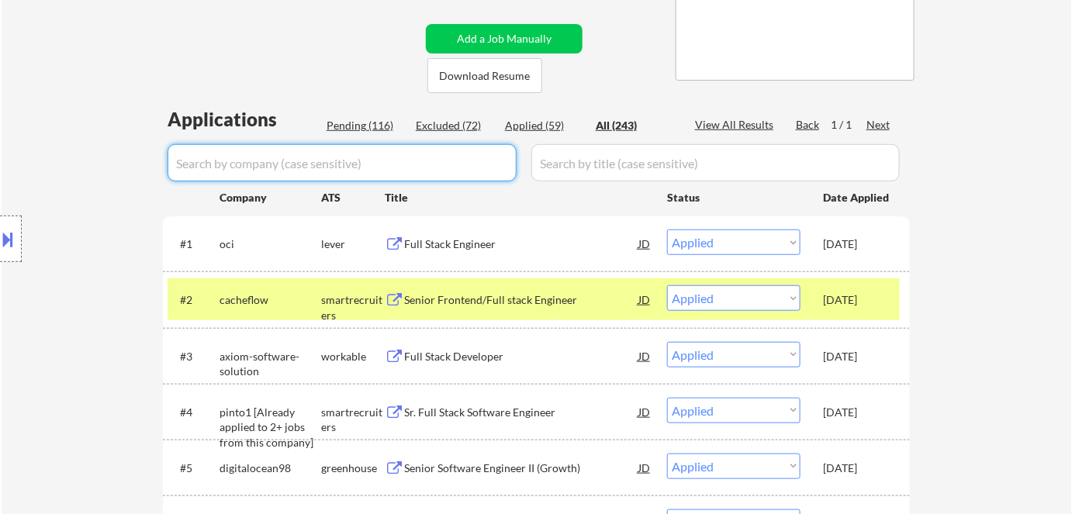
select select ""applied""
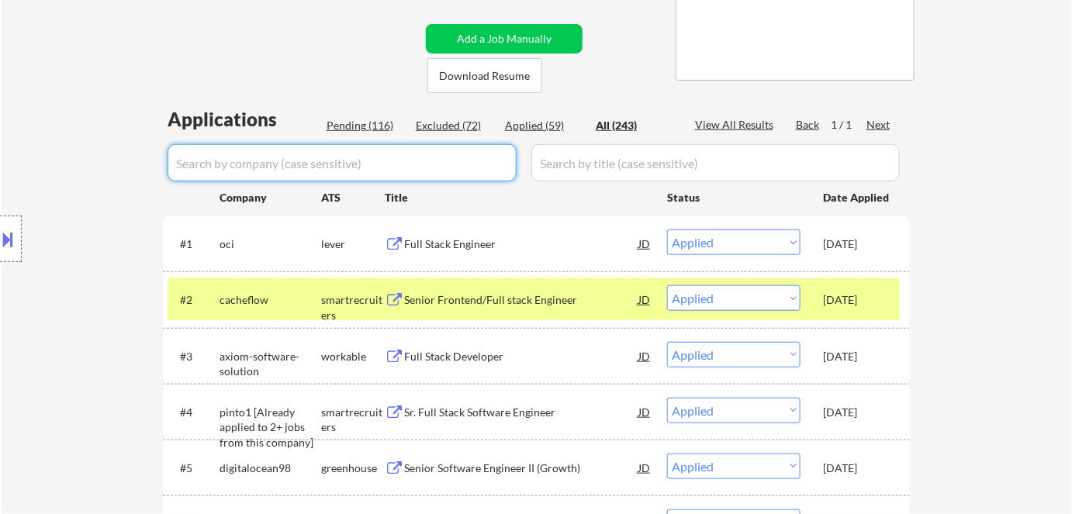
select select ""applied""
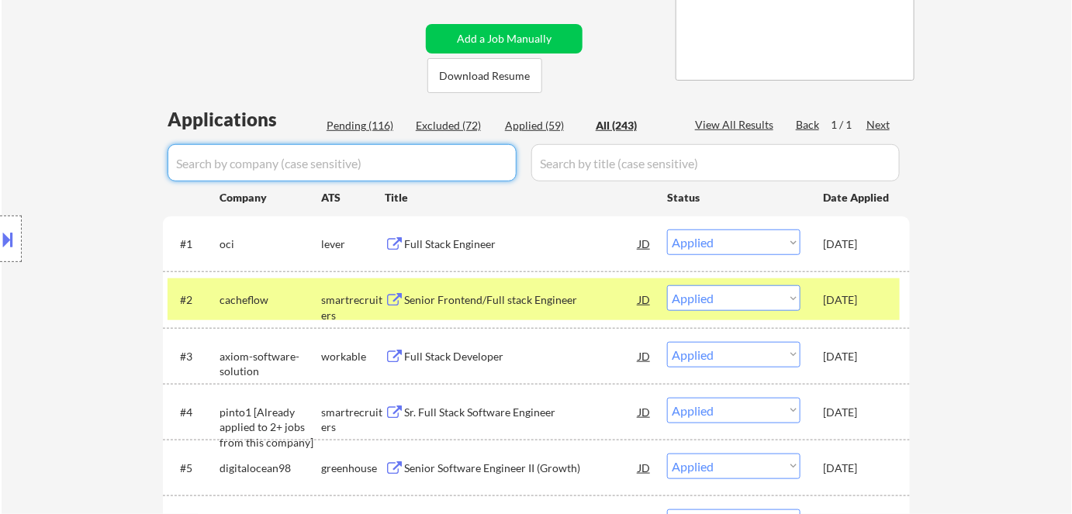
select select ""applied""
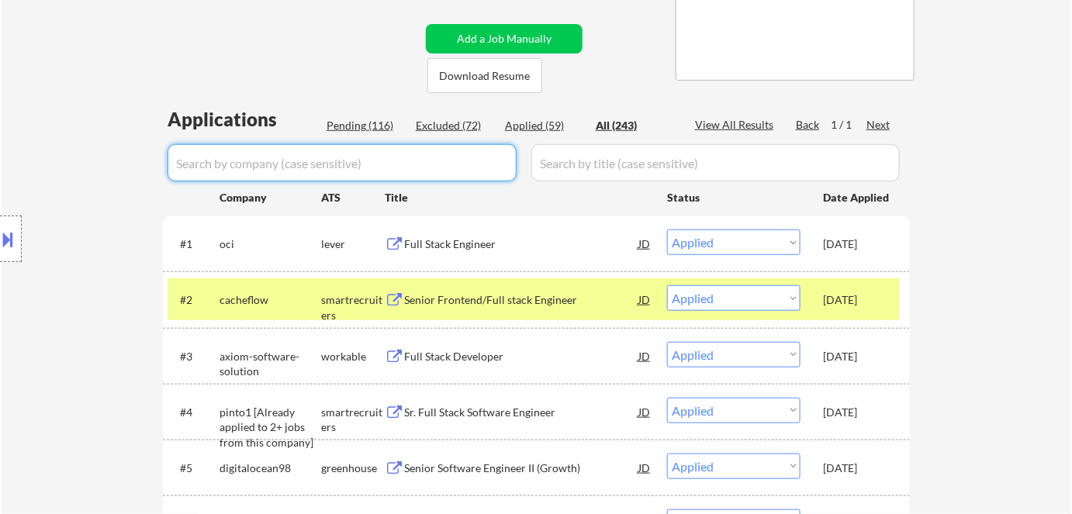
select select ""applied""
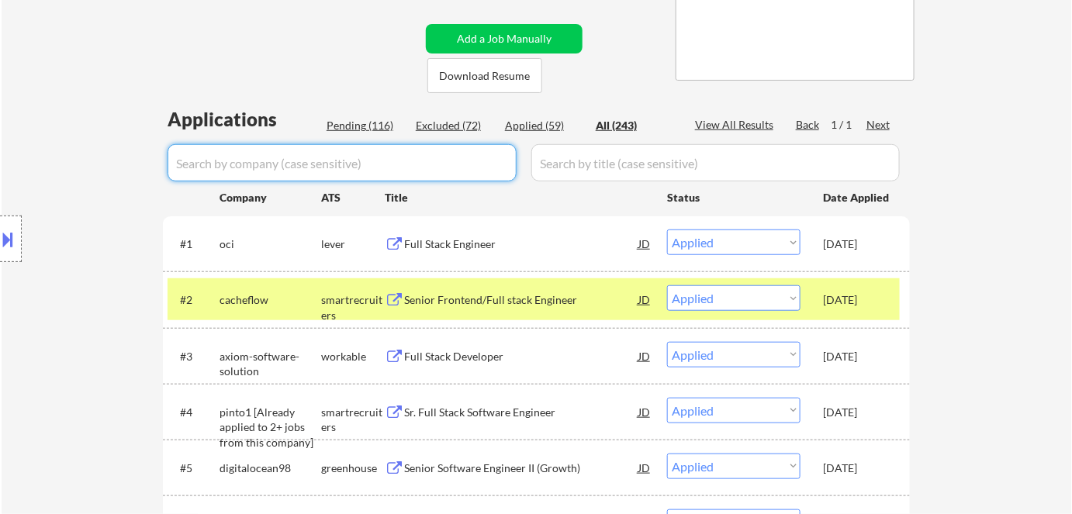
select select ""applied""
select select ""pending""
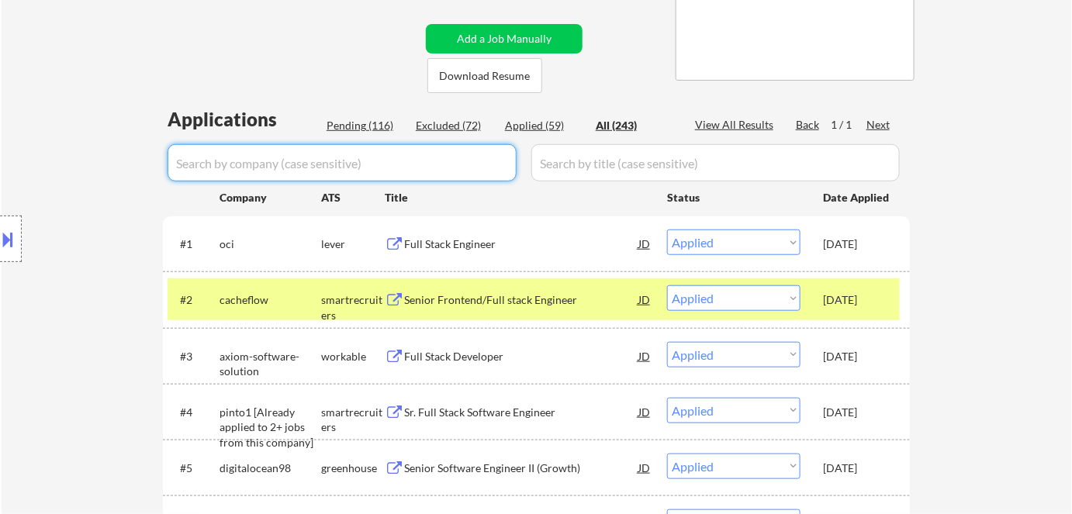
select select ""excluded__bad_match_""
select select ""excluded""
select select ""excluded__expired_""
select select ""excluded""
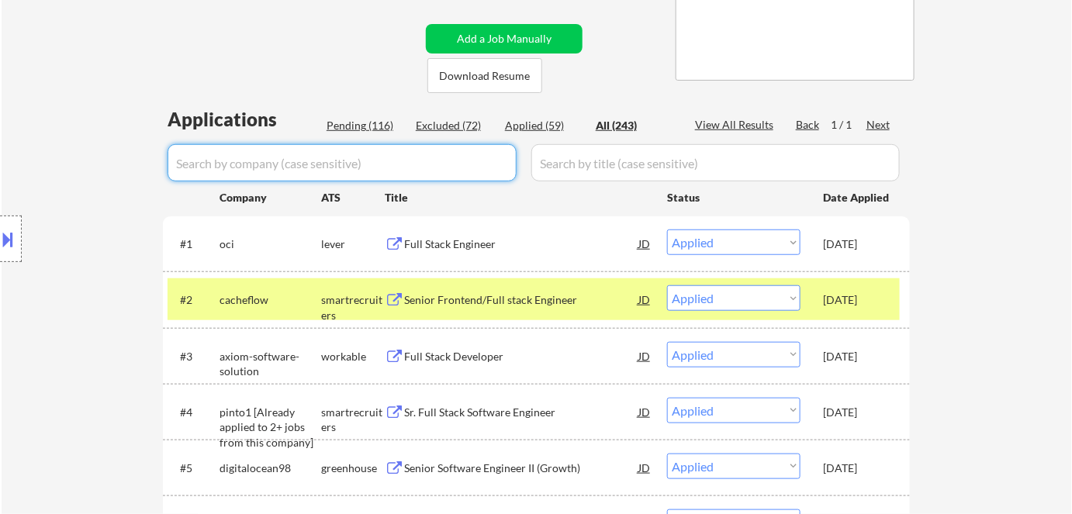
select select ""pending""
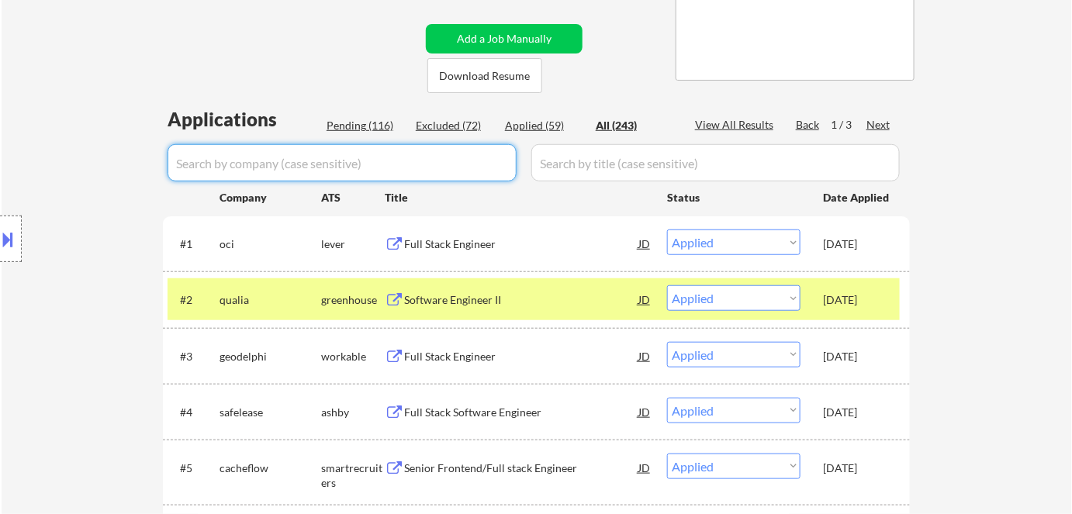
click at [347, 123] on div "Pending (116)" at bounding box center [366, 126] width 78 height 16
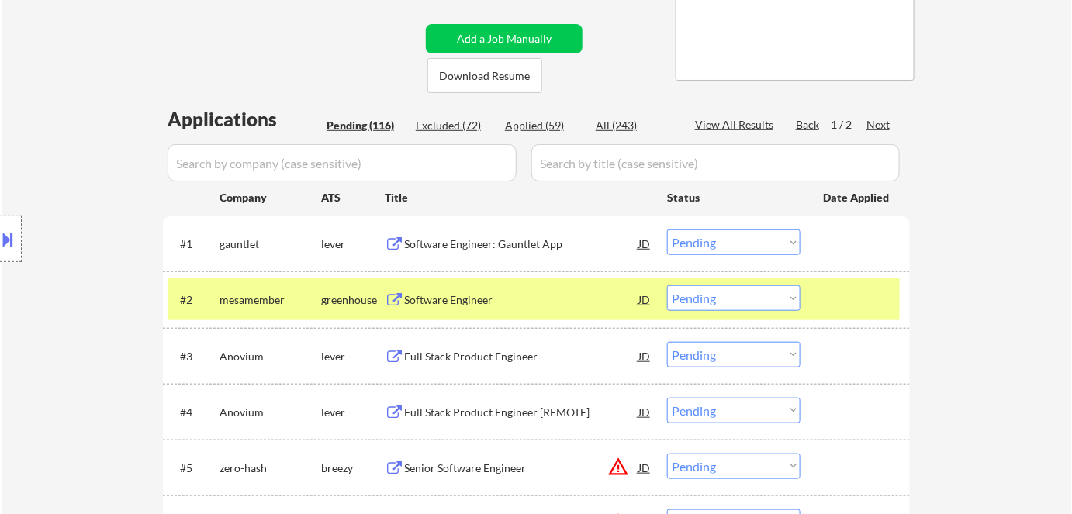
click at [279, 306] on div "mesamember" at bounding box center [270, 300] width 102 height 16
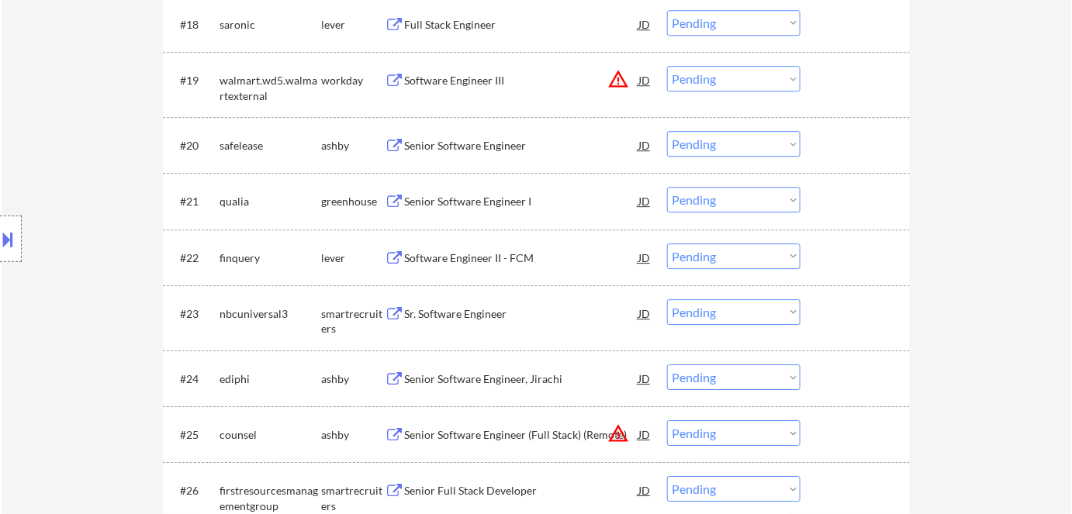
scroll to position [1621, 0]
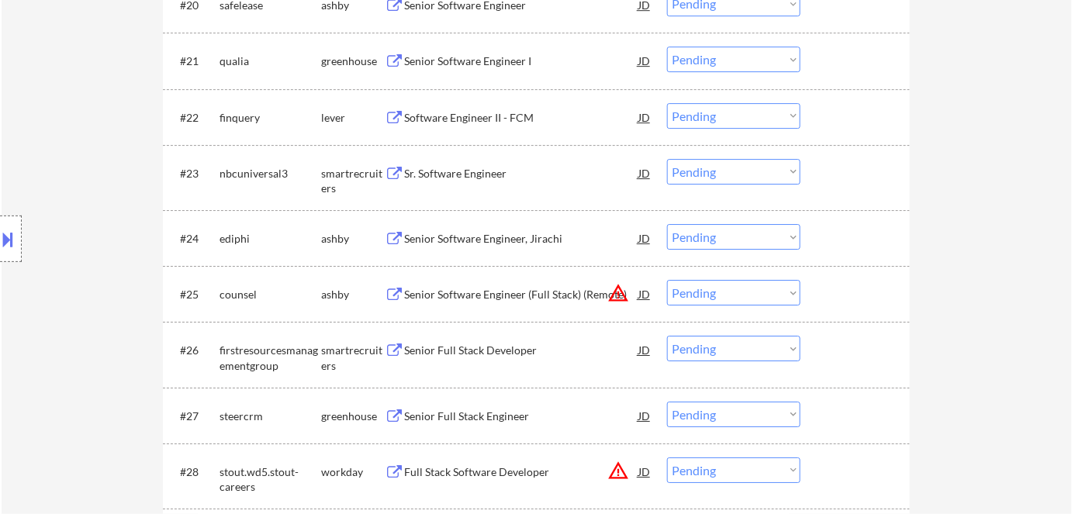
click at [504, 115] on div "Software Engineer II - FCM" at bounding box center [521, 118] width 234 height 16
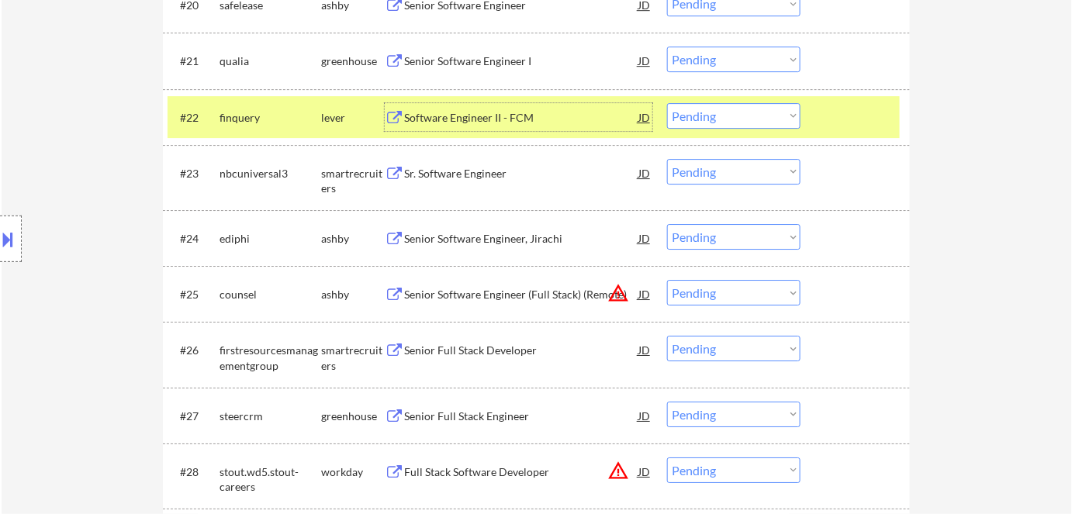
drag, startPoint x: 738, startPoint y: 110, endPoint x: 739, endPoint y: 120, distance: 10.2
click at [738, 110] on select "Choose an option... Pending Applied Excluded (Questions) Excluded (Expired) Exc…" at bounding box center [733, 116] width 133 height 26
click at [667, 103] on select "Choose an option... Pending Applied Excluded (Questions) Excluded (Expired) Exc…" at bounding box center [733, 116] width 133 height 26
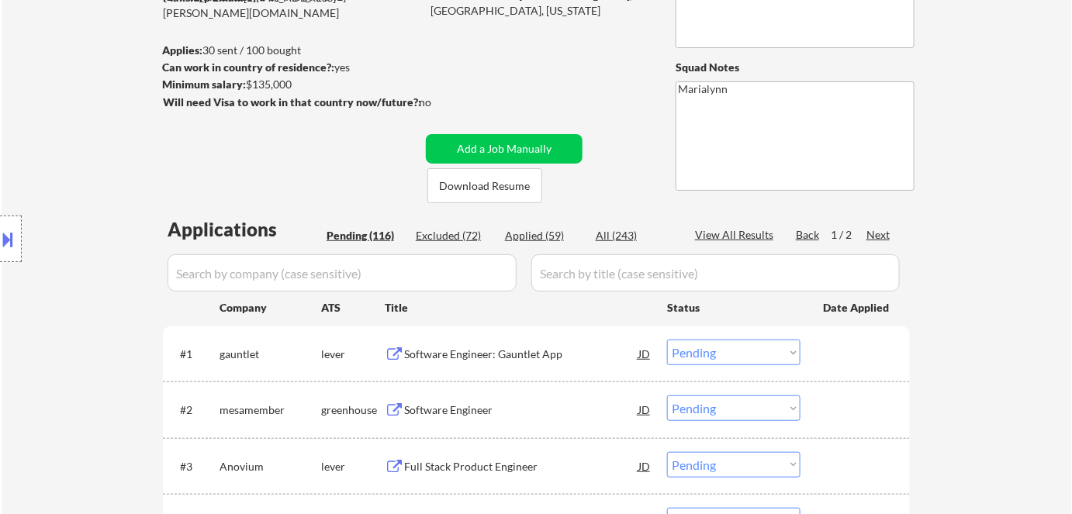
scroll to position [70, 0]
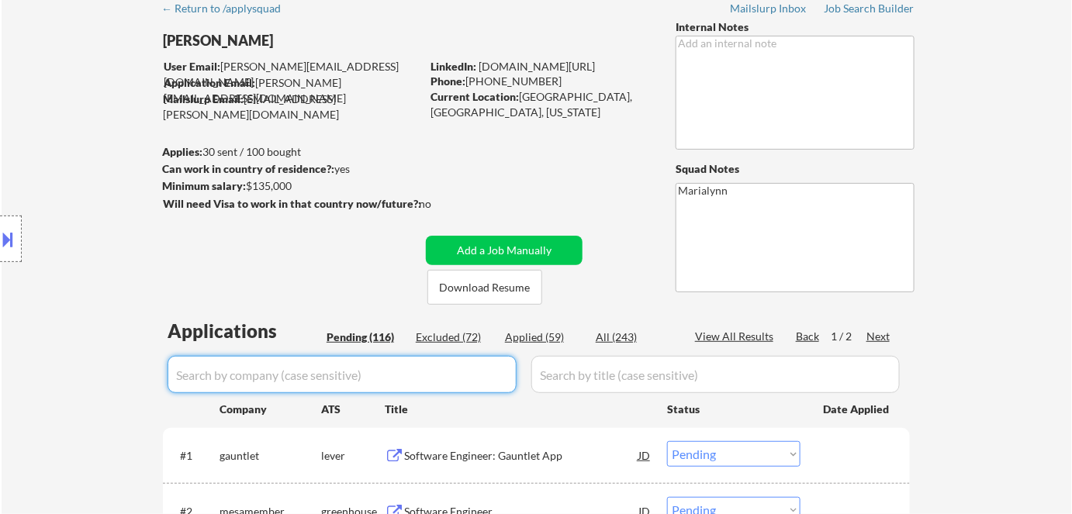
click at [314, 381] on input "input" at bounding box center [342, 374] width 349 height 37
paste input "finquery"
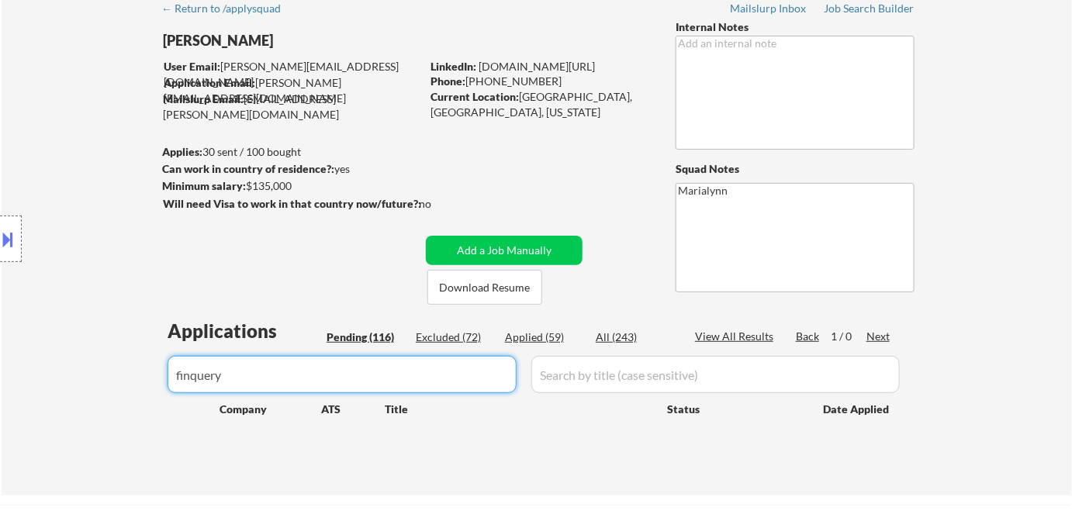
click at [613, 330] on div "All (243)" at bounding box center [635, 338] width 78 height 16
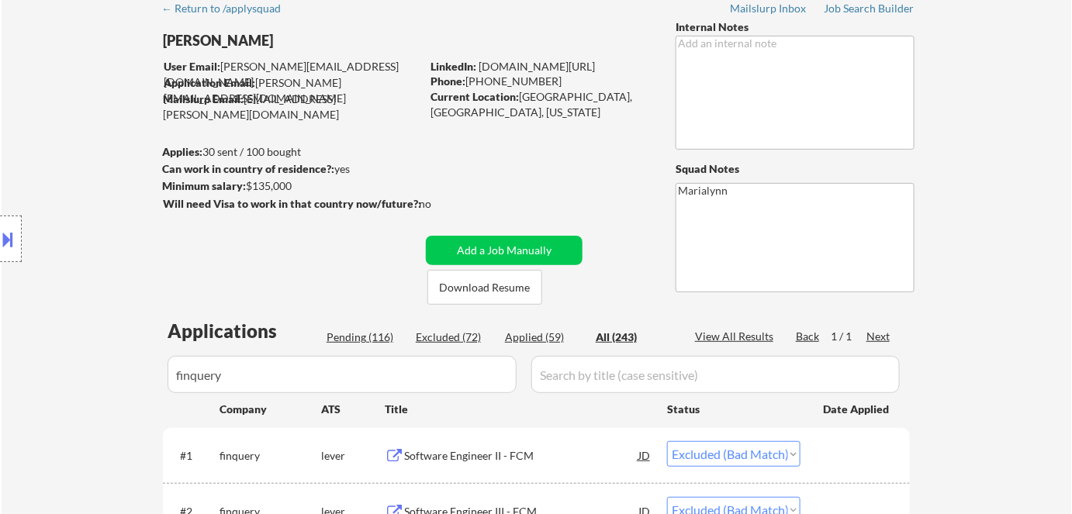
scroll to position [282, 0]
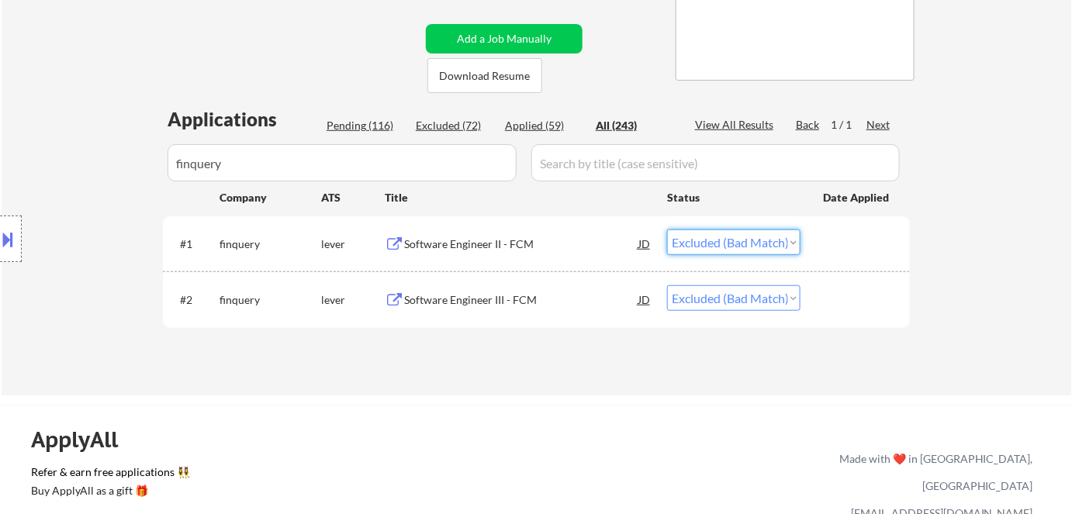
click at [746, 247] on select "Choose an option... Pending Applied Excluded (Questions) Excluded (Expired) Exc…" at bounding box center [733, 243] width 133 height 26
click at [667, 230] on select "Choose an option... Pending Applied Excluded (Questions) Excluded (Expired) Exc…" at bounding box center [733, 243] width 133 height 26
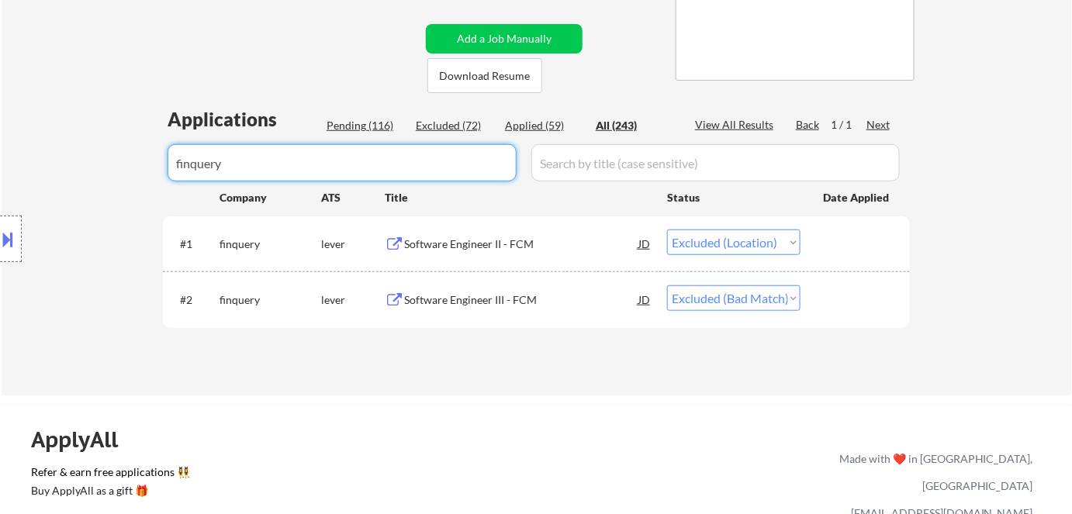
drag, startPoint x: 293, startPoint y: 165, endPoint x: 2, endPoint y: 195, distance: 293.1
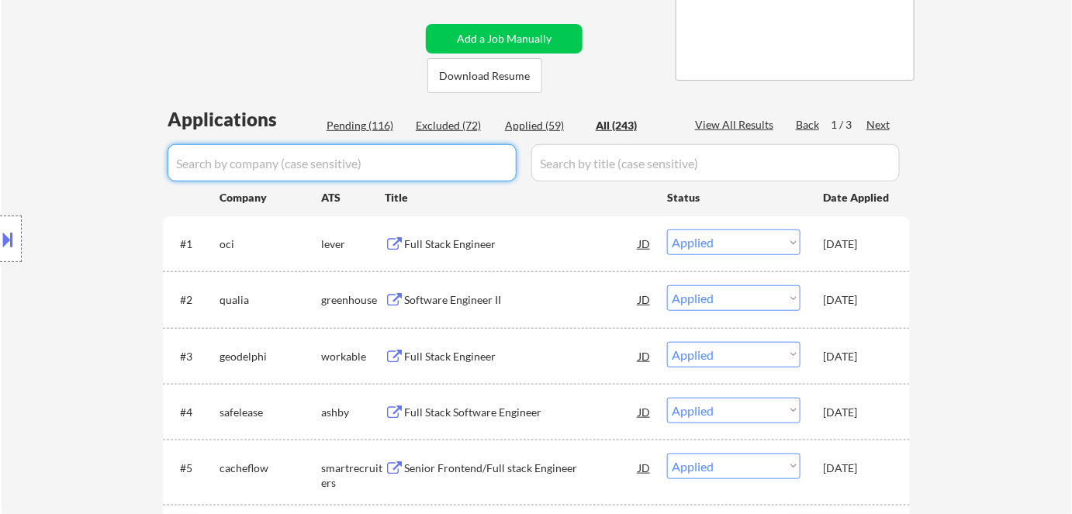
click at [367, 126] on div "Pending (116)" at bounding box center [366, 126] width 78 height 16
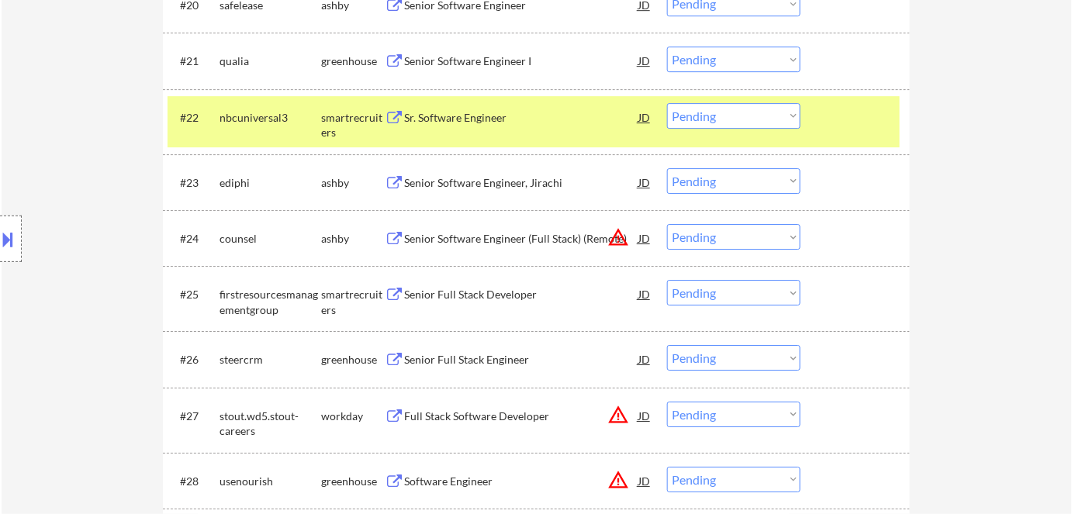
scroll to position [1481, 0]
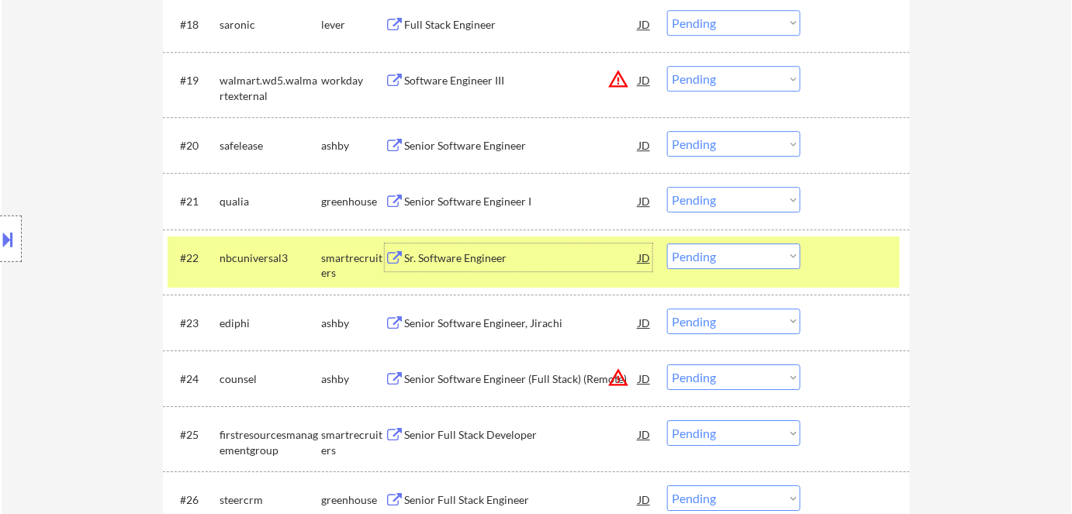
click at [481, 258] on div "Sr. Software Engineer" at bounding box center [521, 259] width 234 height 16
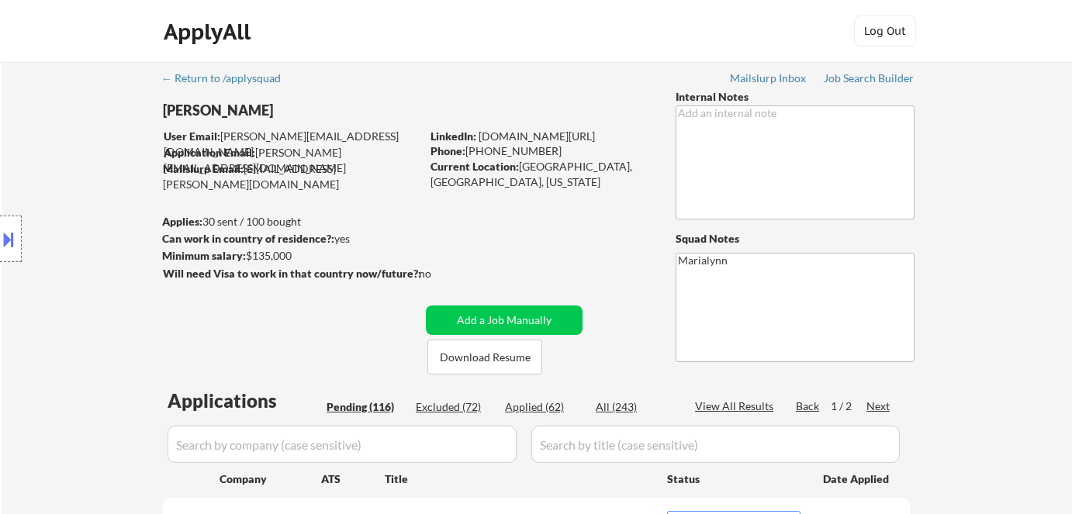
select select ""pending""
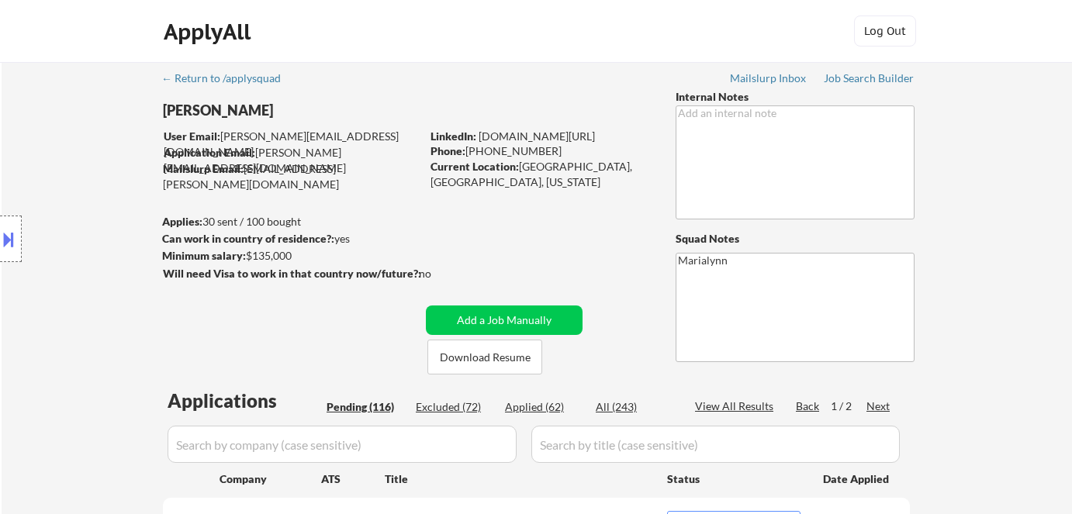
select select ""pending""
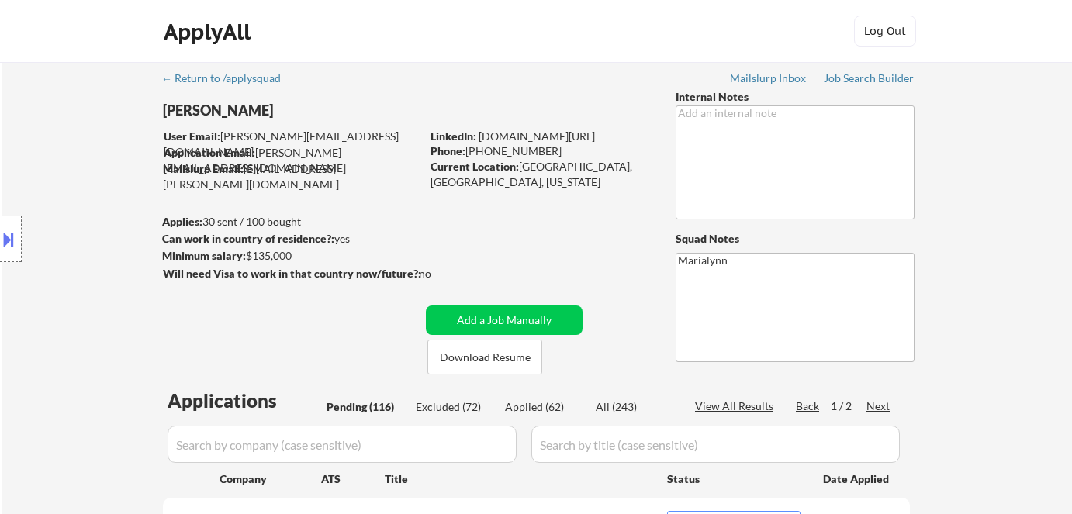
select select ""pending""
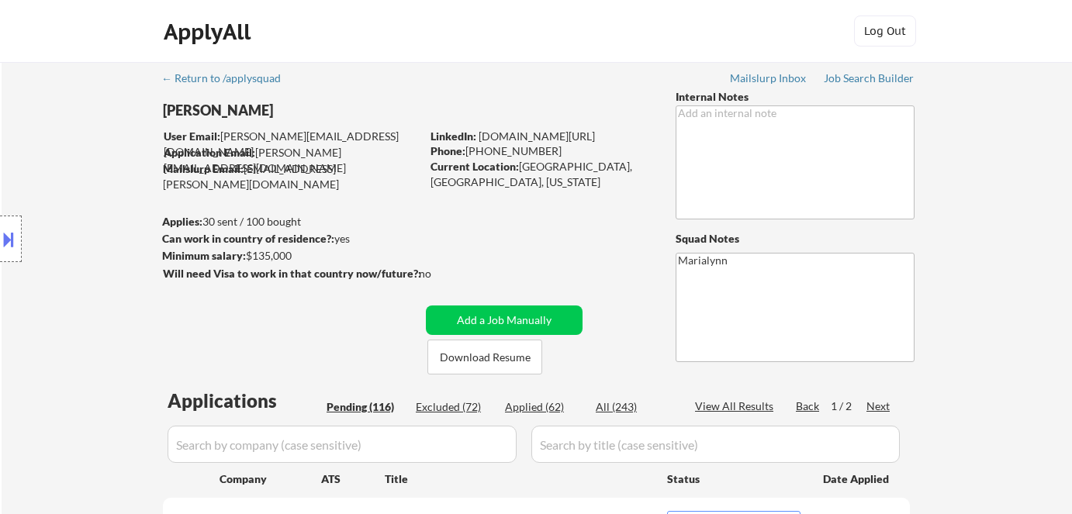
select select ""pending""
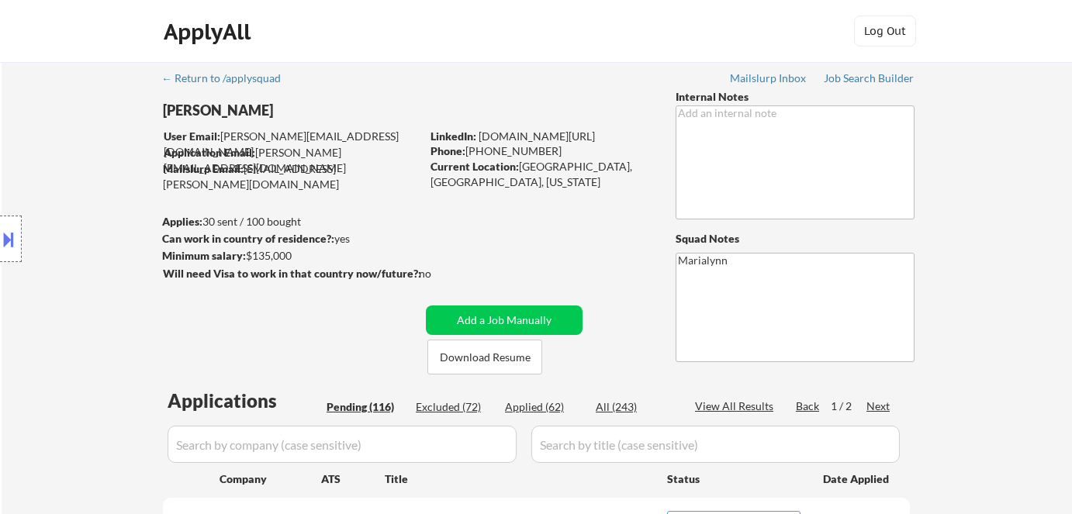
select select ""pending""
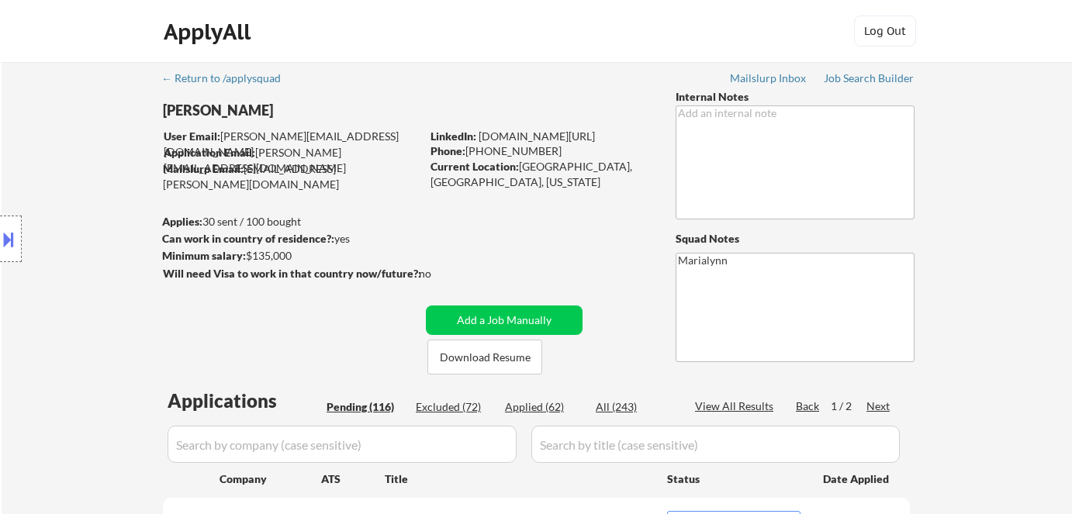
select select ""pending""
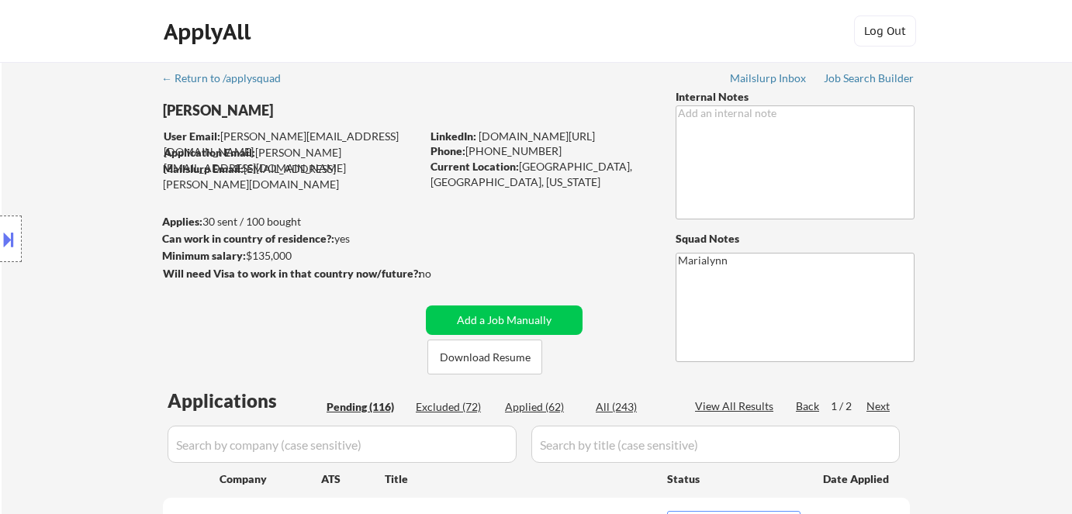
select select ""pending""
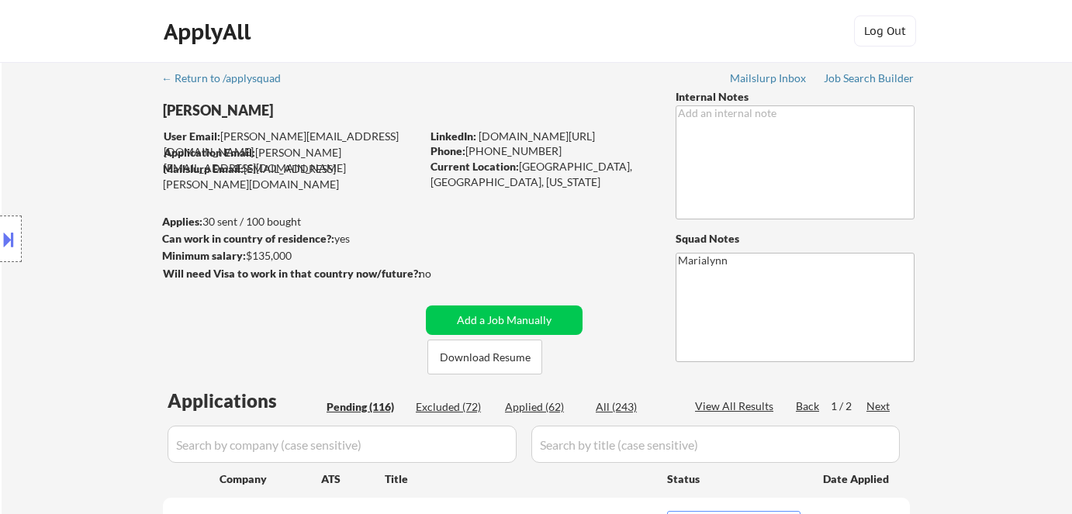
select select ""pending""
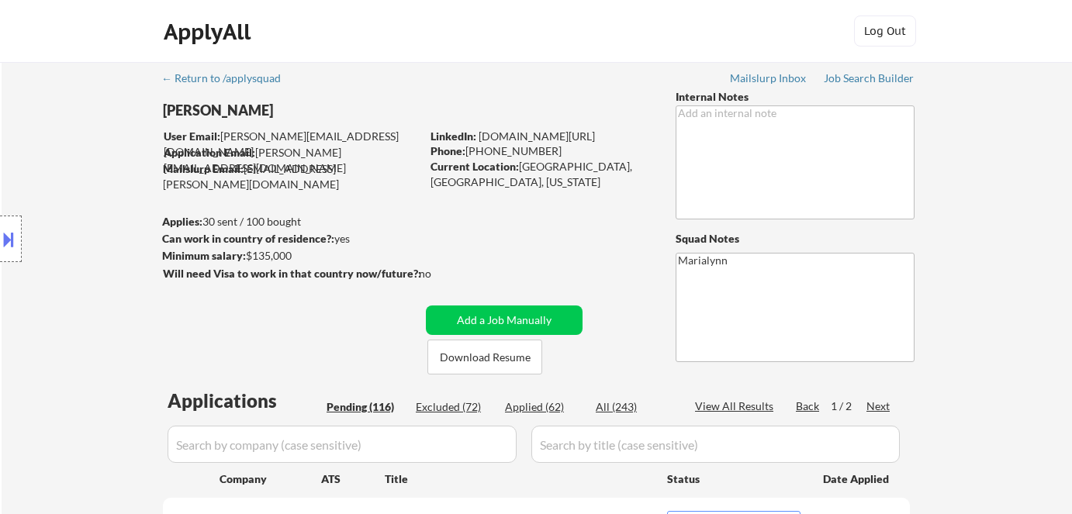
select select ""pending""
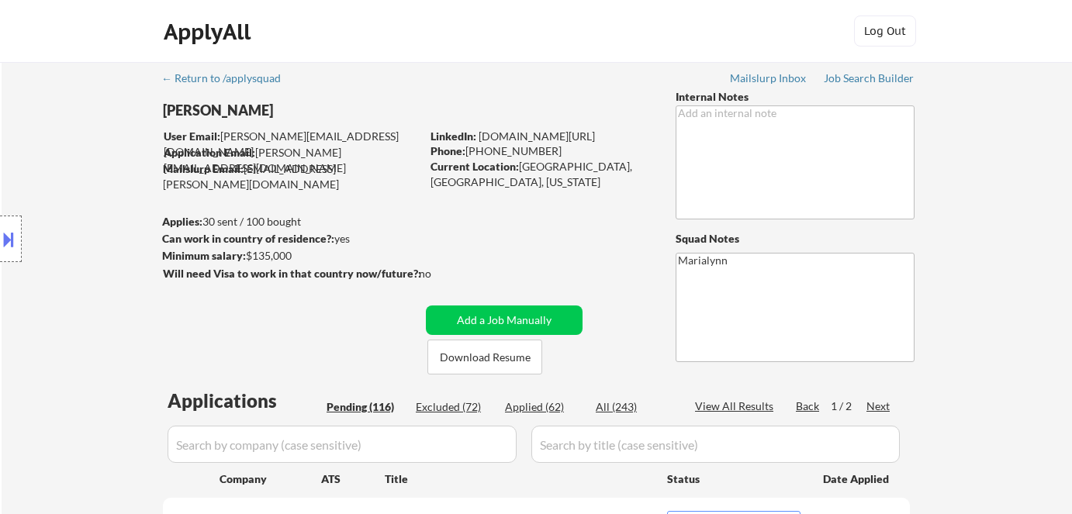
select select ""pending""
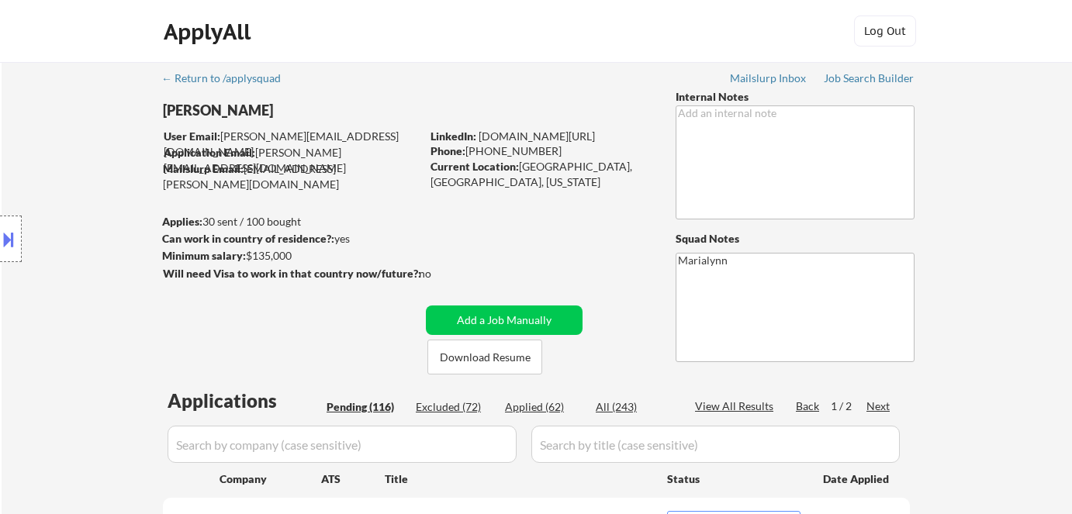
select select ""pending""
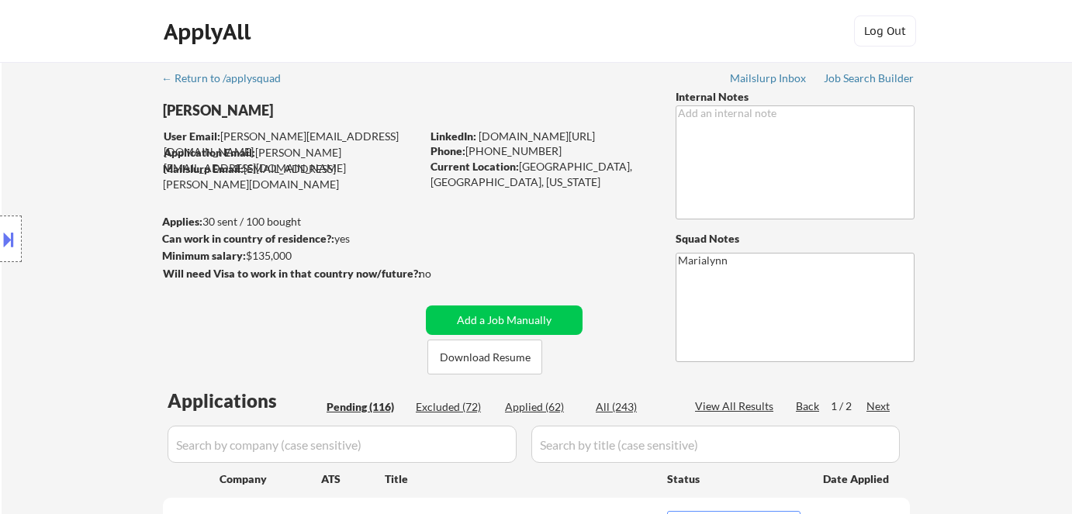
select select ""pending""
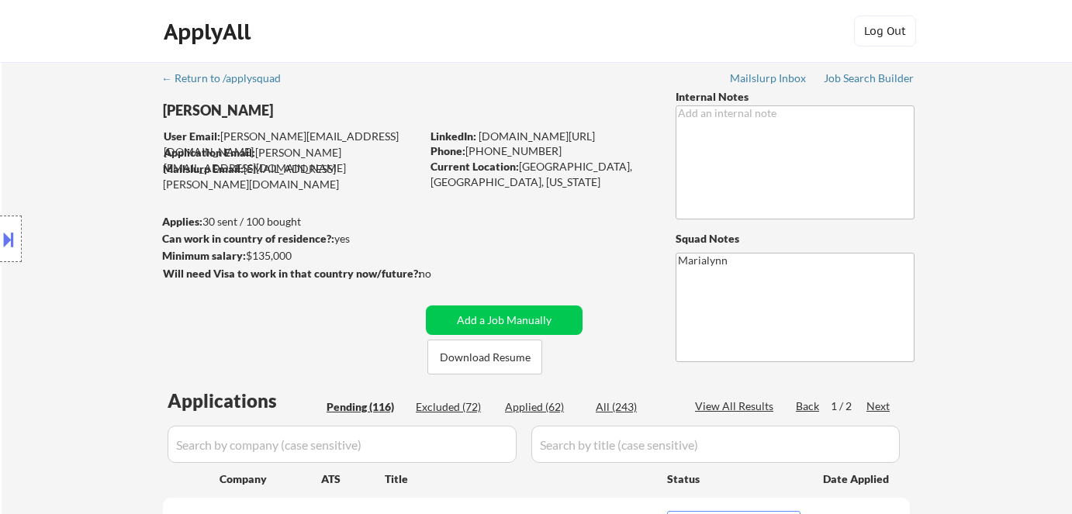
select select ""pending""
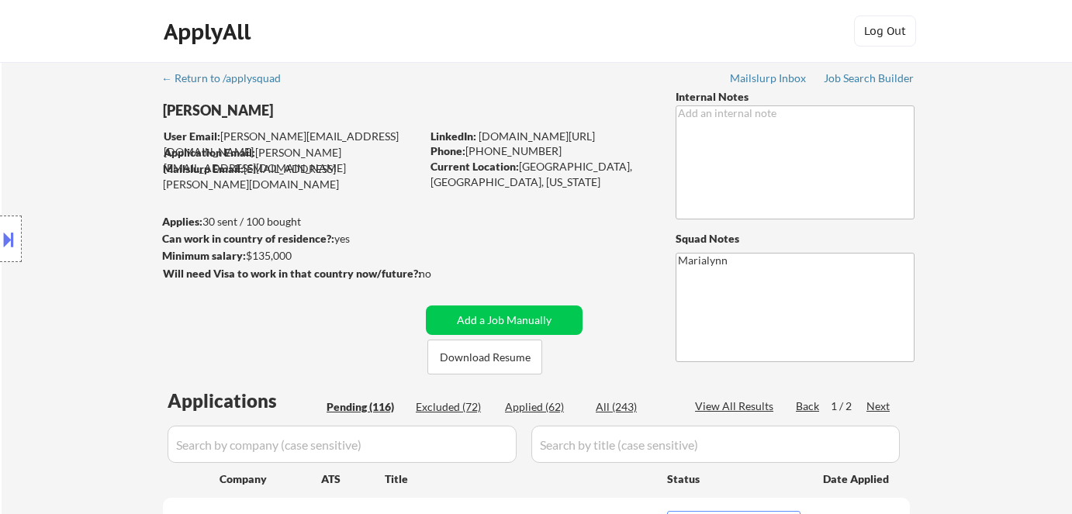
select select ""pending""
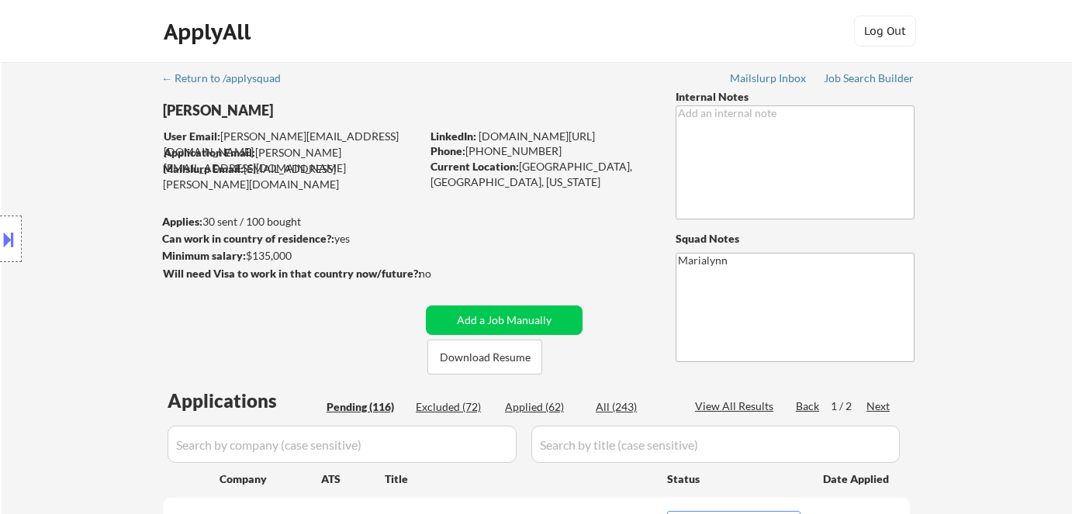
select select ""pending""
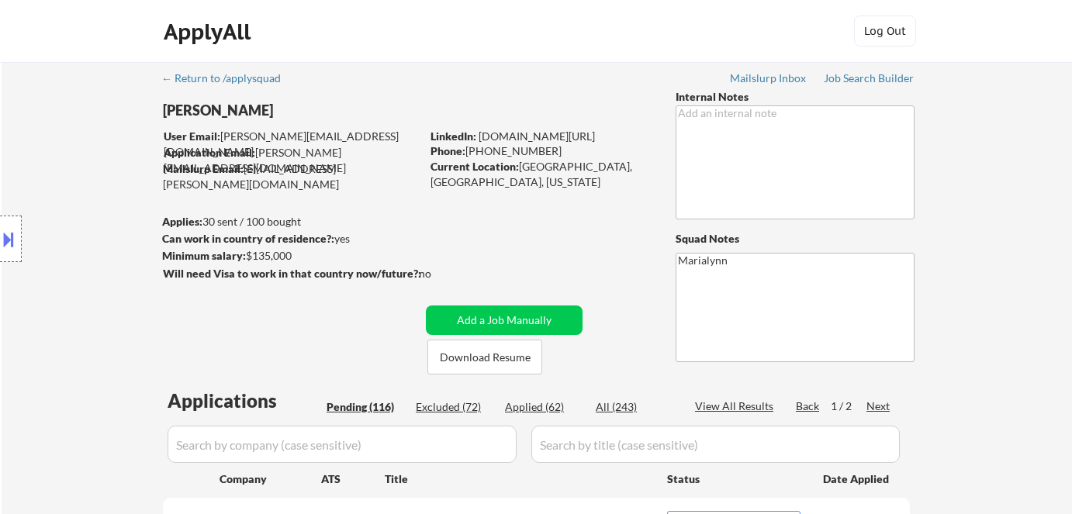
select select ""pending""
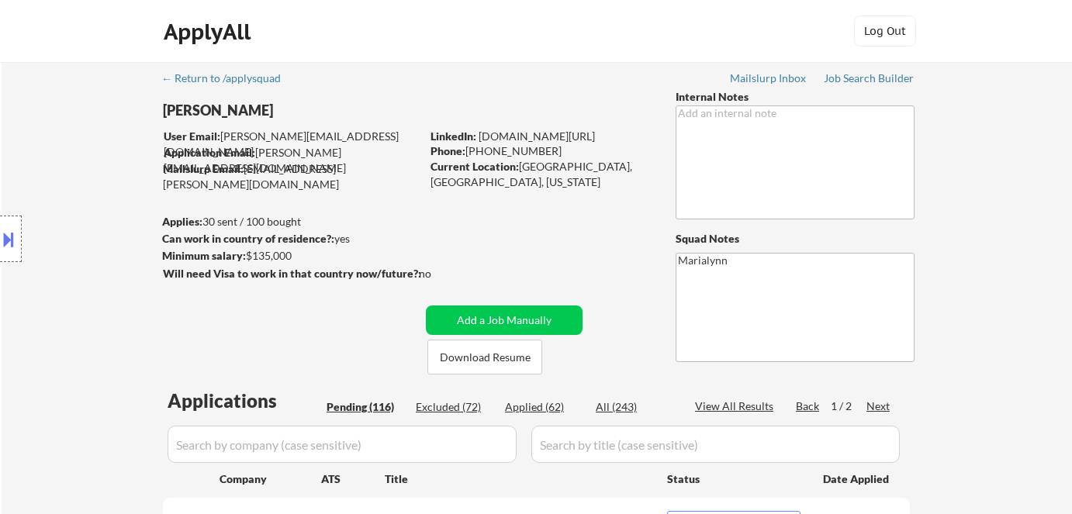
select select ""pending""
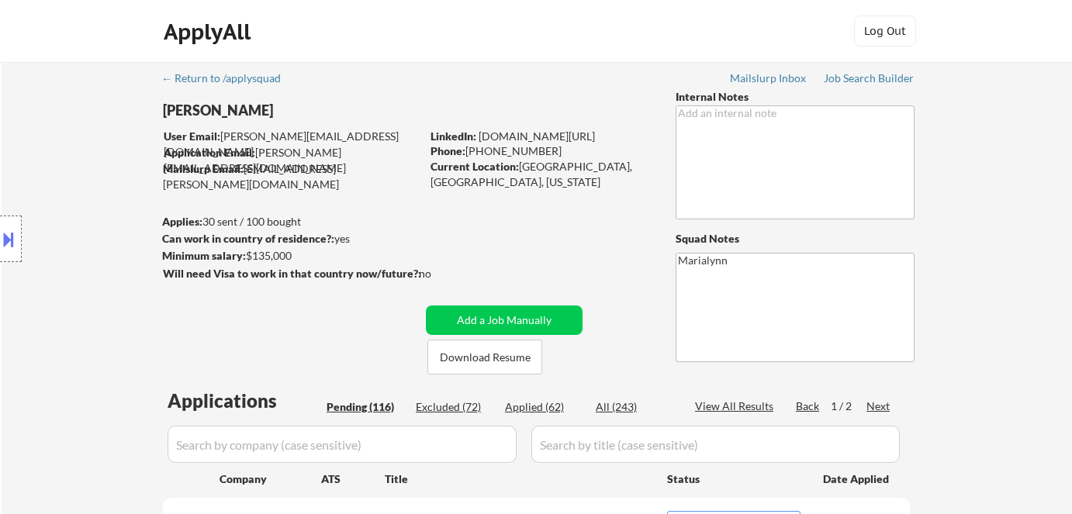
select select ""pending""
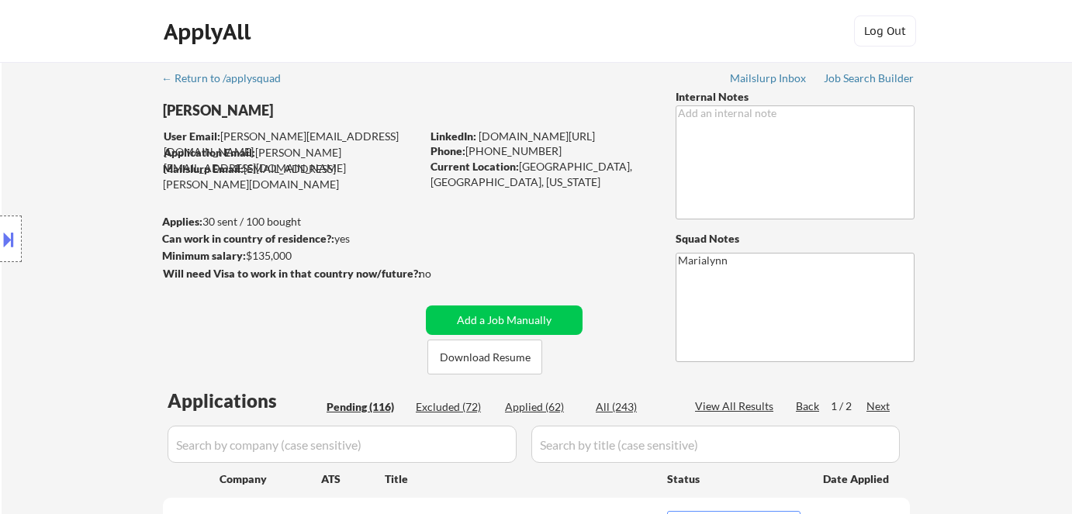
select select ""pending""
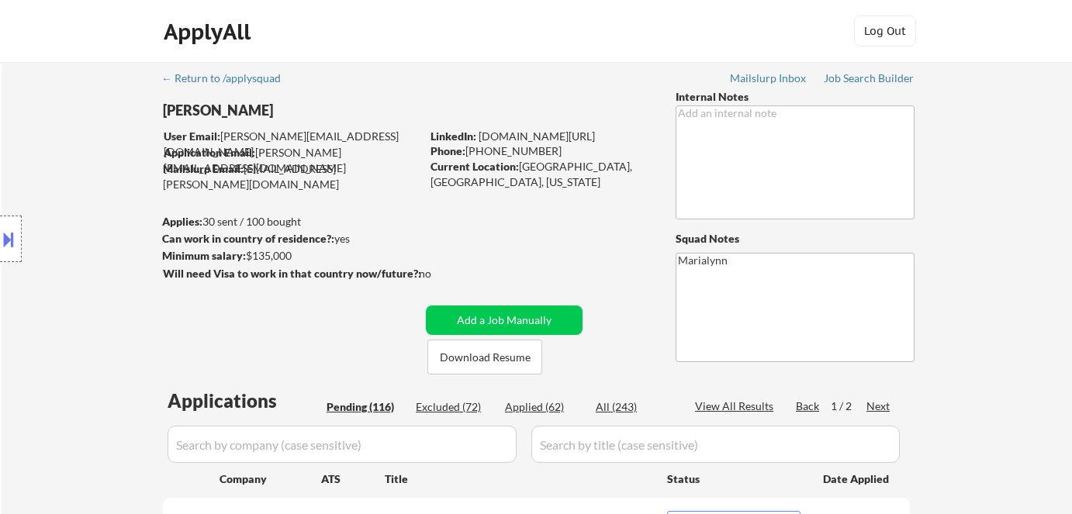
select select ""pending""
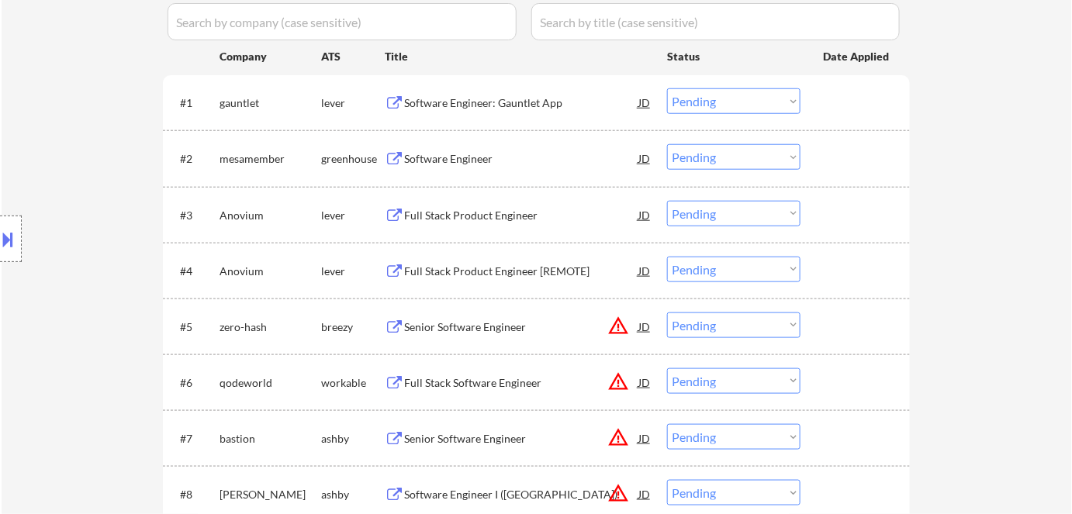
scroll to position [140, 0]
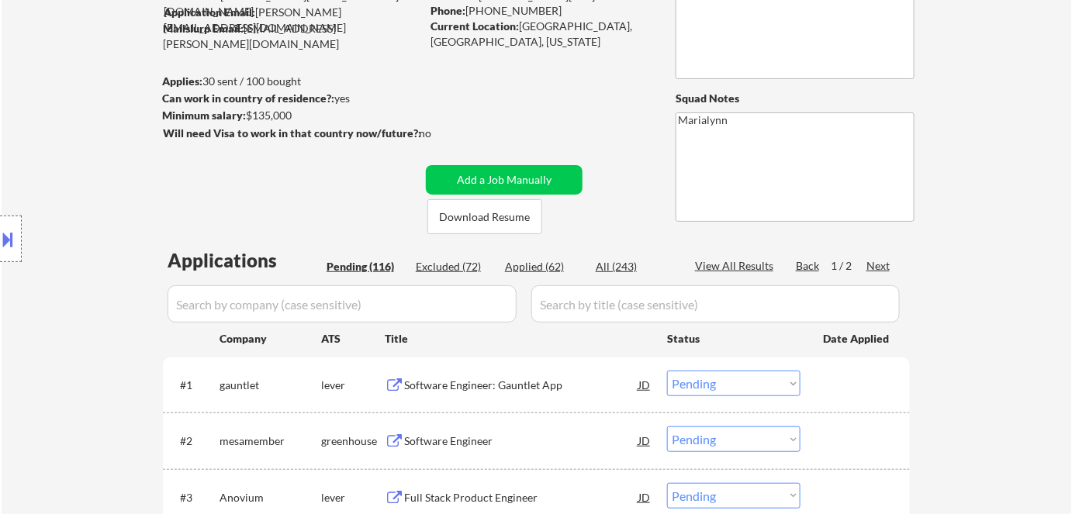
click at [515, 261] on div "Applied (62)" at bounding box center [544, 267] width 78 height 16
select select ""applied""
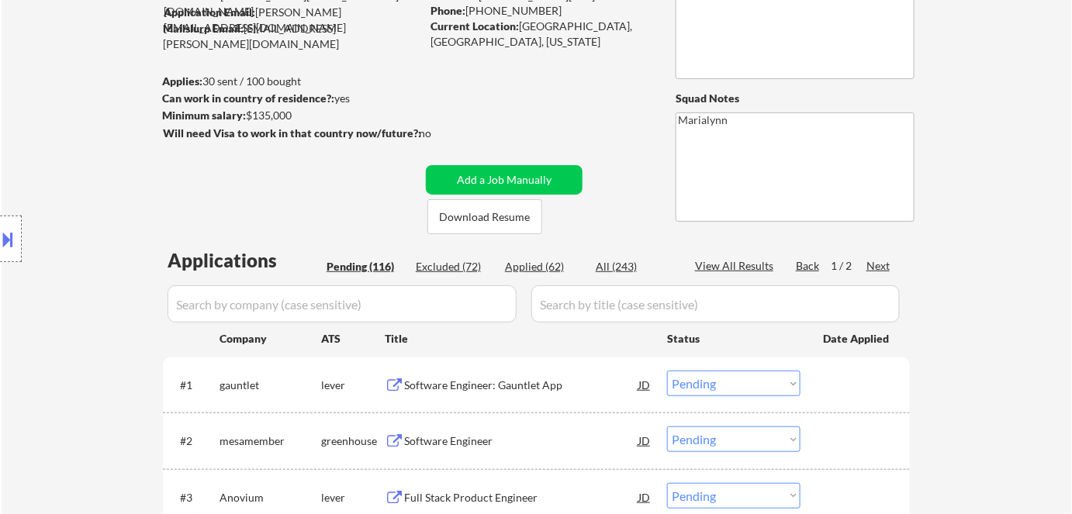
select select ""applied""
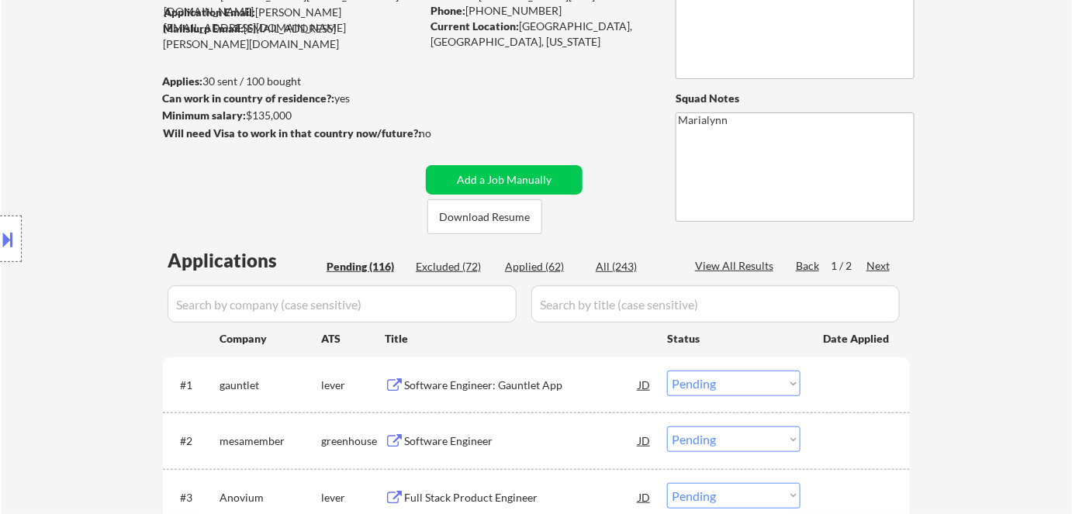
select select ""applied""
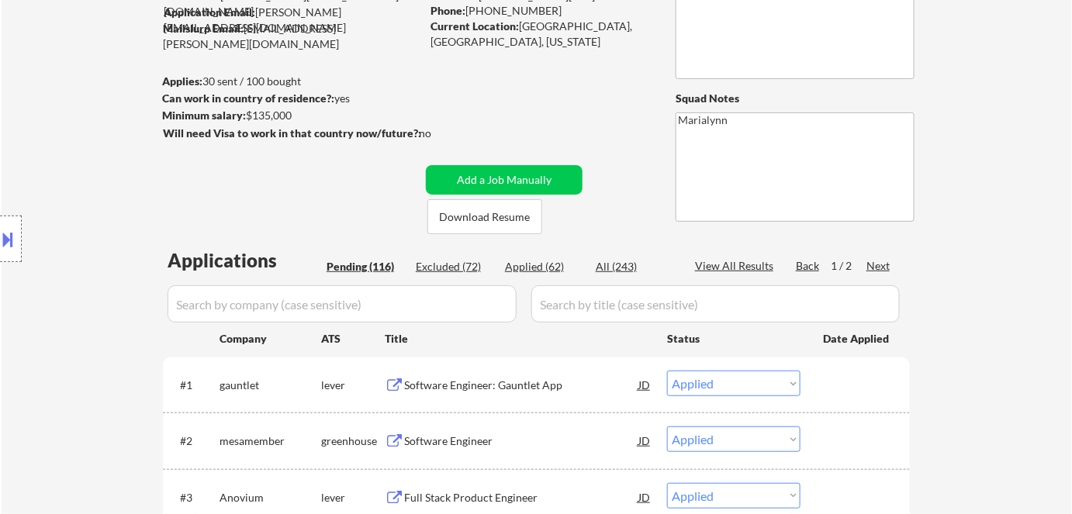
select select ""applied""
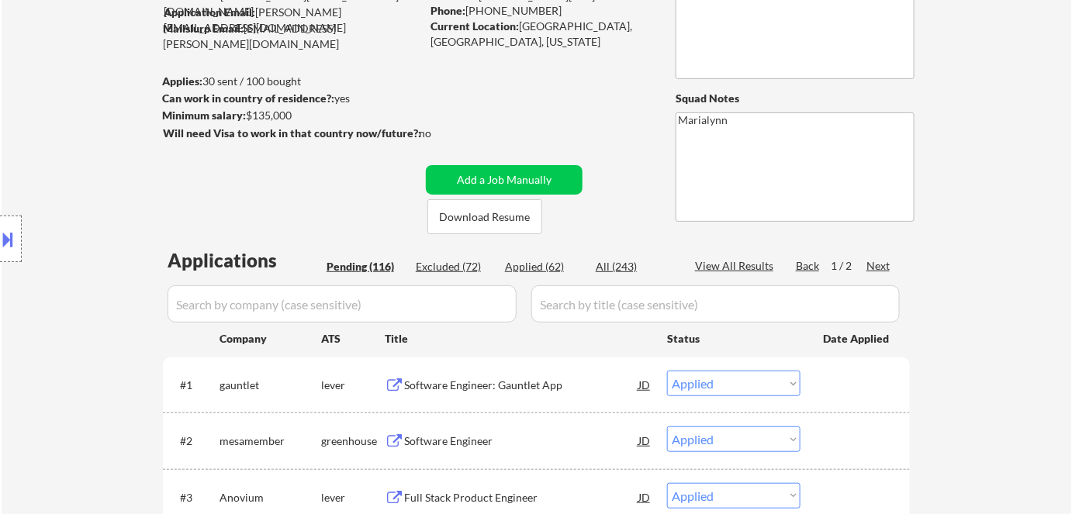
select select ""applied""
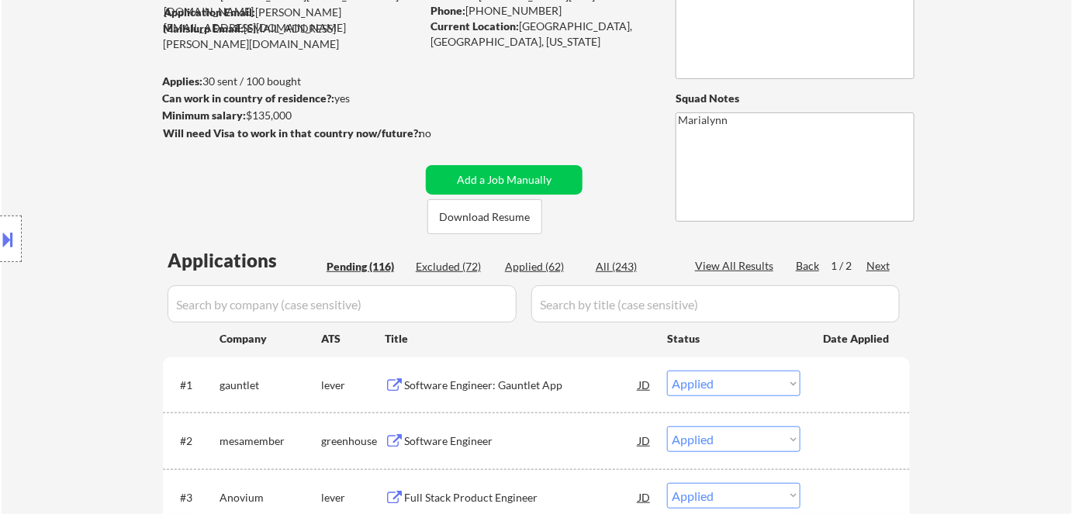
select select ""applied""
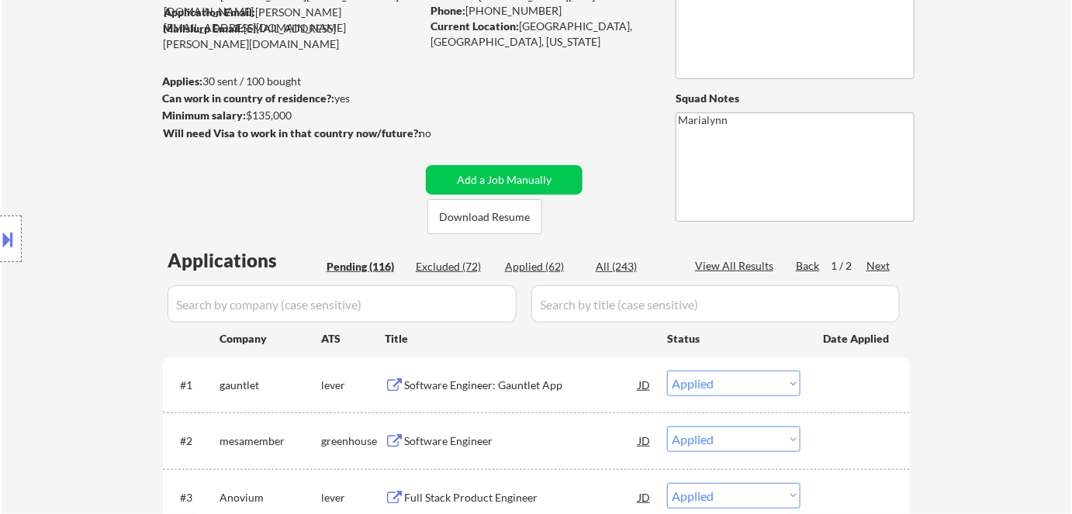
select select ""applied""
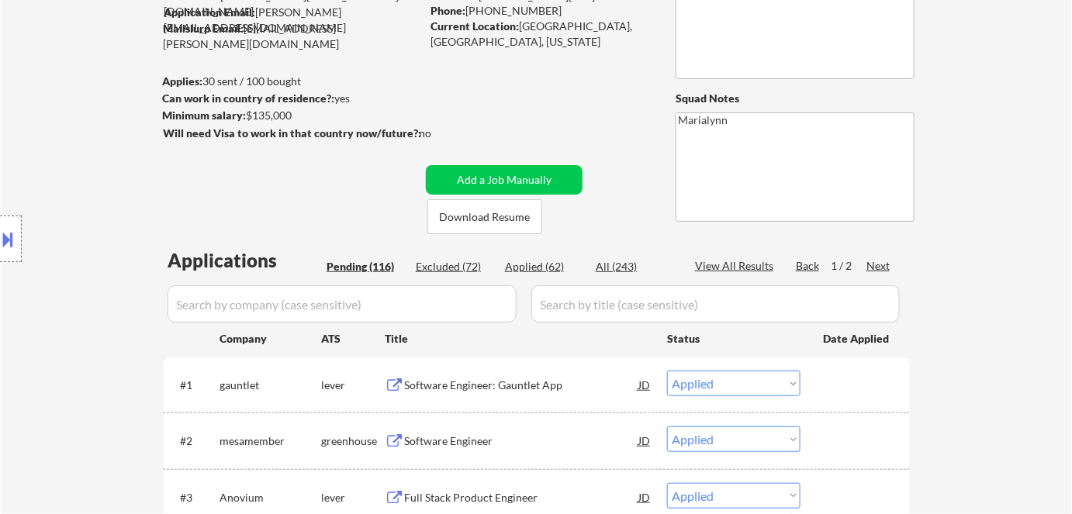
select select ""applied""
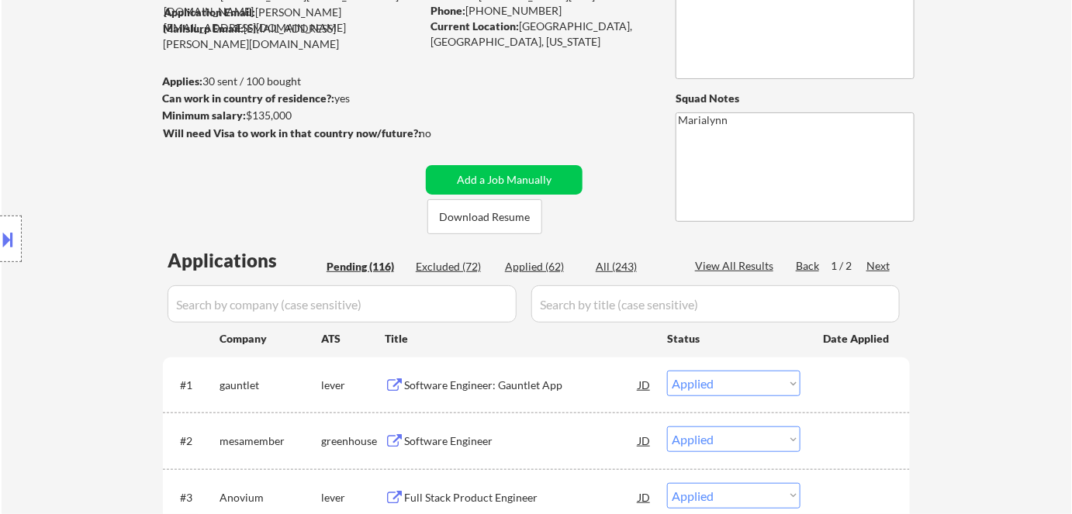
select select ""applied""
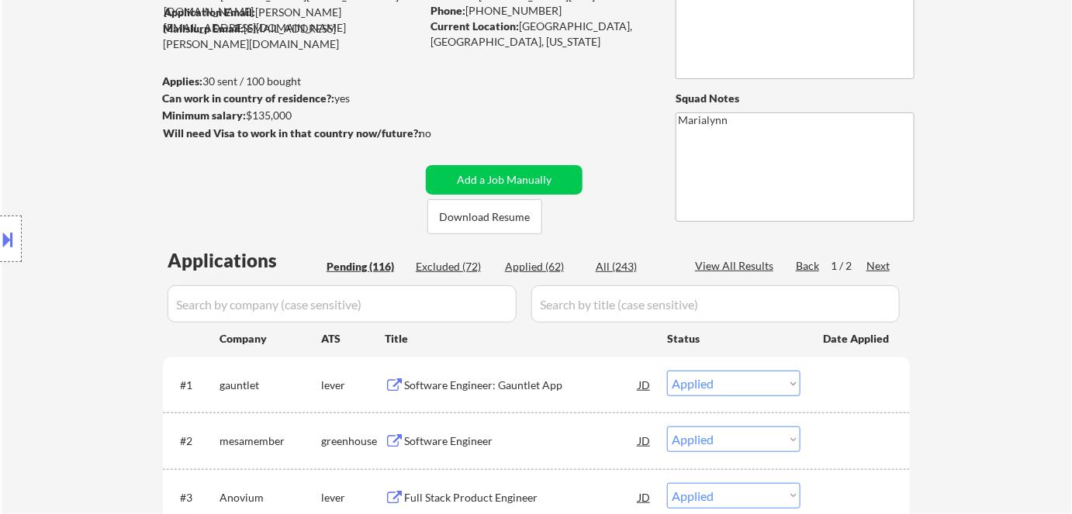
select select ""applied""
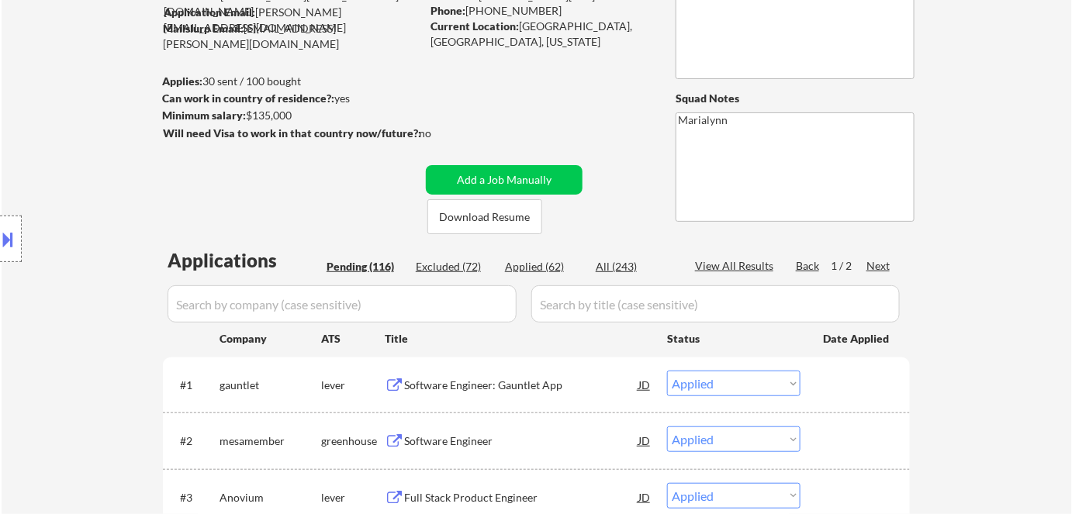
select select ""applied""
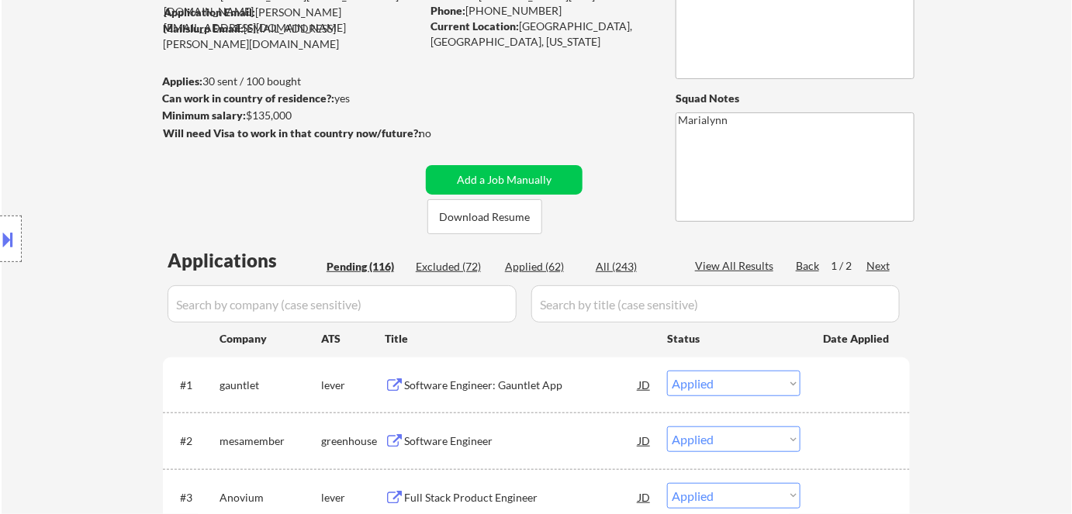
select select ""applied""
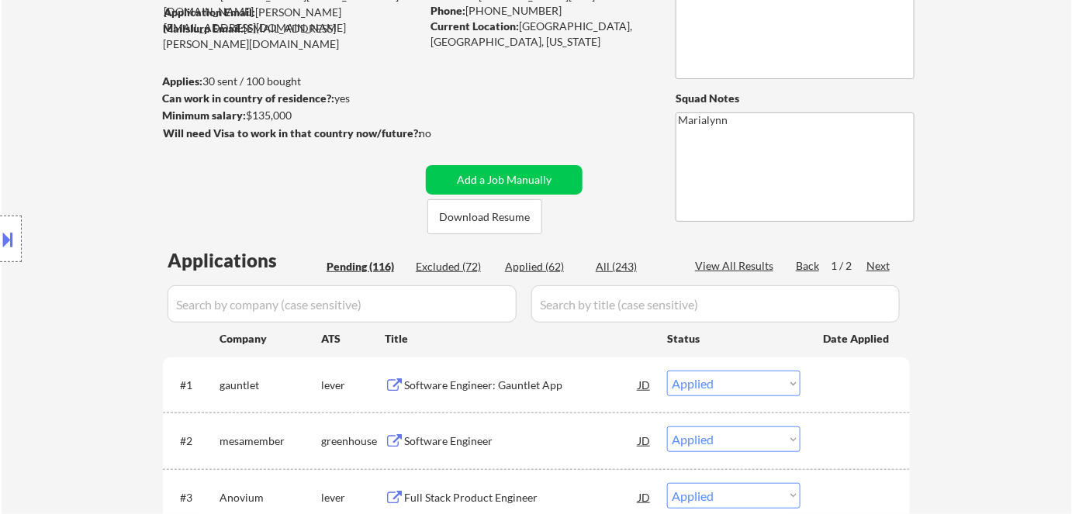
select select ""applied""
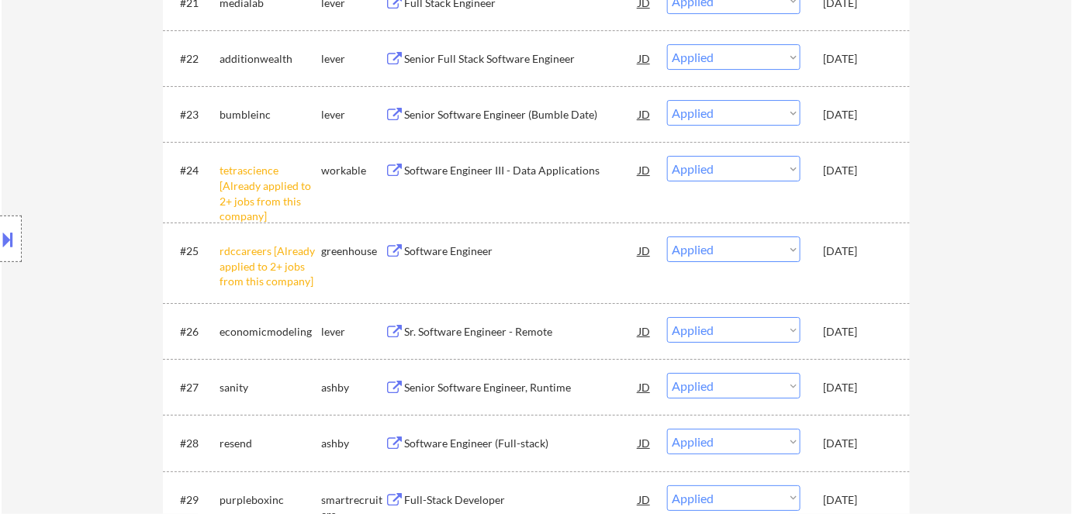
scroll to position [1903, 0]
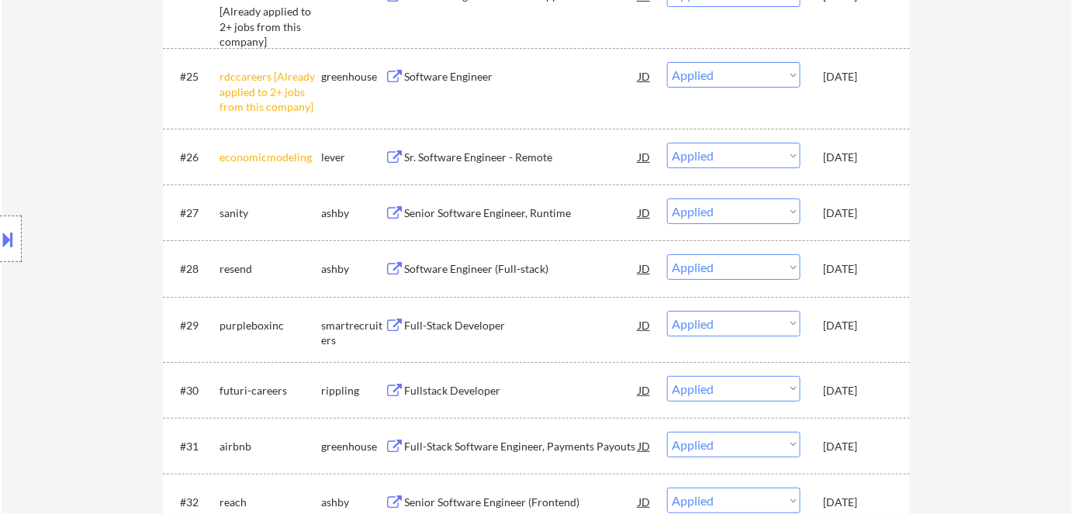
select select ""applied""
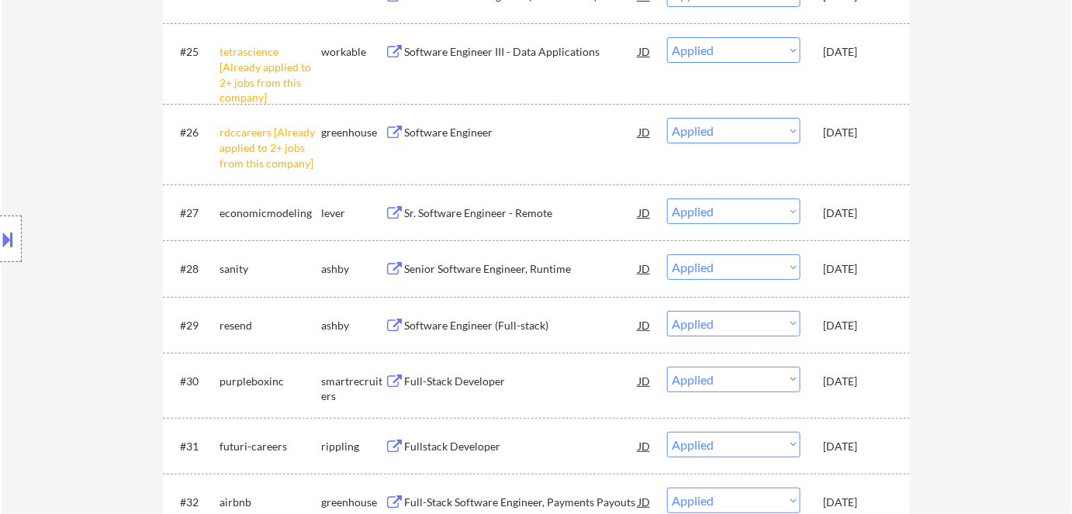
select select ""applied""
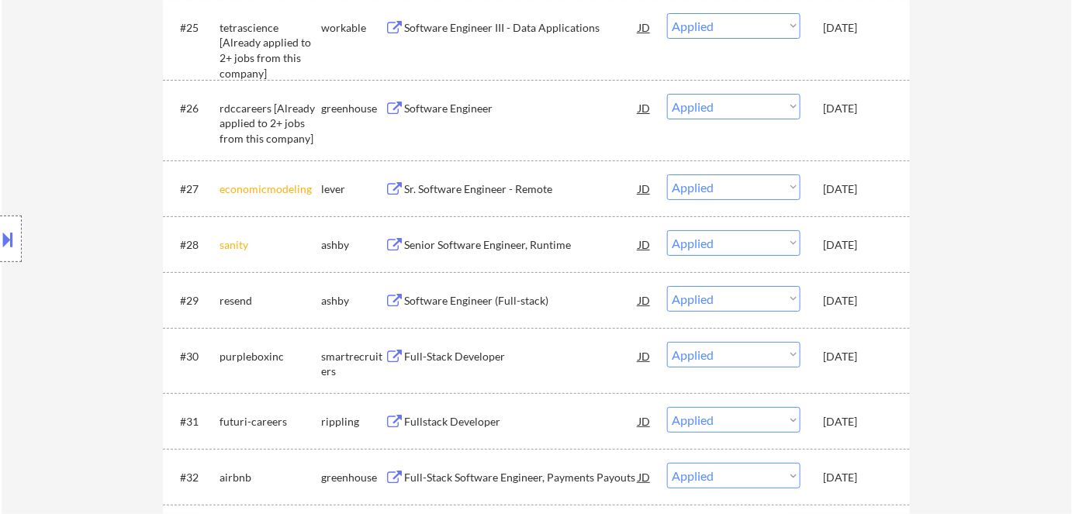
select select ""applied""
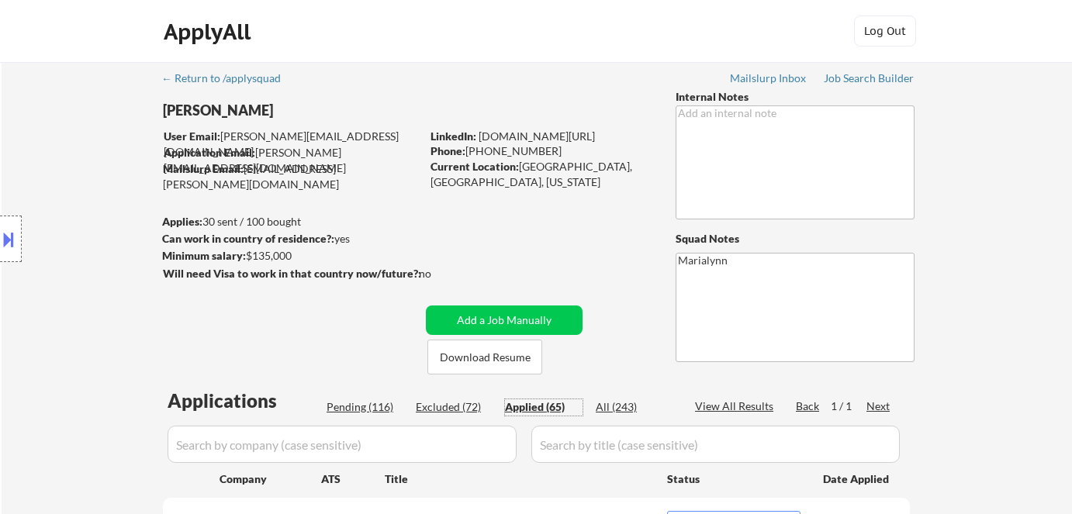
select select ""applied""
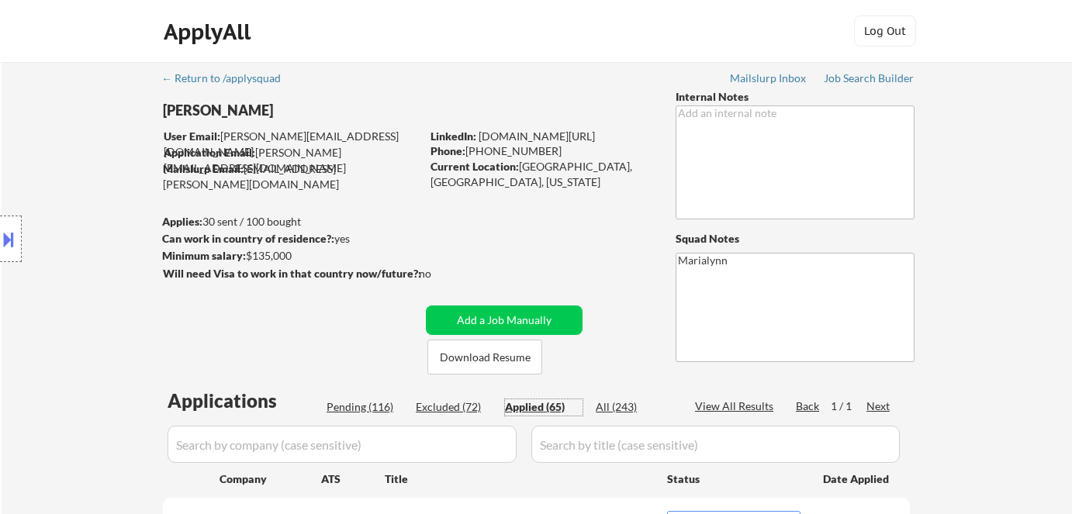
select select ""applied""
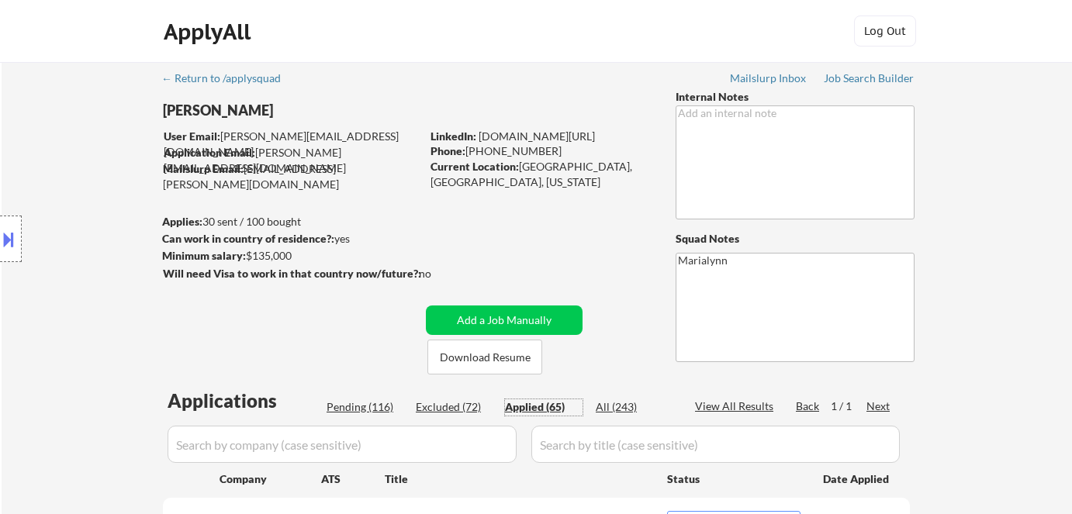
select select ""applied""
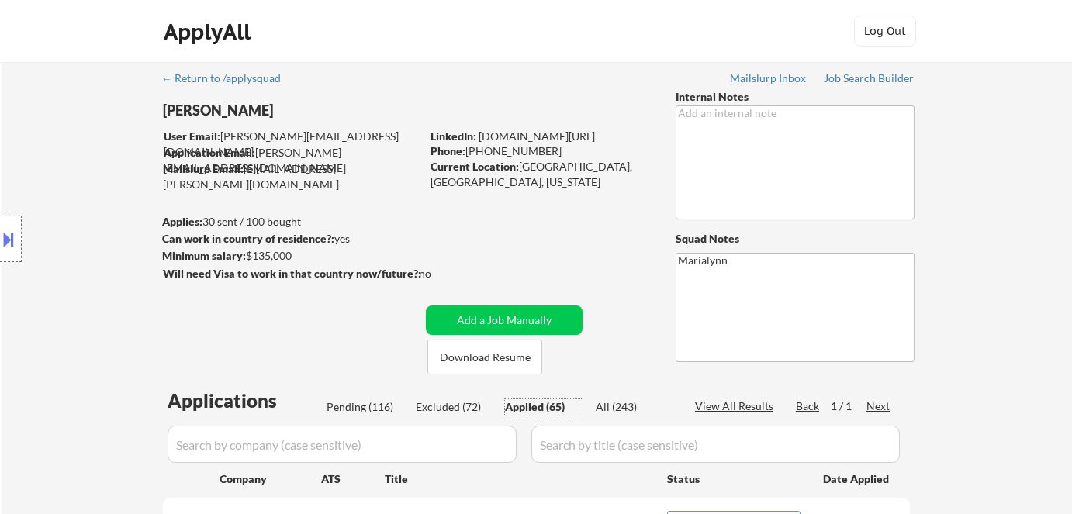
select select ""applied""
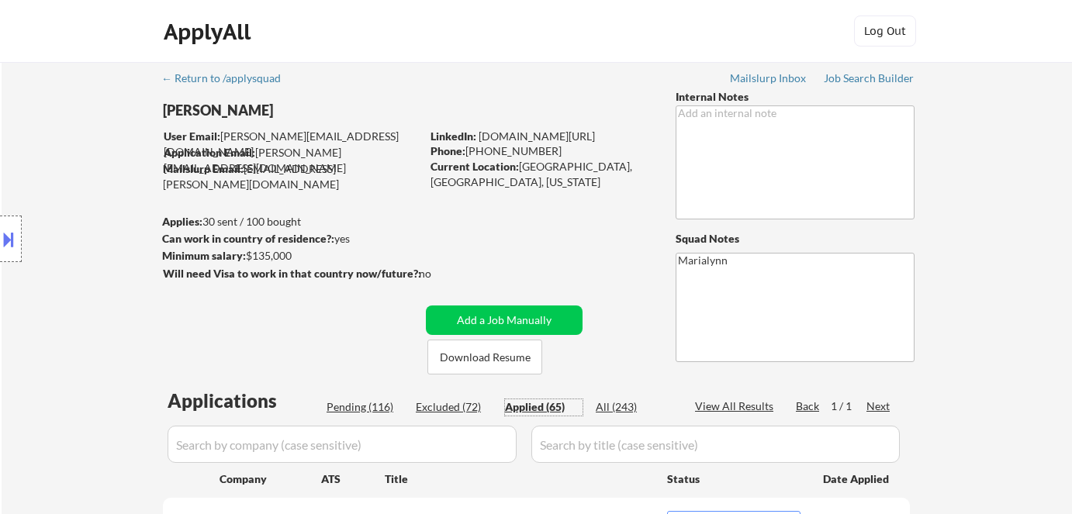
select select ""applied""
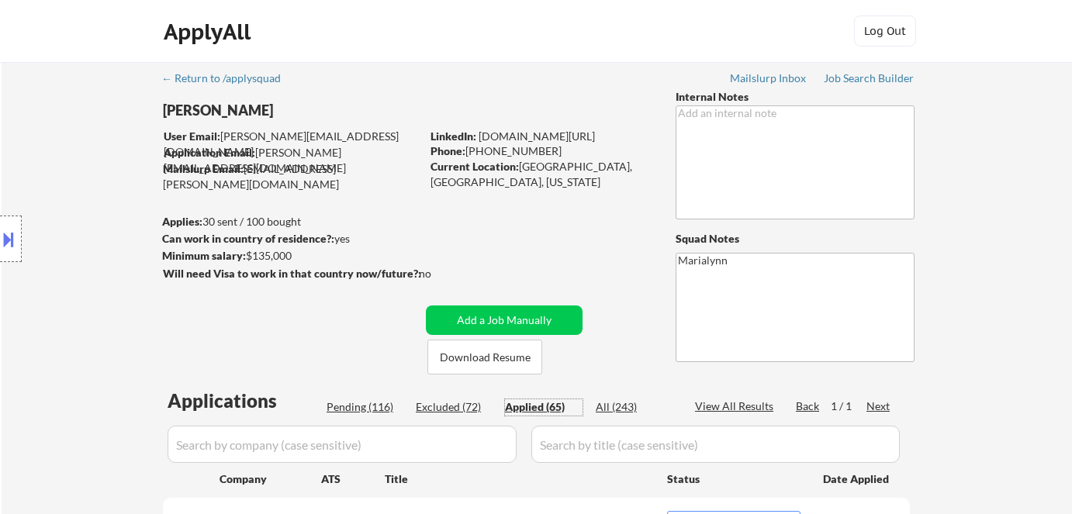
select select ""applied""
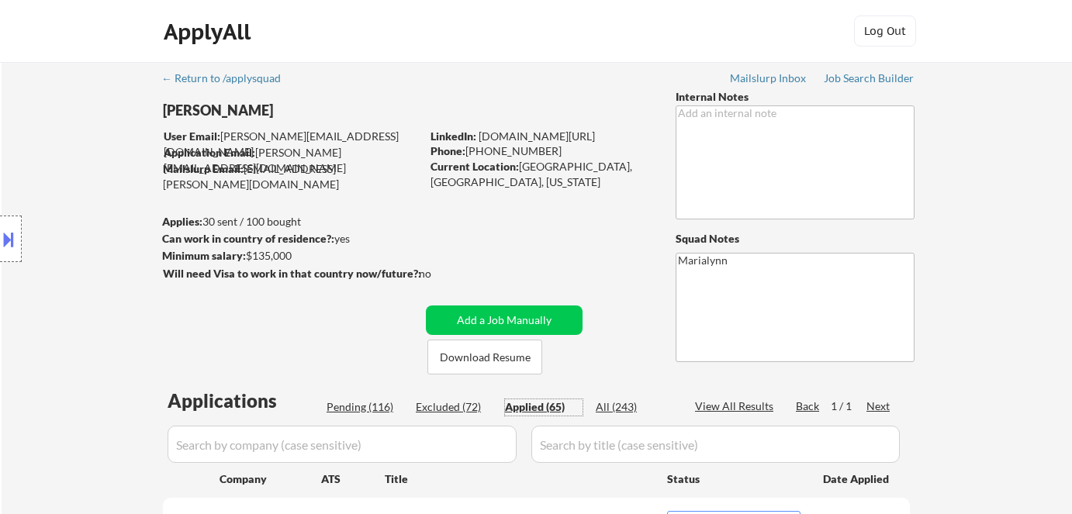
select select ""applied""
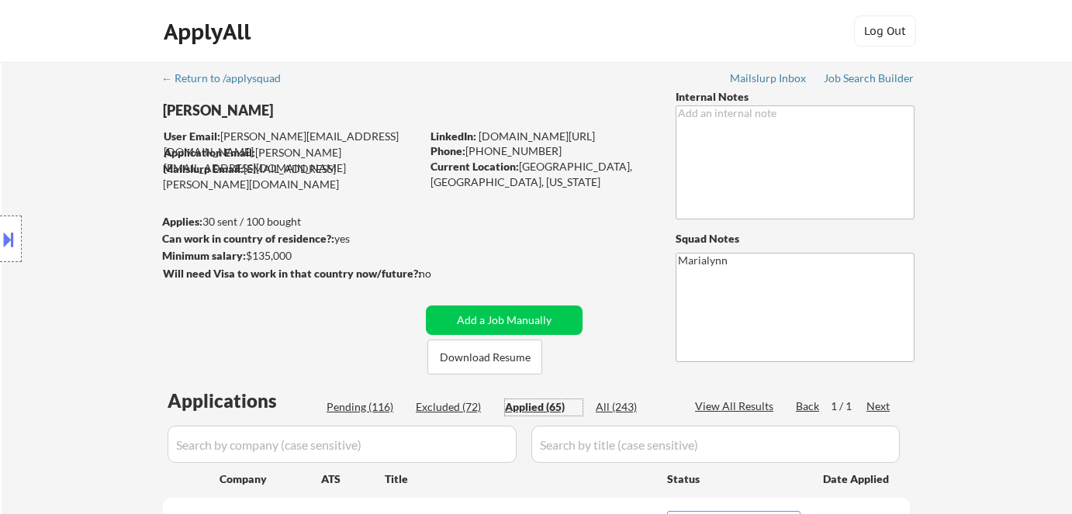
select select ""applied""
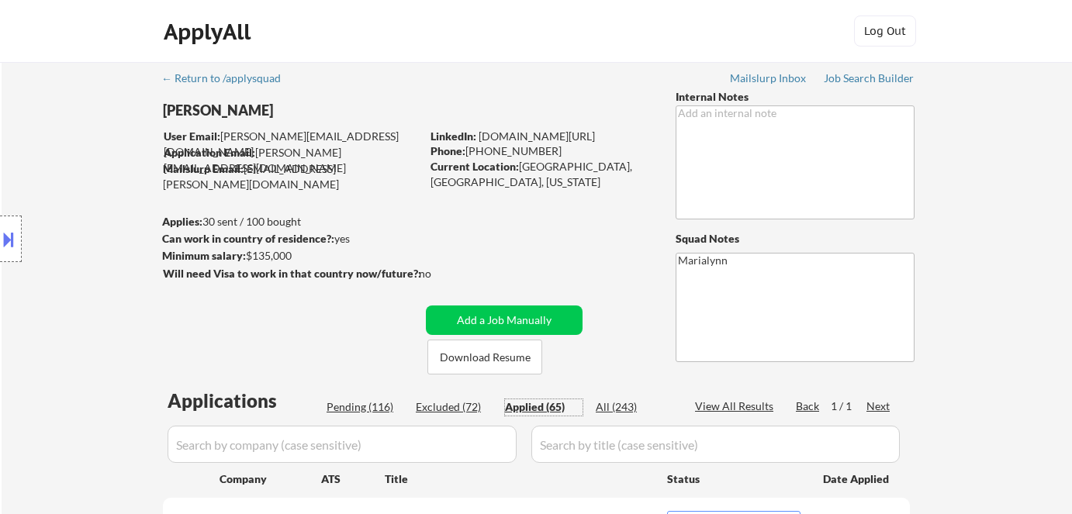
select select ""applied""
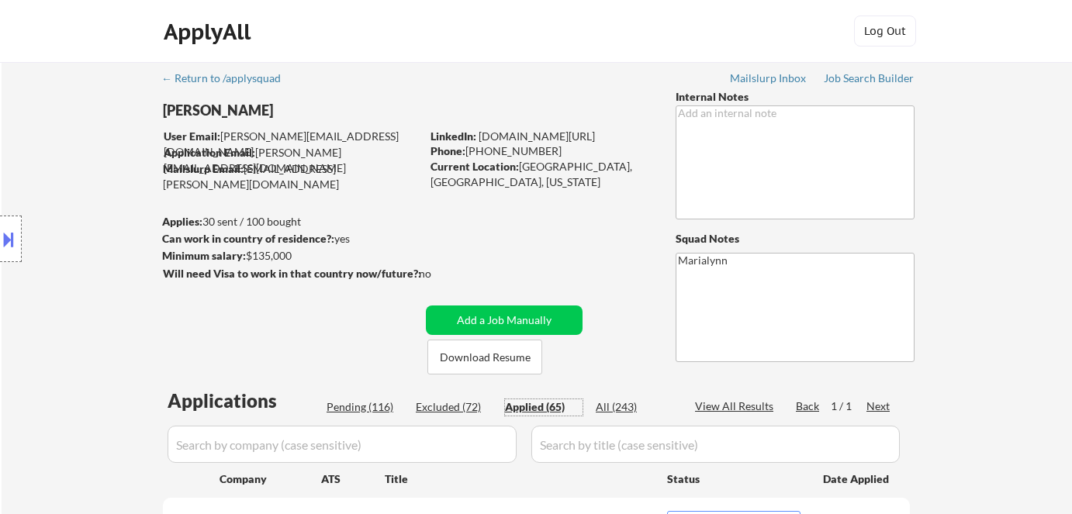
select select ""applied""
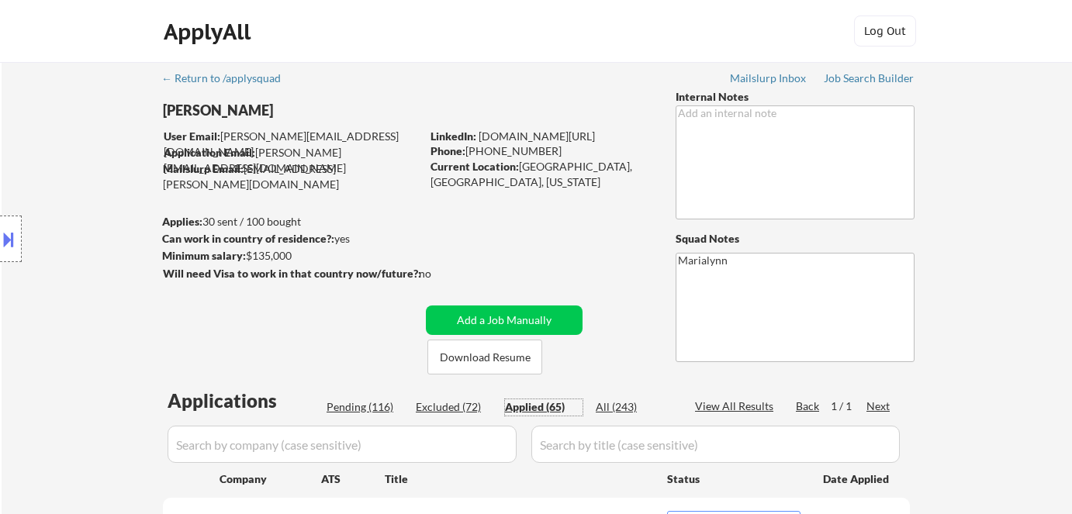
select select ""applied""
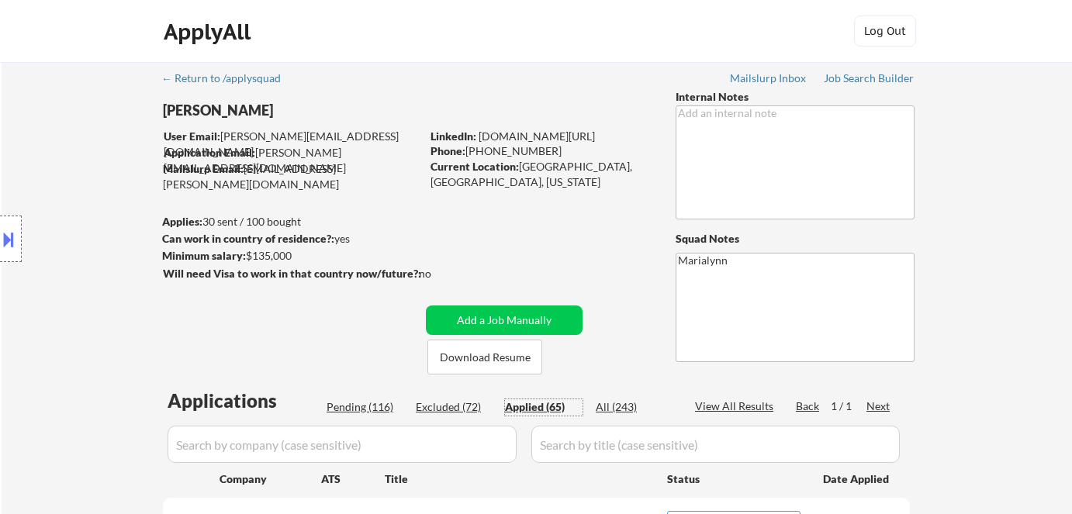
select select ""applied""
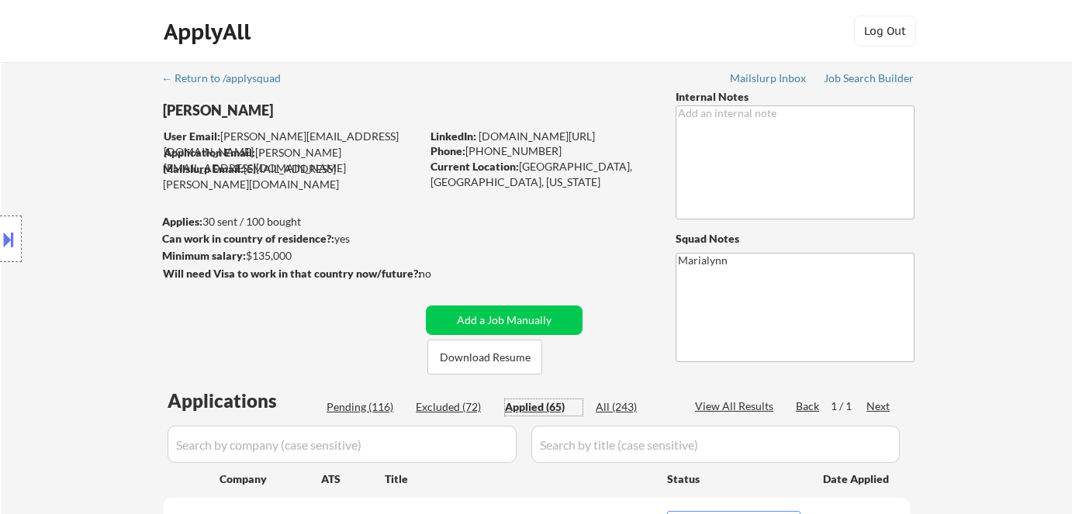
select select ""applied""
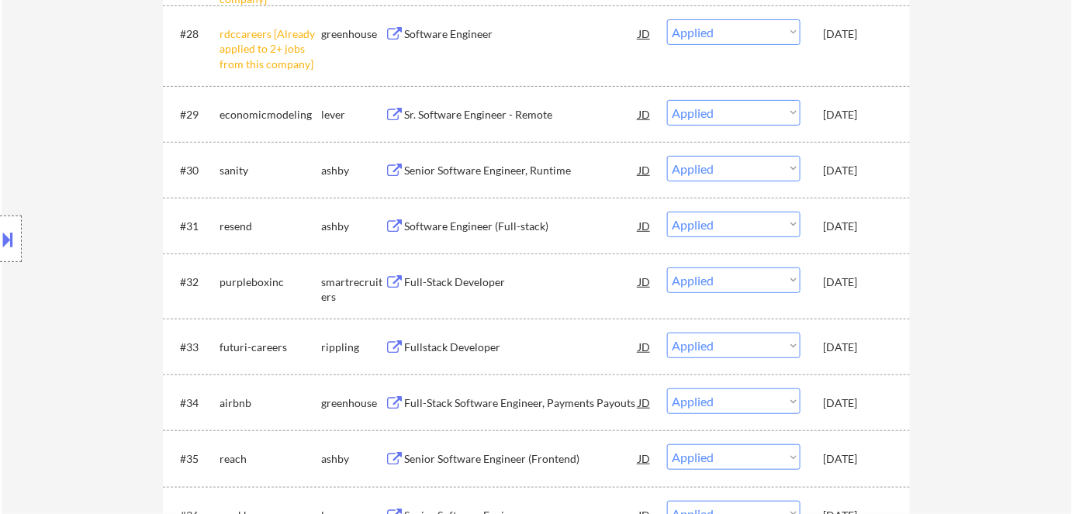
scroll to position [2115, 0]
select select ""applied""
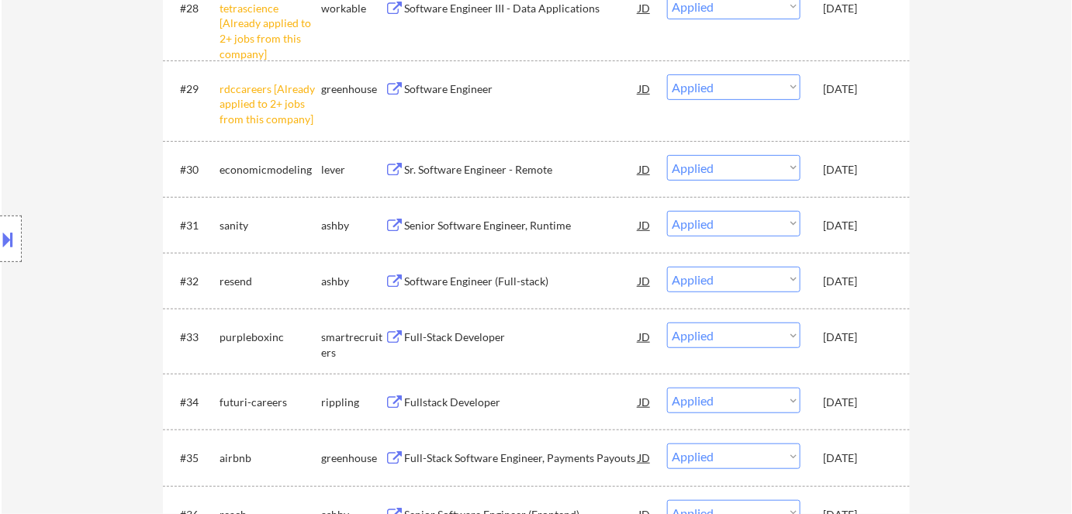
scroll to position [2186, 0]
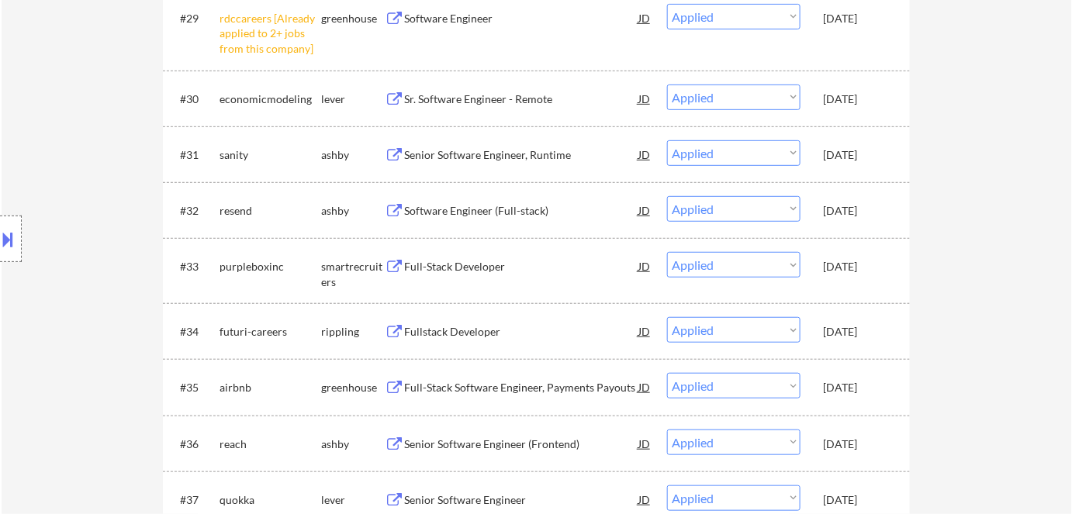
select select ""applied""
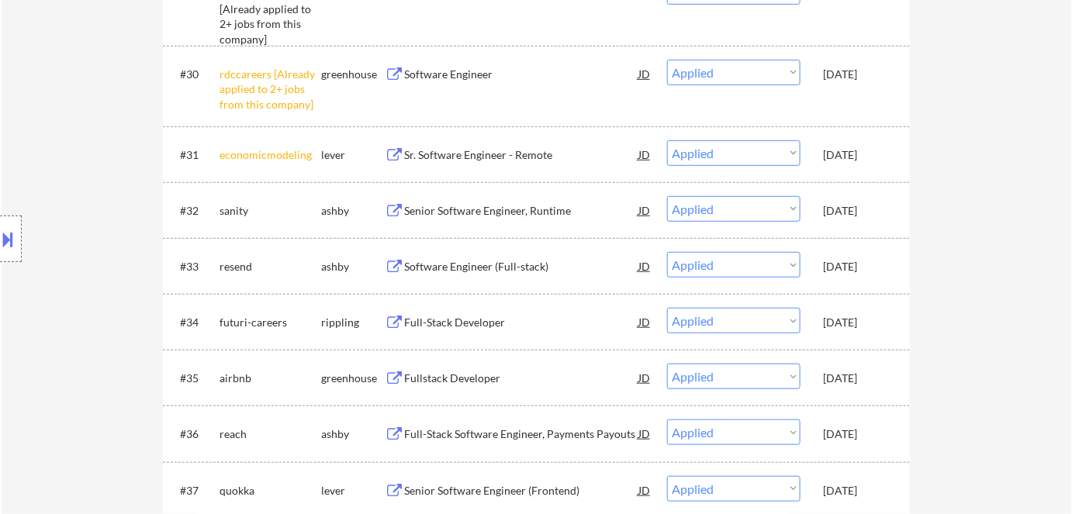
select select ""applied""
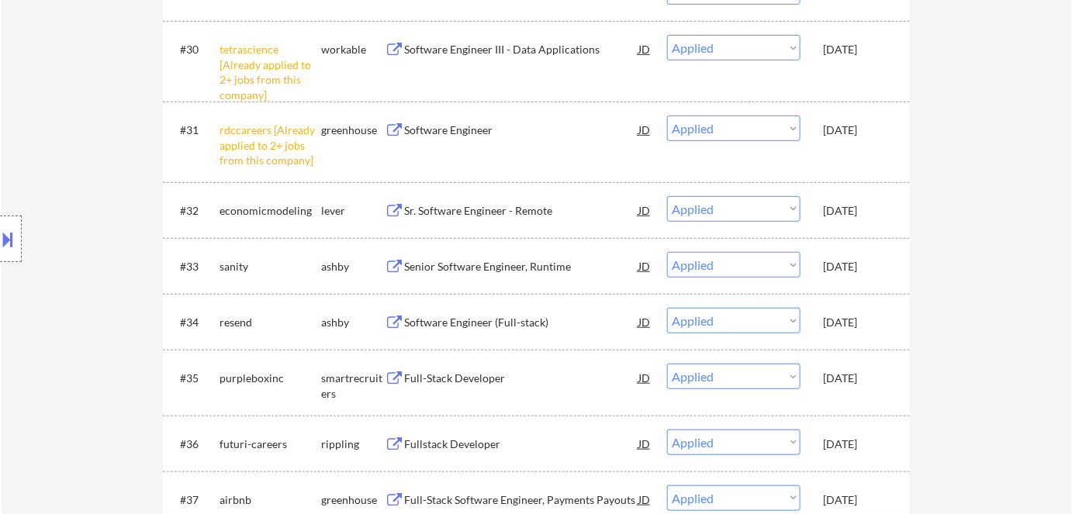
select select ""applied""
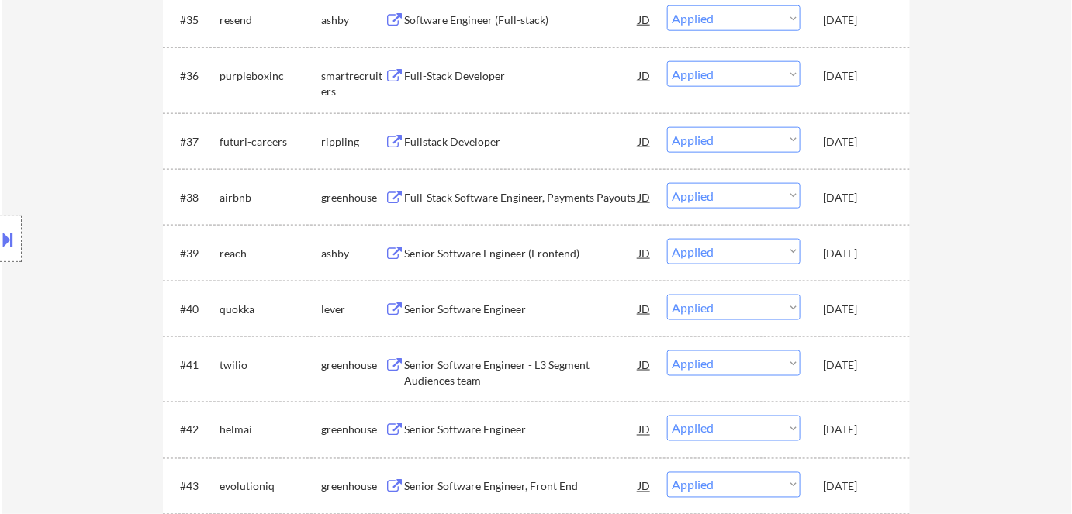
scroll to position [2467, 0]
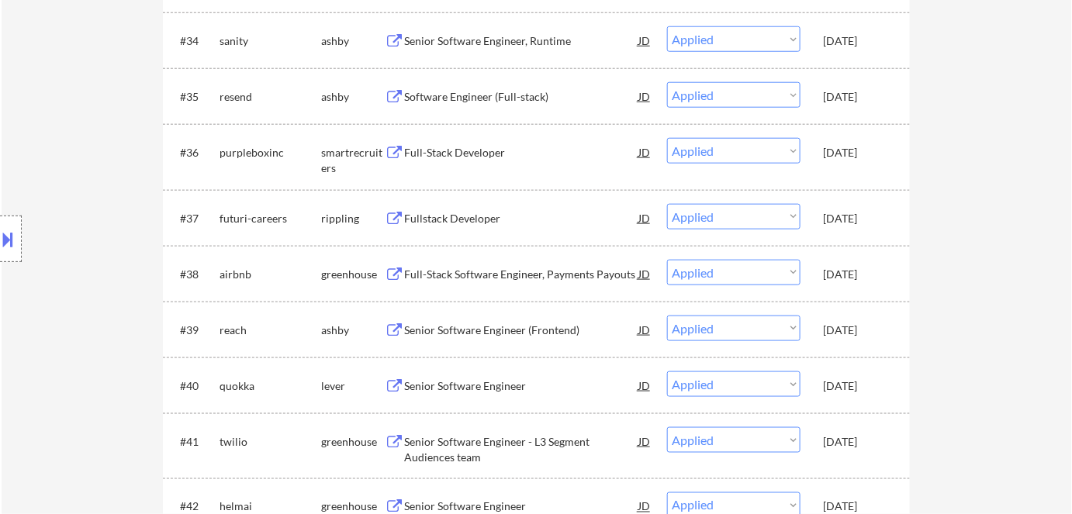
select select ""applied""
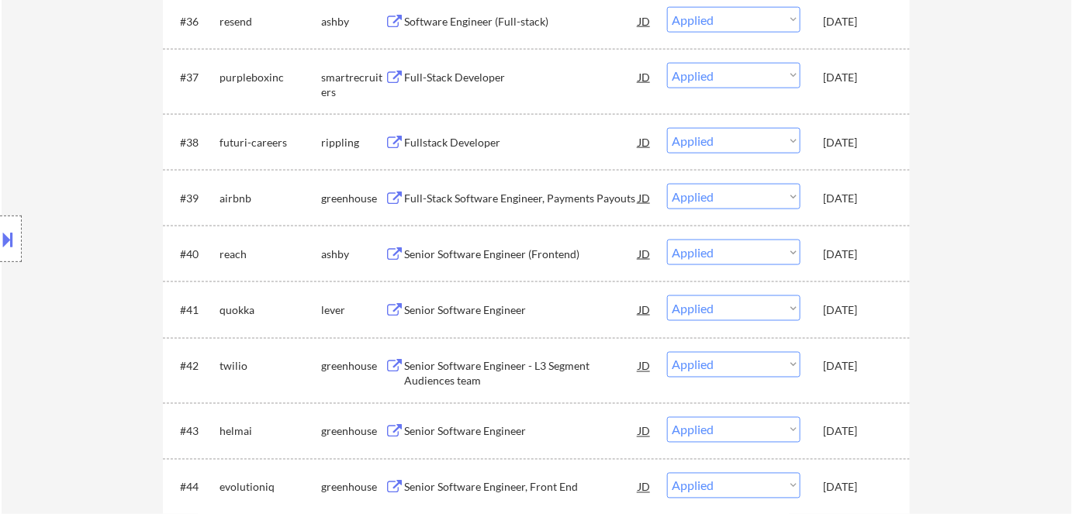
scroll to position [2538, 0]
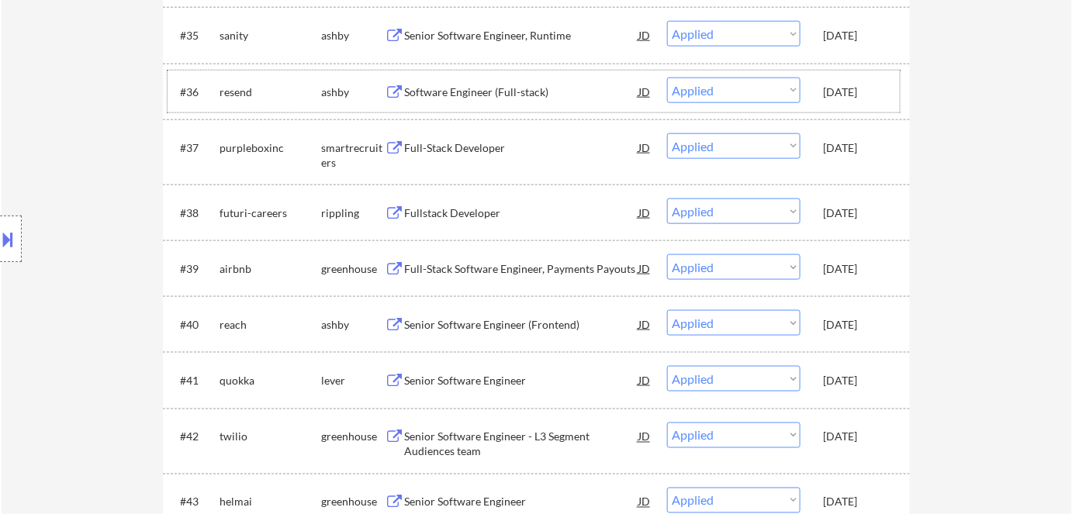
click at [251, 91] on div "resend" at bounding box center [270, 93] width 102 height 16
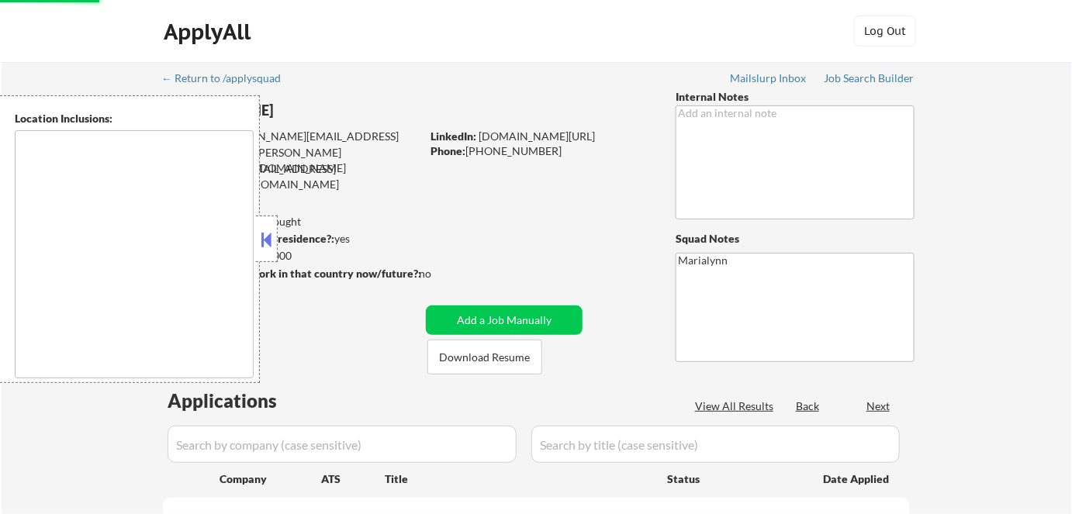
click at [264, 239] on button at bounding box center [266, 239] width 17 height 23
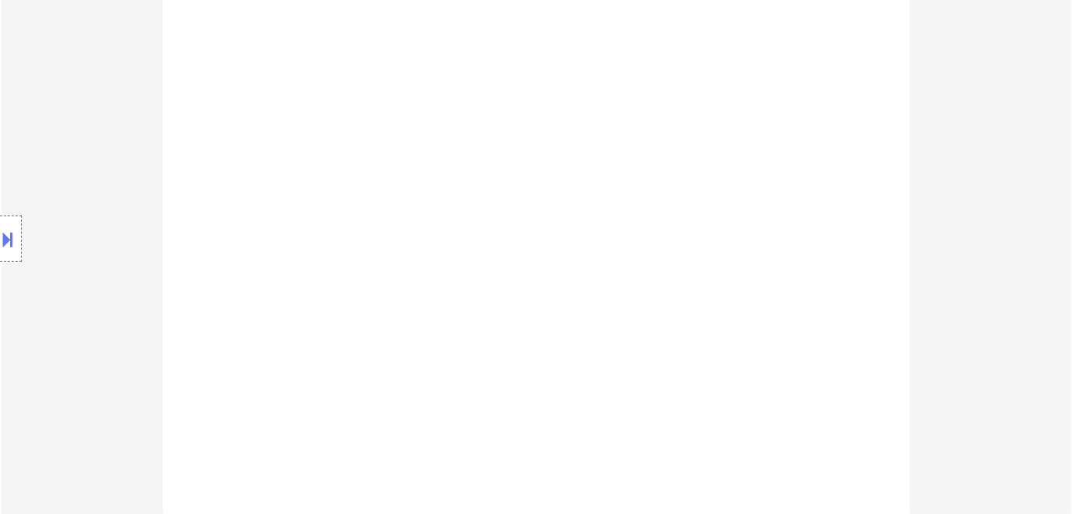
scroll to position [686, 0]
select select ""pending""
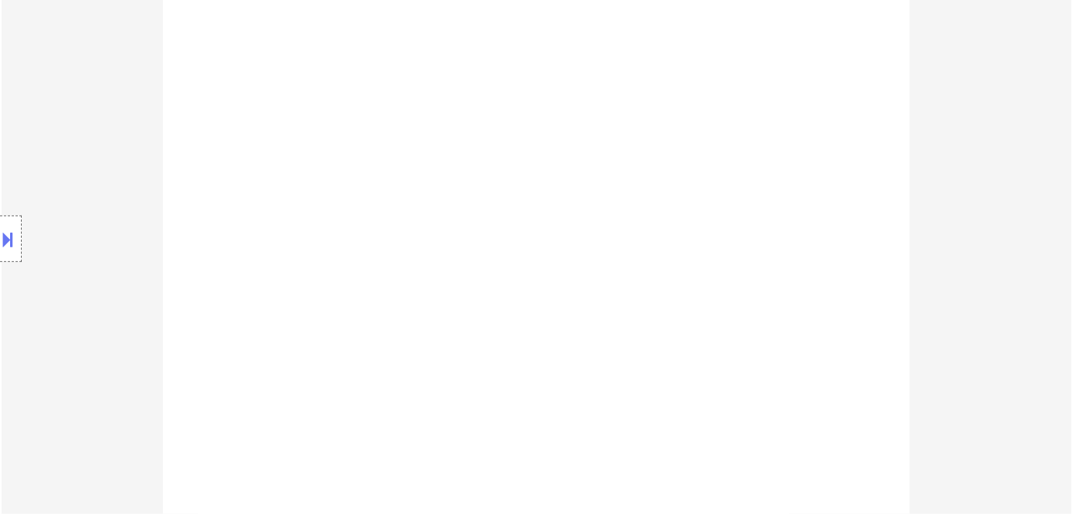
select select ""pending""
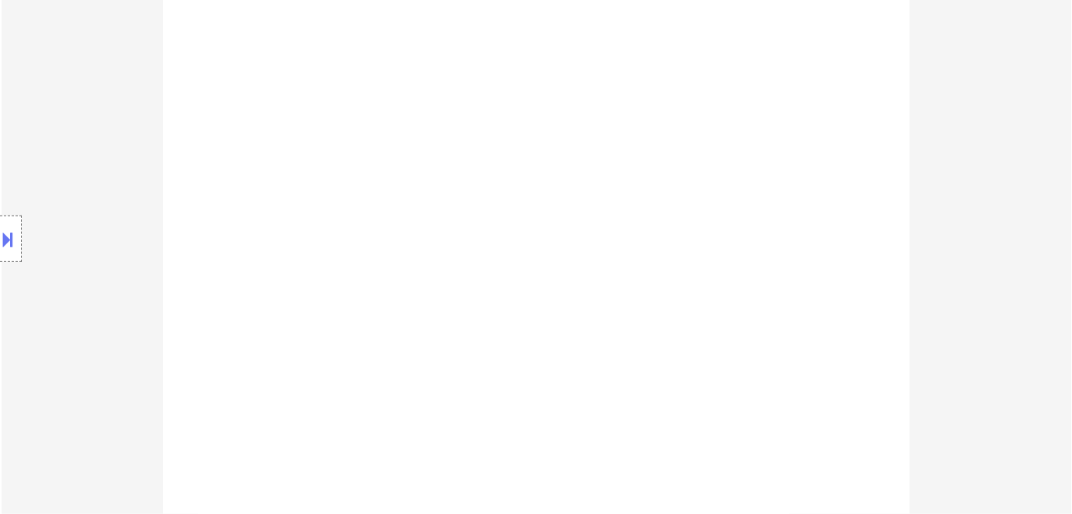
select select ""pending""
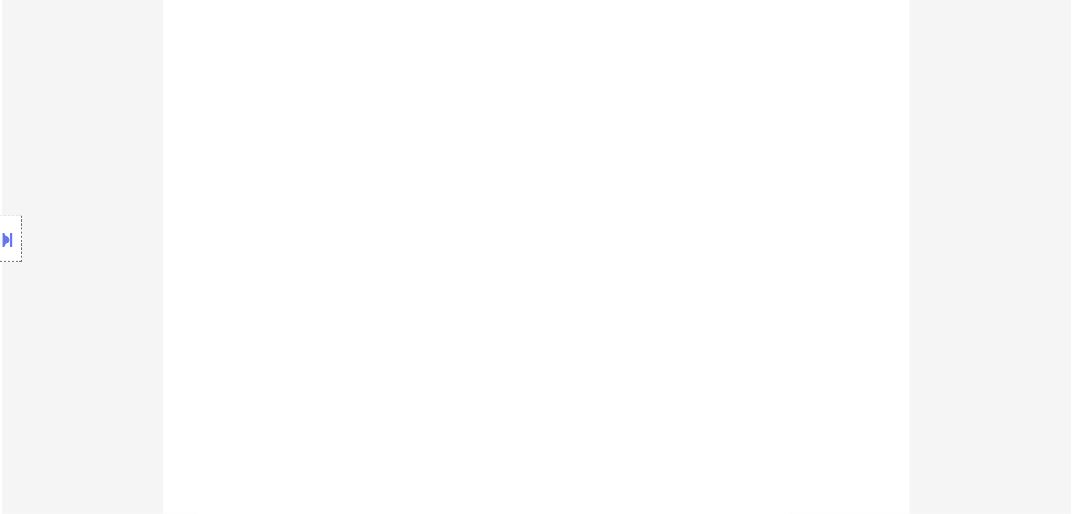
select select ""pending""
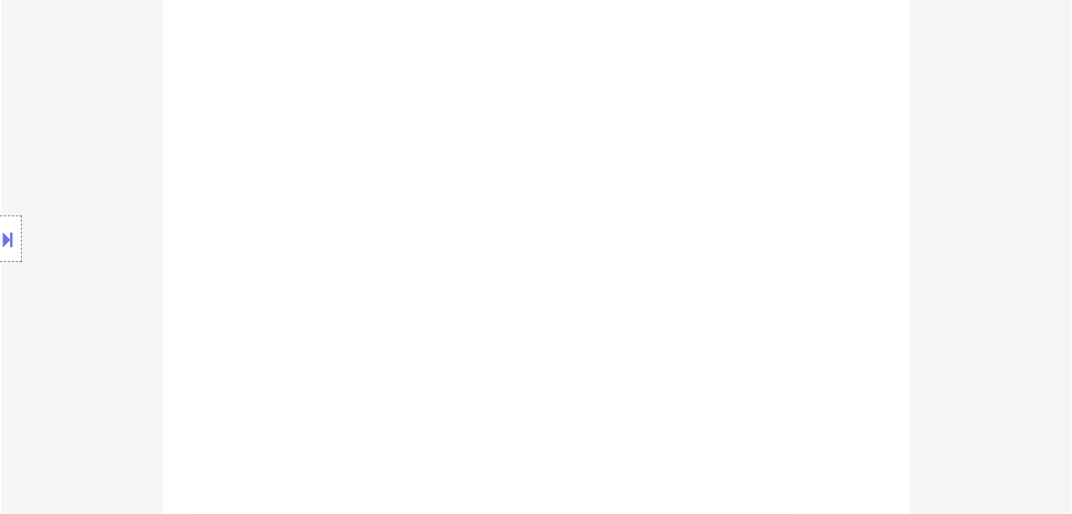
select select ""pending""
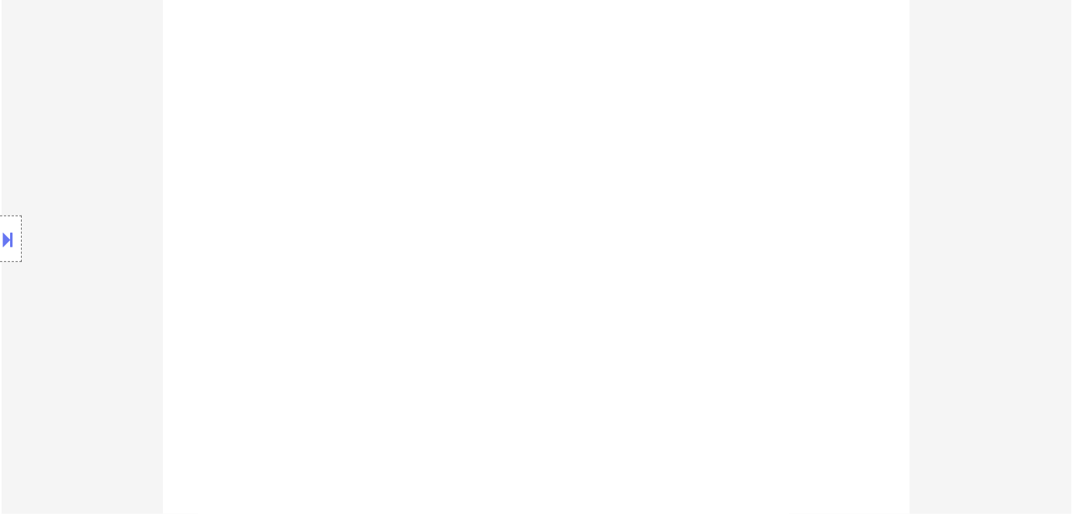
select select ""pending""
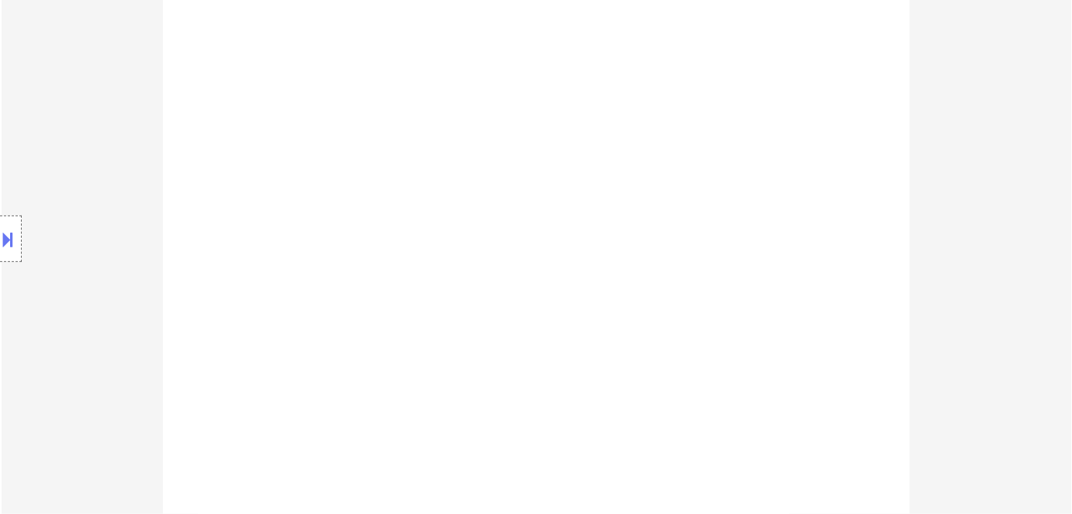
select select ""pending""
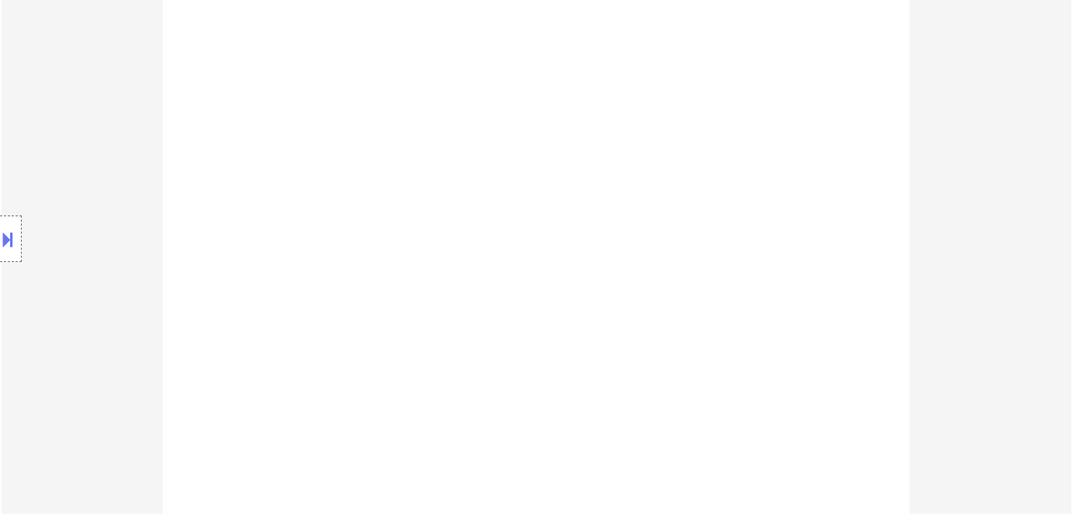
select select ""pending""
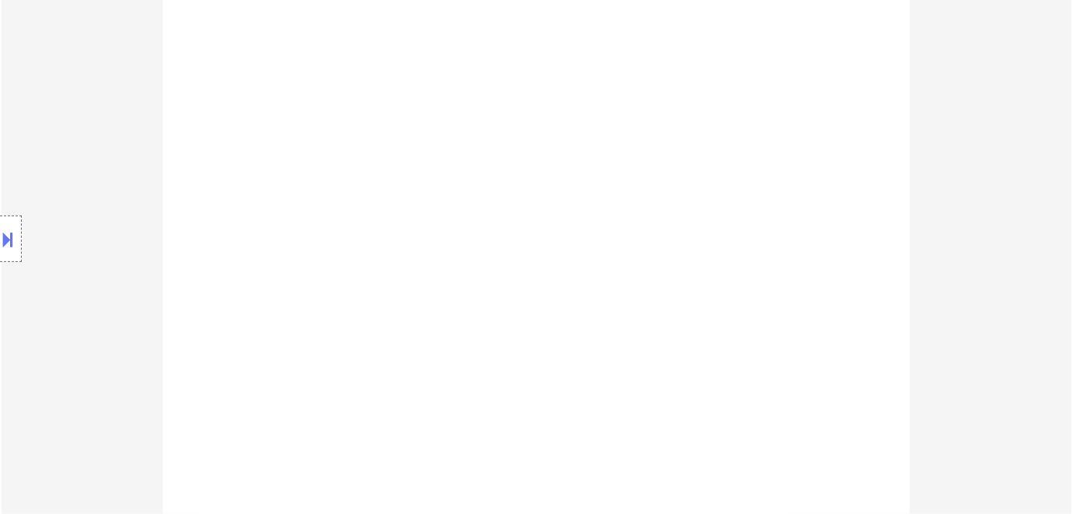
select select ""pending""
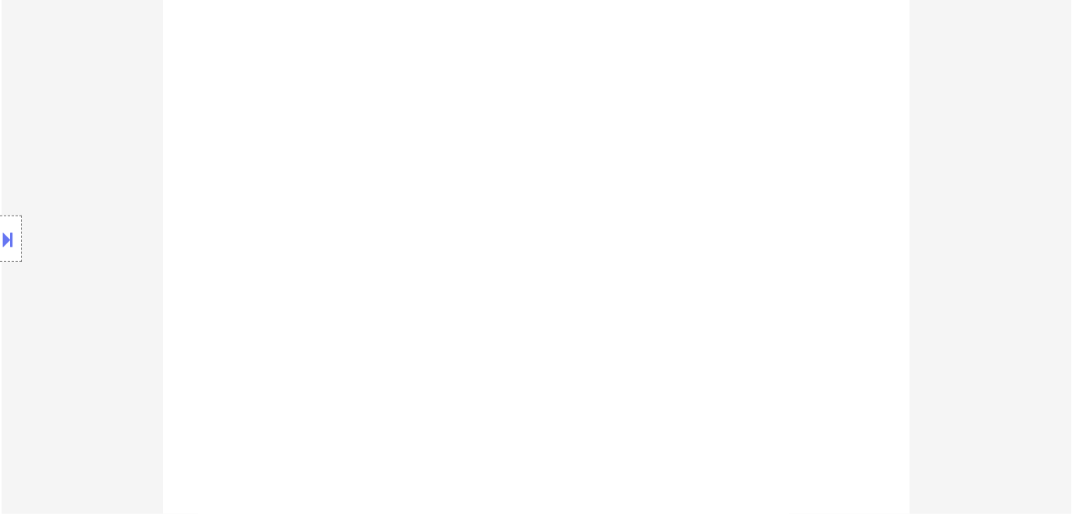
select select ""pending""
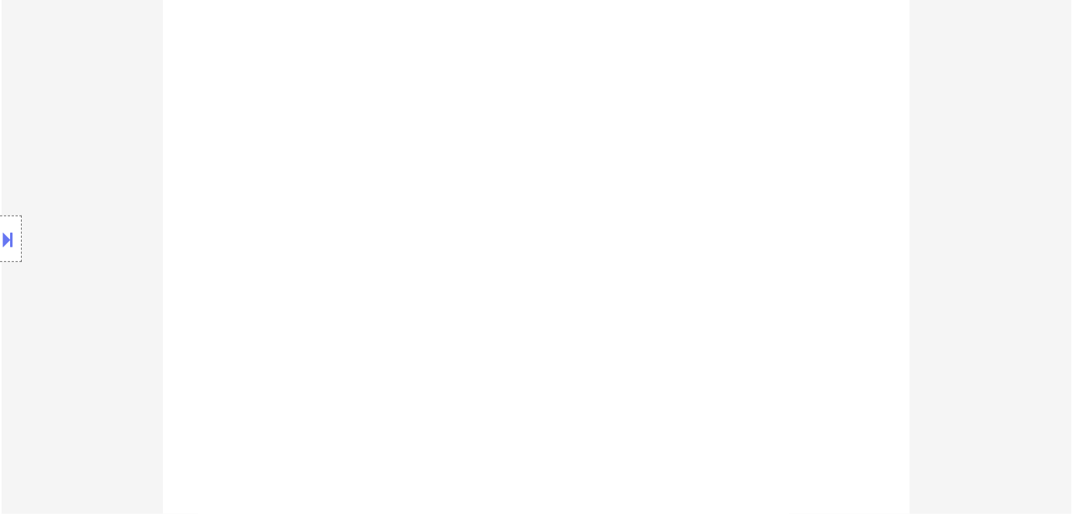
select select ""pending""
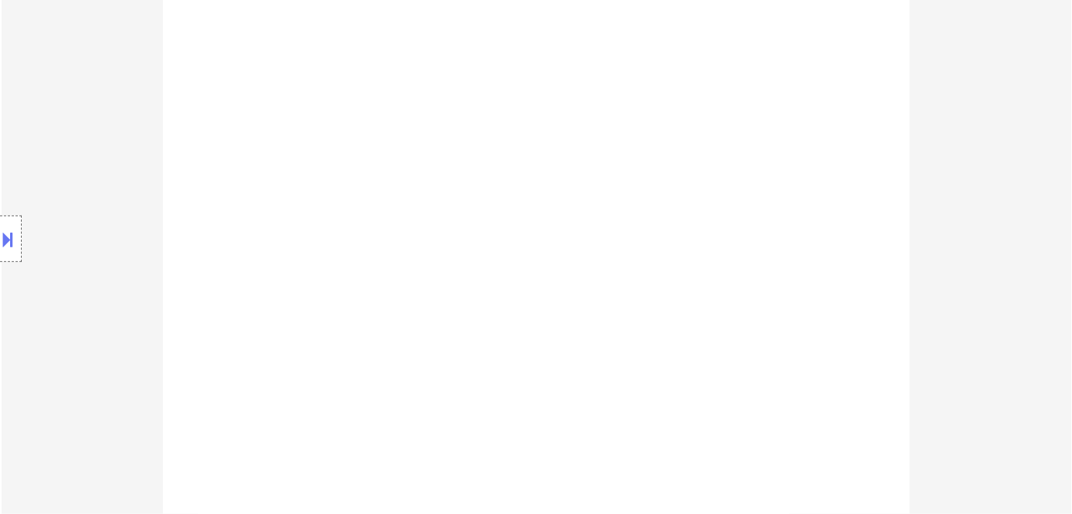
select select ""pending""
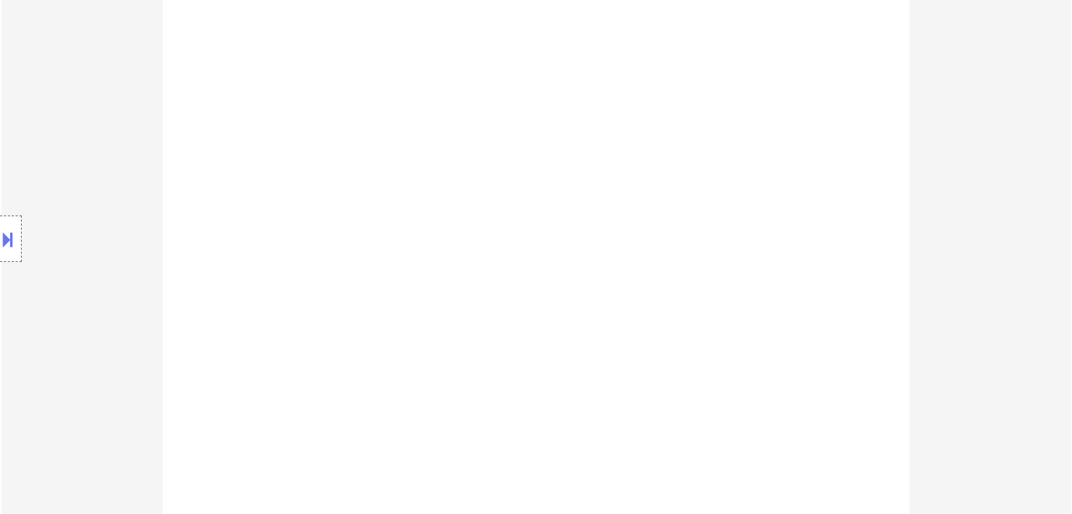
select select ""pending""
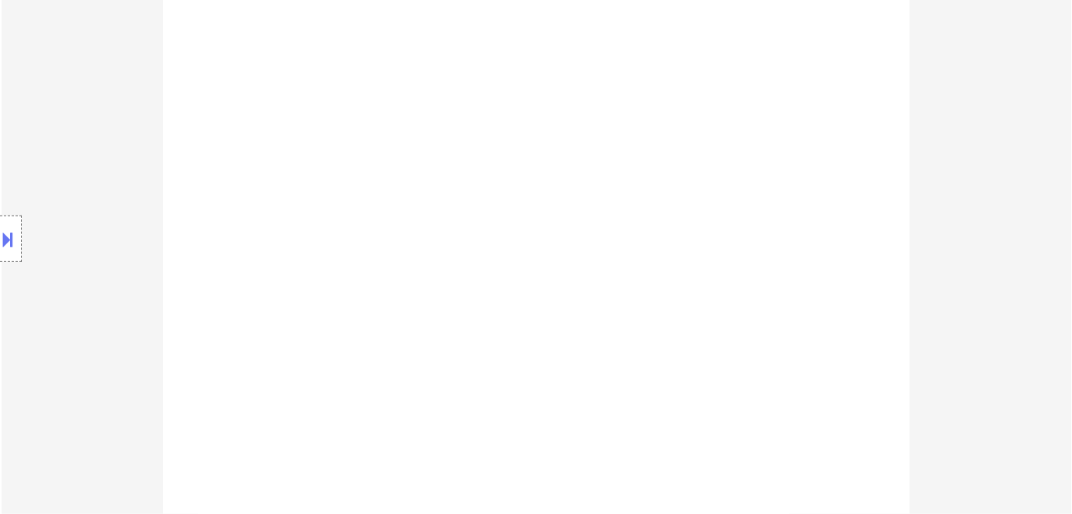
select select ""pending""
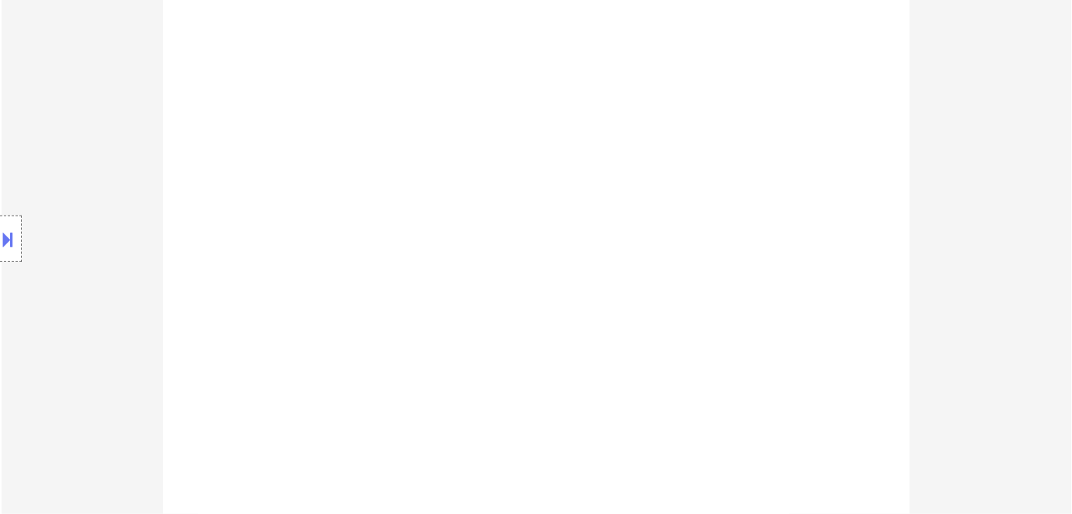
select select ""pending""
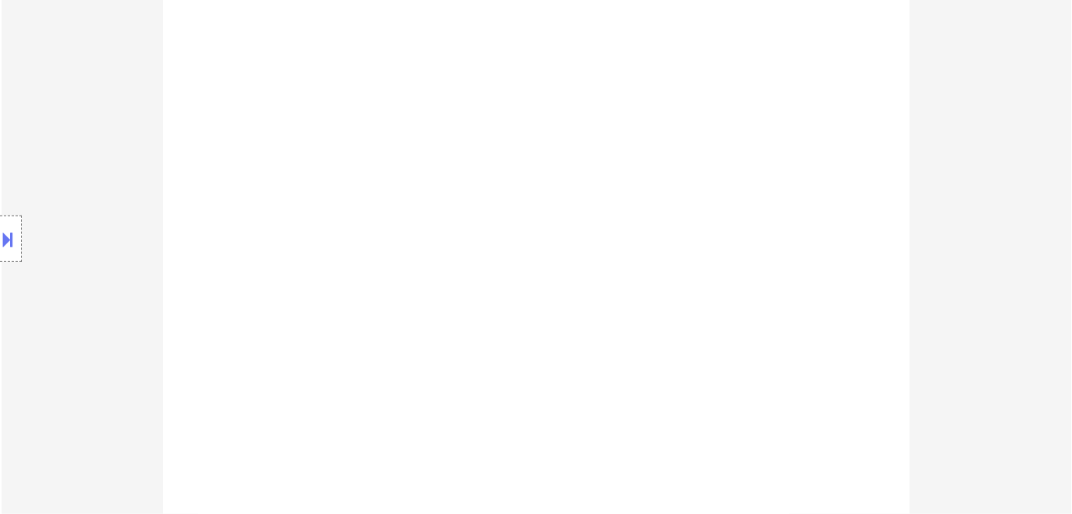
select select ""pending""
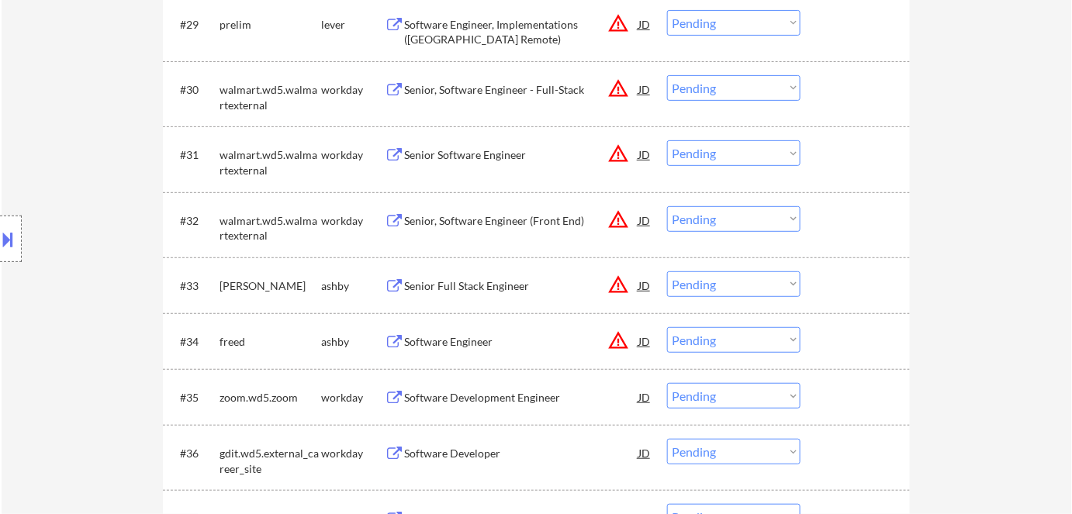
scroll to position [2467, 0]
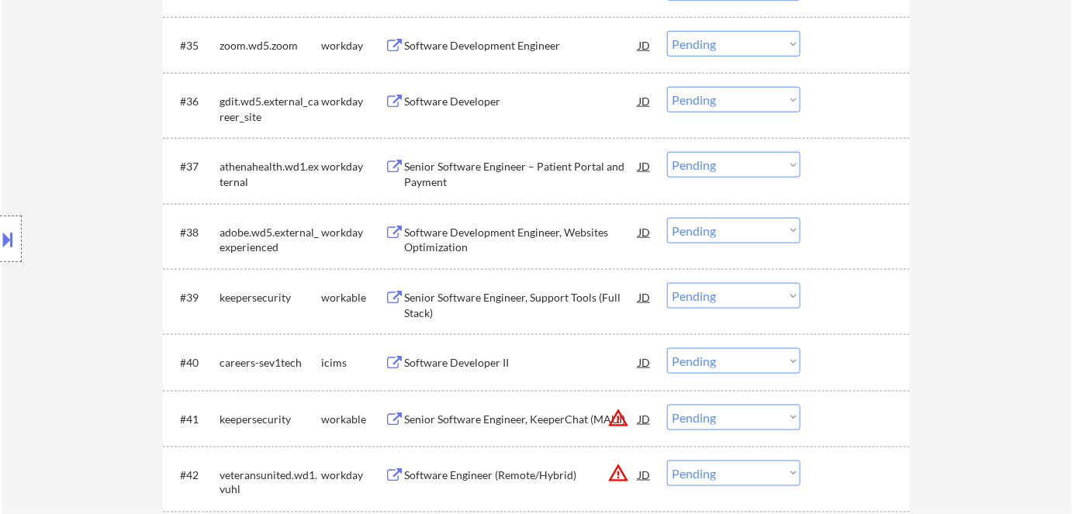
click at [560, 297] on div "Senior Software Engineer, Support Tools (Full Stack)" at bounding box center [521, 305] width 234 height 30
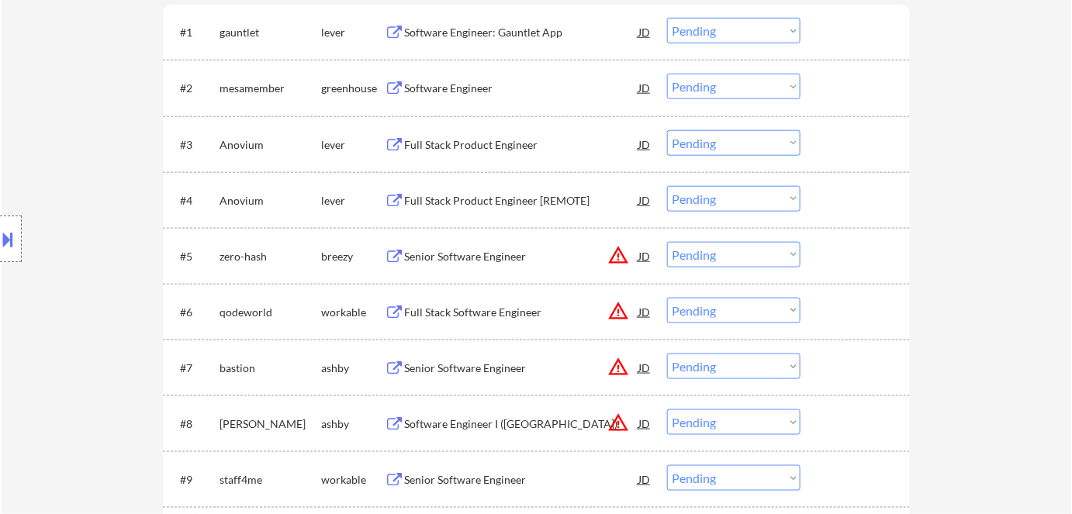
scroll to position [0, 0]
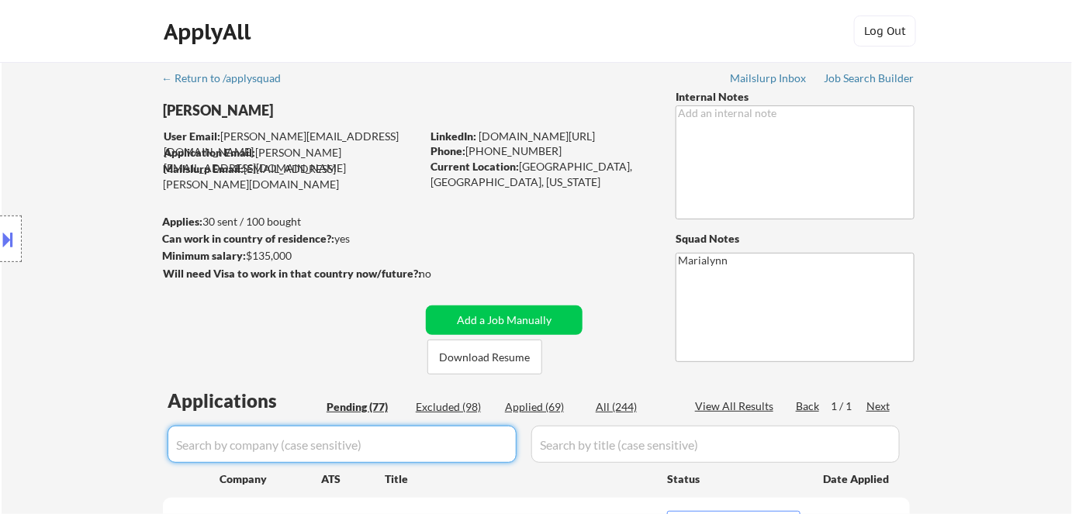
click at [403, 449] on input "input" at bounding box center [342, 444] width 349 height 37
type input "ecp"
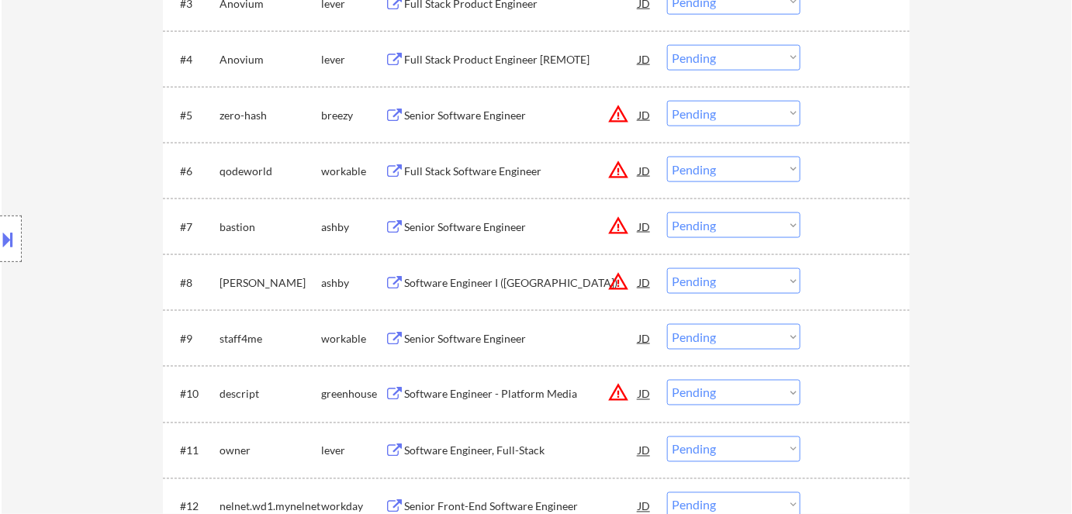
scroll to position [211, 0]
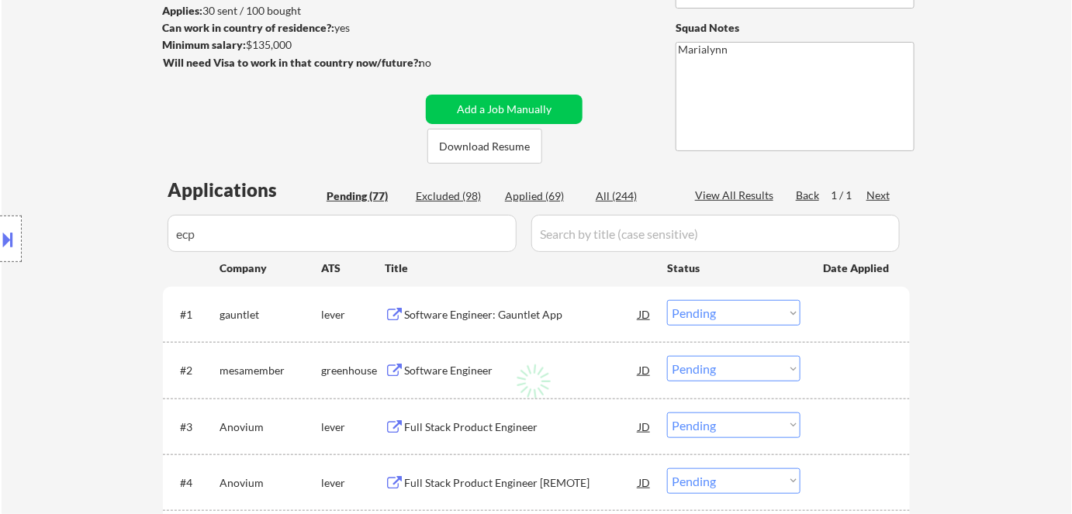
click at [267, 234] on div "Location Inclusions: [GEOGRAPHIC_DATA], [GEOGRAPHIC_DATA] [GEOGRAPHIC_DATA], [G…" at bounding box center [139, 239] width 278 height 288
click at [494, 229] on input "input" at bounding box center [342, 233] width 349 height 37
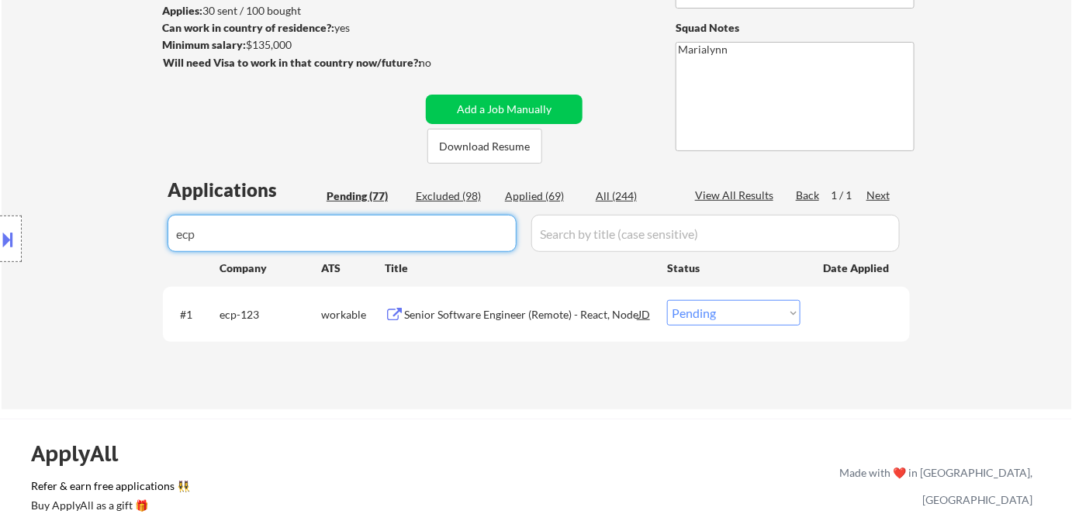
click at [625, 315] on div "Senior Software Engineer (Remote) - React, Node" at bounding box center [521, 315] width 234 height 16
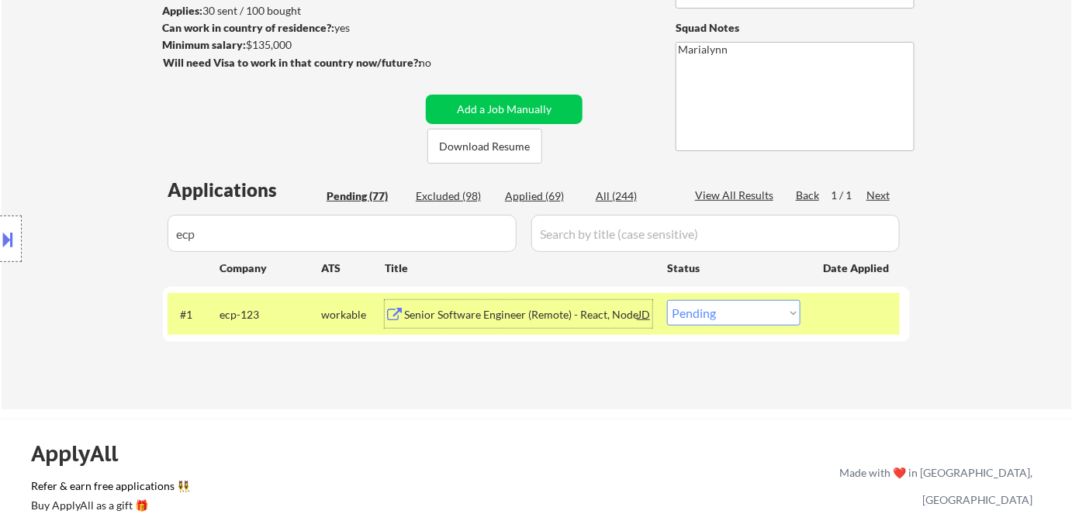
click at [582, 310] on div "Senior Software Engineer (Remote) - React, Node" at bounding box center [521, 315] width 234 height 16
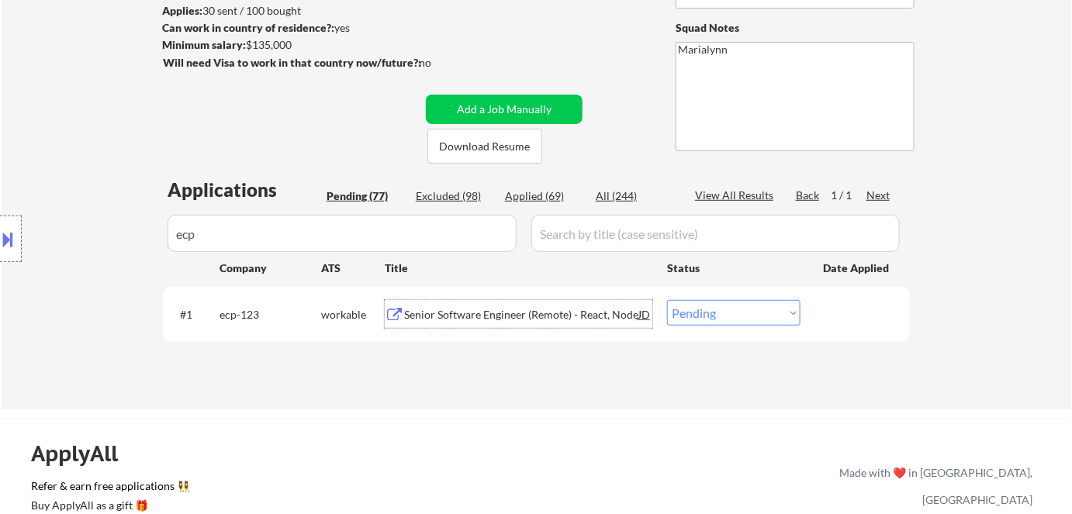
click at [734, 314] on select "Choose an option... Pending Applied Excluded (Questions) Excluded (Expired) Exc…" at bounding box center [733, 313] width 133 height 26
select select ""excluded""
click at [667, 300] on select "Choose an option... Pending Applied Excluded (Questions) Excluded (Expired) Exc…" at bounding box center [733, 313] width 133 height 26
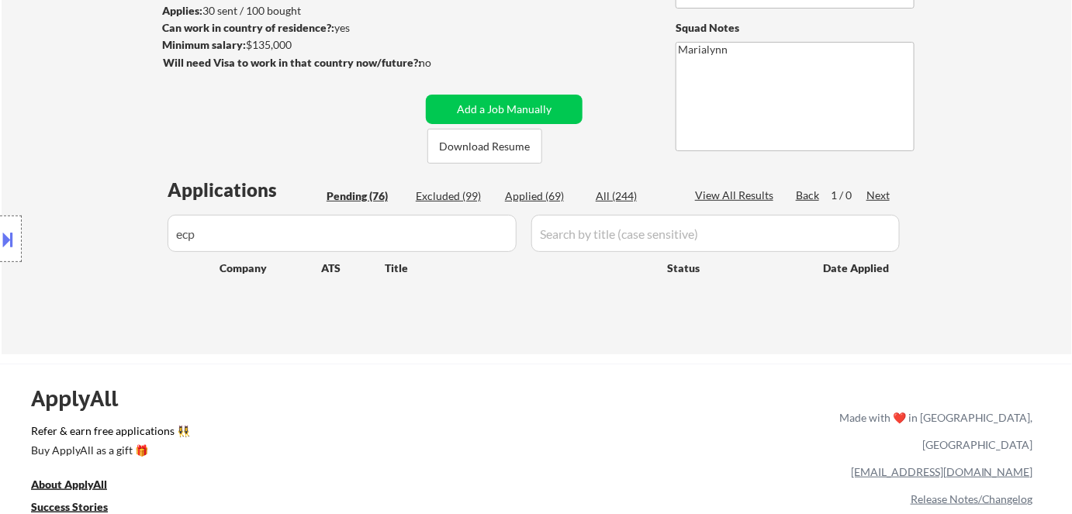
drag, startPoint x: 211, startPoint y: 230, endPoint x: 233, endPoint y: 235, distance: 23.0
click at [215, 232] on div "Location Inclusions: Austin, TX West Lake Hills, TX Rollingwood, TX Sunset Vall…" at bounding box center [139, 239] width 278 height 288
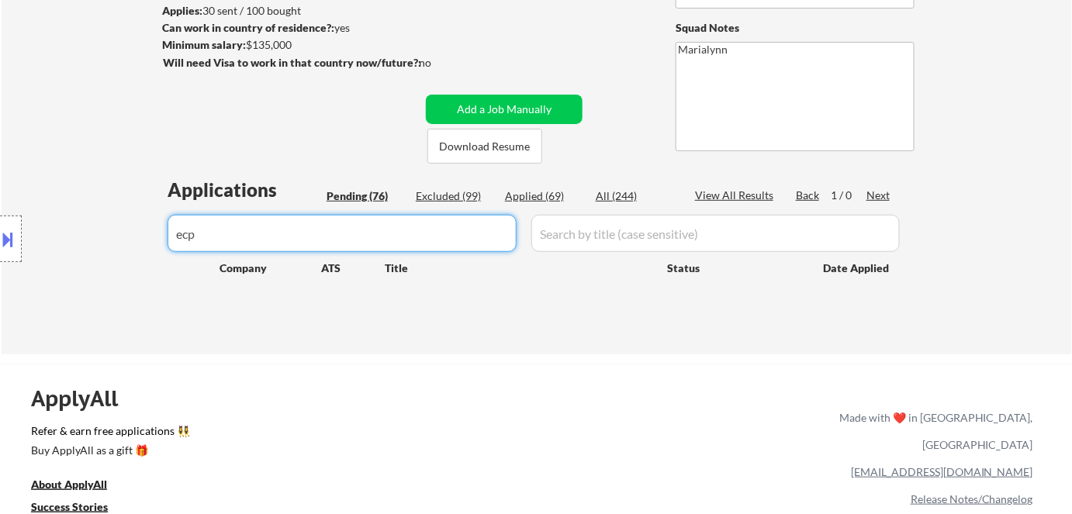
drag, startPoint x: 293, startPoint y: 237, endPoint x: 337, endPoint y: 230, distance: 44.0
click at [305, 234] on input "input" at bounding box center [342, 233] width 349 height 37
drag, startPoint x: 331, startPoint y: 233, endPoint x: 123, endPoint y: 228, distance: 208.7
click at [127, 230] on body "← Return to /applysquad Mailslurp Inbox Job Search Builder Saras Paudel User Em…" at bounding box center [536, 46] width 1072 height 514
select select ""pending""
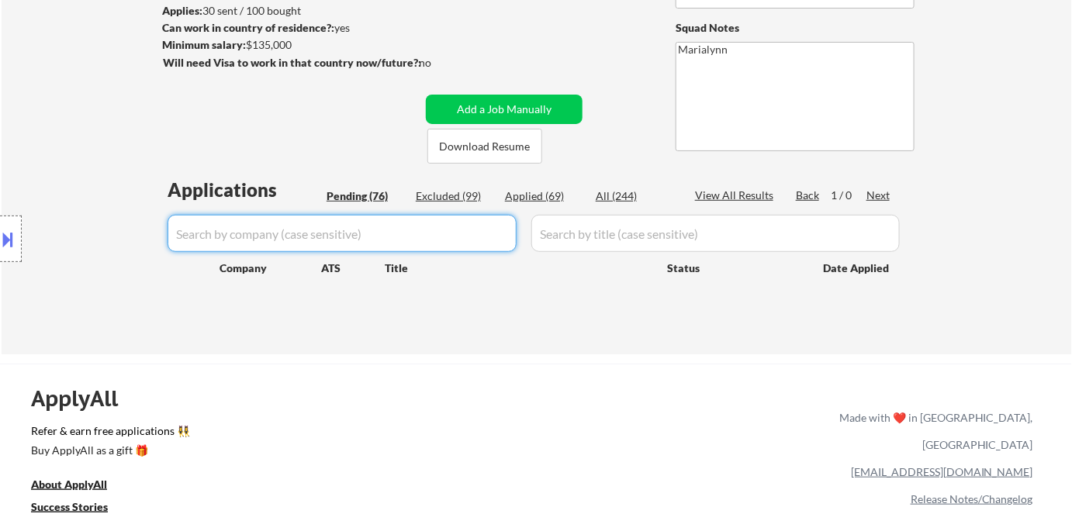
select select ""pending""
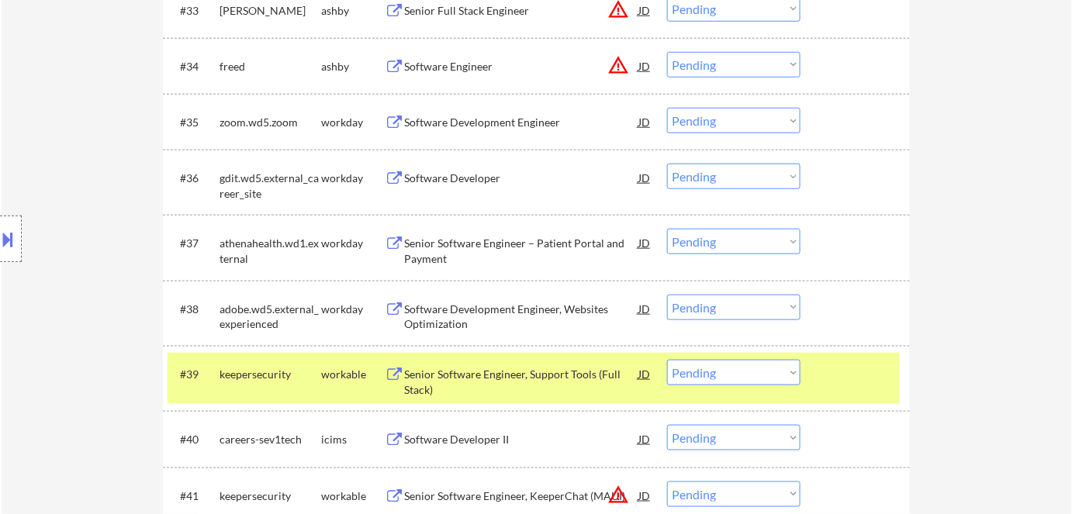
scroll to position [2467, 0]
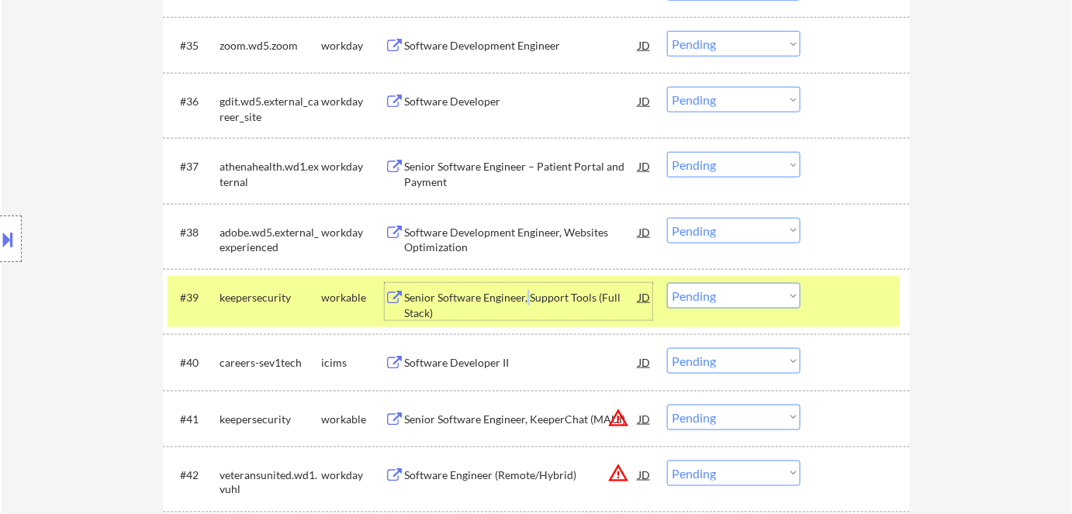
click at [527, 304] on div "Senior Software Engineer, Support Tools (Full Stack)" at bounding box center [521, 305] width 234 height 30
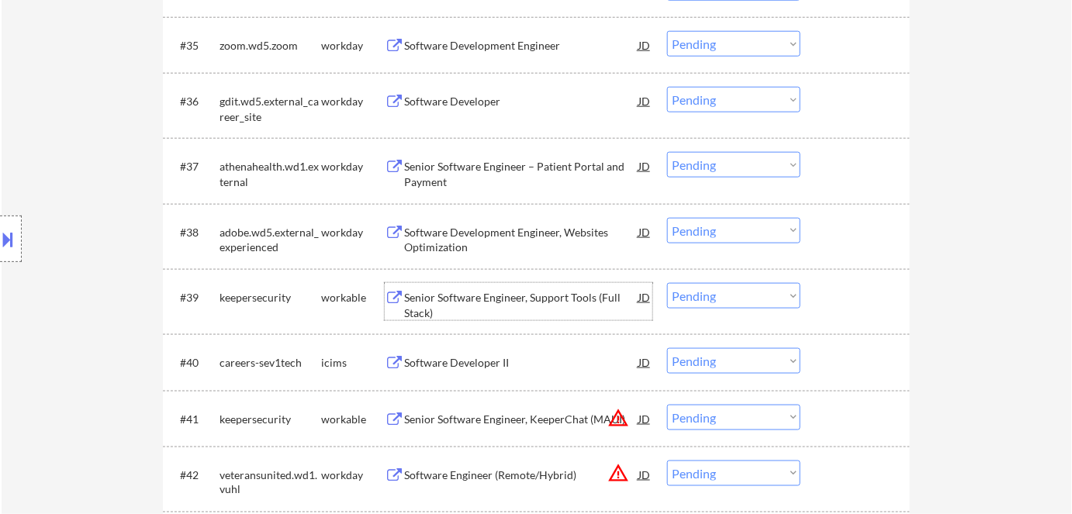
click at [316, 302] on div "keepersecurity" at bounding box center [270, 298] width 102 height 16
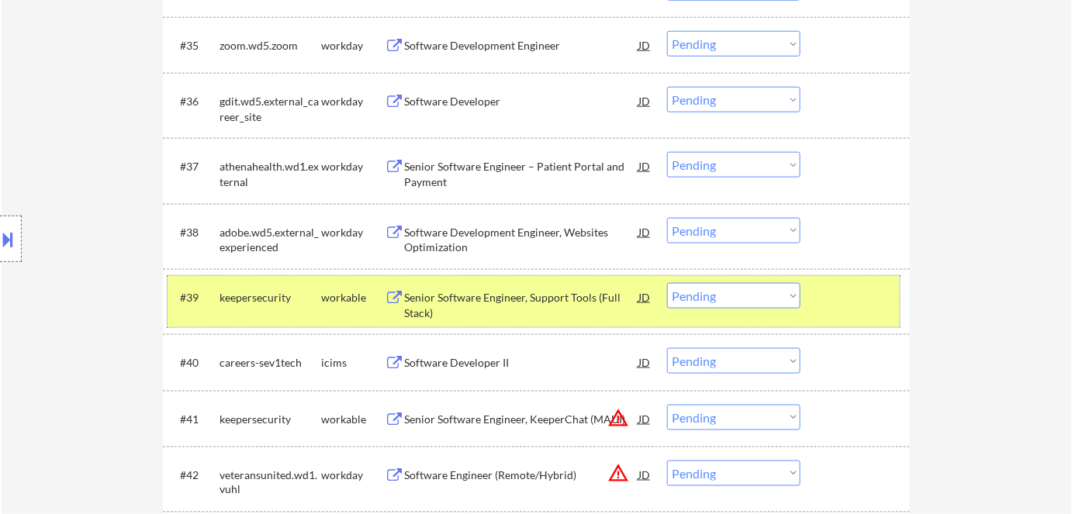
click at [736, 301] on select "Choose an option... Pending Applied Excluded (Questions) Excluded (Expired) Exc…" at bounding box center [733, 296] width 133 height 26
click at [667, 283] on select "Choose an option... Pending Applied Excluded (Questions) Excluded (Expired) Exc…" at bounding box center [733, 296] width 133 height 26
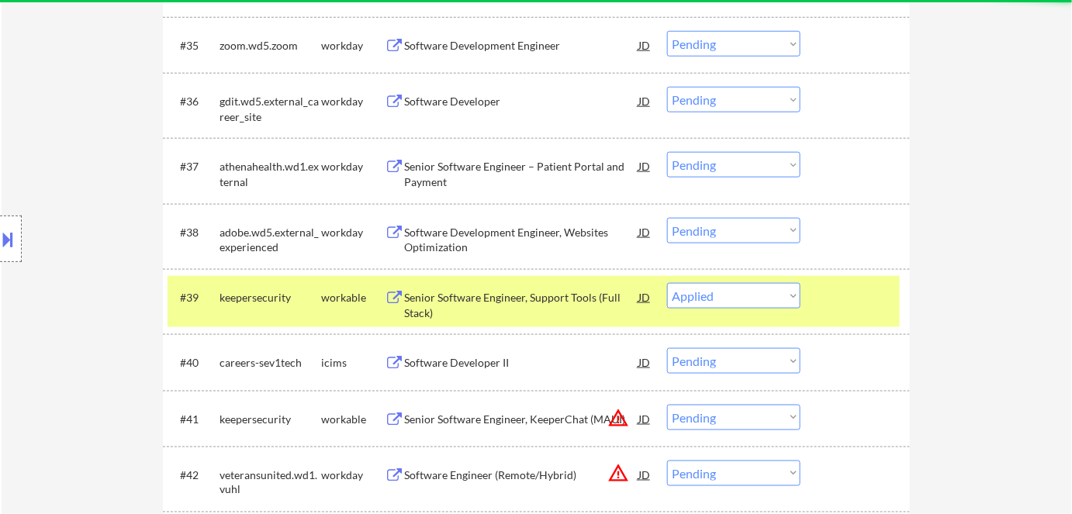
select select ""pending""
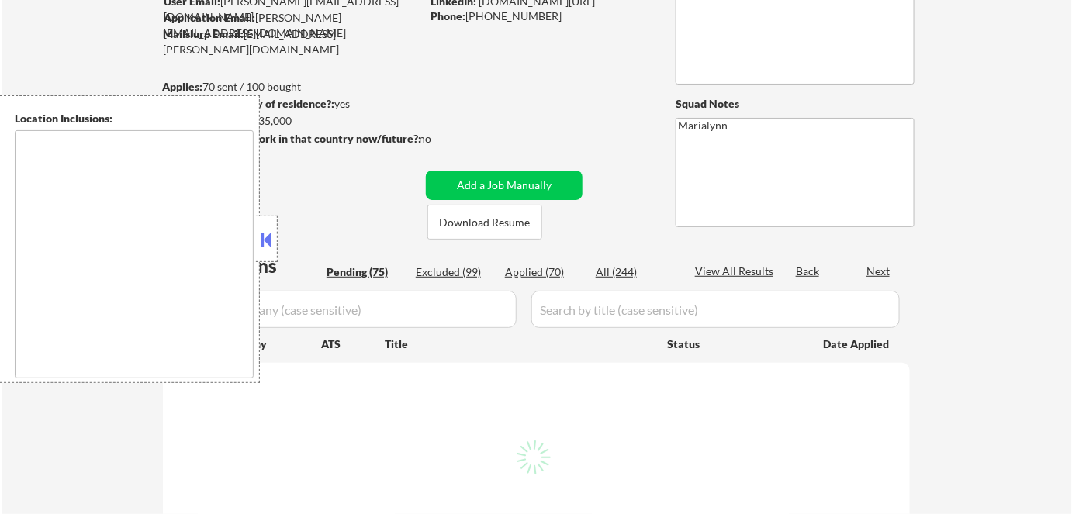
scroll to position [140, 0]
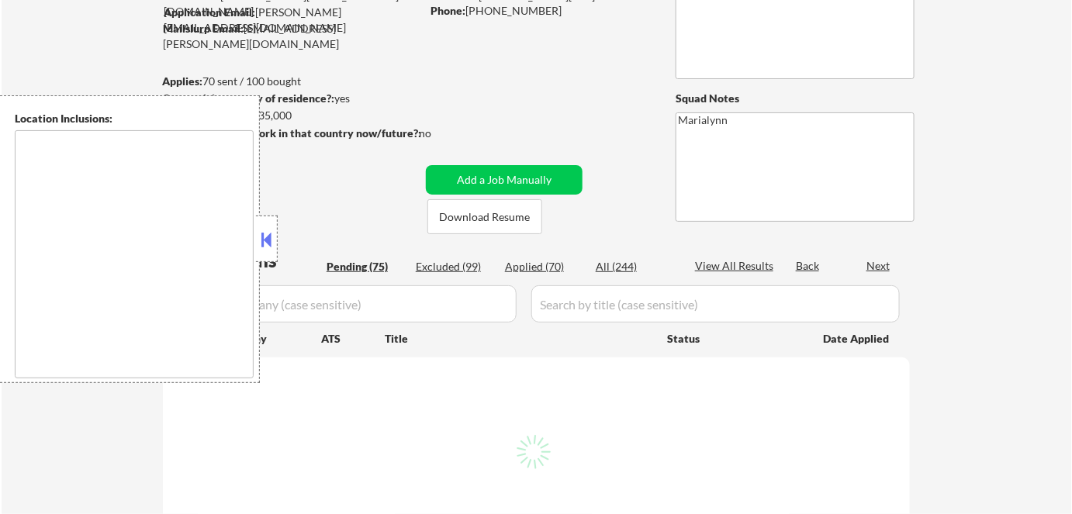
type textarea "[GEOGRAPHIC_DATA], [GEOGRAPHIC_DATA] [GEOGRAPHIC_DATA], [GEOGRAPHIC_DATA] [GEOG…"
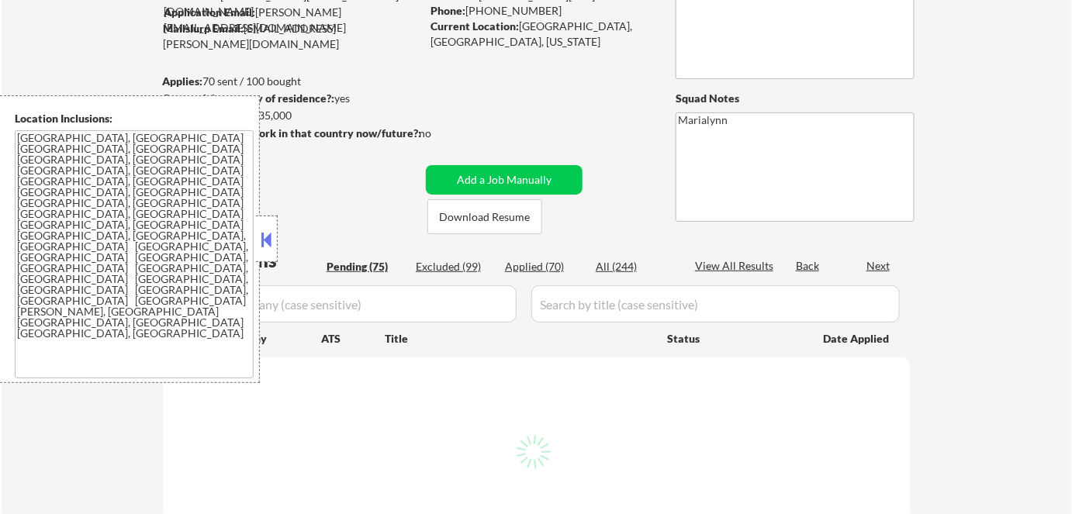
click at [271, 242] on button at bounding box center [266, 239] width 17 height 23
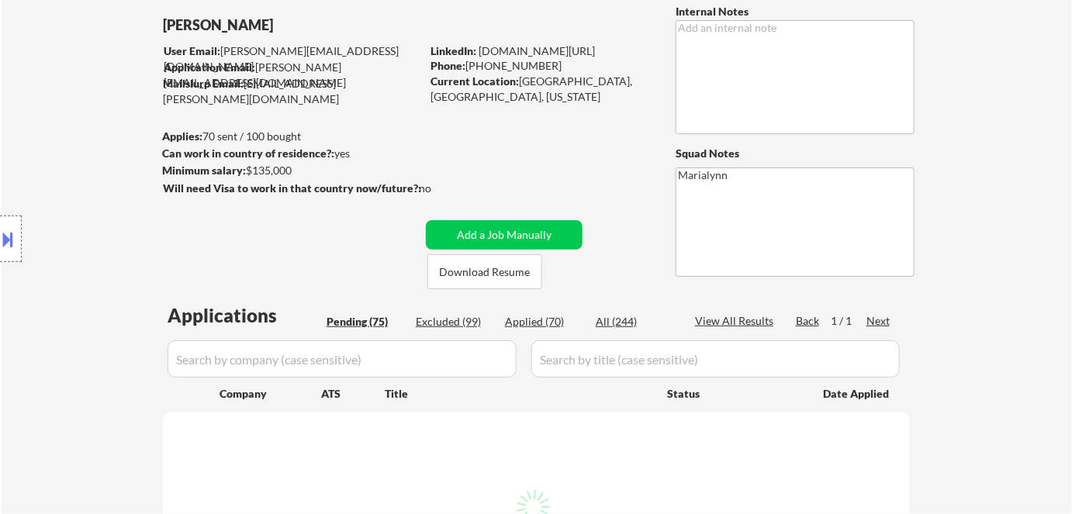
scroll to position [0, 0]
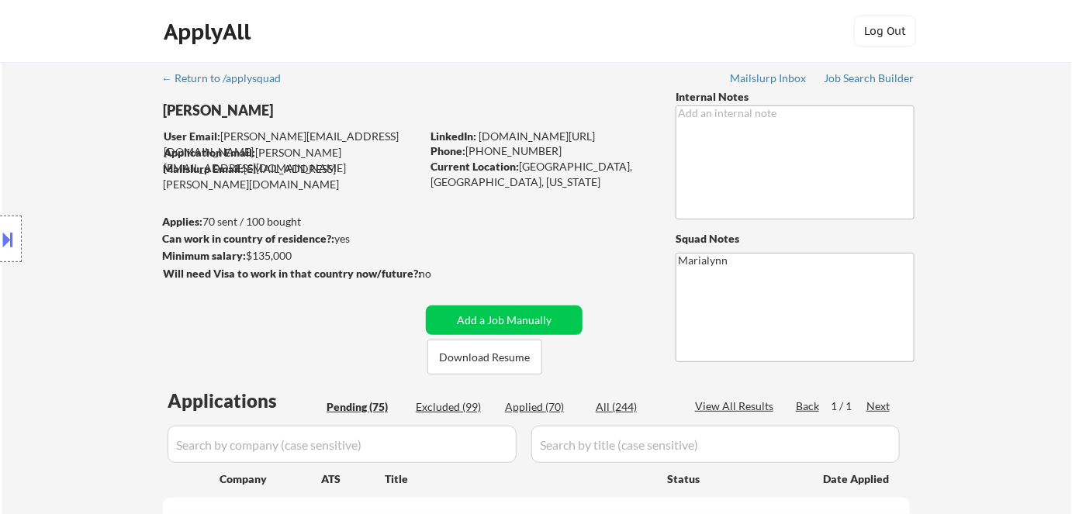
select select ""pending""
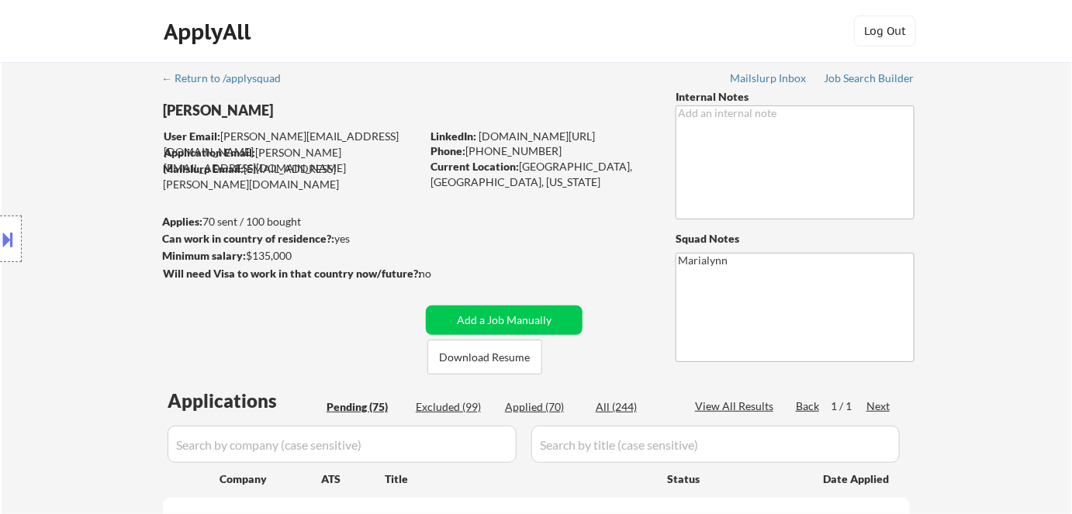
select select ""pending""
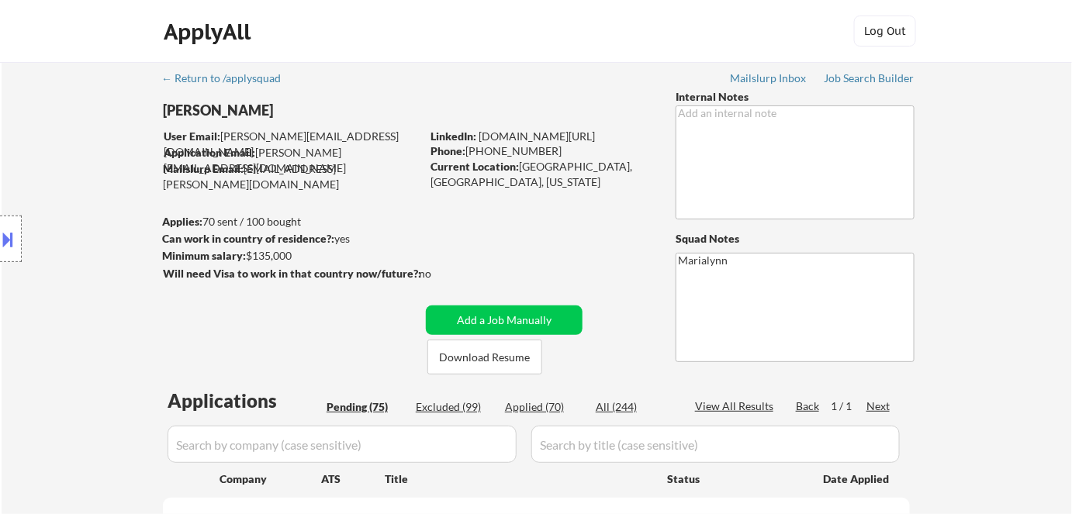
select select ""pending""
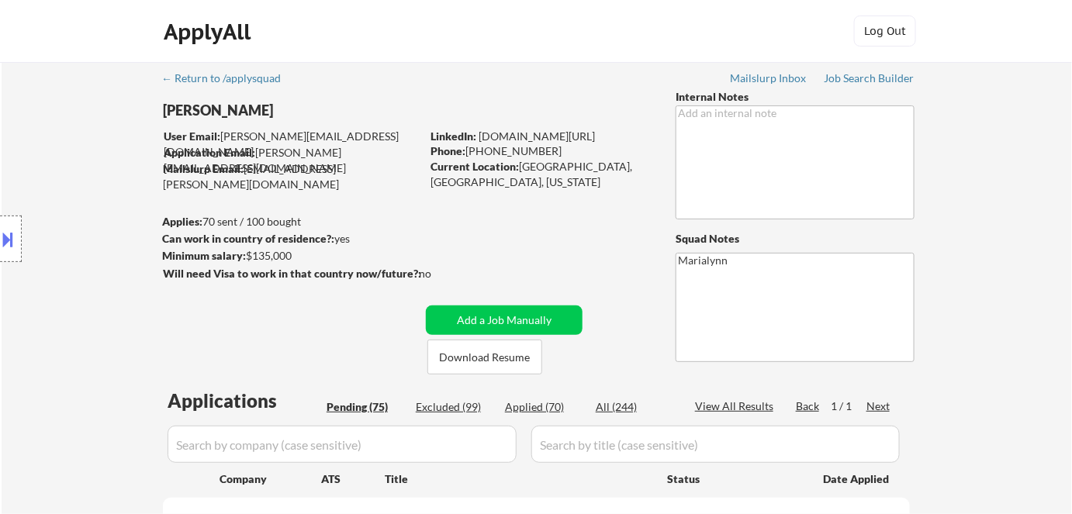
select select ""pending""
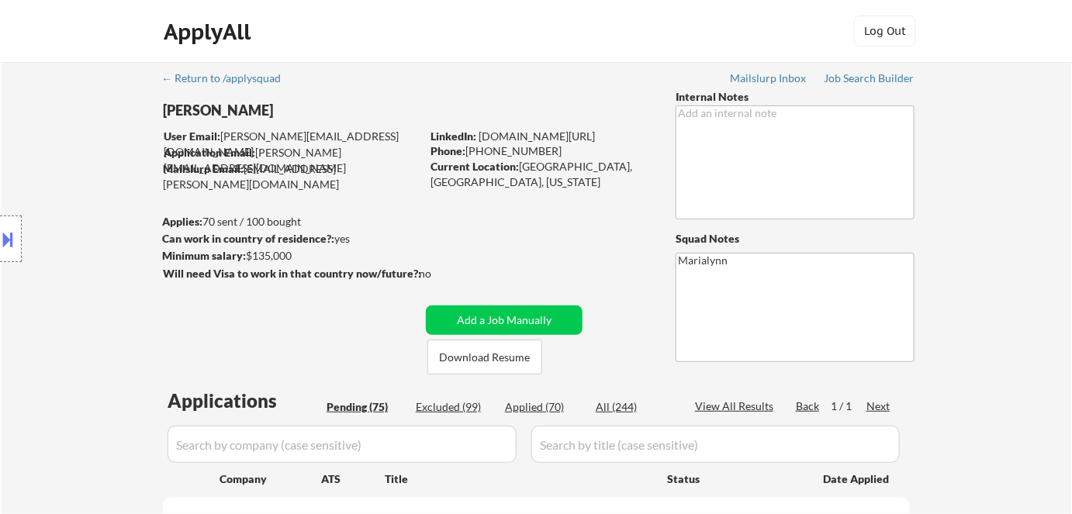
select select ""pending""
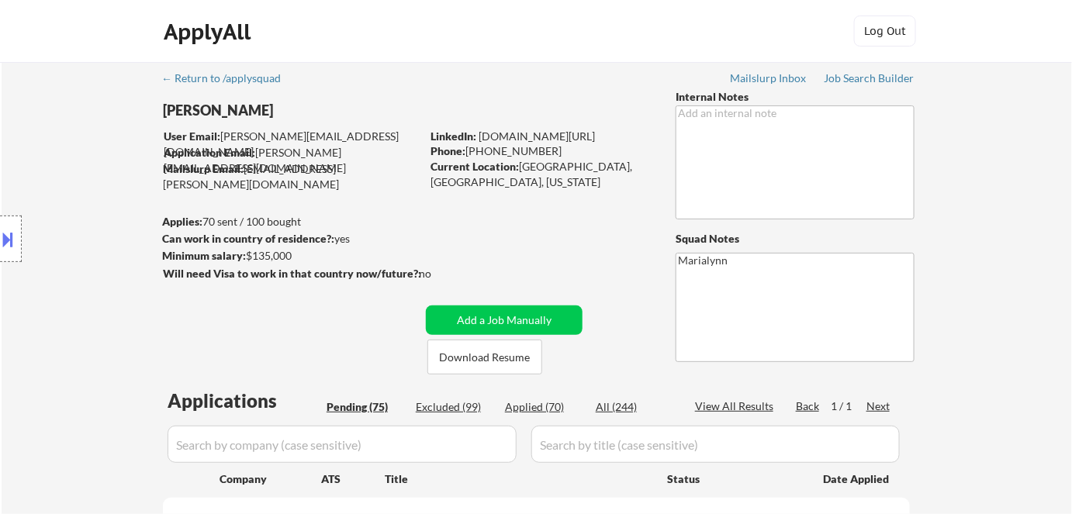
select select ""pending""
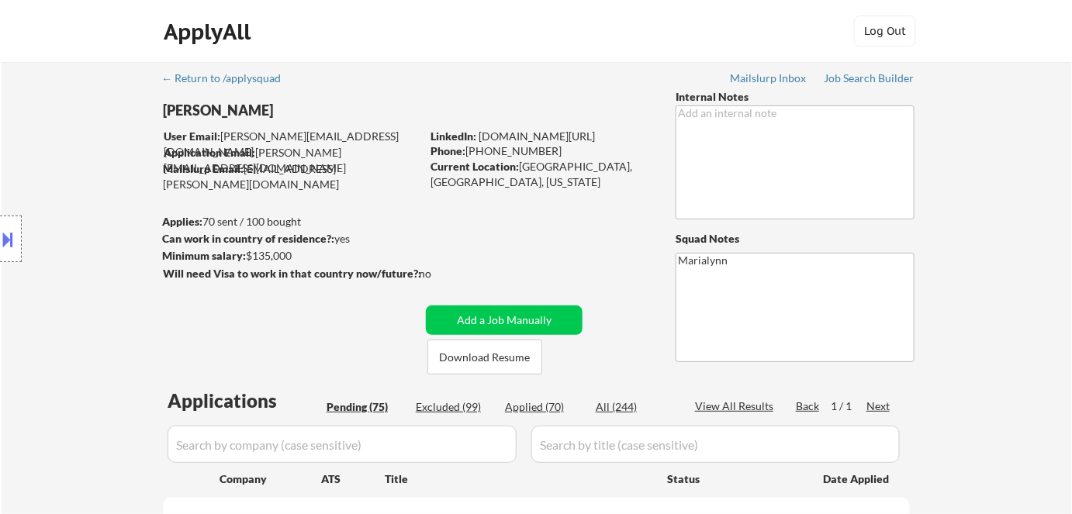
select select ""pending""
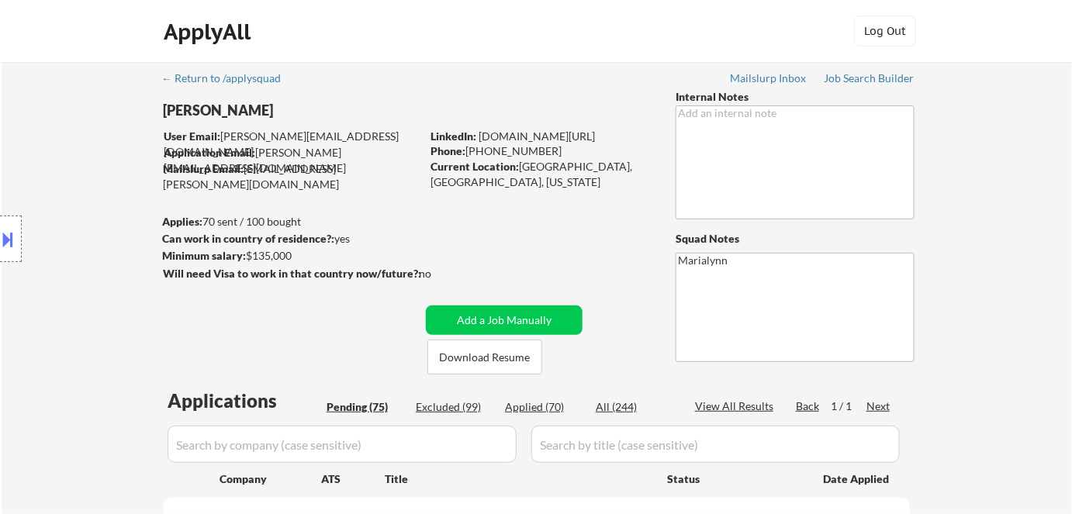
select select ""pending""
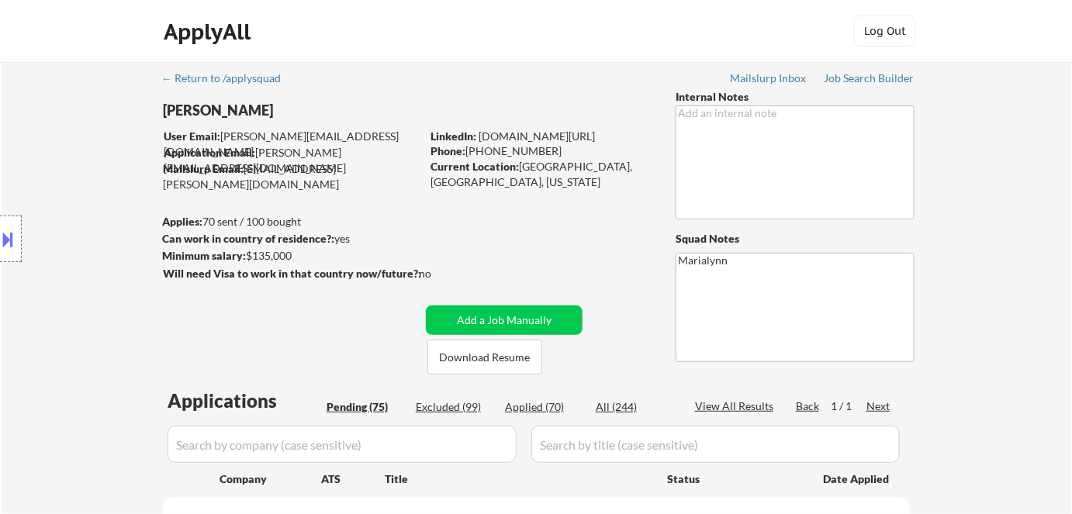
select select ""pending""
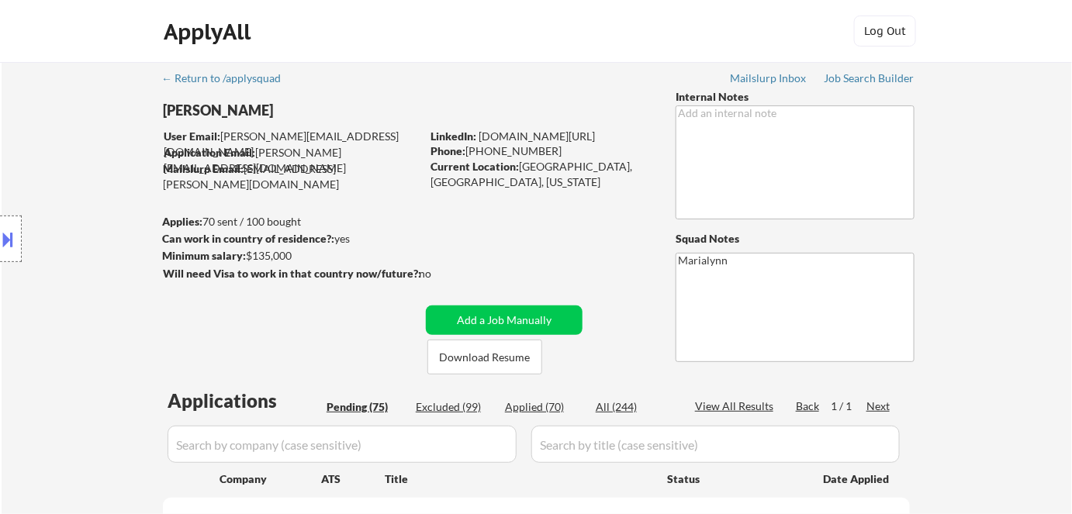
select select ""pending""
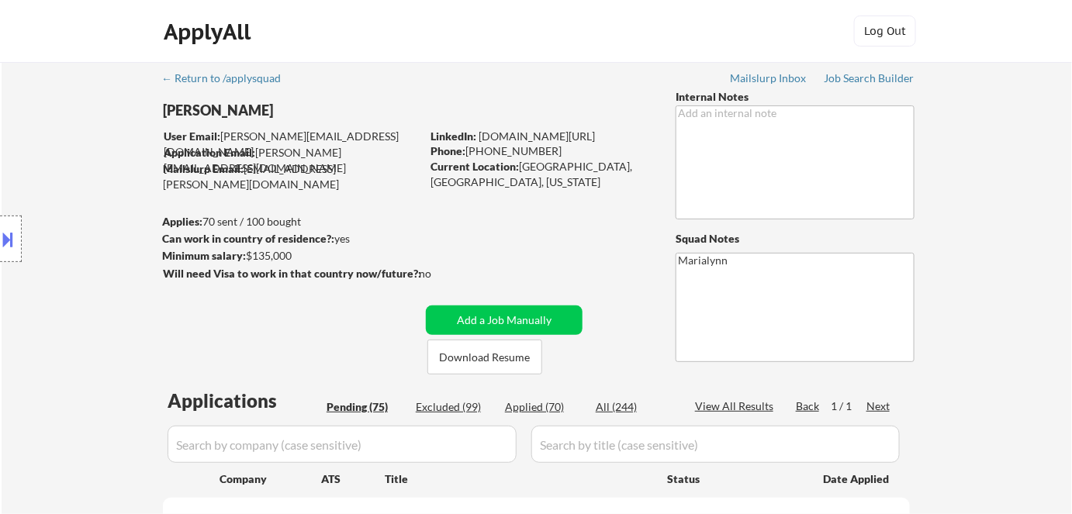
select select ""pending""
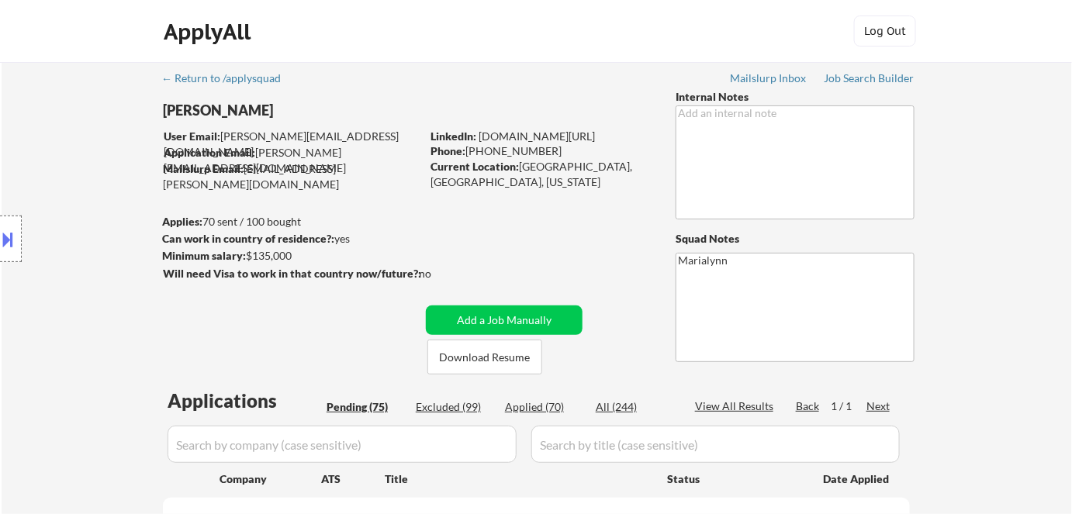
select select ""pending""
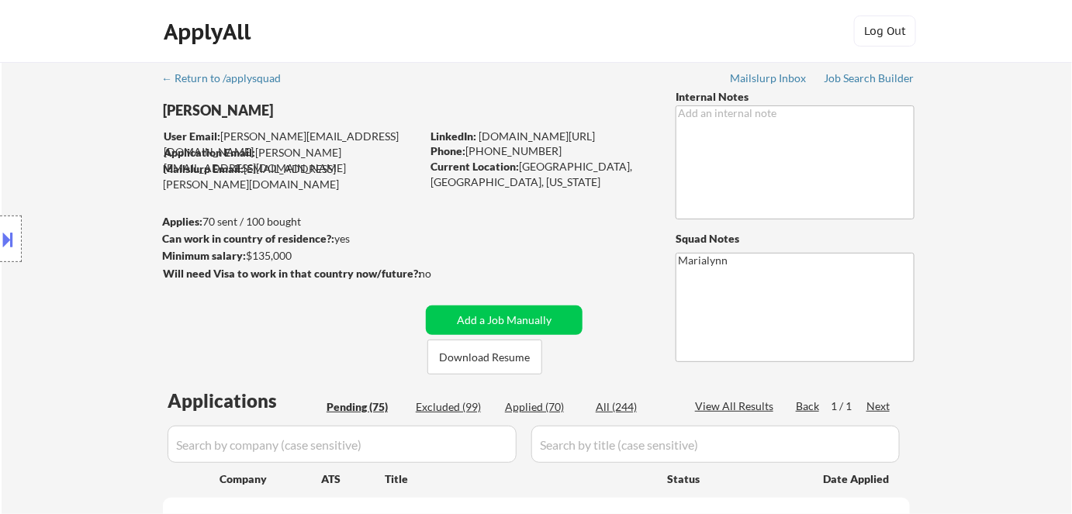
select select ""pending""
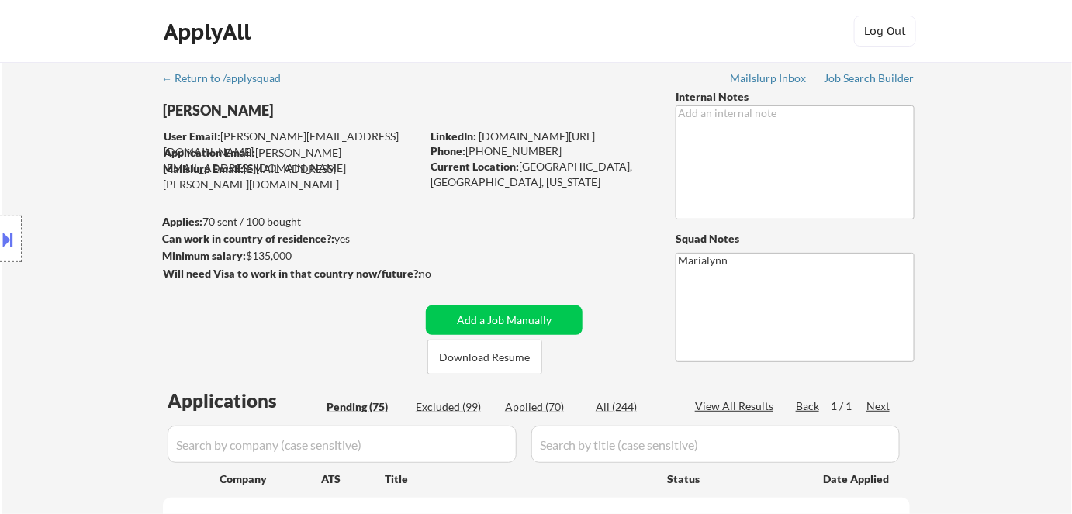
select select ""pending""
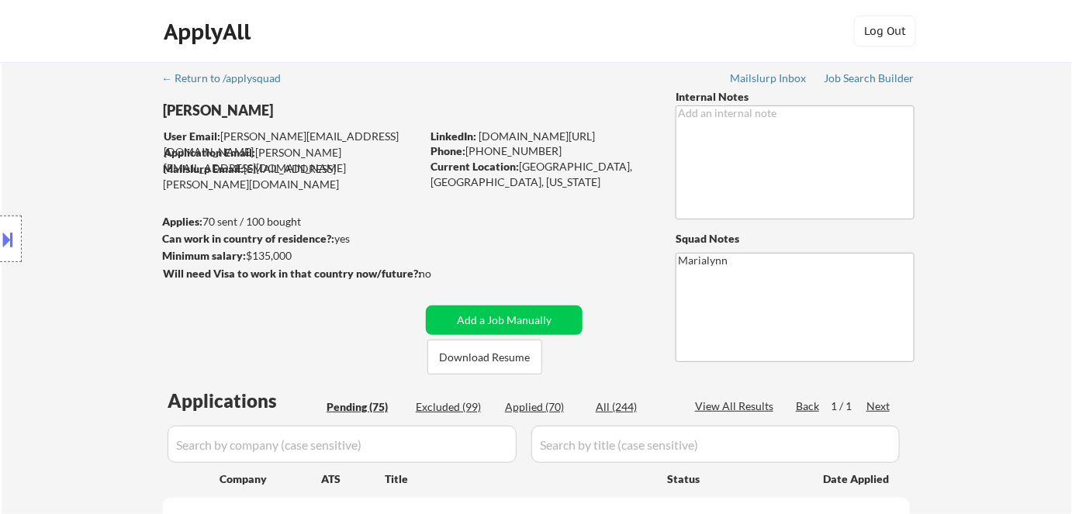
select select ""pending""
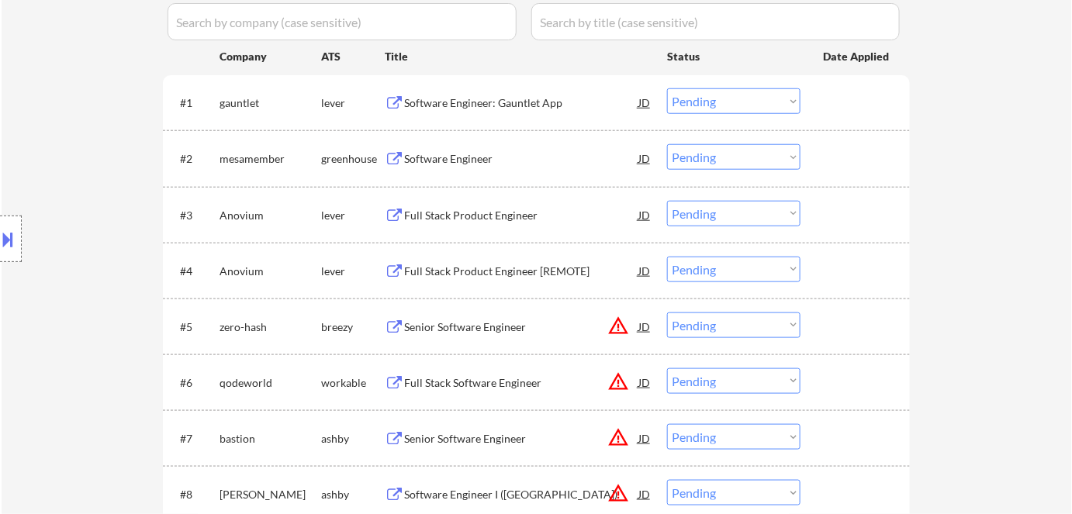
scroll to position [282, 0]
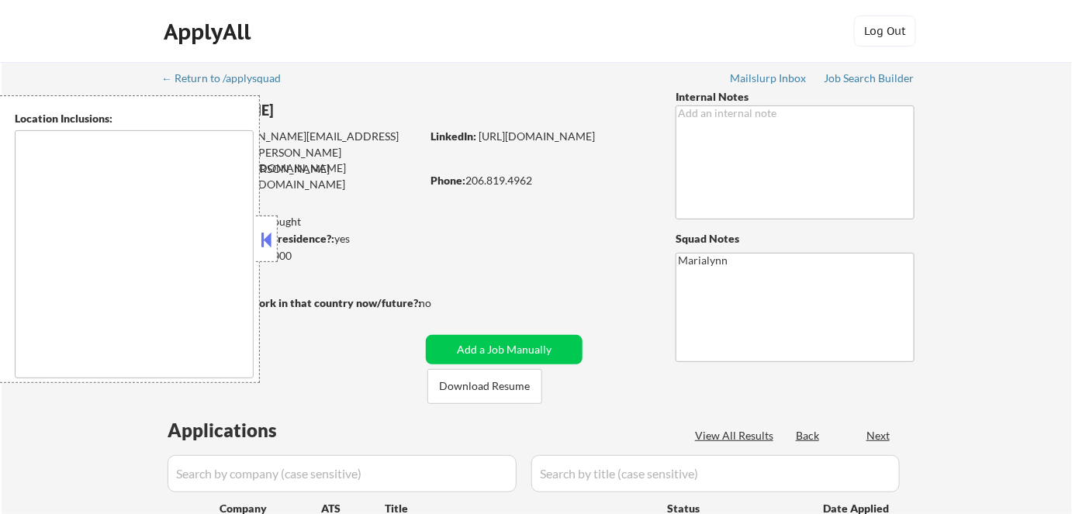
type textarea "[GEOGRAPHIC_DATA], [GEOGRAPHIC_DATA] [GEOGRAPHIC_DATA], [GEOGRAPHIC_DATA] [GEOG…"
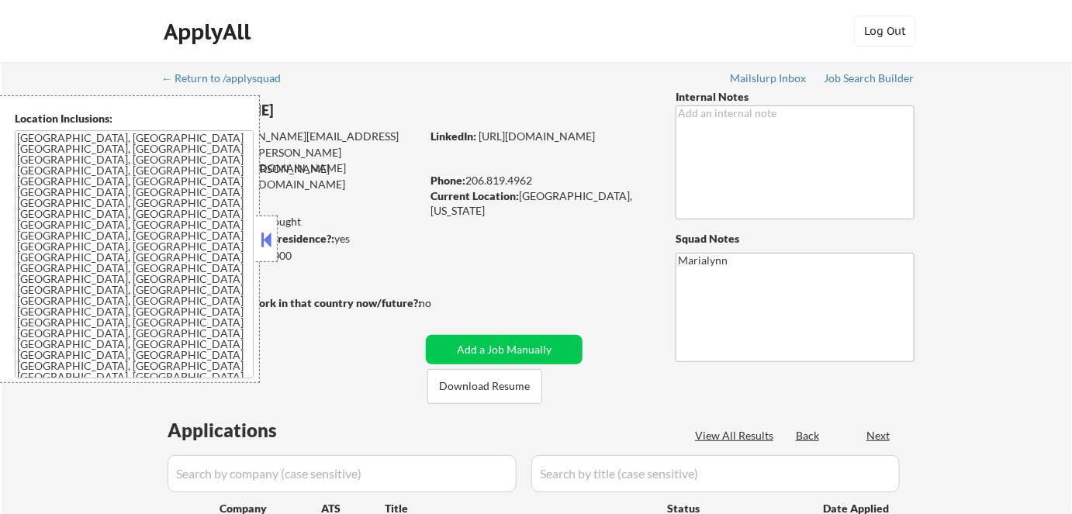
click at [264, 237] on button at bounding box center [266, 239] width 17 height 23
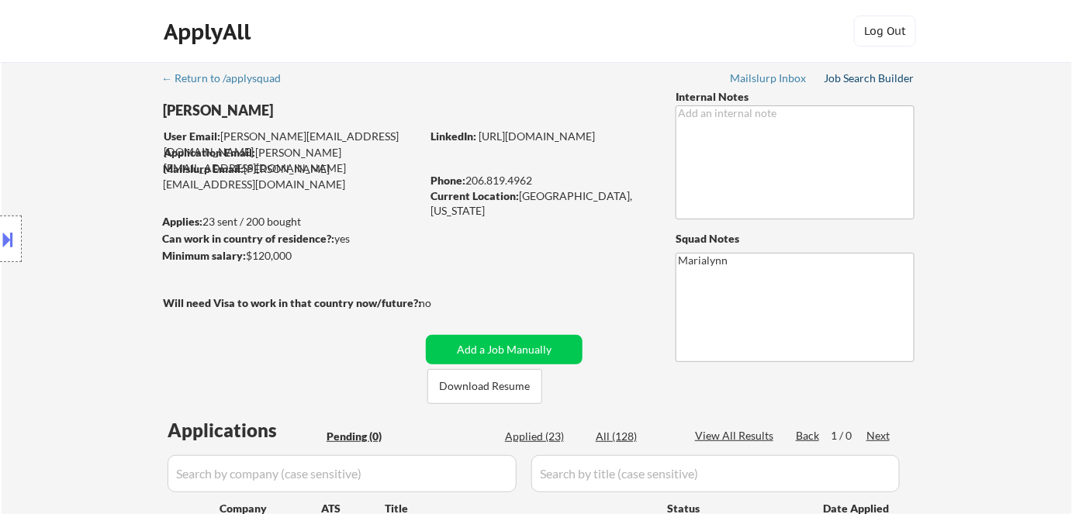
click at [864, 83] on div "Job Search Builder" at bounding box center [869, 78] width 91 height 11
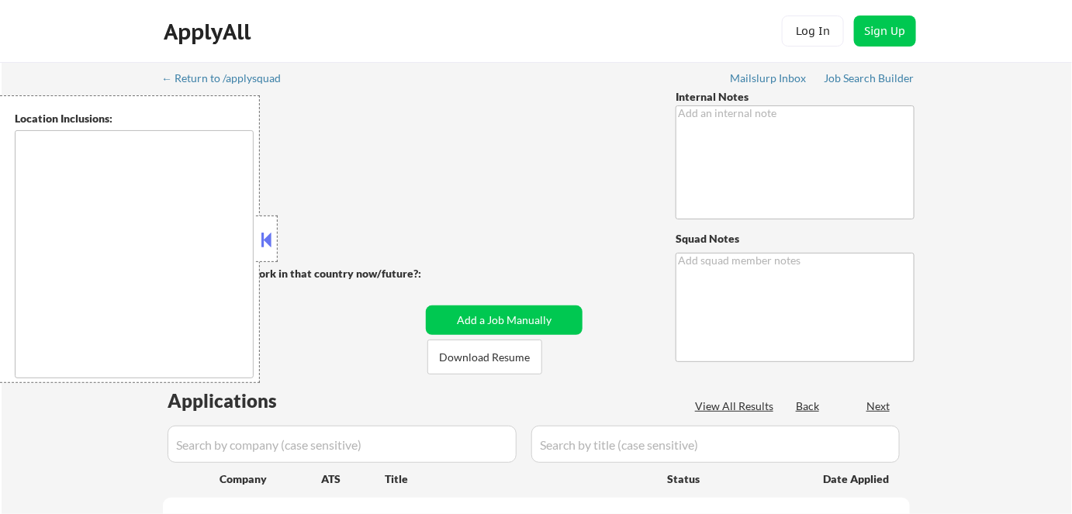
type textarea "Marialynn"
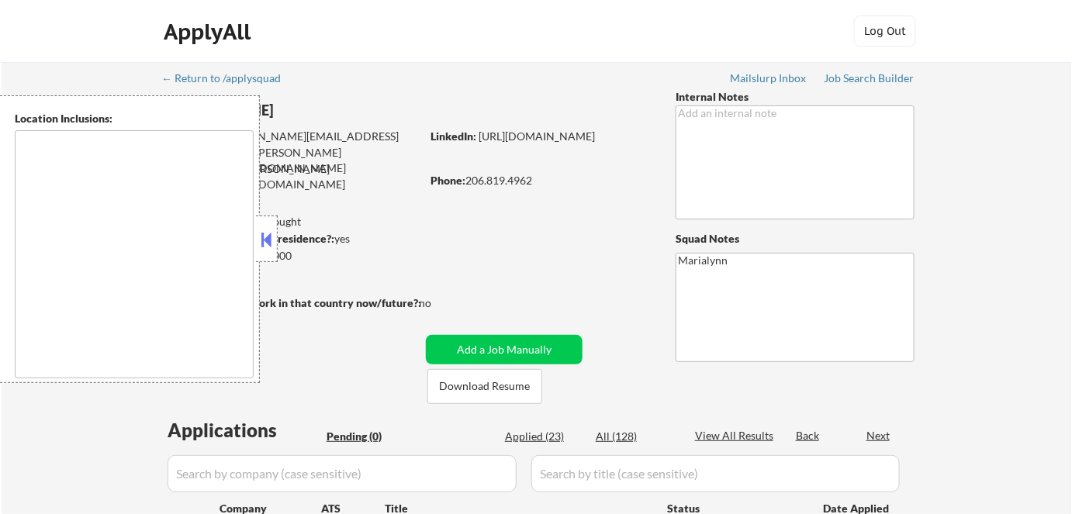
click at [271, 236] on button at bounding box center [266, 239] width 17 height 23
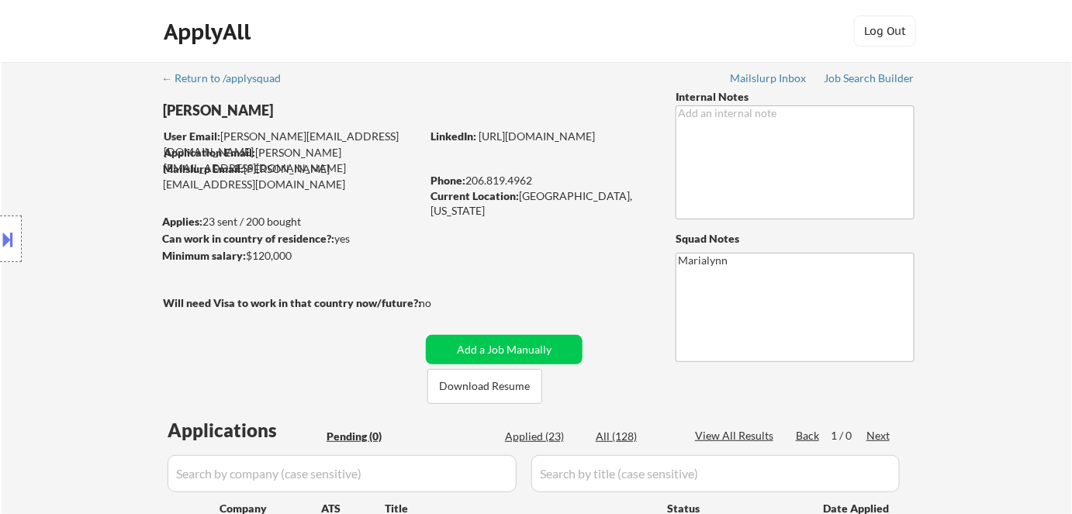
scroll to position [211, 0]
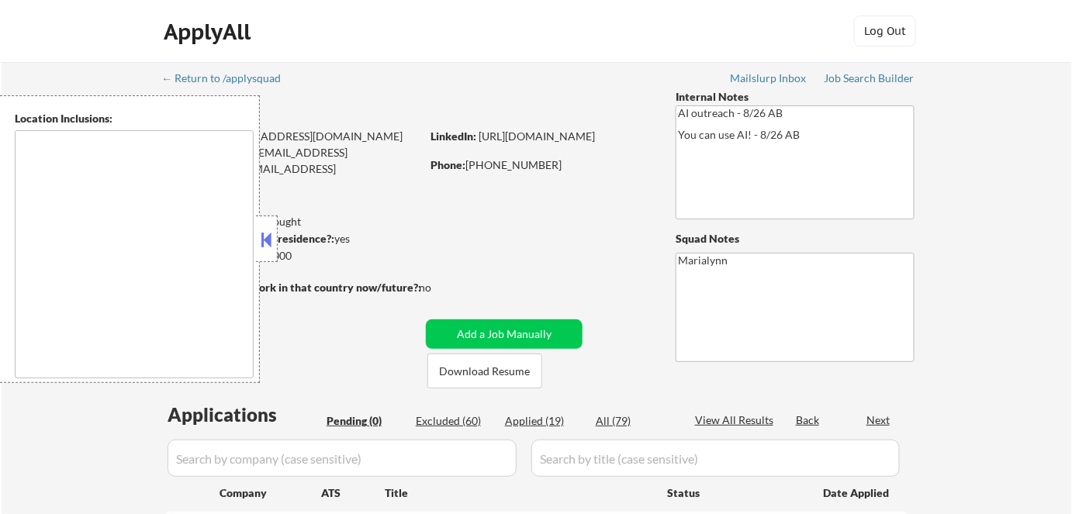
click at [256, 237] on div at bounding box center [267, 239] width 22 height 47
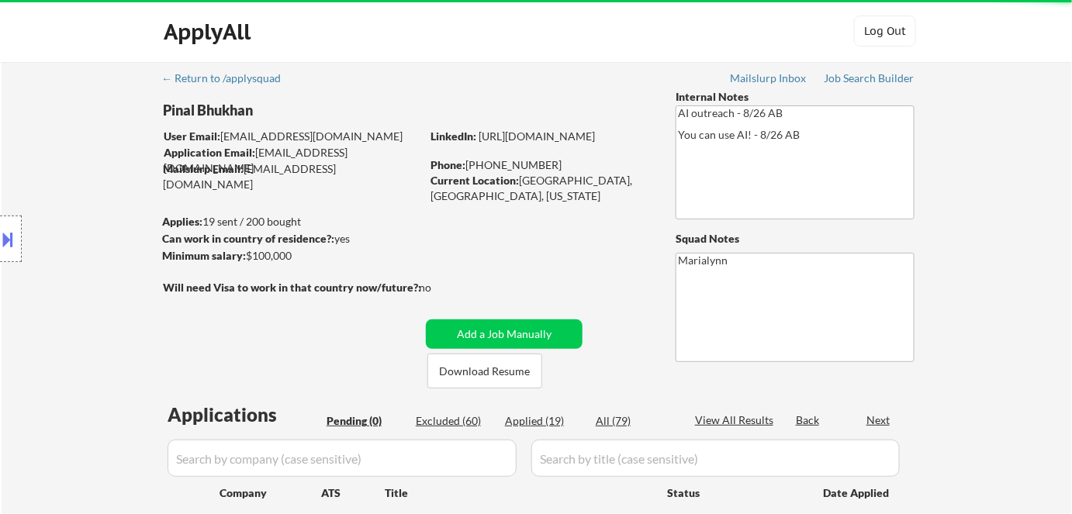
click at [268, 238] on div "Location Inclusions:" at bounding box center [139, 239] width 278 height 288
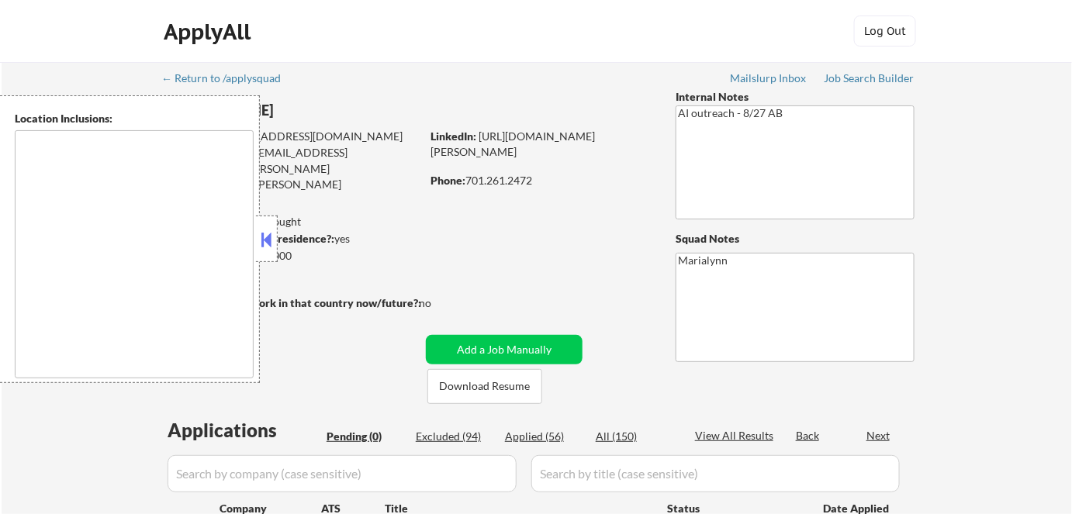
type textarea "Fargo, ND Moorhead, [GEOGRAPHIC_DATA] [GEOGRAPHIC_DATA], [GEOGRAPHIC_DATA] [GEO…"
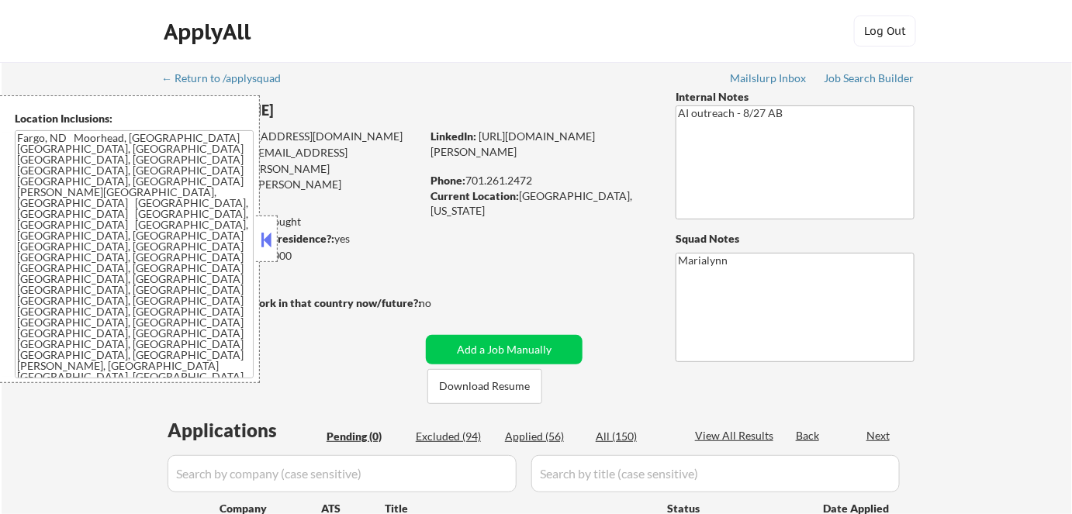
click at [268, 238] on button at bounding box center [266, 239] width 17 height 23
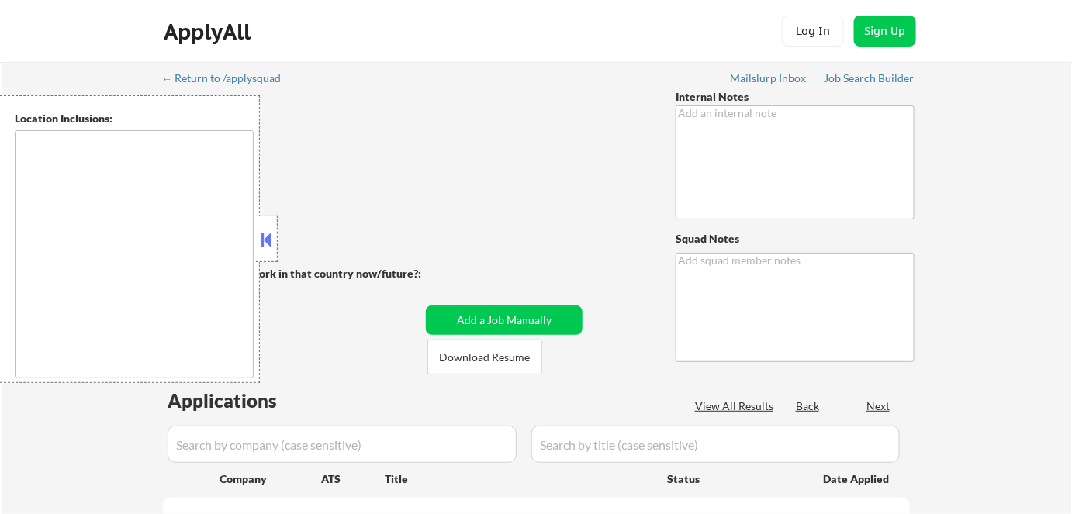
type textarea "Please manually search for roles that meet his titles and location requirements…"
type textarea "Marialynn Last application: [DATE] I've been searching manually but no job link…"
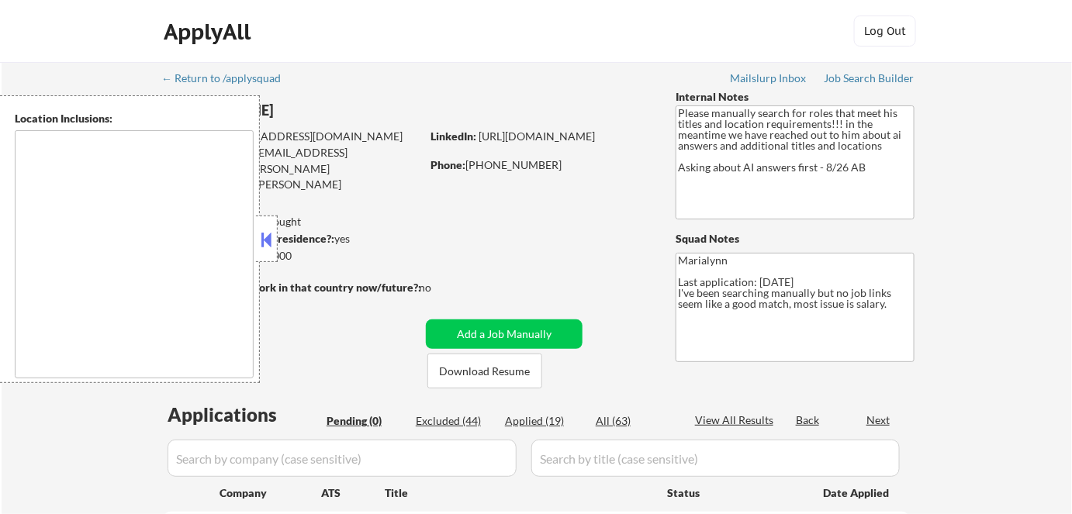
type textarea "[GEOGRAPHIC_DATA], [GEOGRAPHIC_DATA] [GEOGRAPHIC_DATA], [GEOGRAPHIC_DATA] [GEOG…"
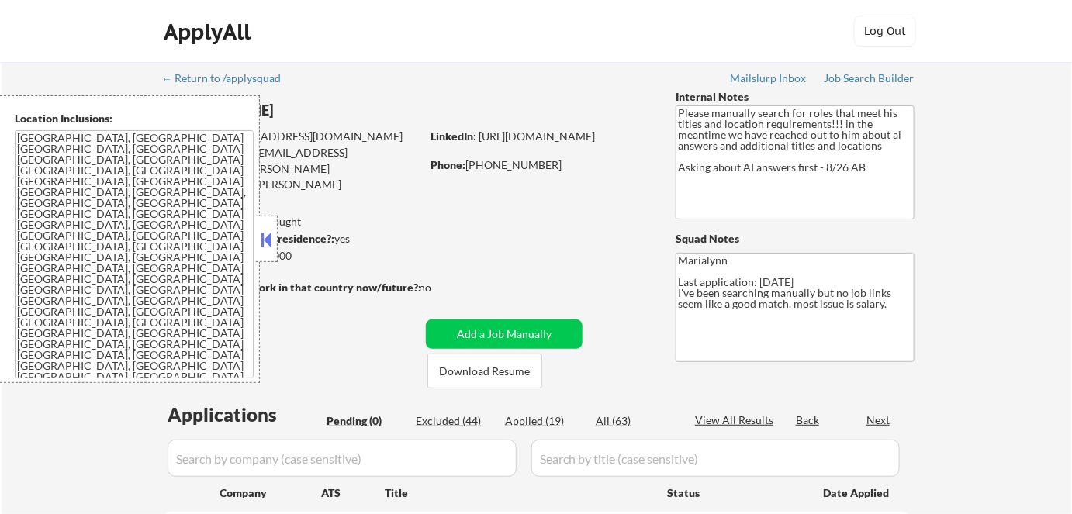
click at [267, 242] on button at bounding box center [266, 239] width 17 height 23
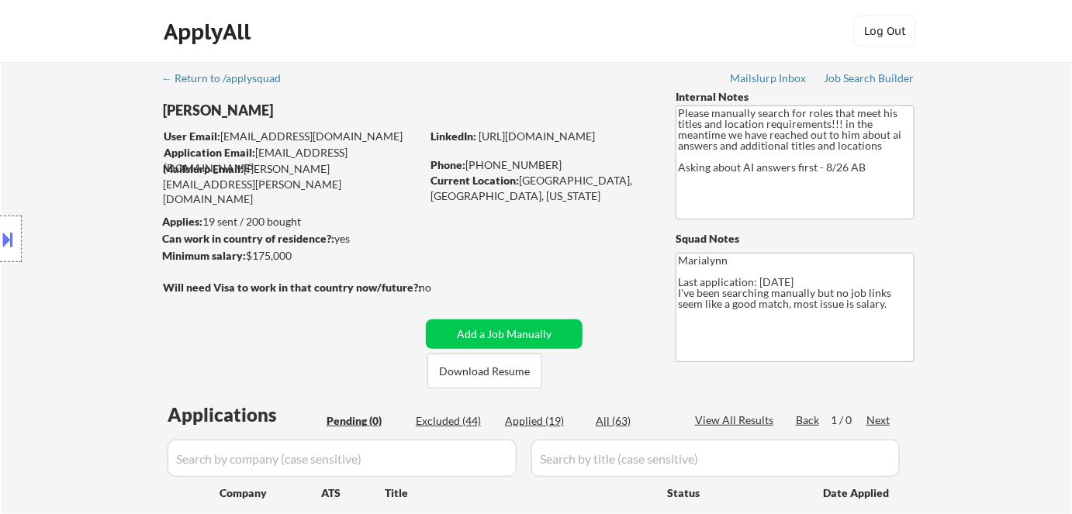
click at [554, 426] on div "Applied (19)" at bounding box center [544, 421] width 78 height 16
select select ""applied""
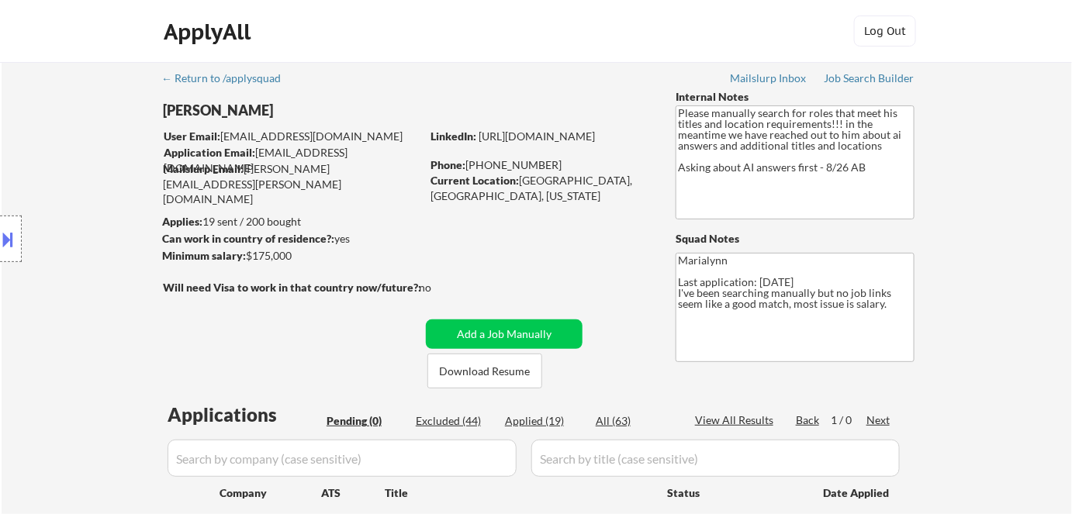
select select ""applied""
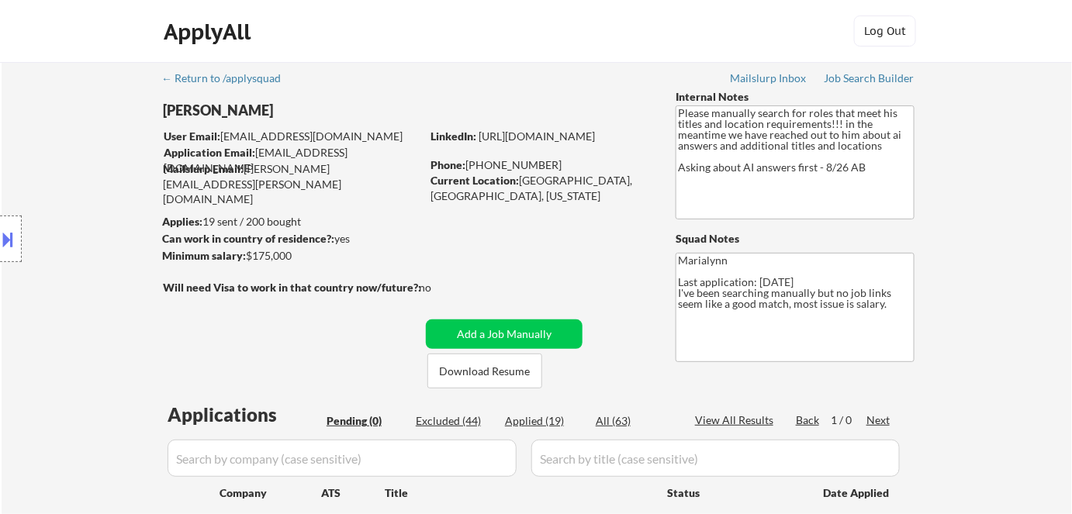
select select ""applied""
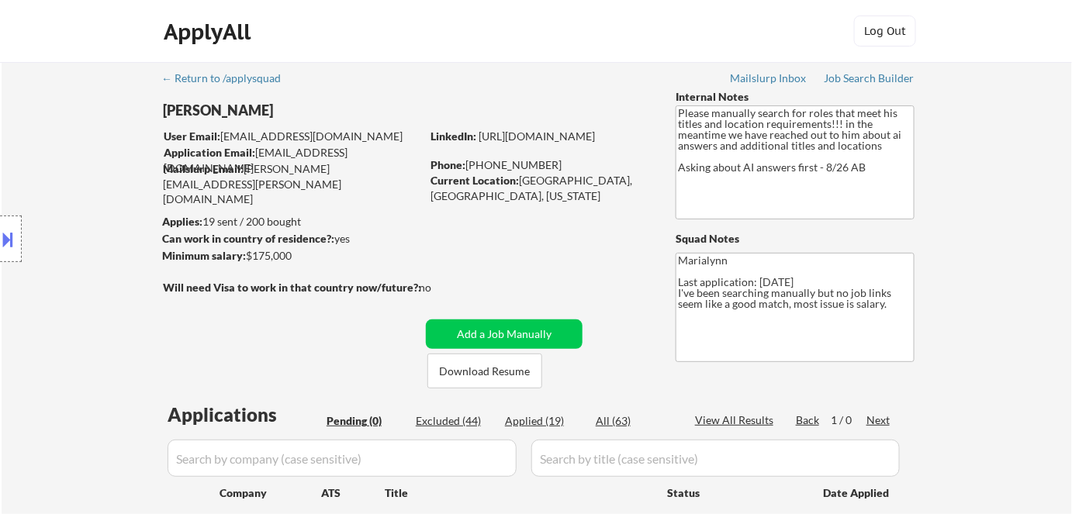
select select ""applied""
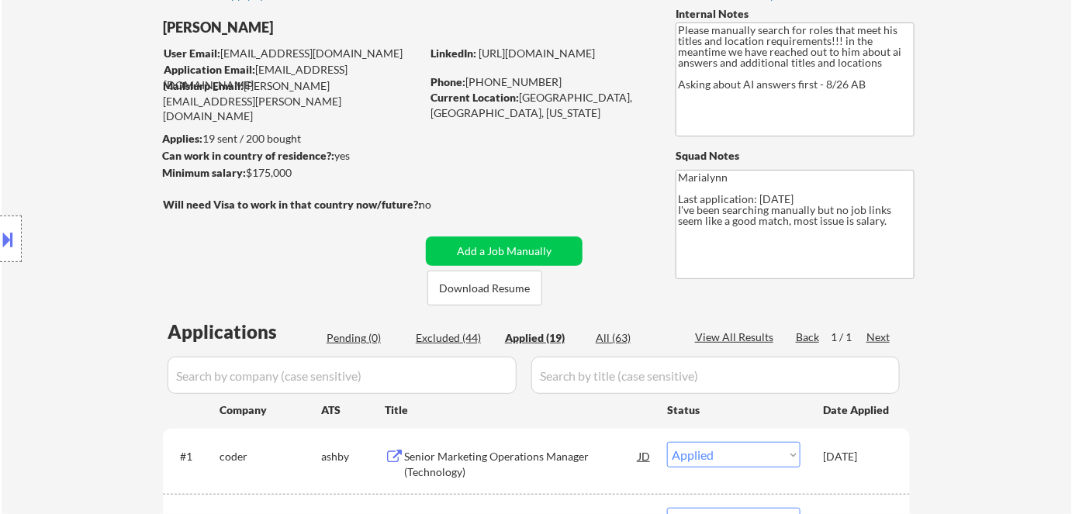
scroll to position [70, 0]
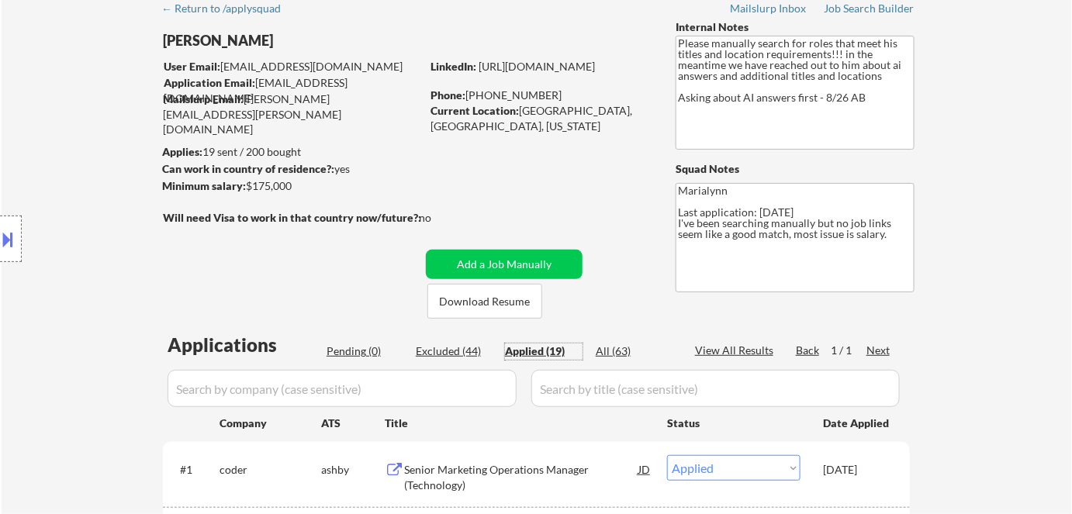
click at [1, 247] on button at bounding box center [8, 239] width 17 height 26
